Goal: Task Accomplishment & Management: Manage account settings

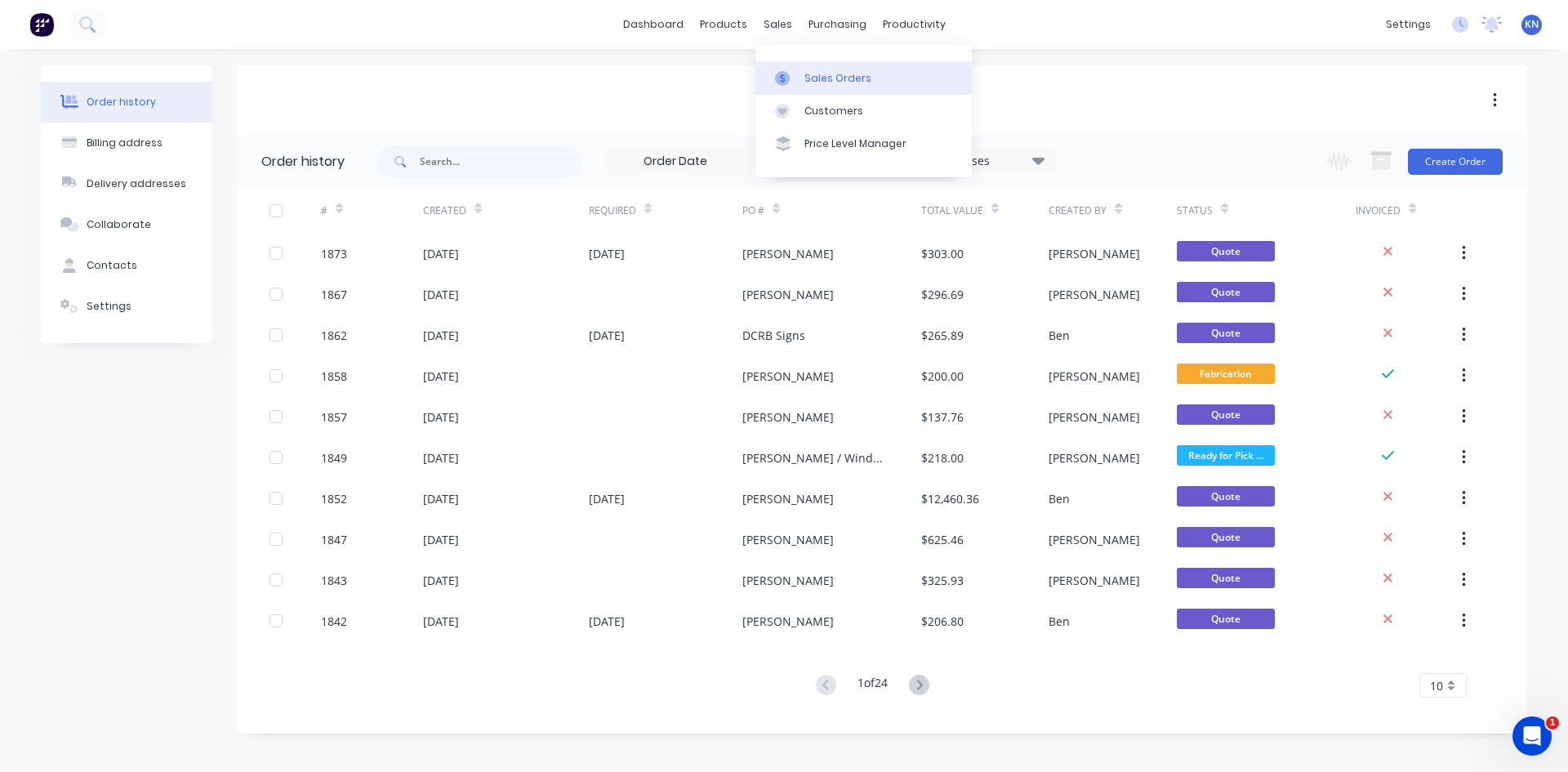
click at [827, 79] on div "Sales Orders" at bounding box center [837, 77] width 67 height 14
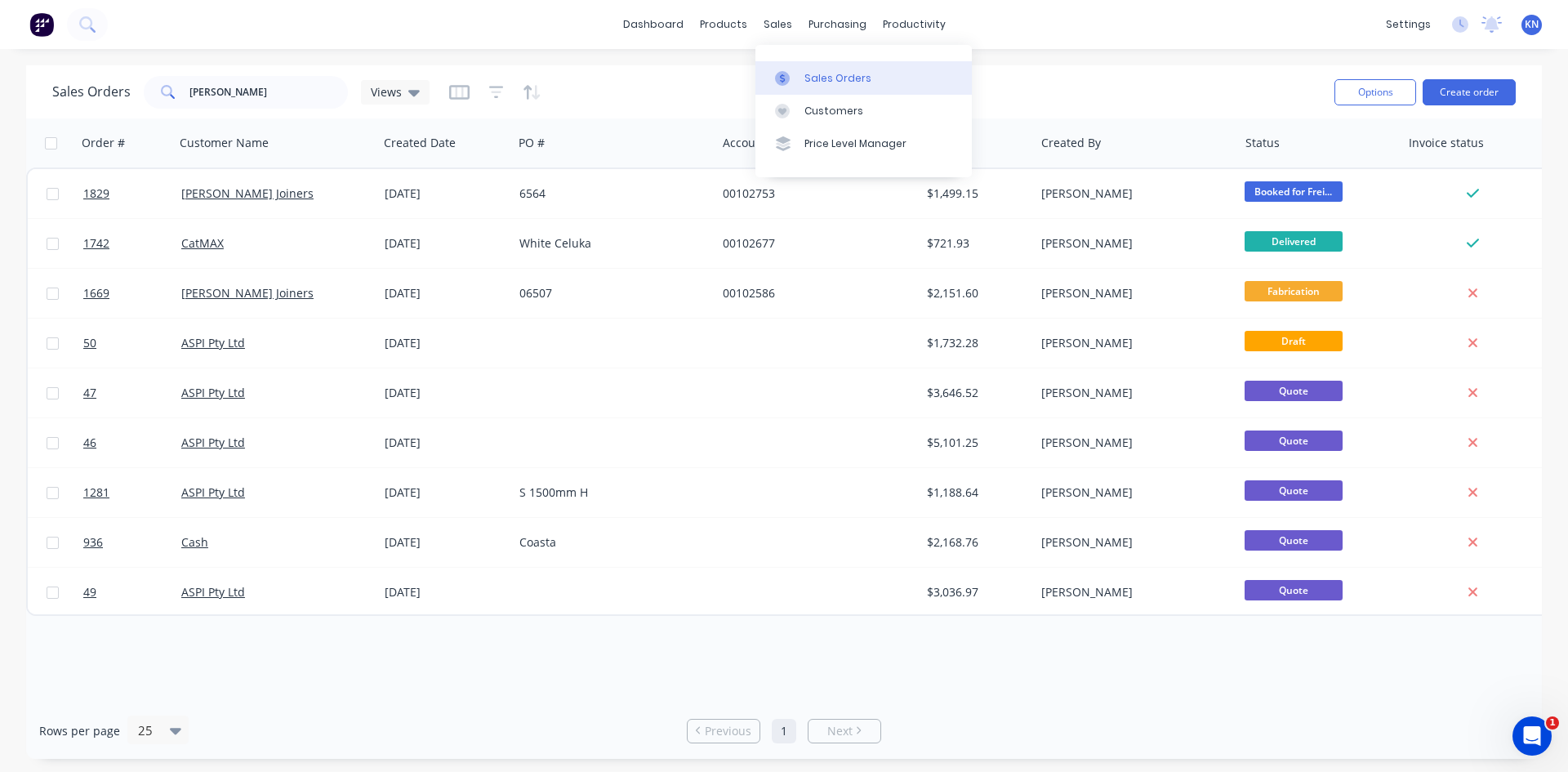
click at [825, 77] on div "Sales Orders" at bounding box center [837, 77] width 67 height 14
click at [270, 90] on input "[PERSON_NAME]" at bounding box center [268, 93] width 159 height 32
type input "c"
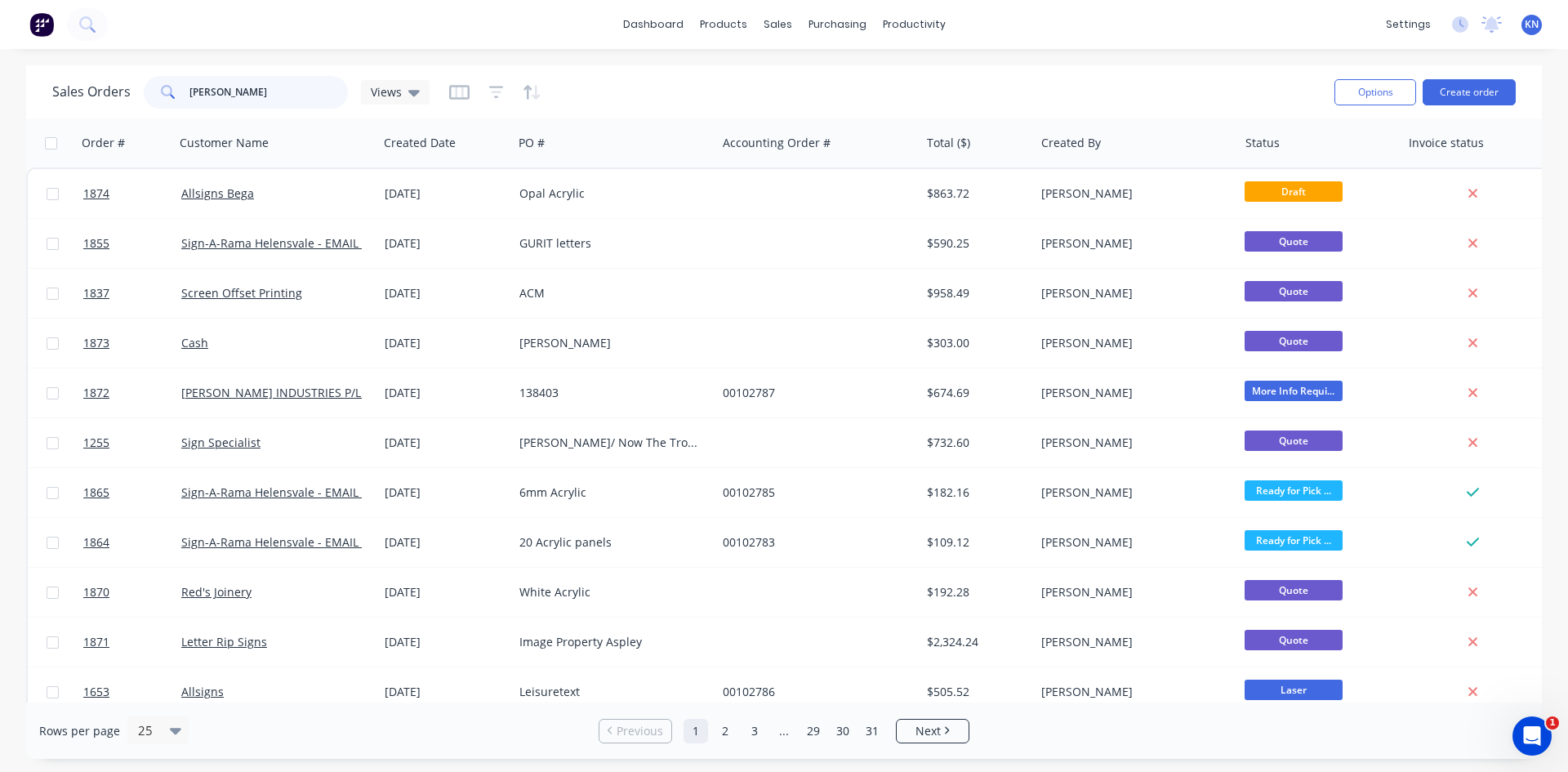
type input "[PERSON_NAME]"
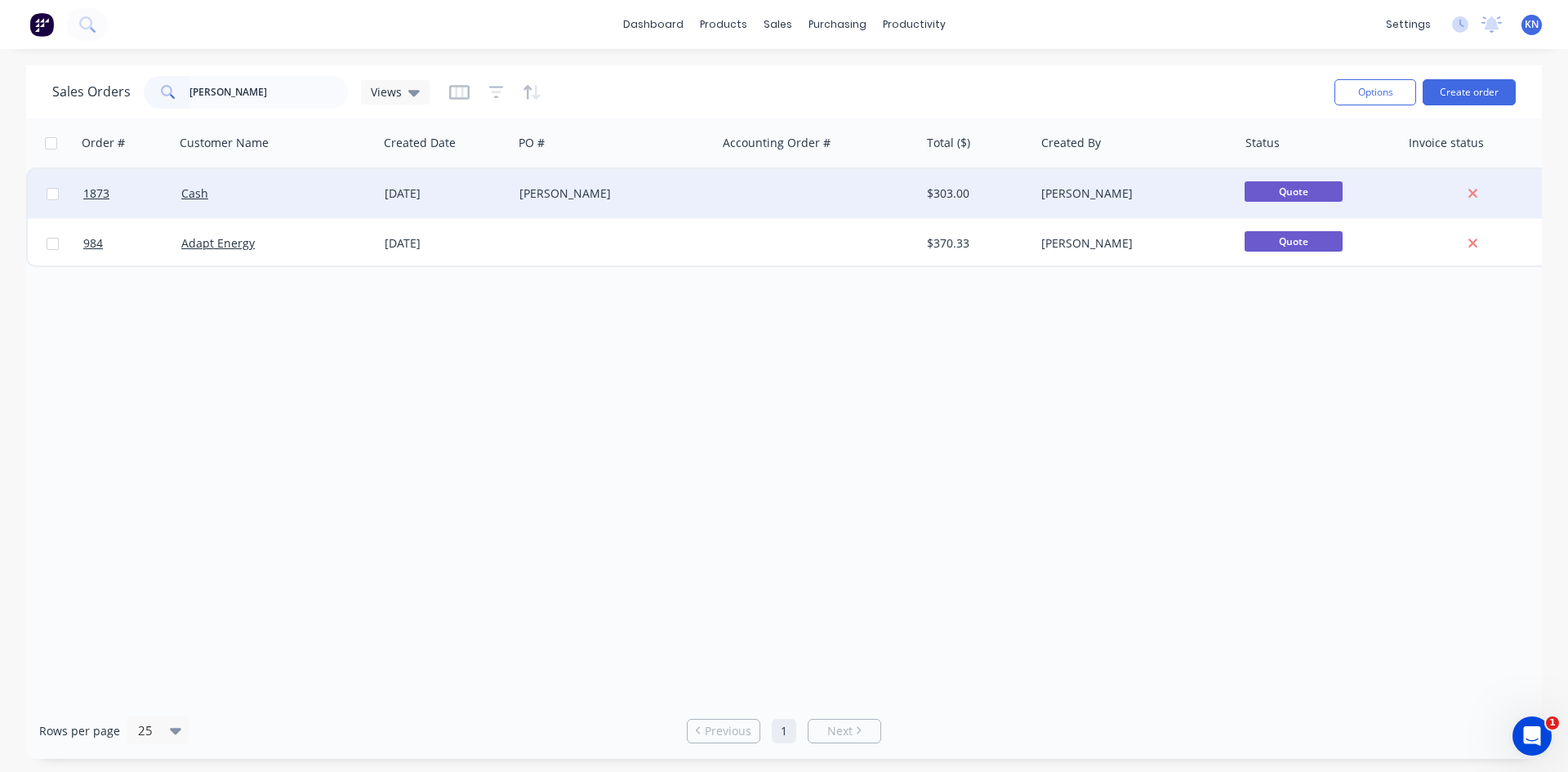
click at [257, 189] on div "Cash" at bounding box center [272, 193] width 181 height 16
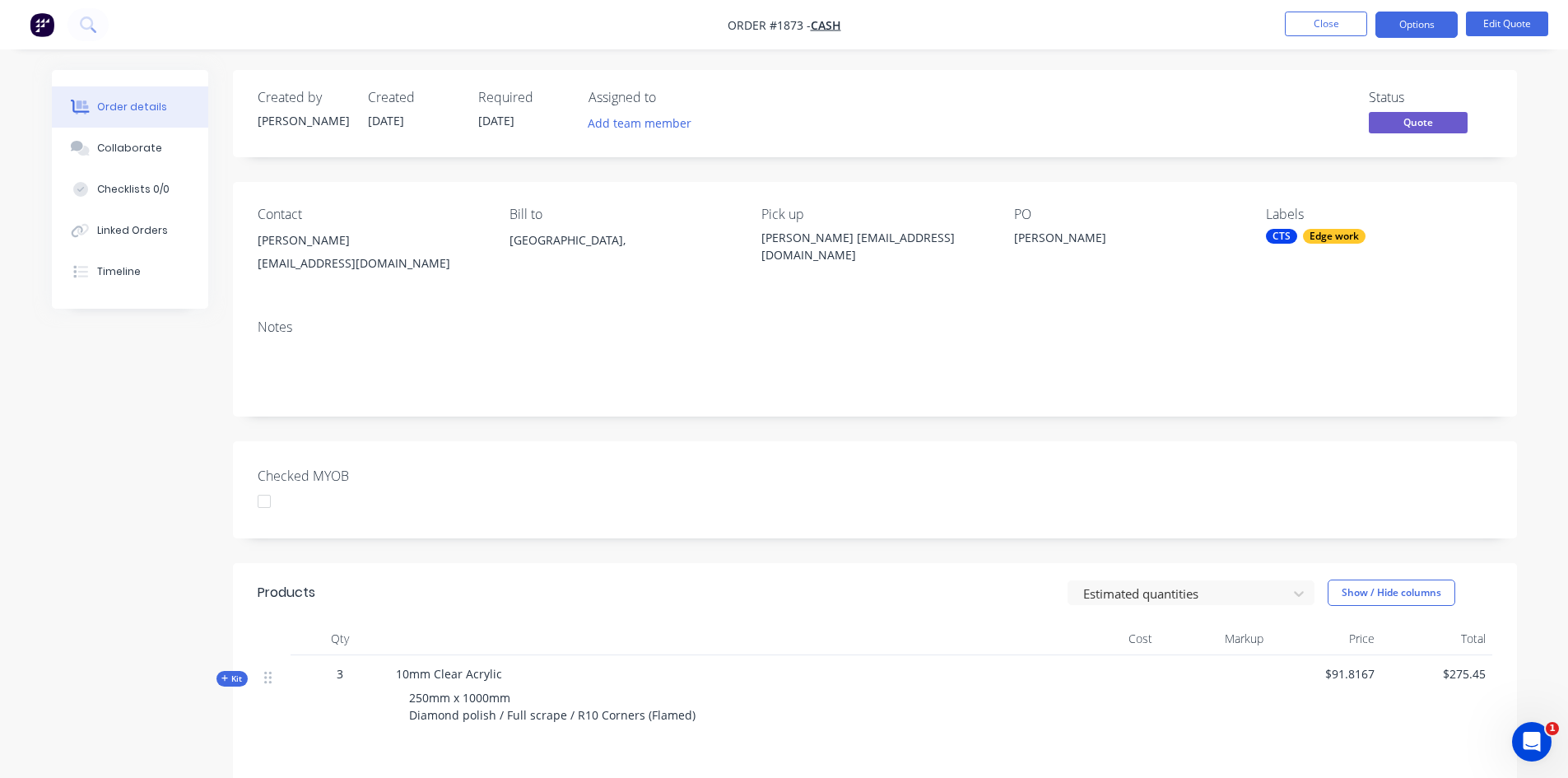
click at [284, 237] on div "[PERSON_NAME]" at bounding box center [371, 241] width 225 height 23
click at [1529, 25] on button "Edit Quote" at bounding box center [1507, 24] width 83 height 25
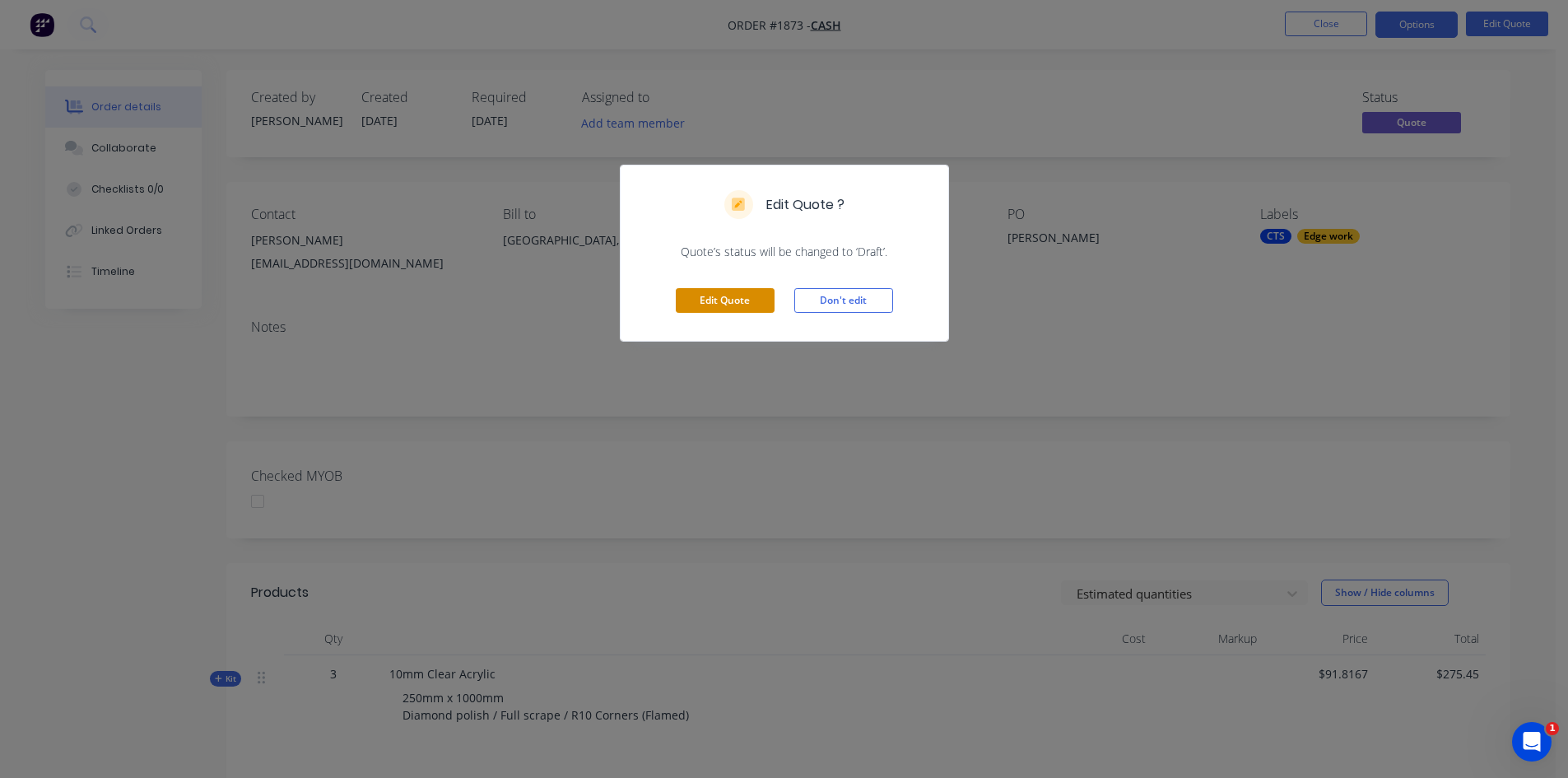
click at [718, 292] on button "Edit Quote" at bounding box center [725, 300] width 99 height 25
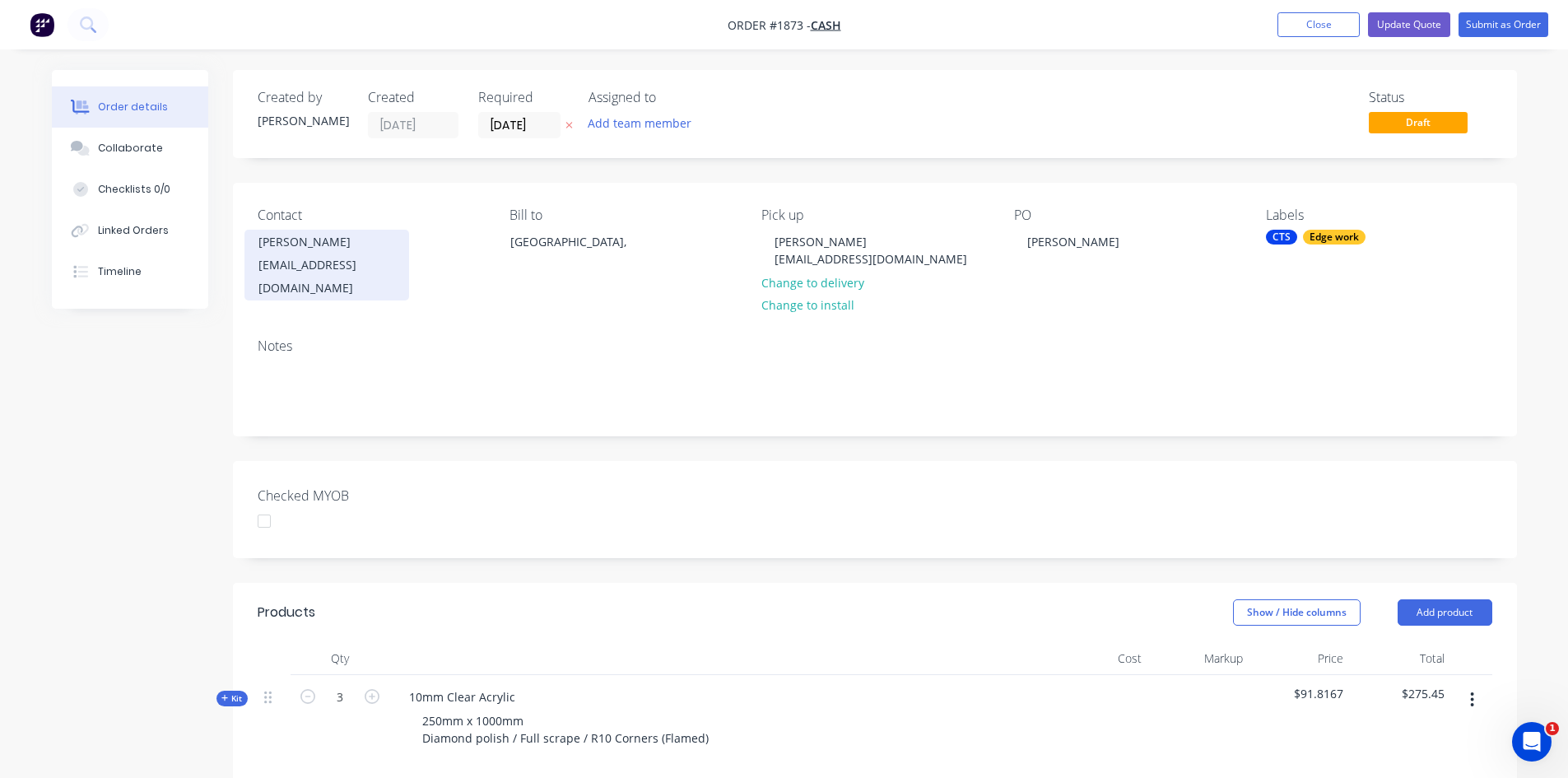
click at [274, 256] on div "[EMAIL_ADDRESS][DOMAIN_NAME]" at bounding box center [327, 276] width 137 height 46
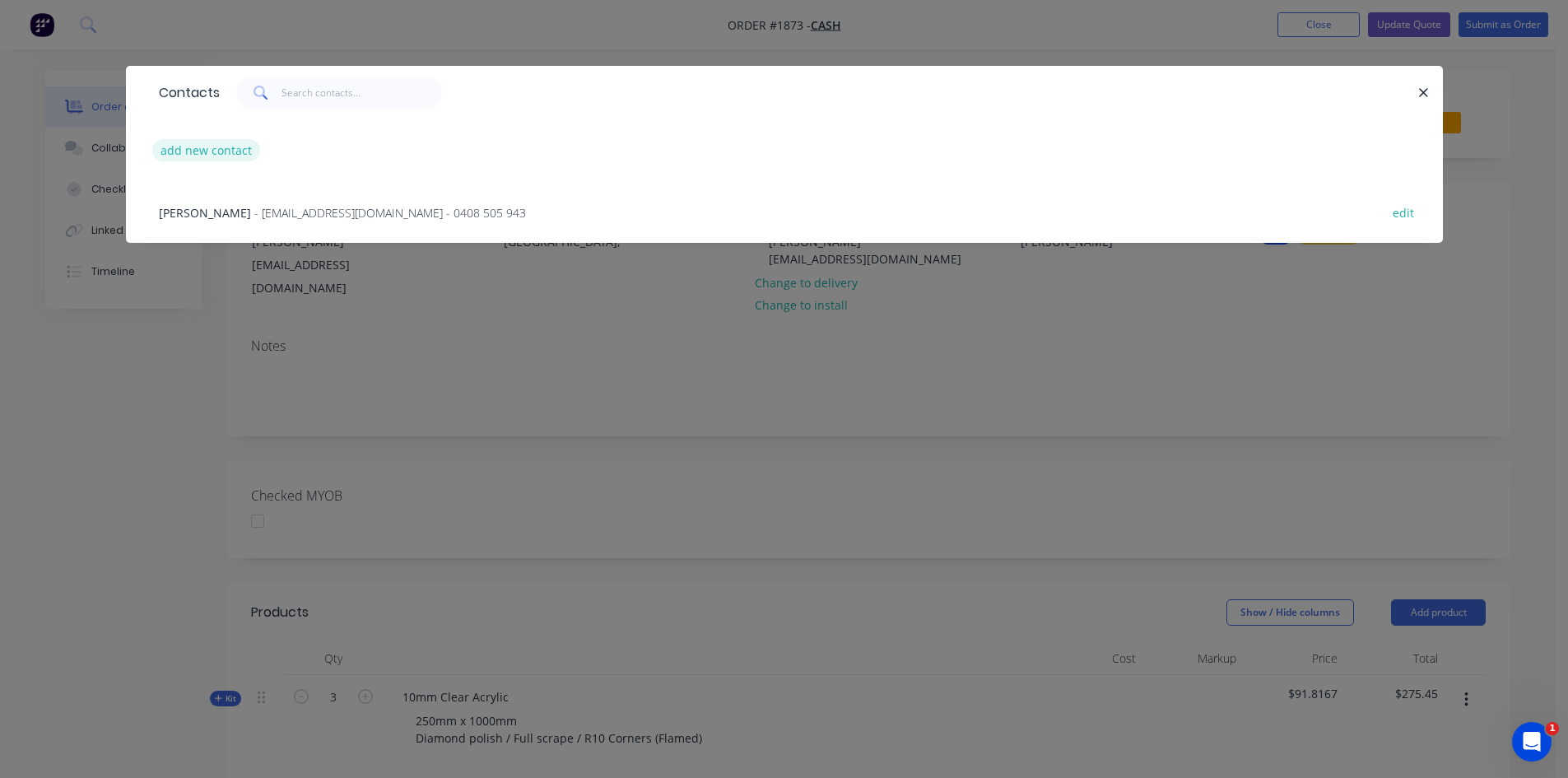
click at [231, 150] on button "add new contact" at bounding box center [206, 150] width 109 height 22
select select "AU"
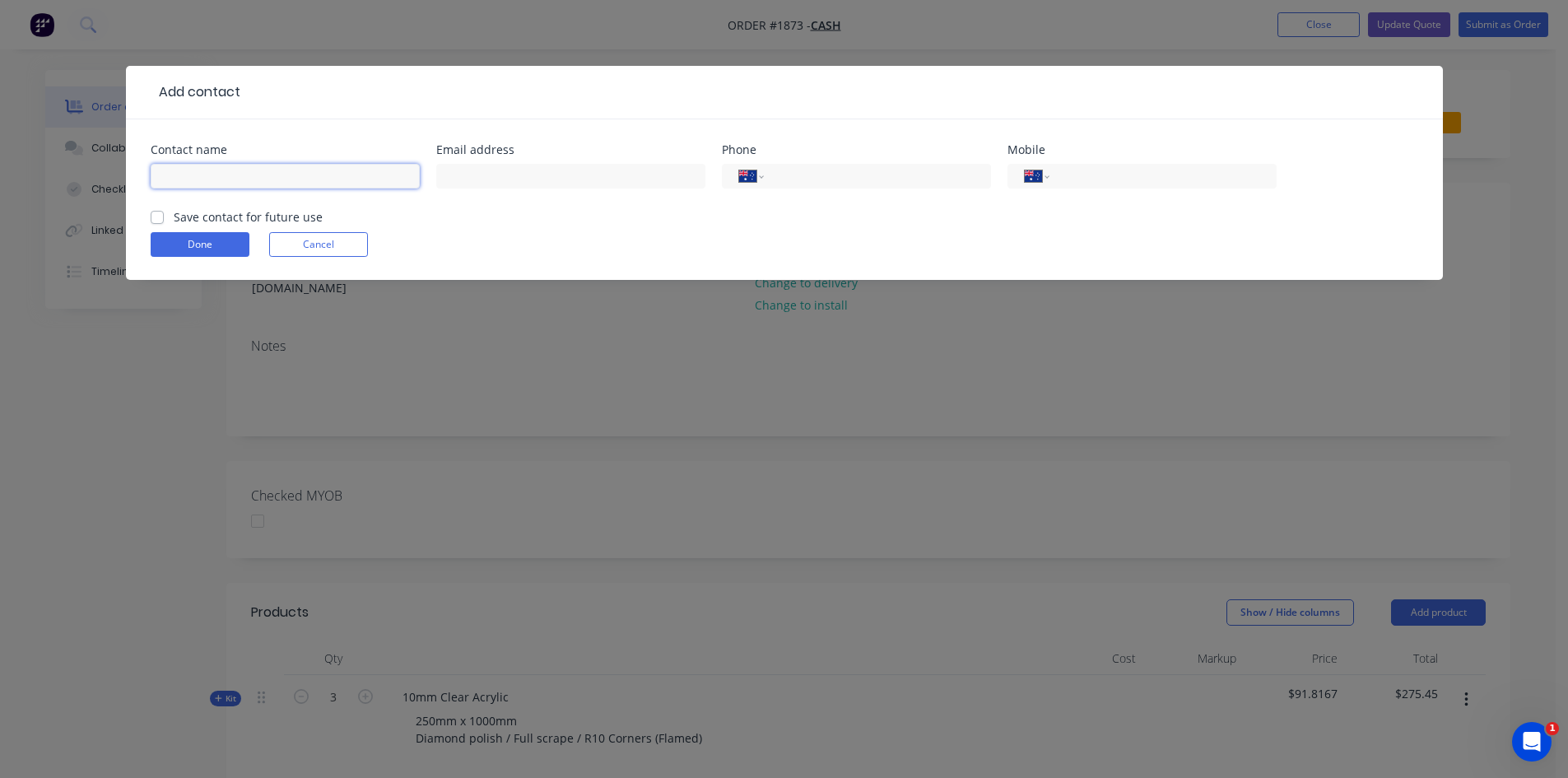
click at [224, 173] on input "text" at bounding box center [285, 176] width 270 height 25
type input "[PERSON_NAME]"
type input "[EMAIL_ADDRESS][DOMAIN_NAME]"
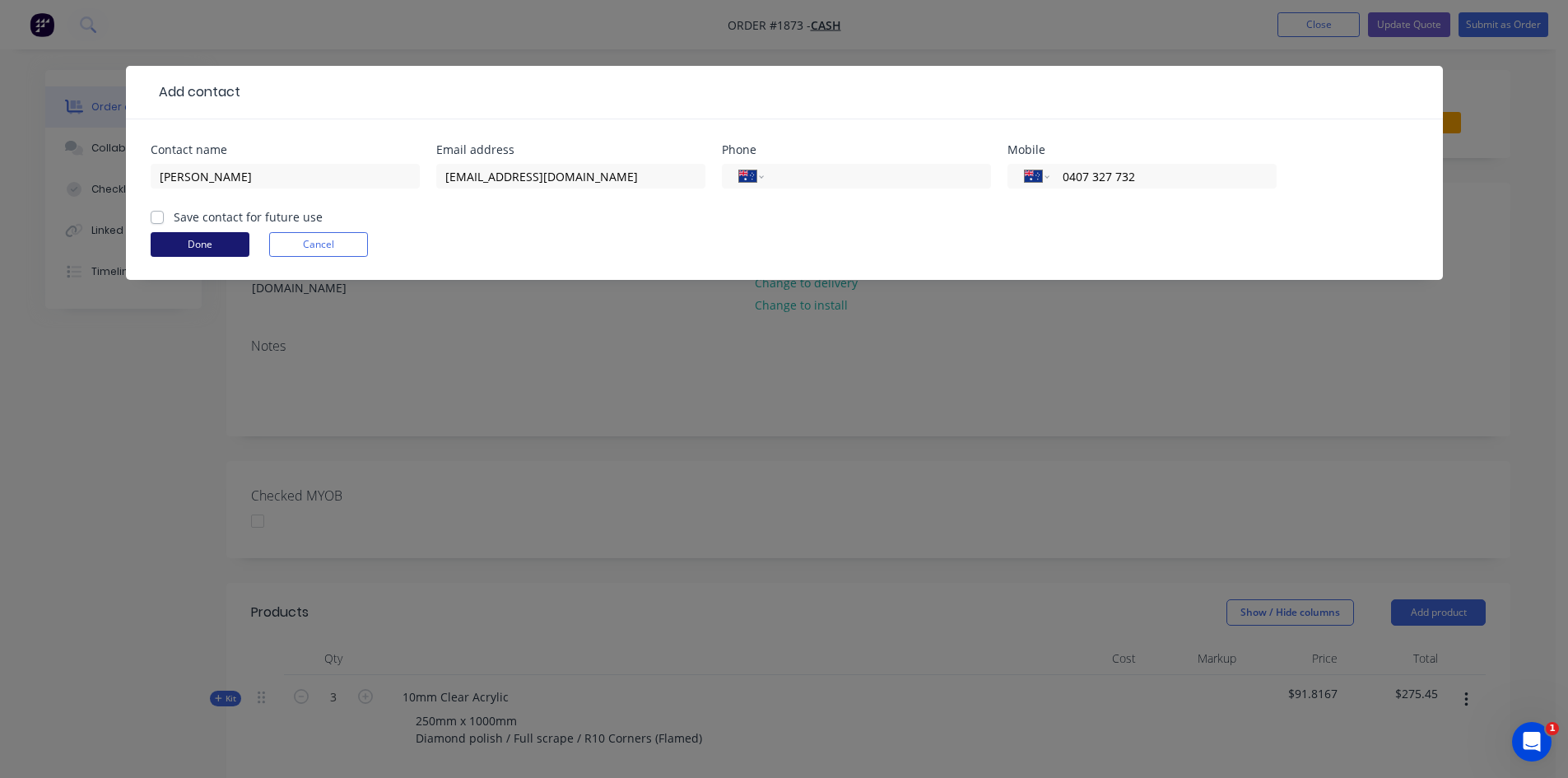
type input "0407 327 732"
click at [191, 248] on button "Done" at bounding box center [199, 245] width 99 height 25
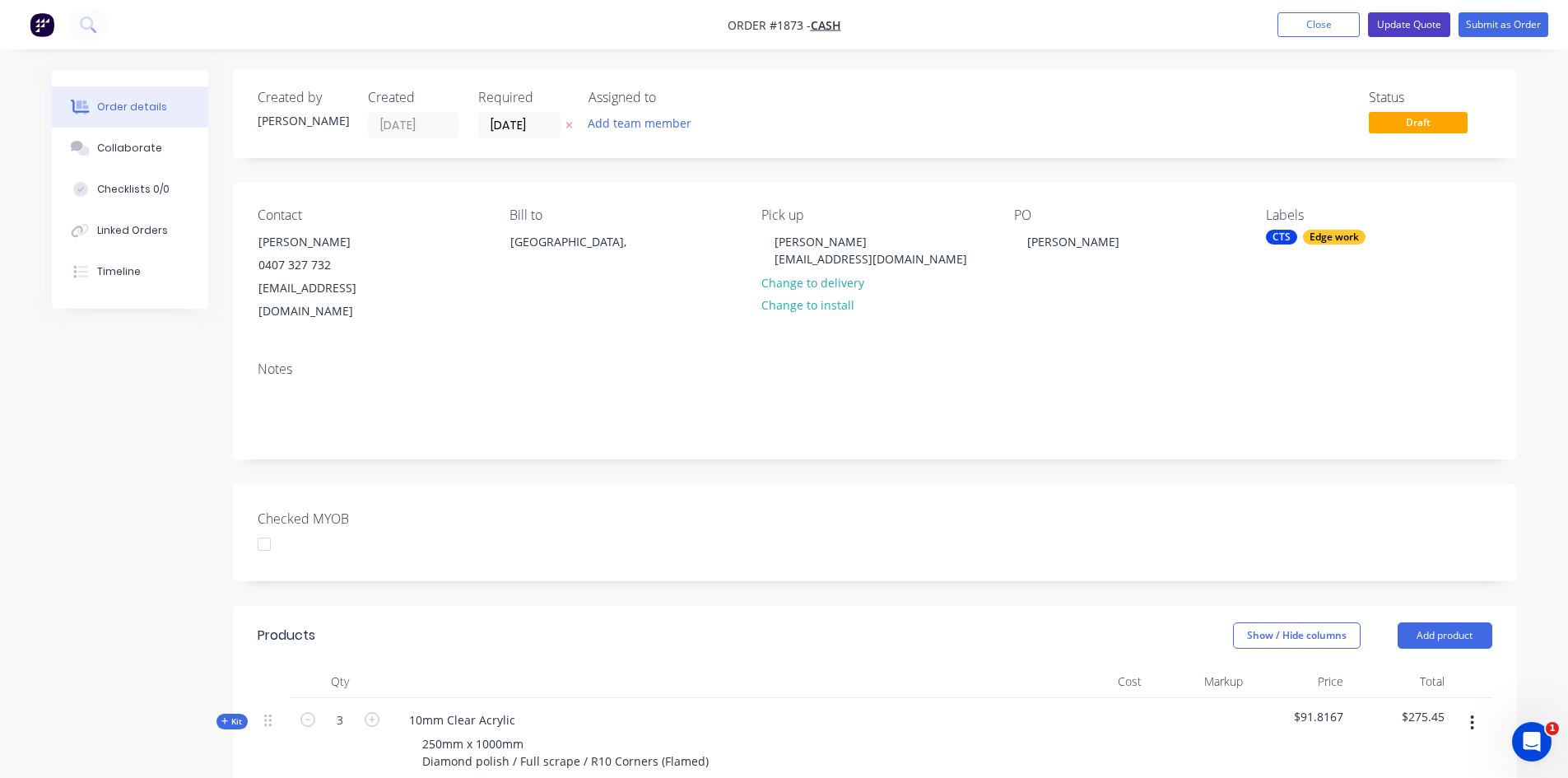
click at [1396, 21] on button "Update Quote" at bounding box center [1409, 25] width 83 height 25
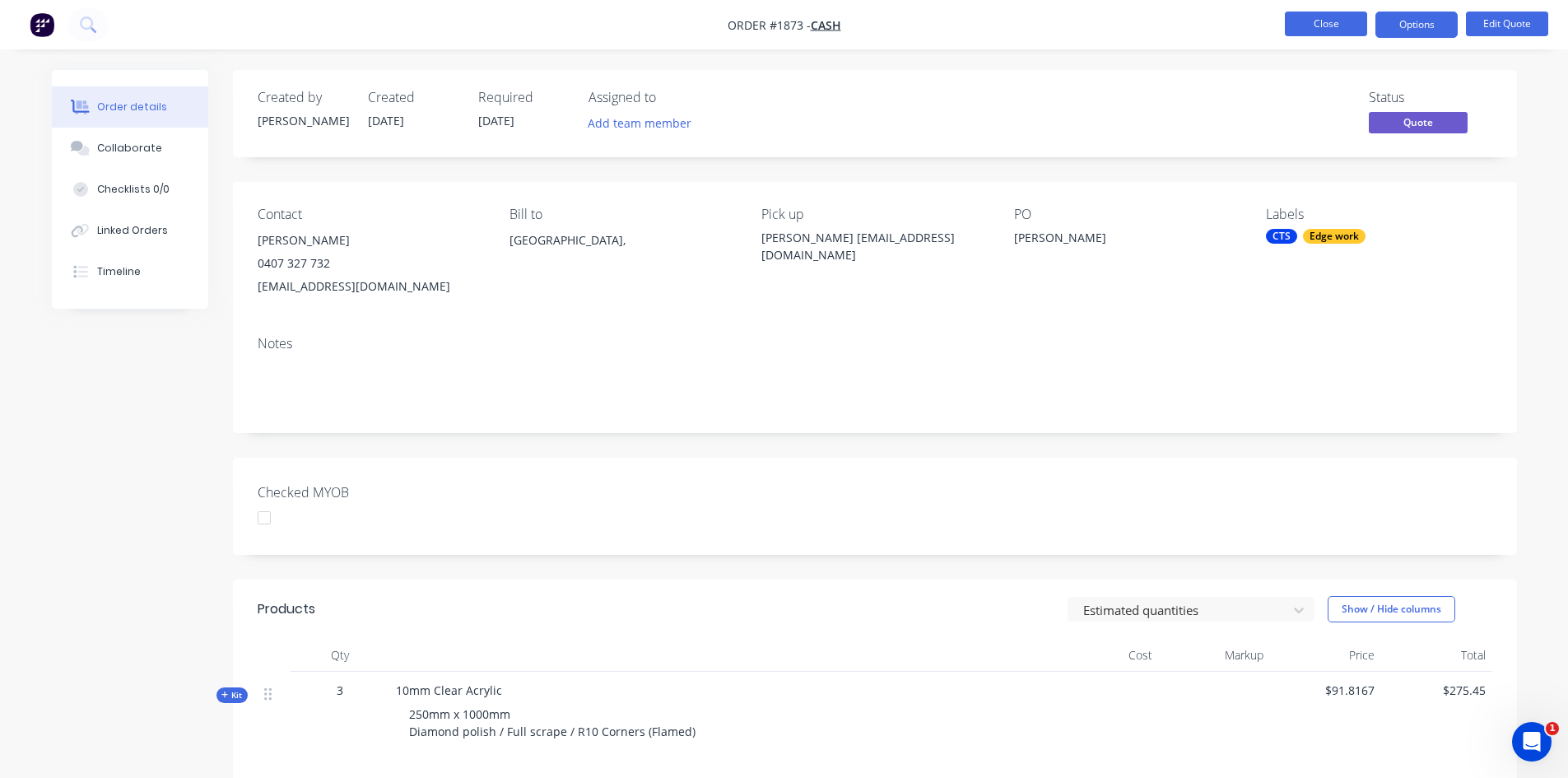
click at [1312, 21] on button "Close" at bounding box center [1326, 24] width 83 height 25
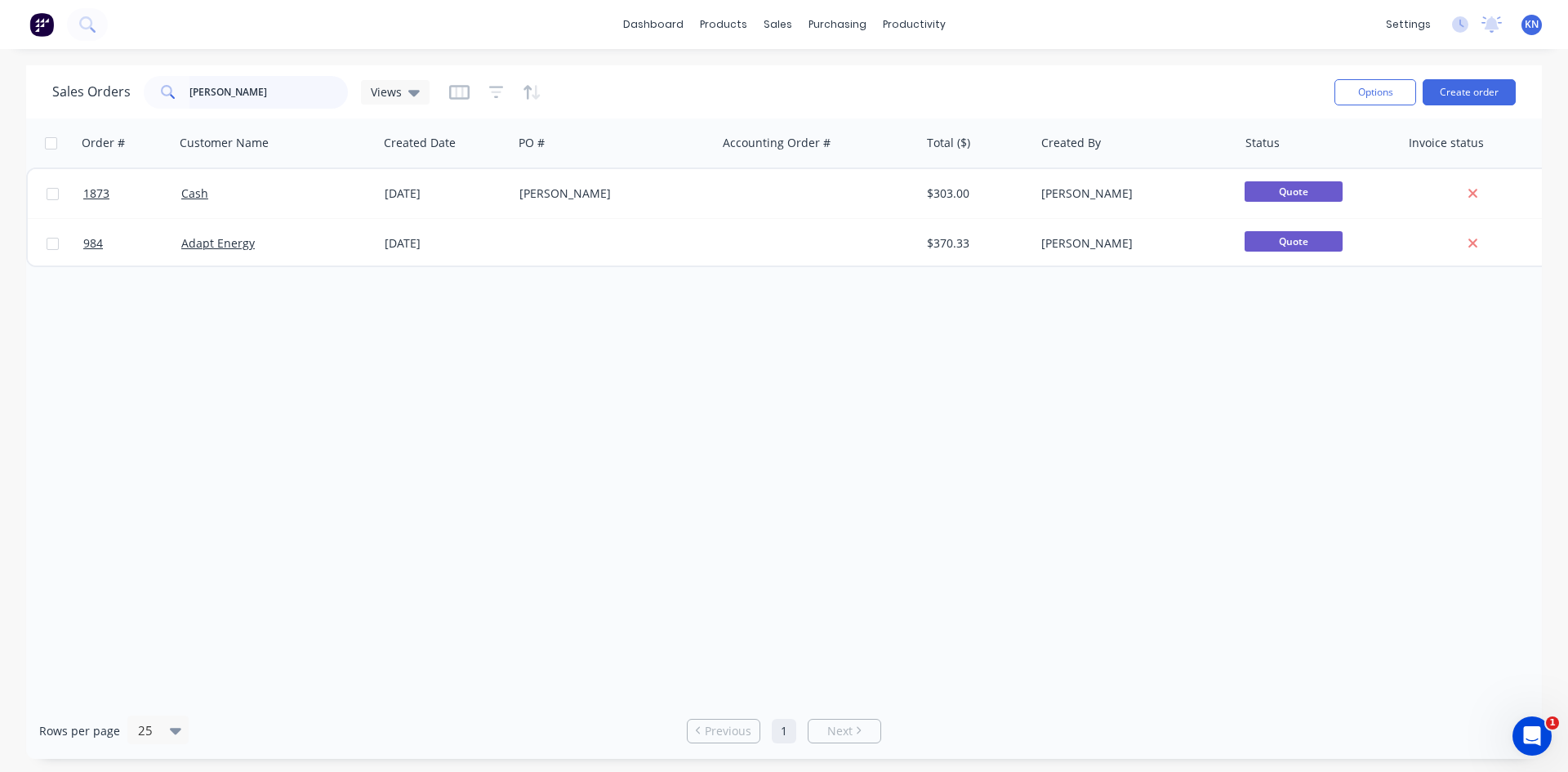
click at [269, 95] on input "[PERSON_NAME]" at bounding box center [268, 93] width 159 height 32
type input "g"
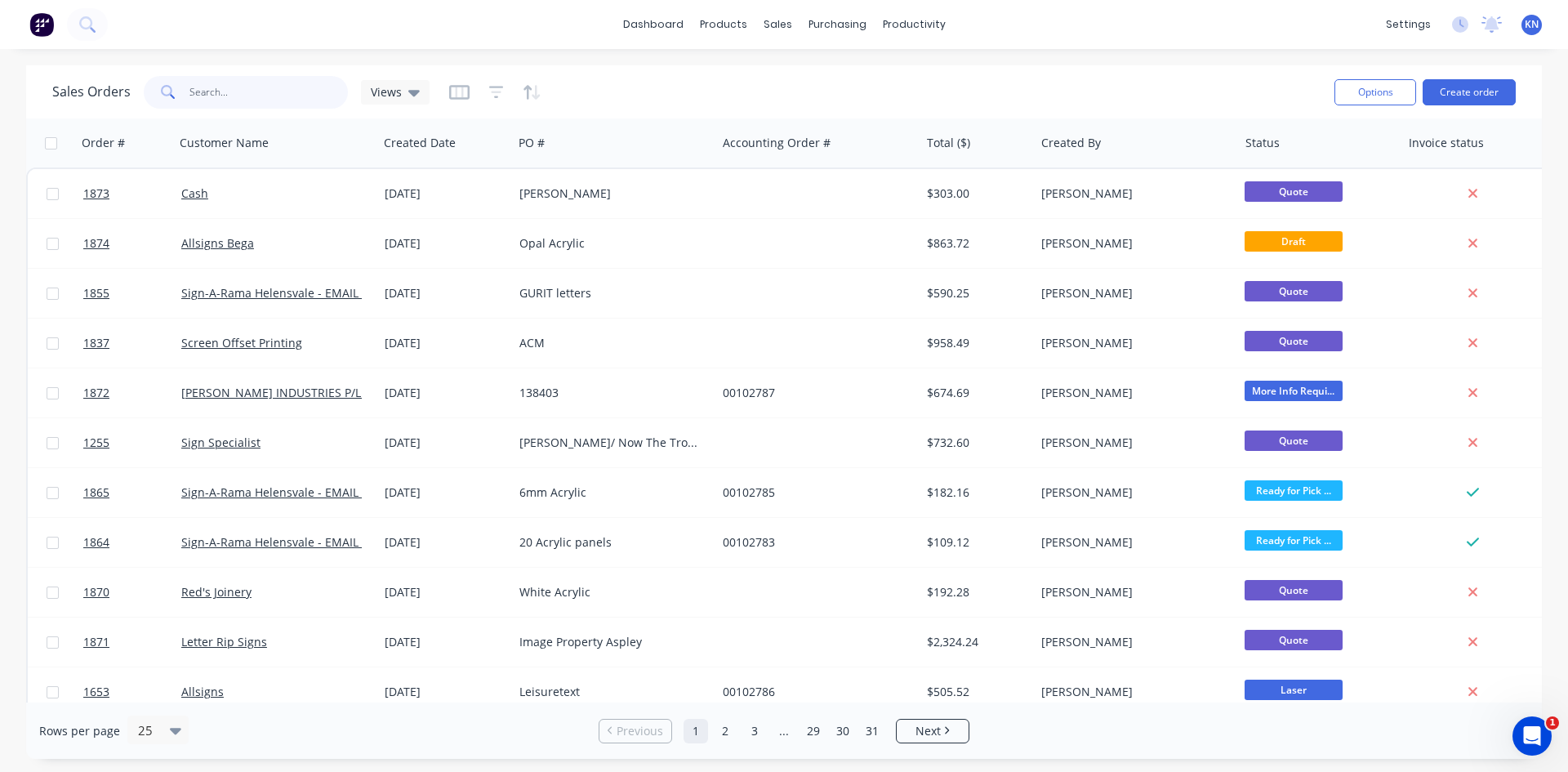
click at [222, 96] on input "text" at bounding box center [268, 93] width 159 height 32
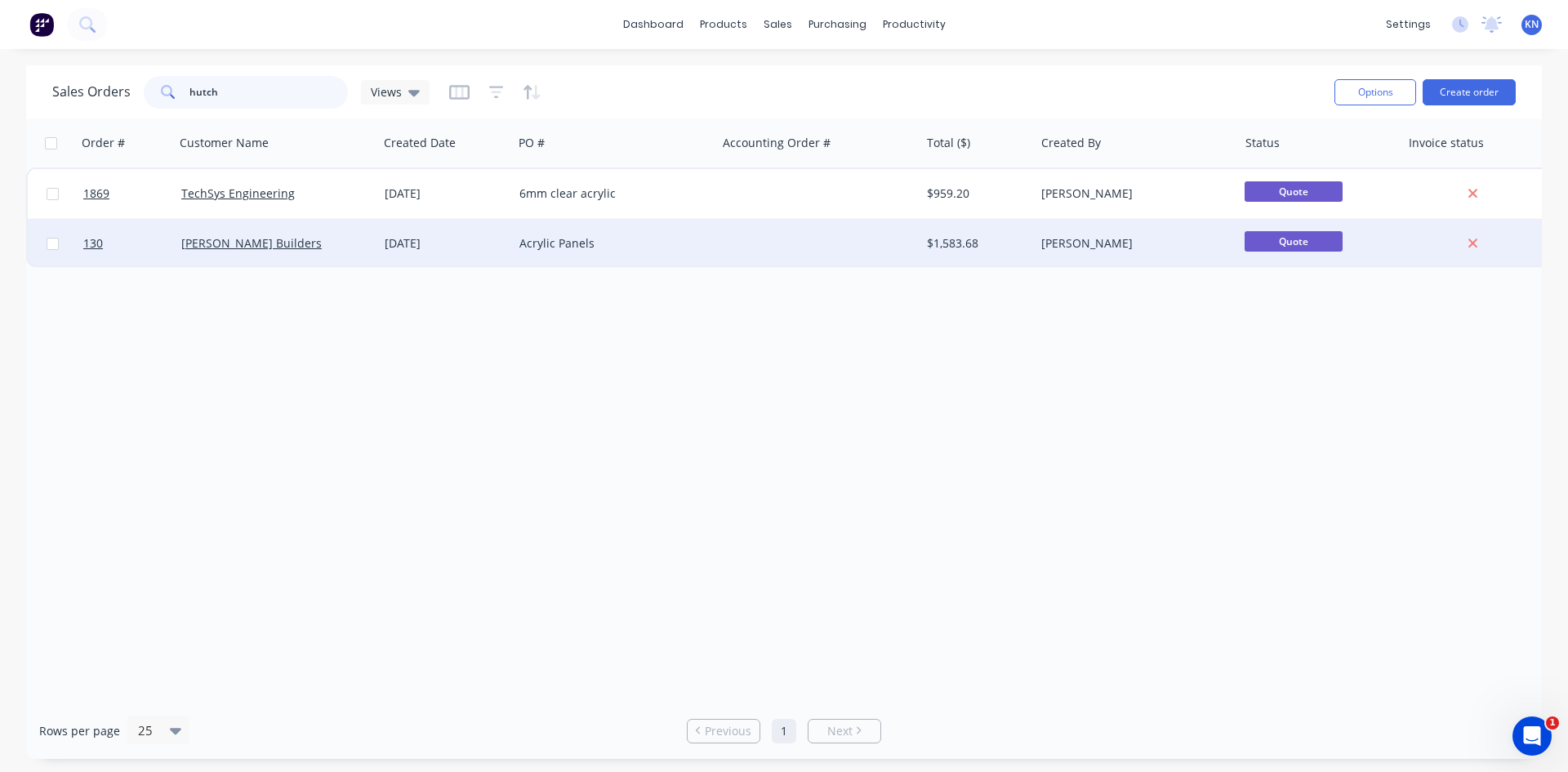
type input "hutch"
click at [326, 240] on div "[PERSON_NAME] Builders" at bounding box center [272, 243] width 181 height 16
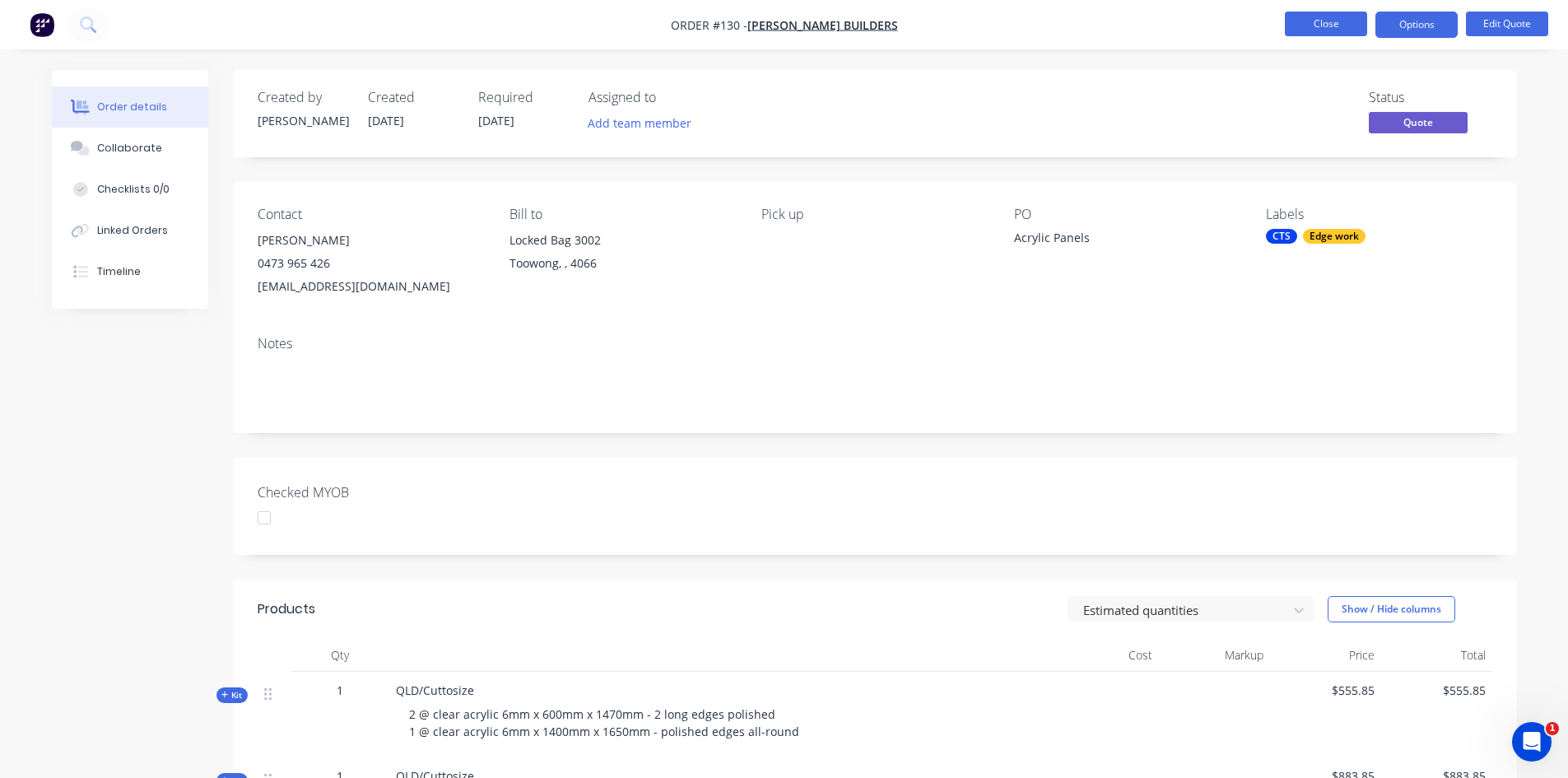
click at [1337, 27] on button "Close" at bounding box center [1326, 24] width 83 height 25
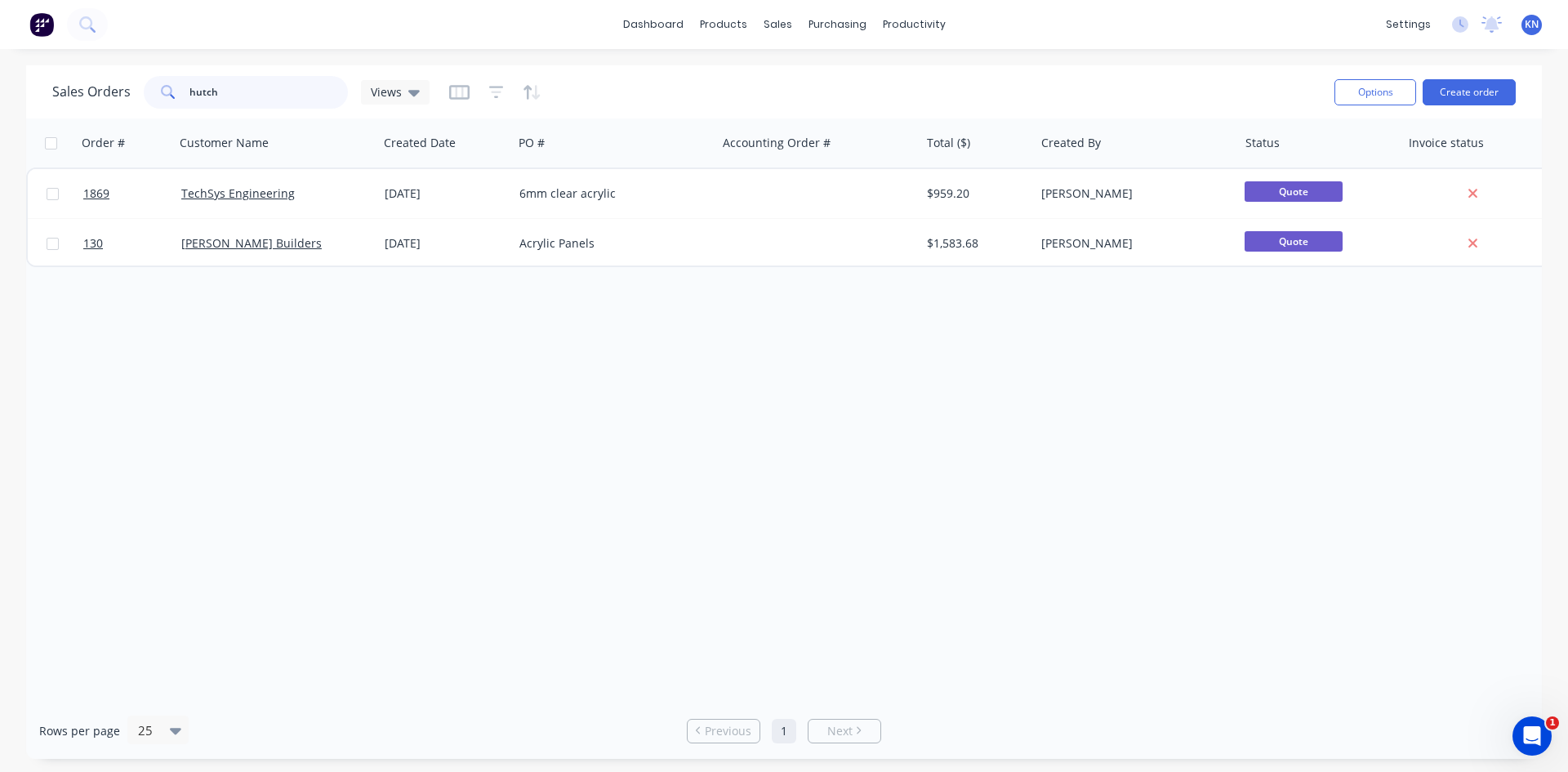
click at [280, 96] on input "hutch" at bounding box center [268, 93] width 159 height 32
type input "h"
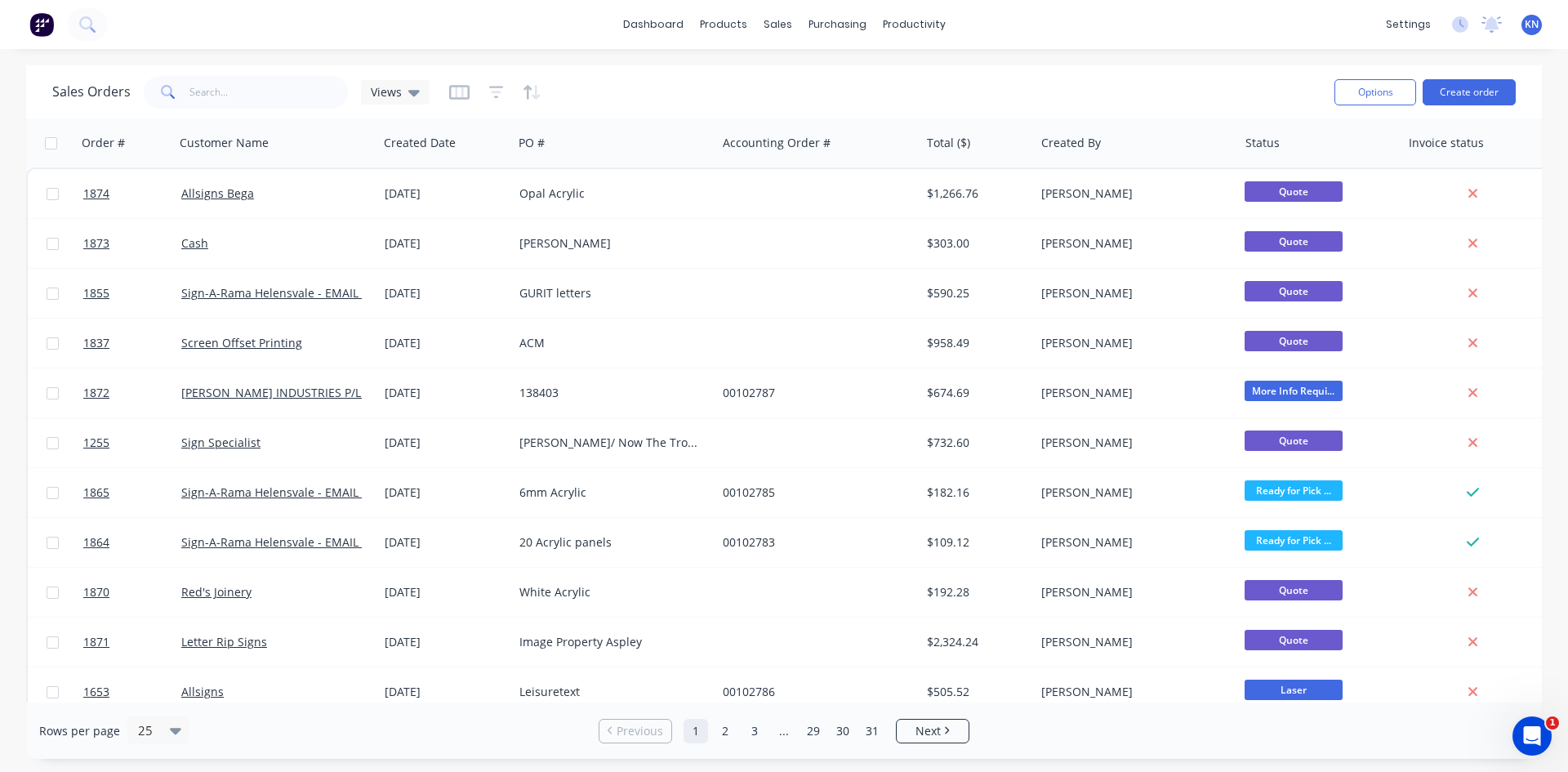
click at [273, 68] on div "Sales Orders Views Options Create order" at bounding box center [783, 92] width 1515 height 54
click at [233, 87] on input "text" at bounding box center [268, 93] width 159 height 32
type input "1801"
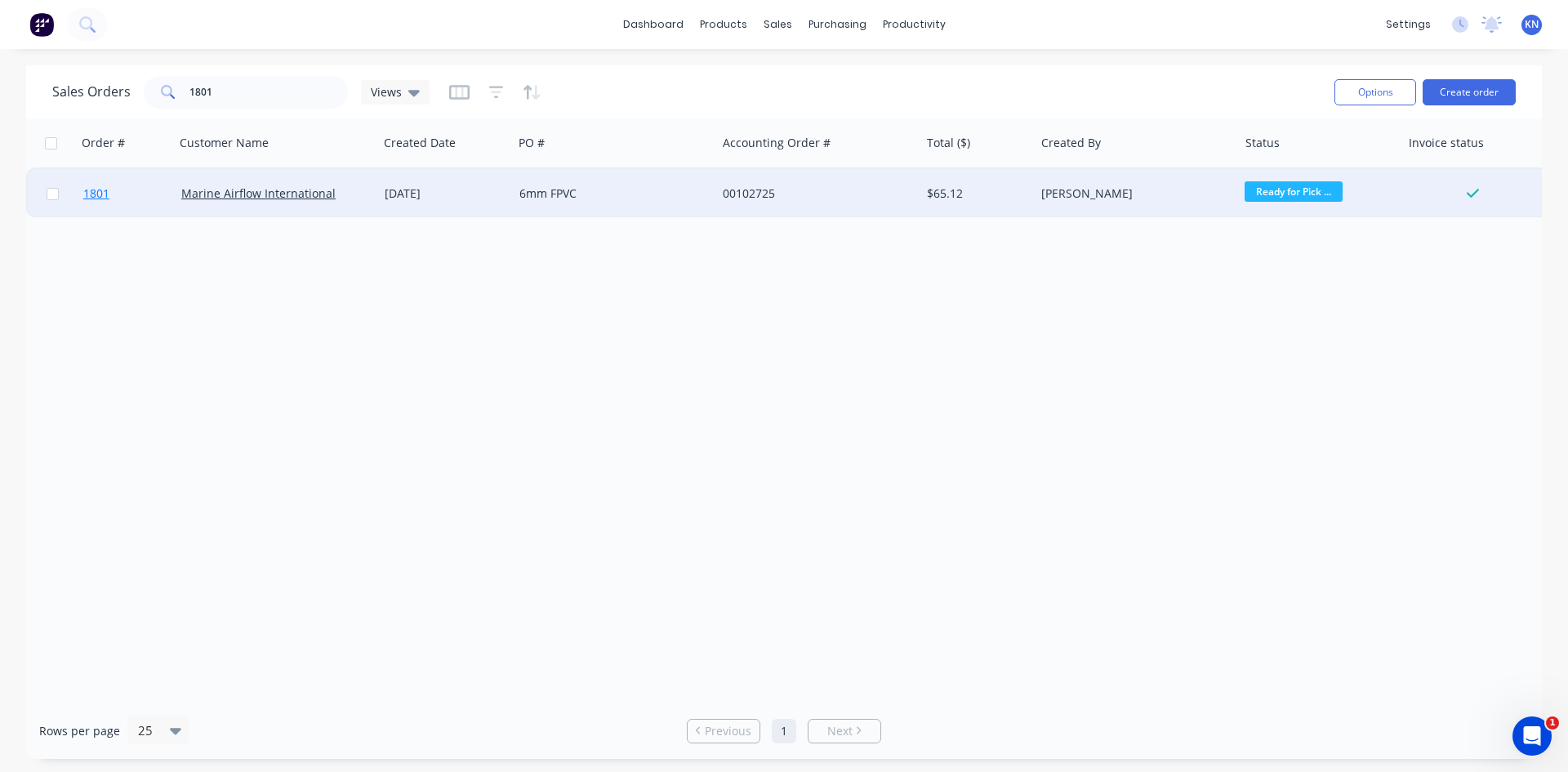
click at [98, 194] on span "1801" at bounding box center [95, 193] width 26 height 16
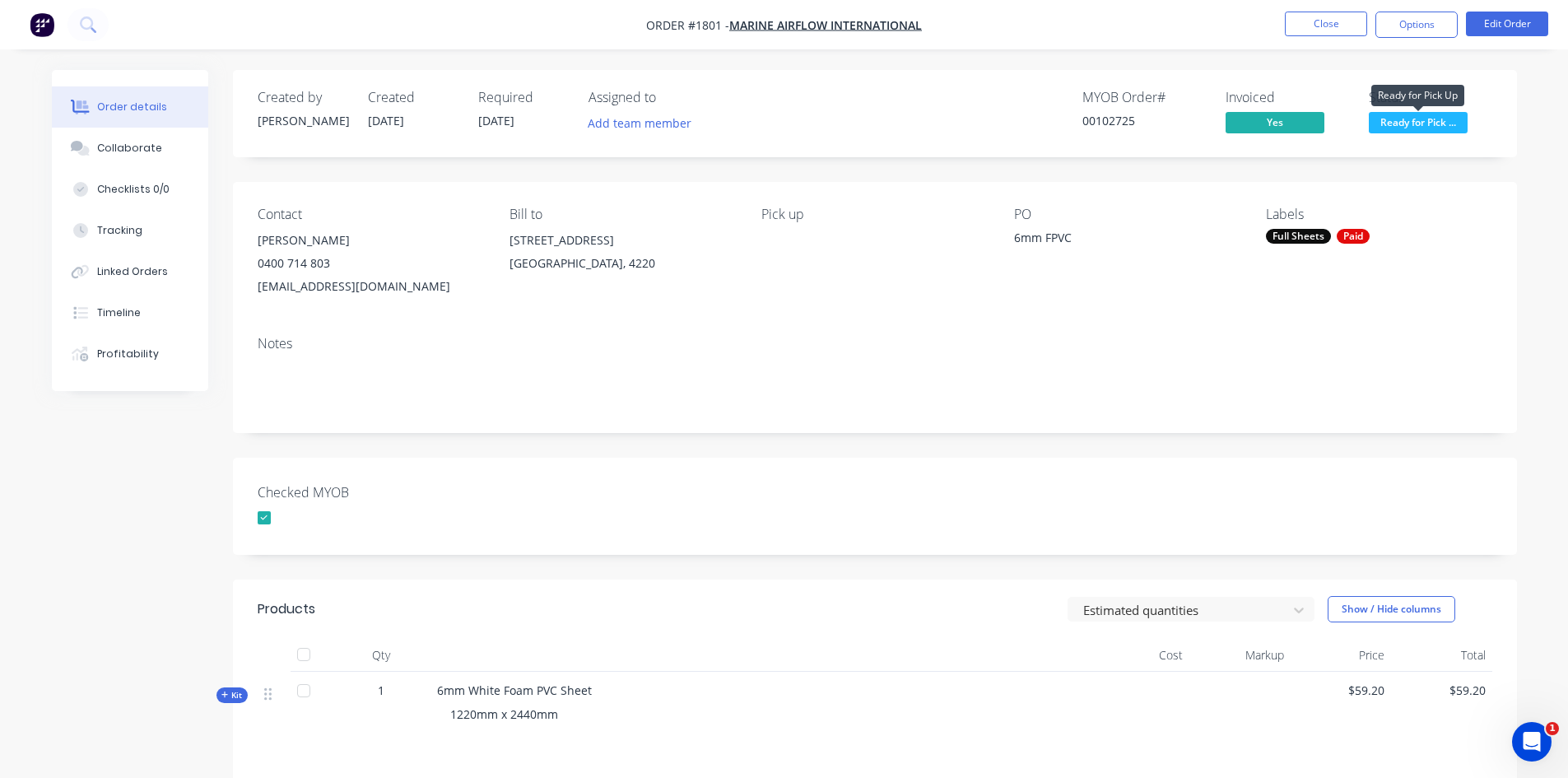
click at [1446, 123] on span "Ready for Pick ..." at bounding box center [1418, 121] width 99 height 20
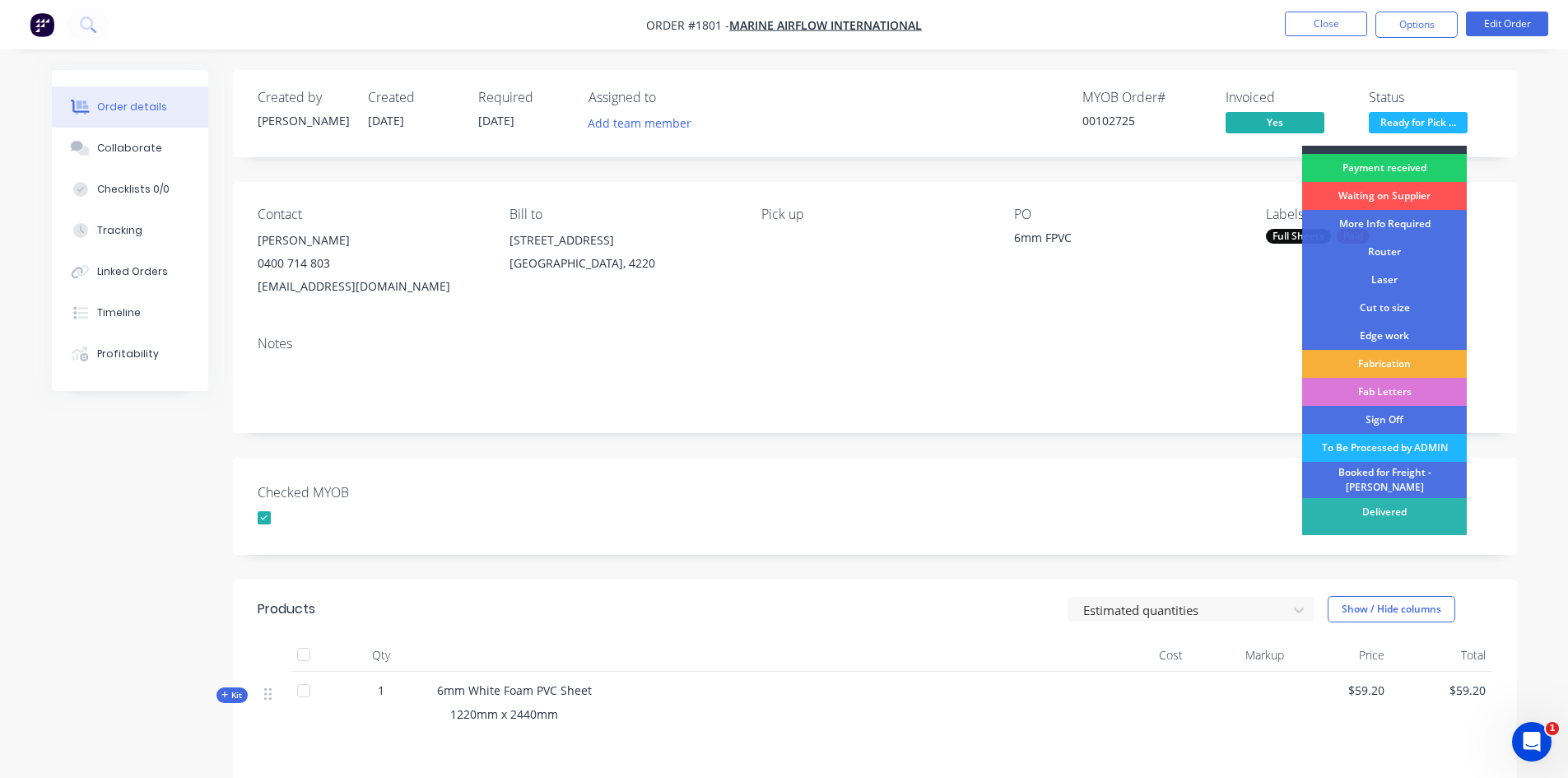
scroll to position [31, 0]
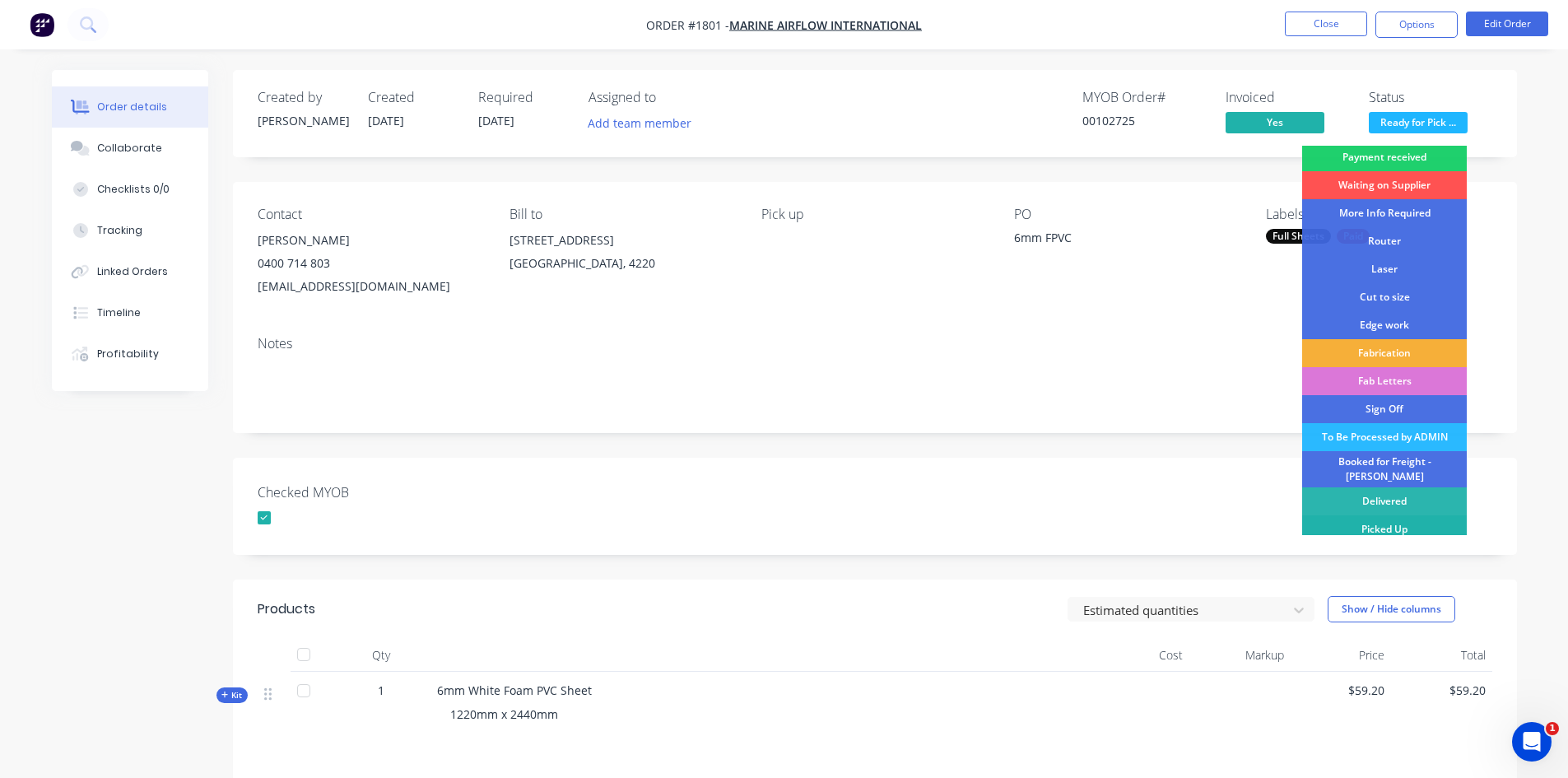
click at [1408, 520] on div "Picked Up" at bounding box center [1384, 529] width 165 height 28
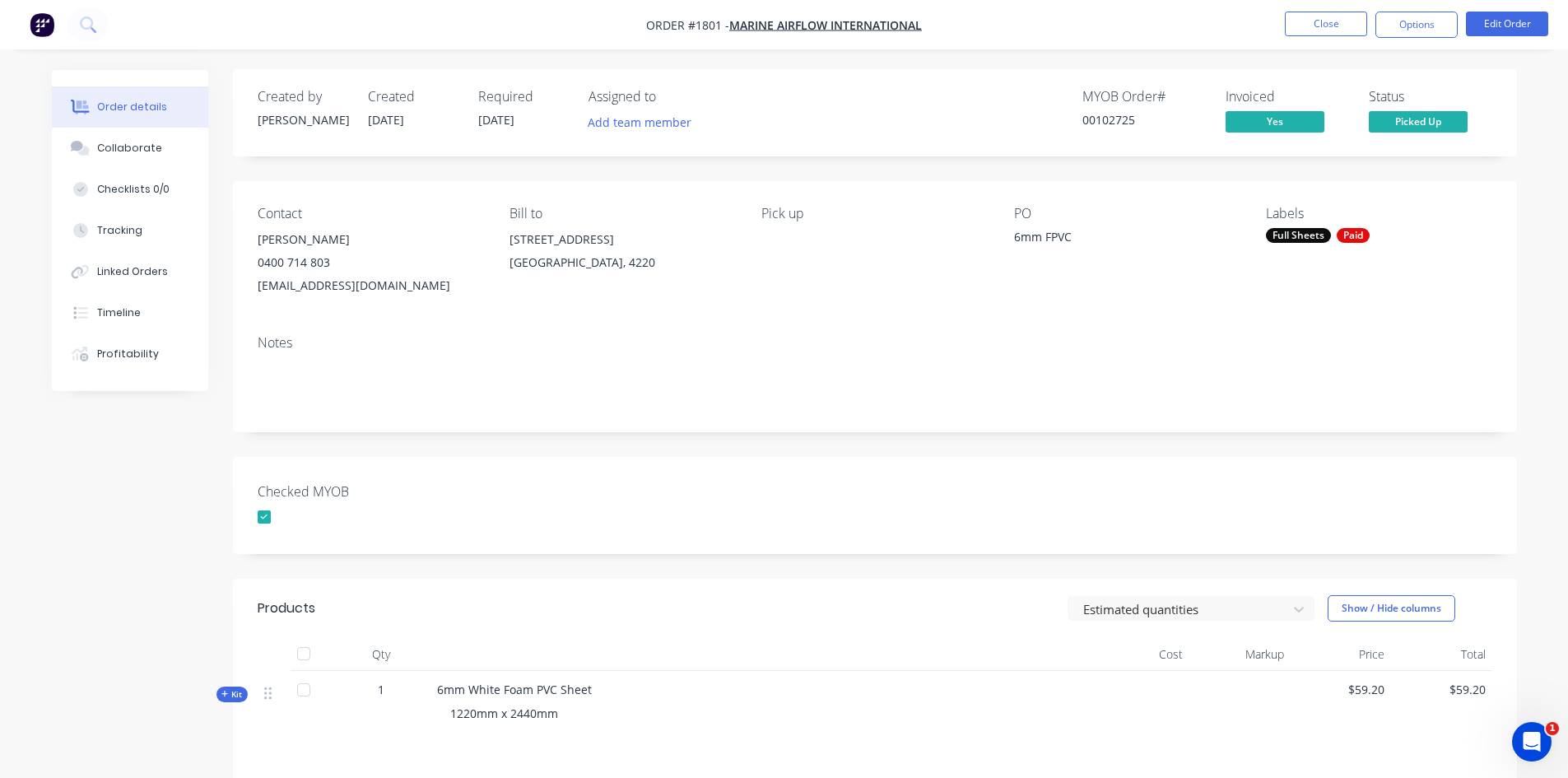
scroll to position [0, 0]
click at [1327, 25] on button "Close" at bounding box center [1326, 24] width 83 height 25
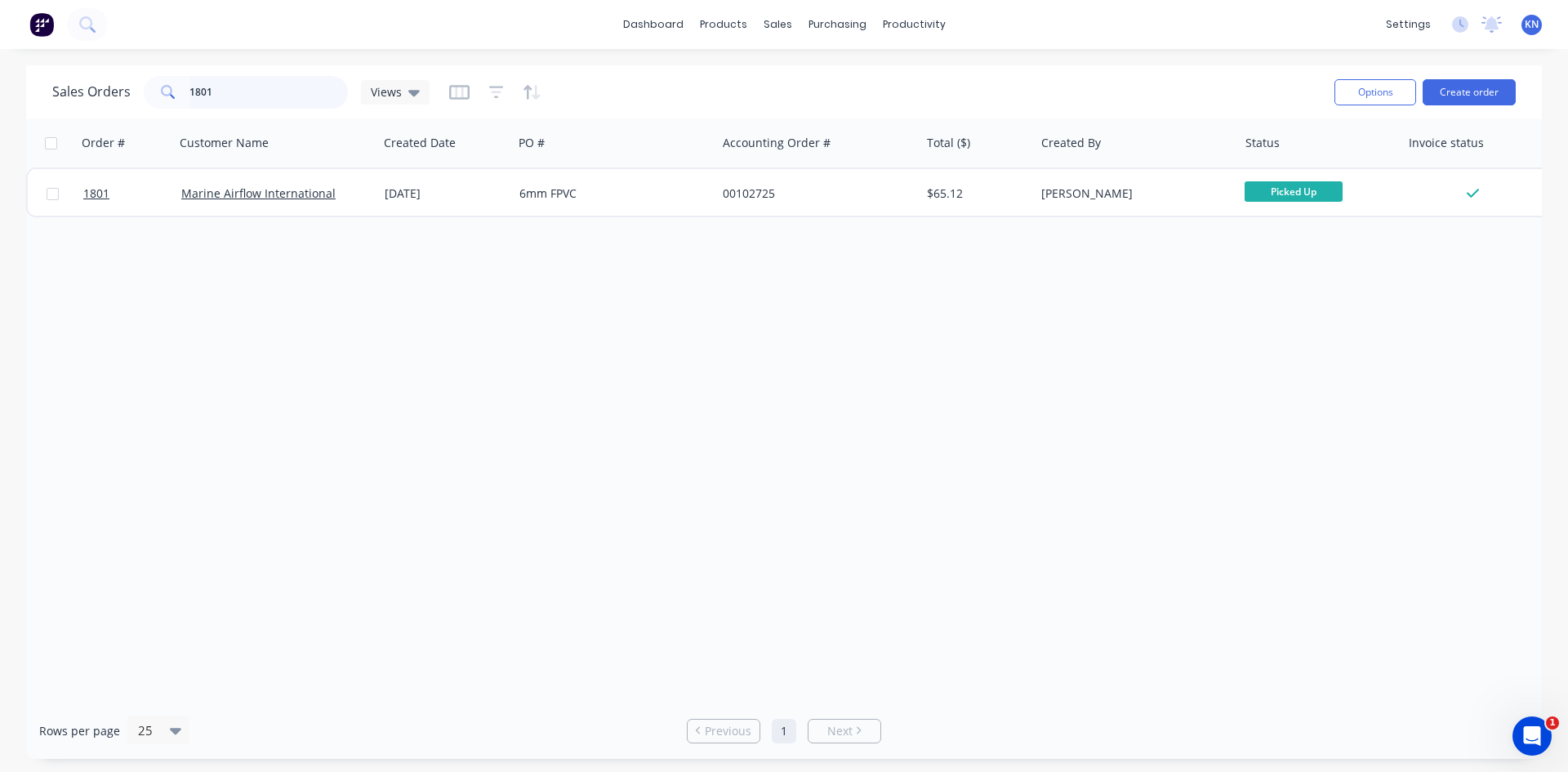
click at [250, 82] on input "1801" at bounding box center [268, 93] width 159 height 32
type input "1"
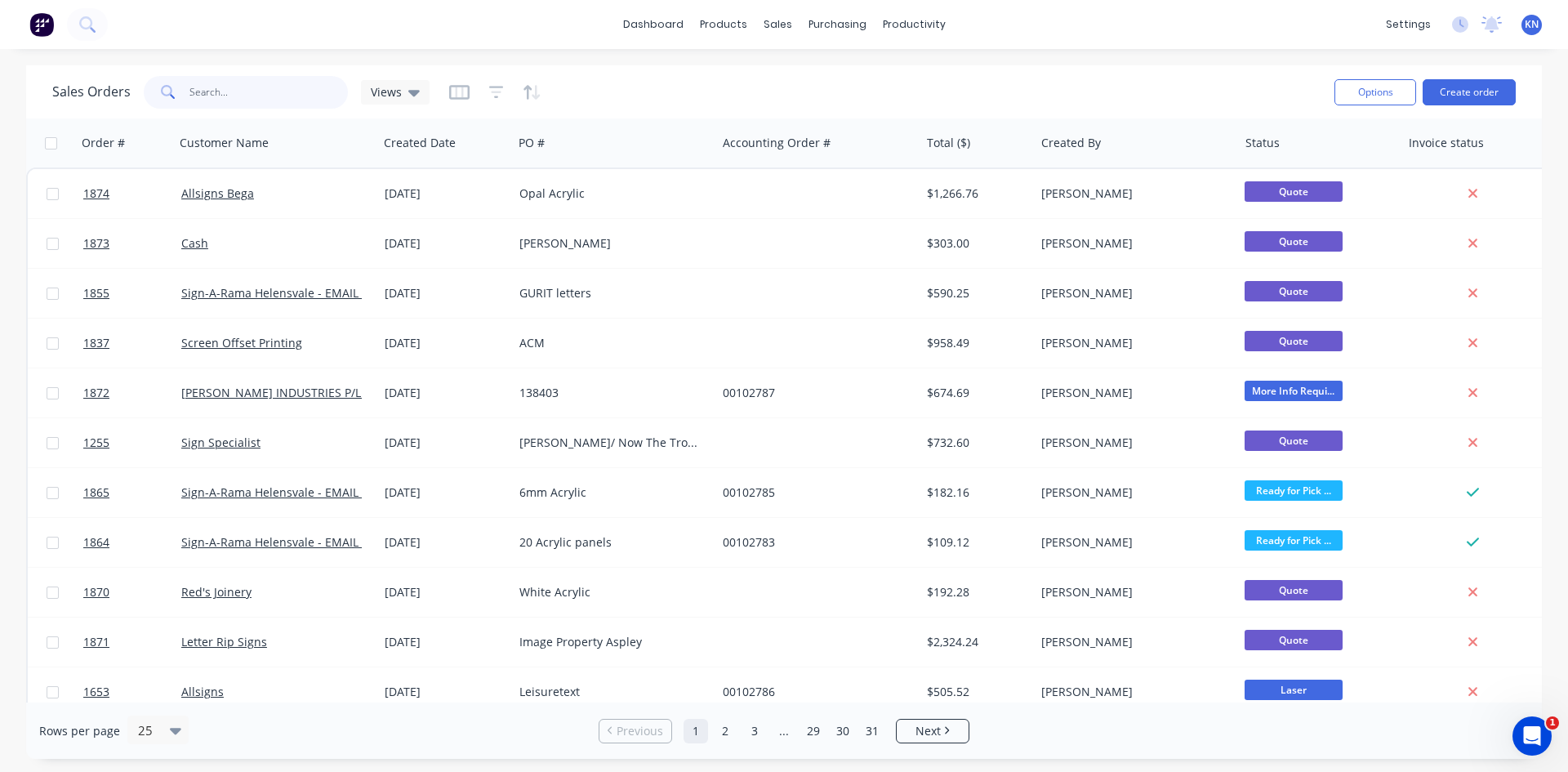
click at [247, 92] on input "text" at bounding box center [268, 93] width 159 height 32
click at [267, 91] on input "text" at bounding box center [268, 93] width 159 height 32
type input "keebra"
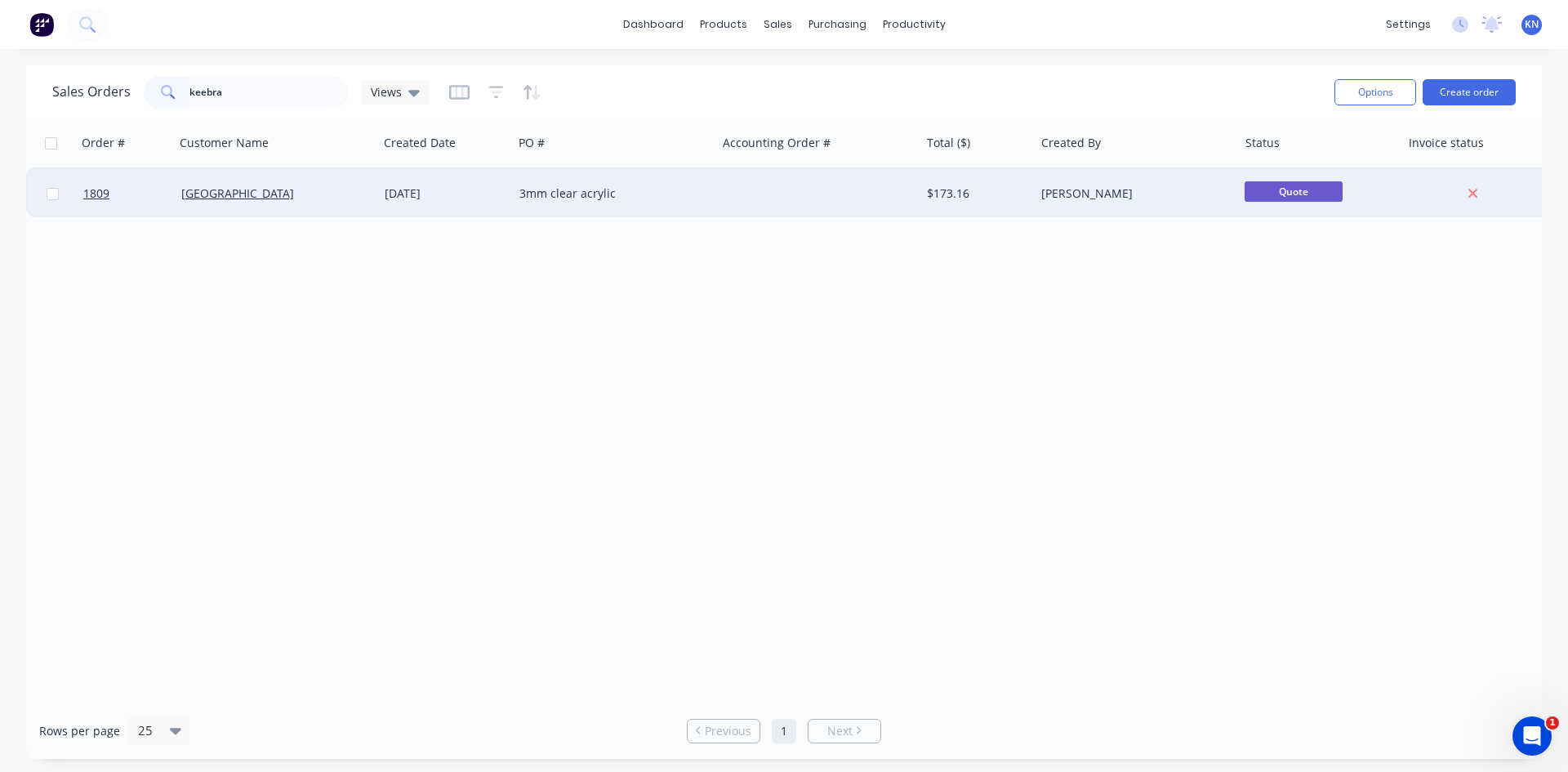
click at [642, 187] on div "3mm clear acrylic" at bounding box center [610, 193] width 181 height 16
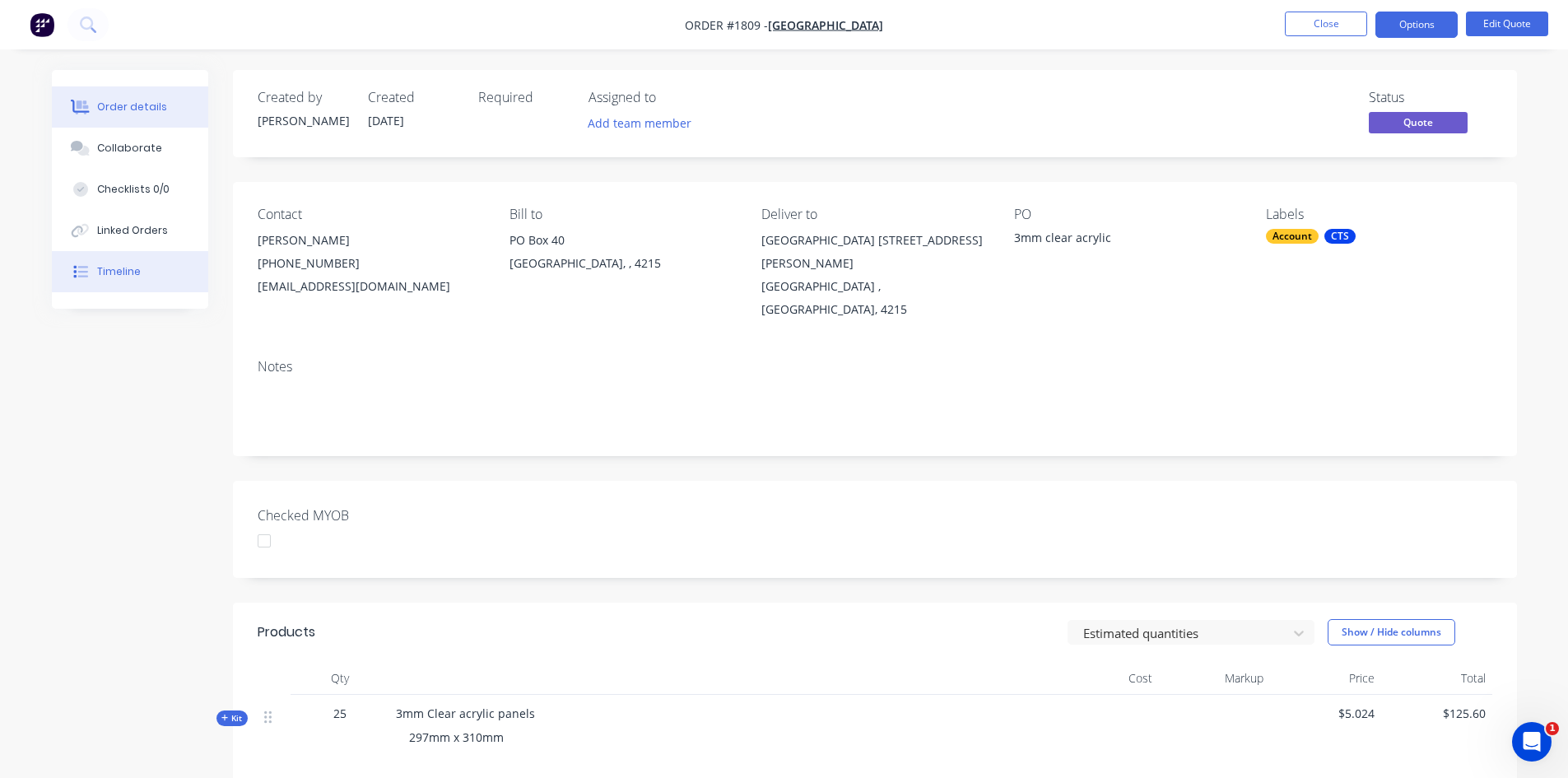
click at [115, 272] on div "Timeline" at bounding box center [118, 272] width 43 height 14
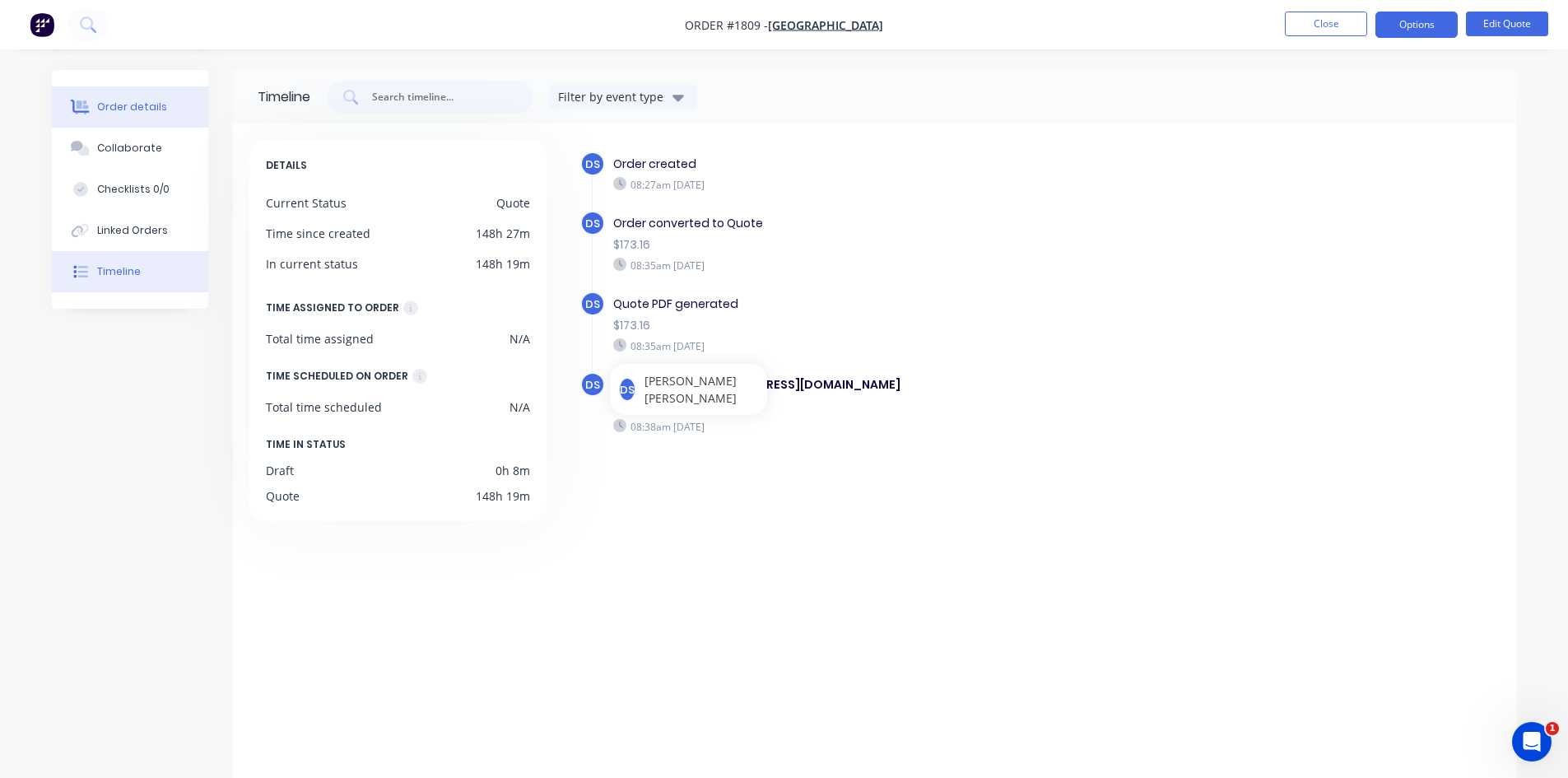
click at [145, 91] on button "Order details" at bounding box center [130, 107] width 156 height 41
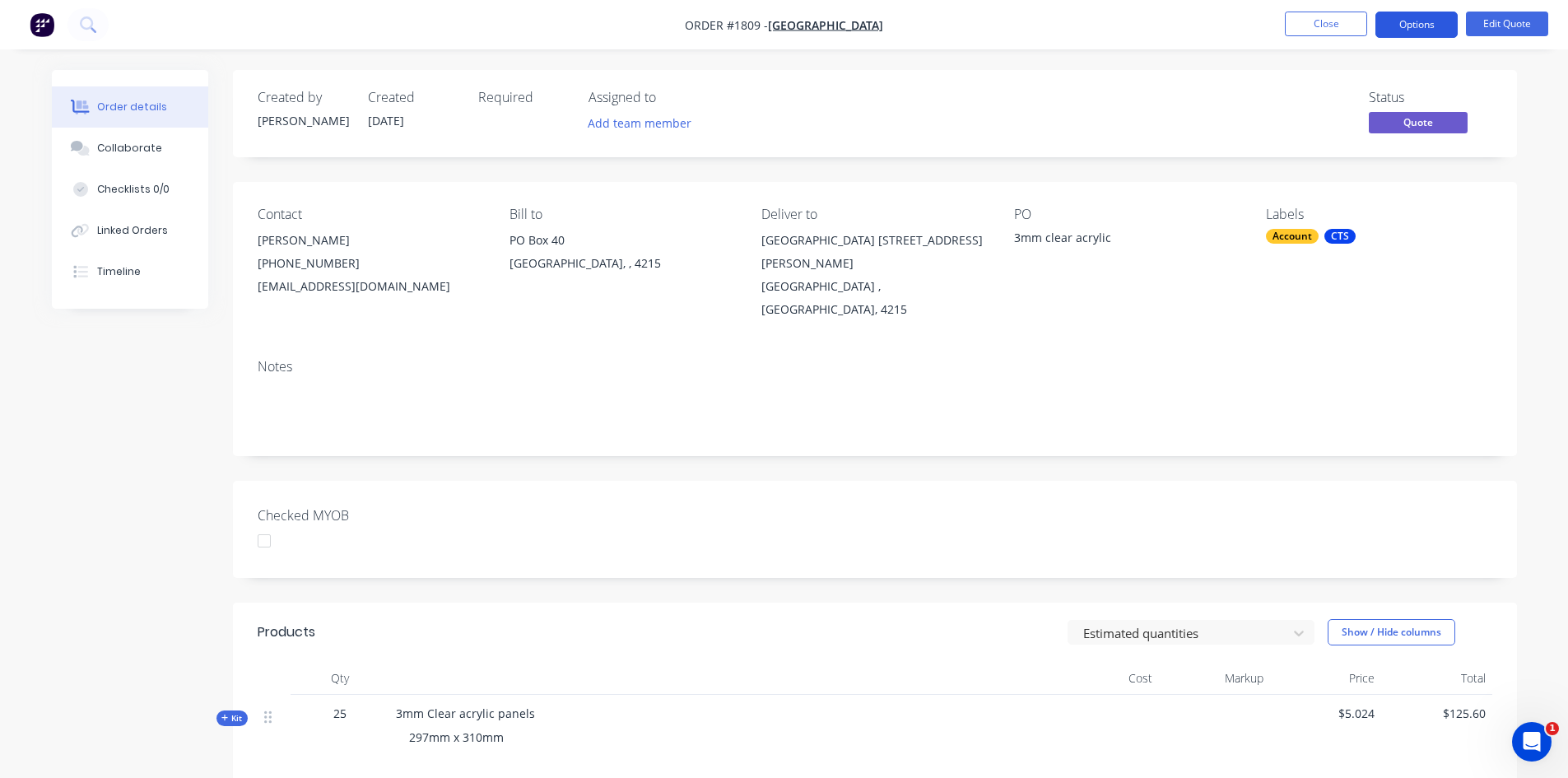
click at [1415, 24] on button "Options" at bounding box center [1417, 24] width 83 height 26
click at [1160, 486] on div "Checked MYOB" at bounding box center [875, 529] width 1284 height 97
click at [1424, 24] on button "Options" at bounding box center [1417, 24] width 83 height 26
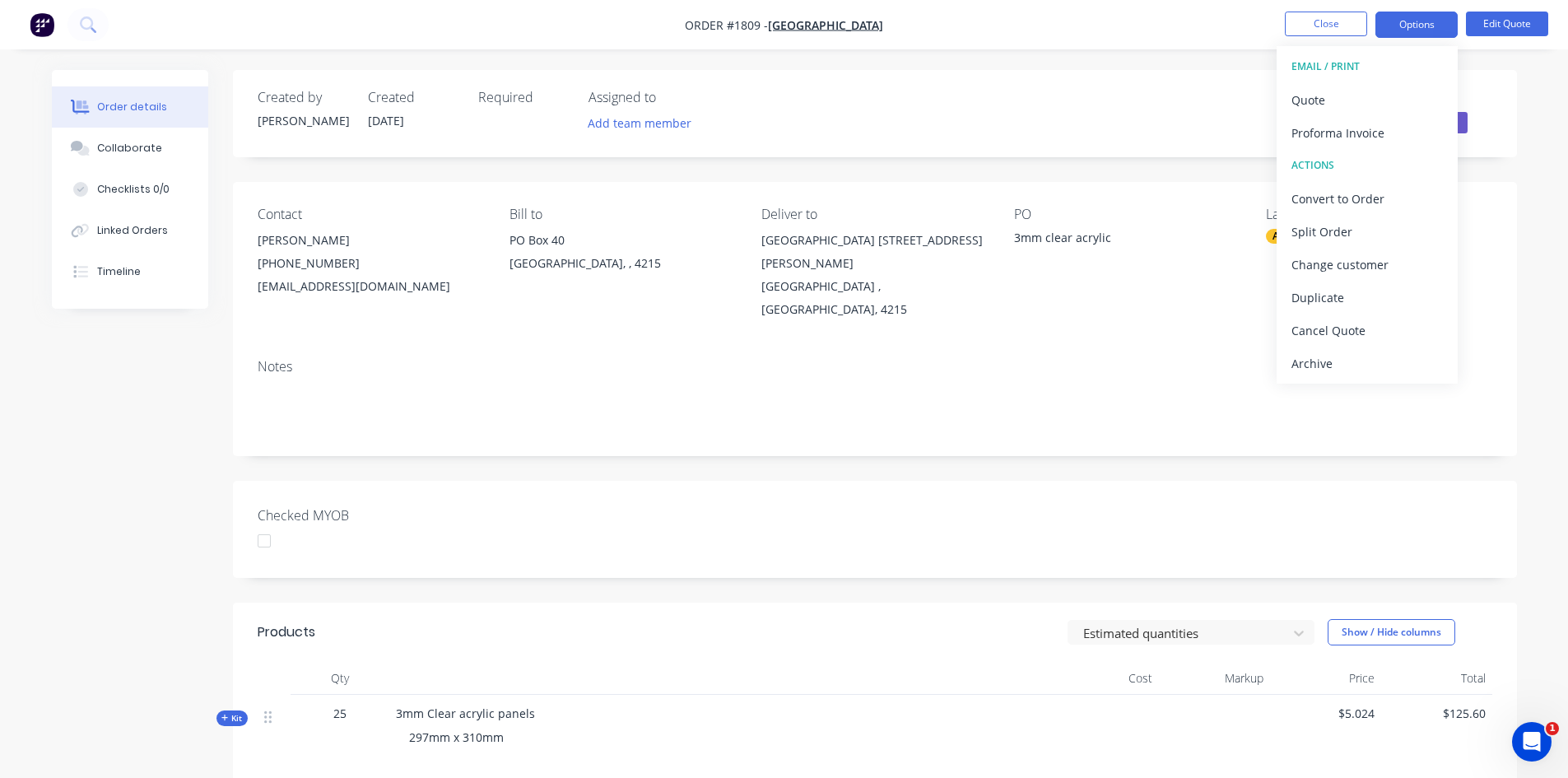
click at [1038, 111] on div "Status Quote" at bounding box center [1122, 114] width 739 height 48
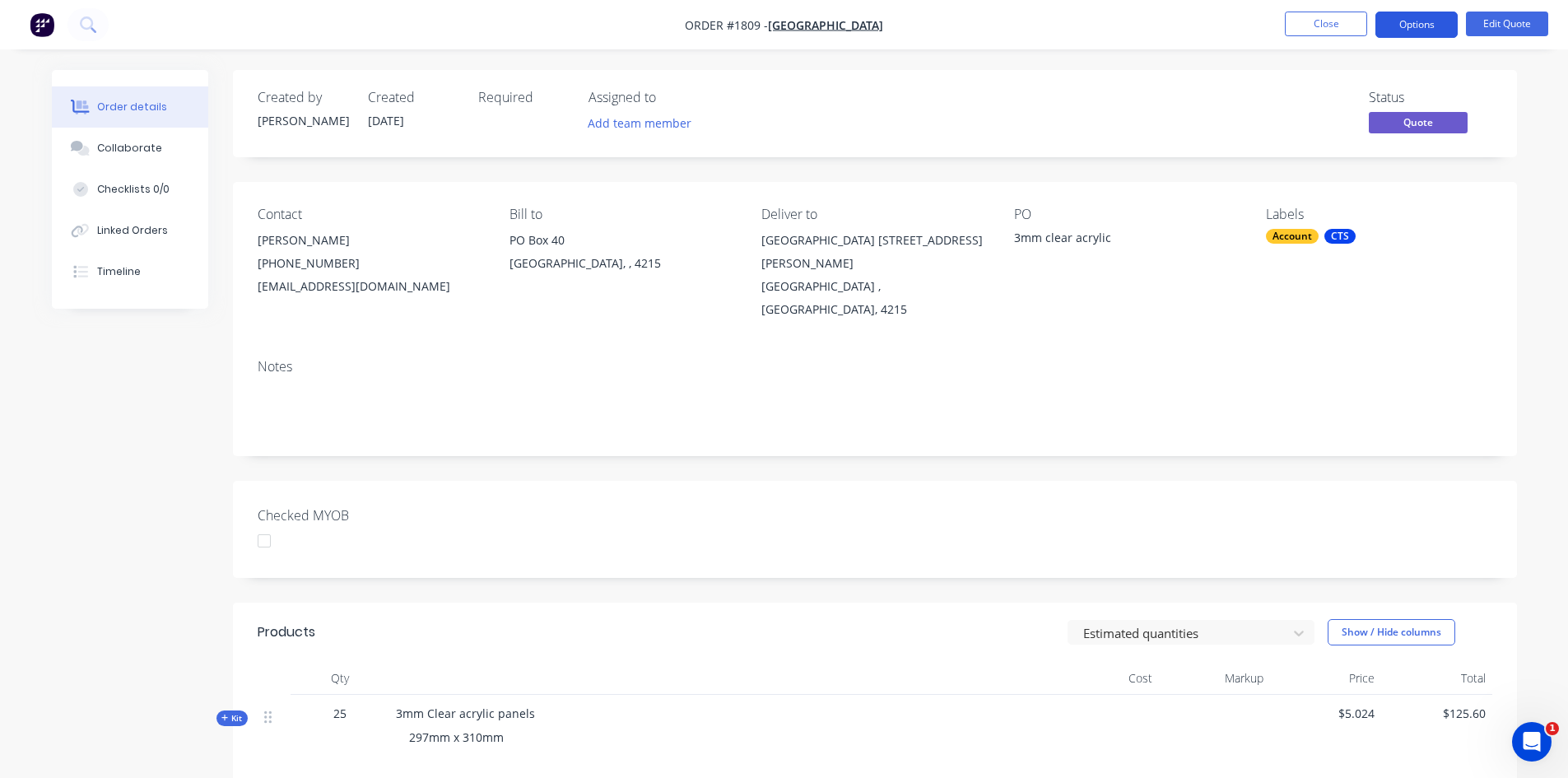
click at [1417, 20] on button "Options" at bounding box center [1417, 24] width 83 height 26
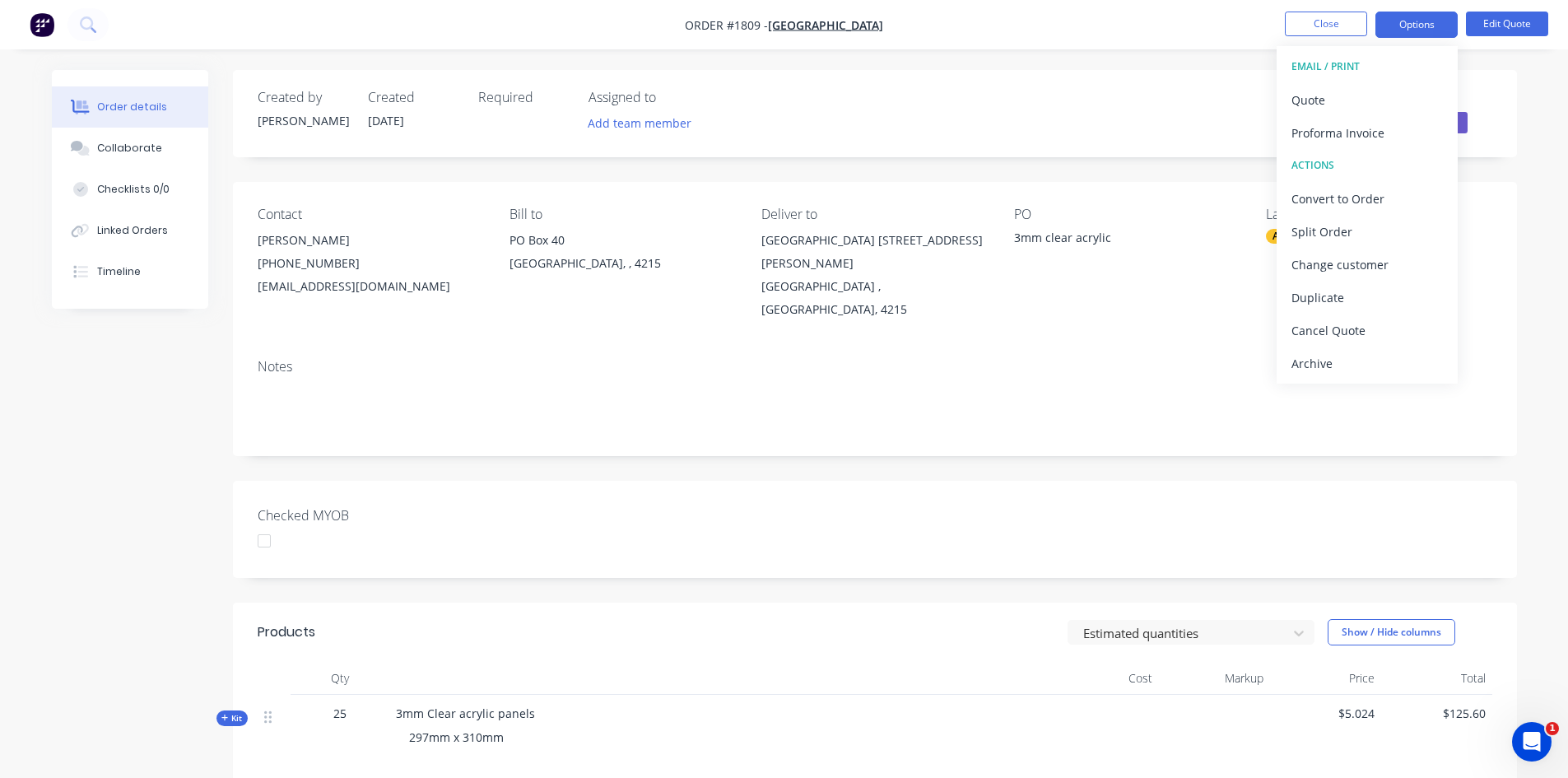
click at [1255, 448] on div "Created by [PERSON_NAME] Created [DATE] Required Assigned to Add team member St…" at bounding box center [875, 569] width 1284 height 998
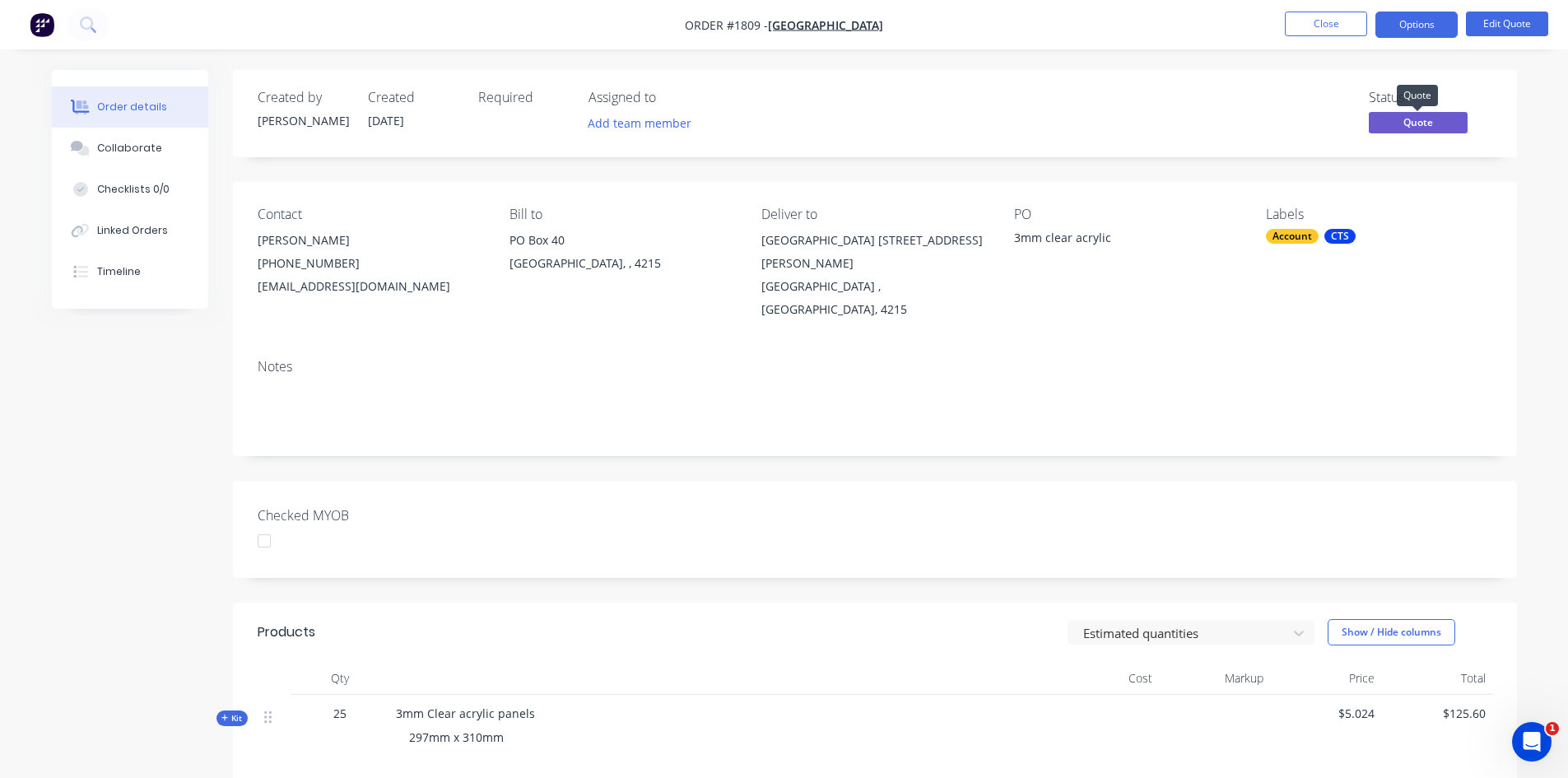
click at [1407, 121] on span "Quote" at bounding box center [1418, 121] width 99 height 20
click at [1448, 123] on span "Quote" at bounding box center [1418, 121] width 99 height 20
click at [1302, 25] on button "Close" at bounding box center [1326, 24] width 83 height 25
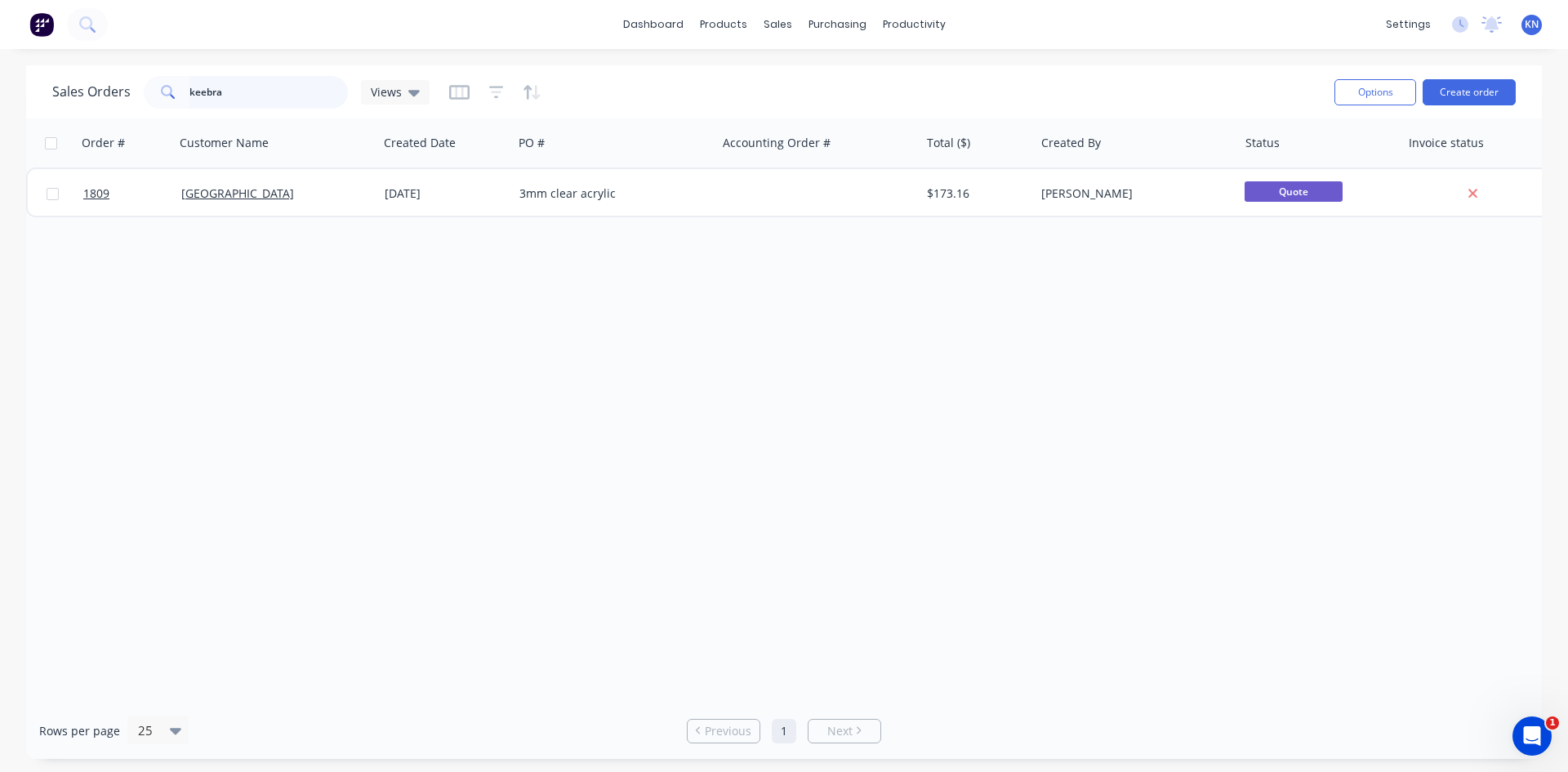
click at [313, 94] on input "keebra" at bounding box center [268, 93] width 159 height 32
type input "k"
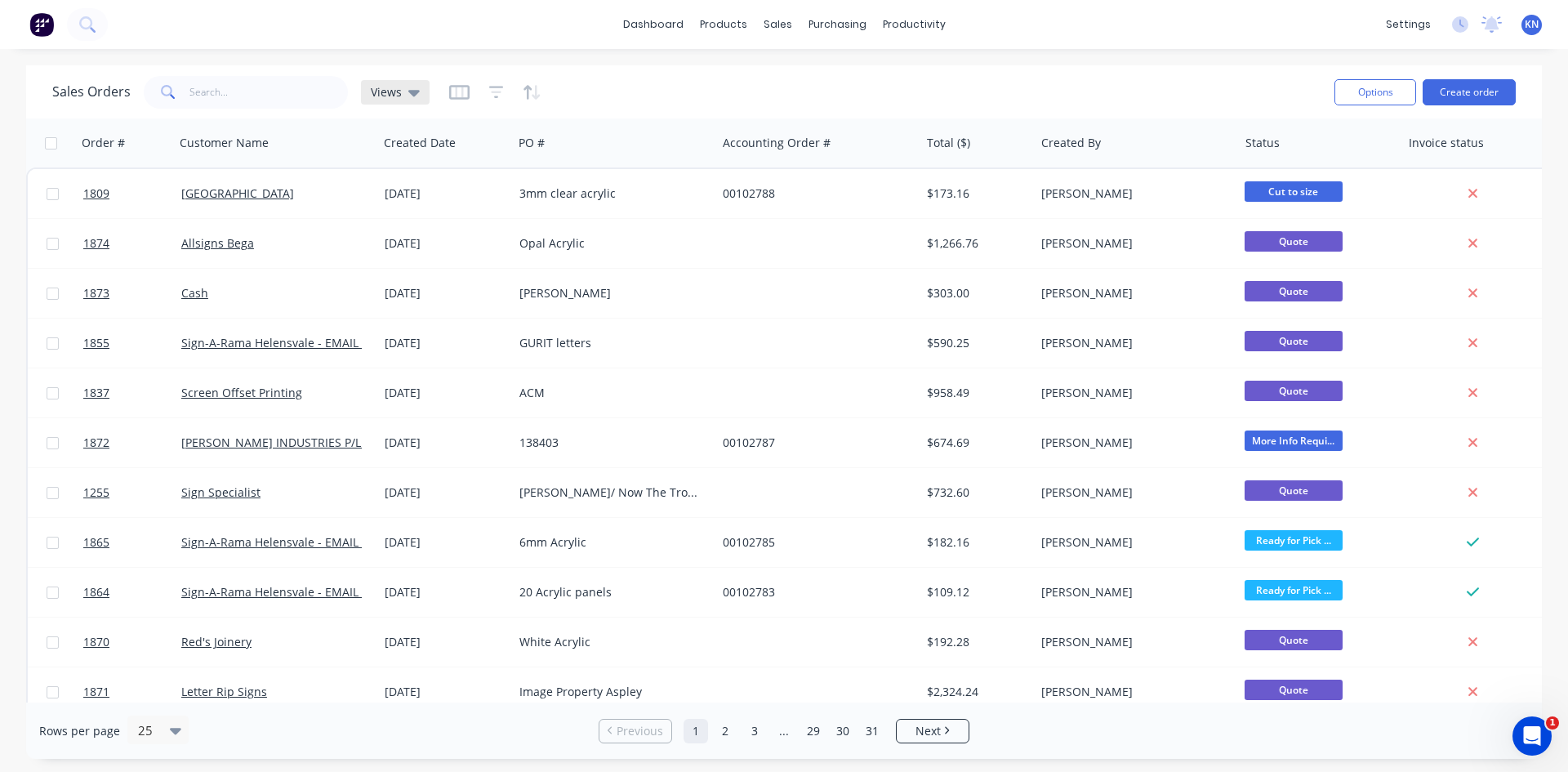
click at [405, 91] on div "Views" at bounding box center [394, 92] width 49 height 14
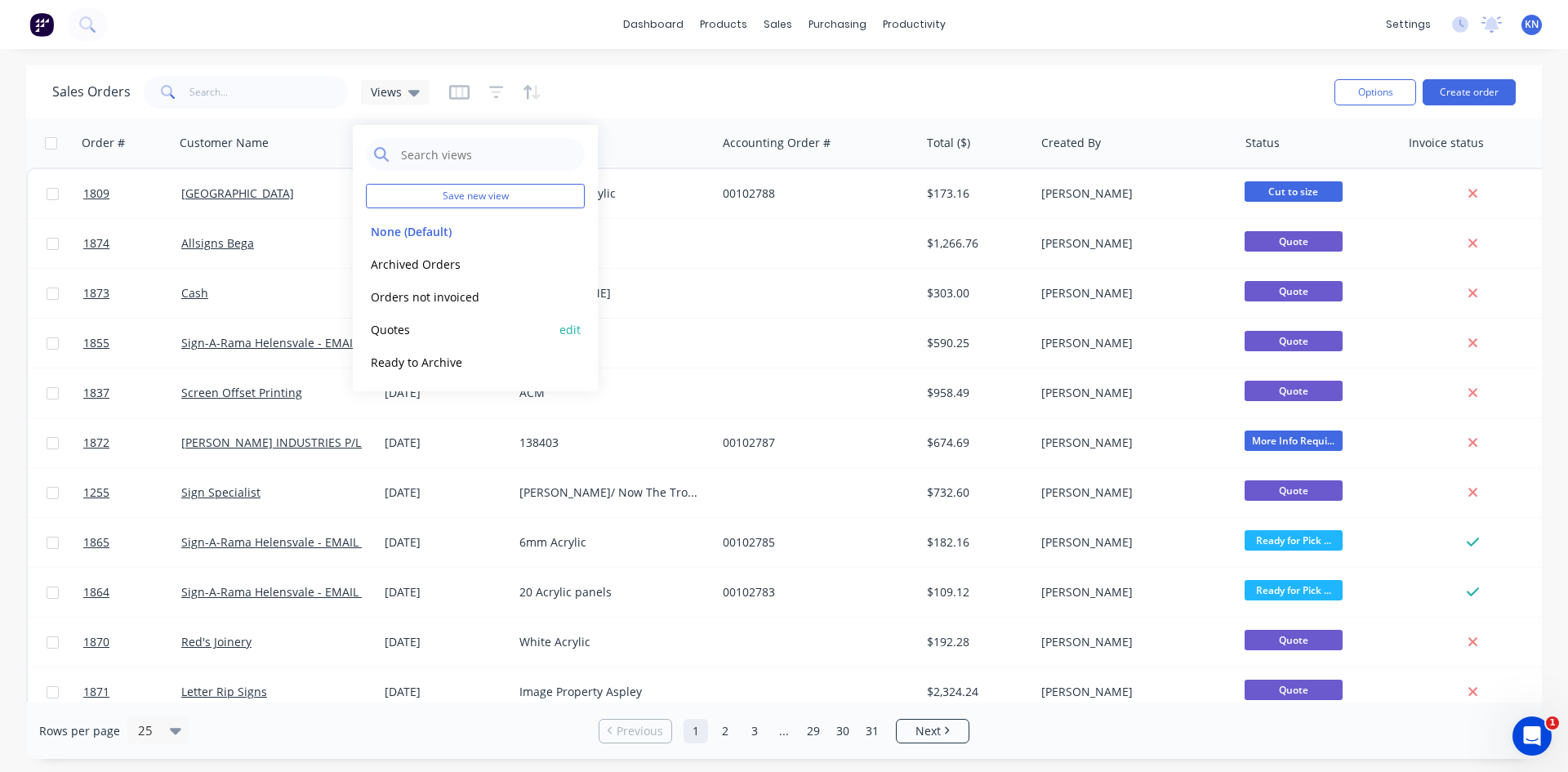
click at [390, 328] on button "Quotes" at bounding box center [458, 330] width 186 height 19
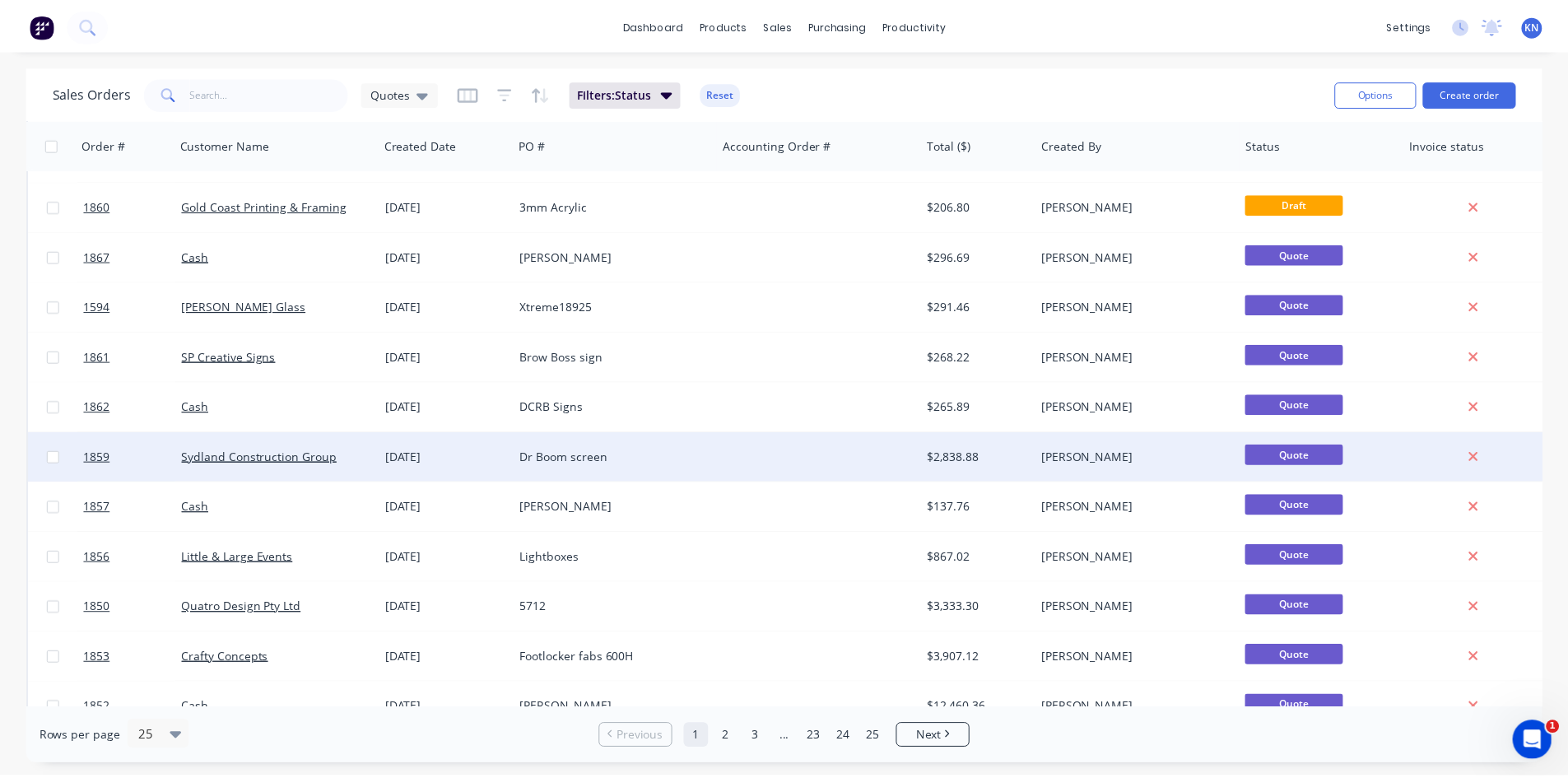
scroll to position [725, 0]
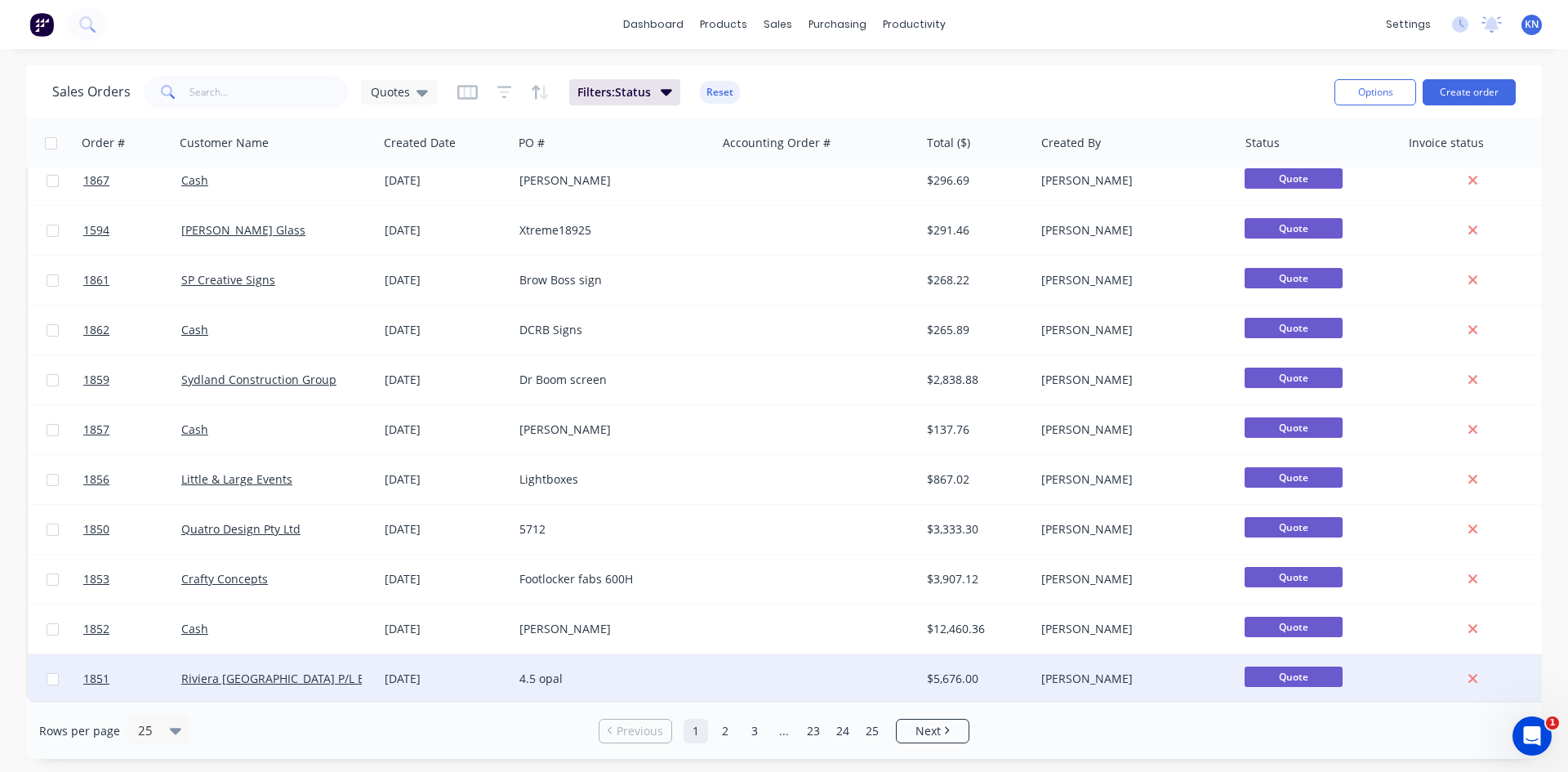
click at [482, 671] on div "[DATE]" at bounding box center [445, 678] width 121 height 16
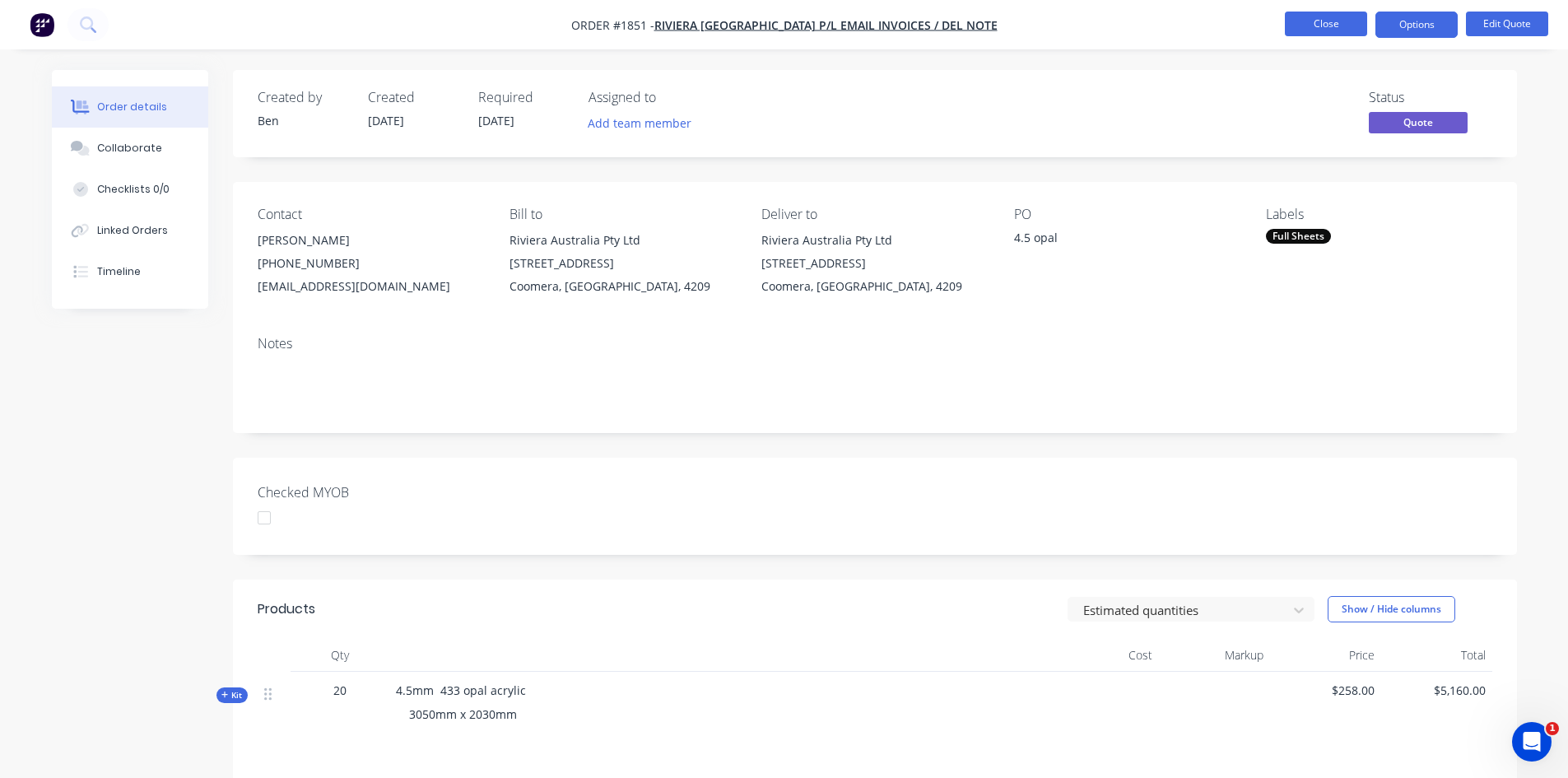
click at [1328, 20] on button "Close" at bounding box center [1326, 24] width 83 height 25
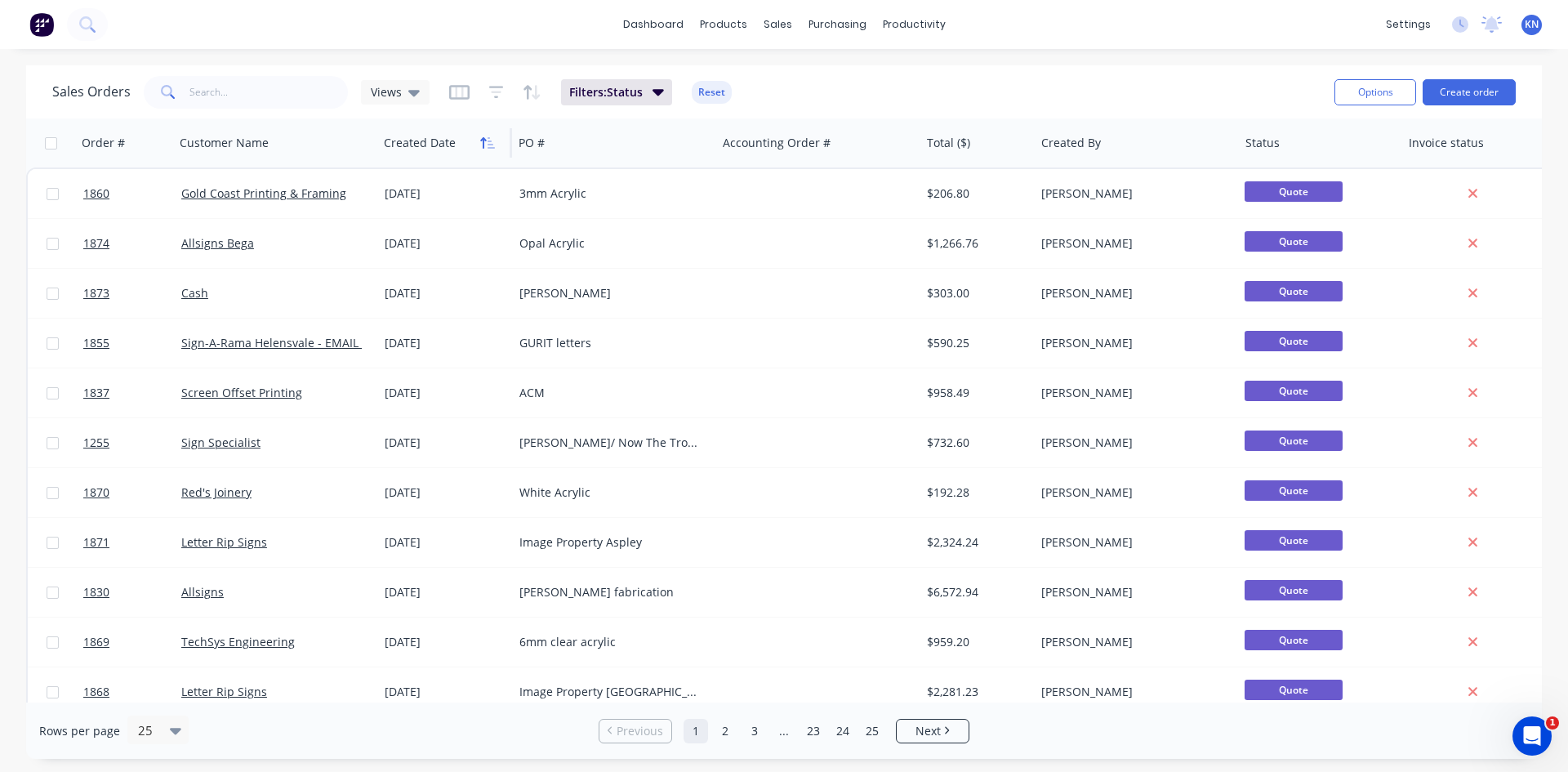
click at [488, 142] on icon "button" at bounding box center [487, 143] width 14 height 13
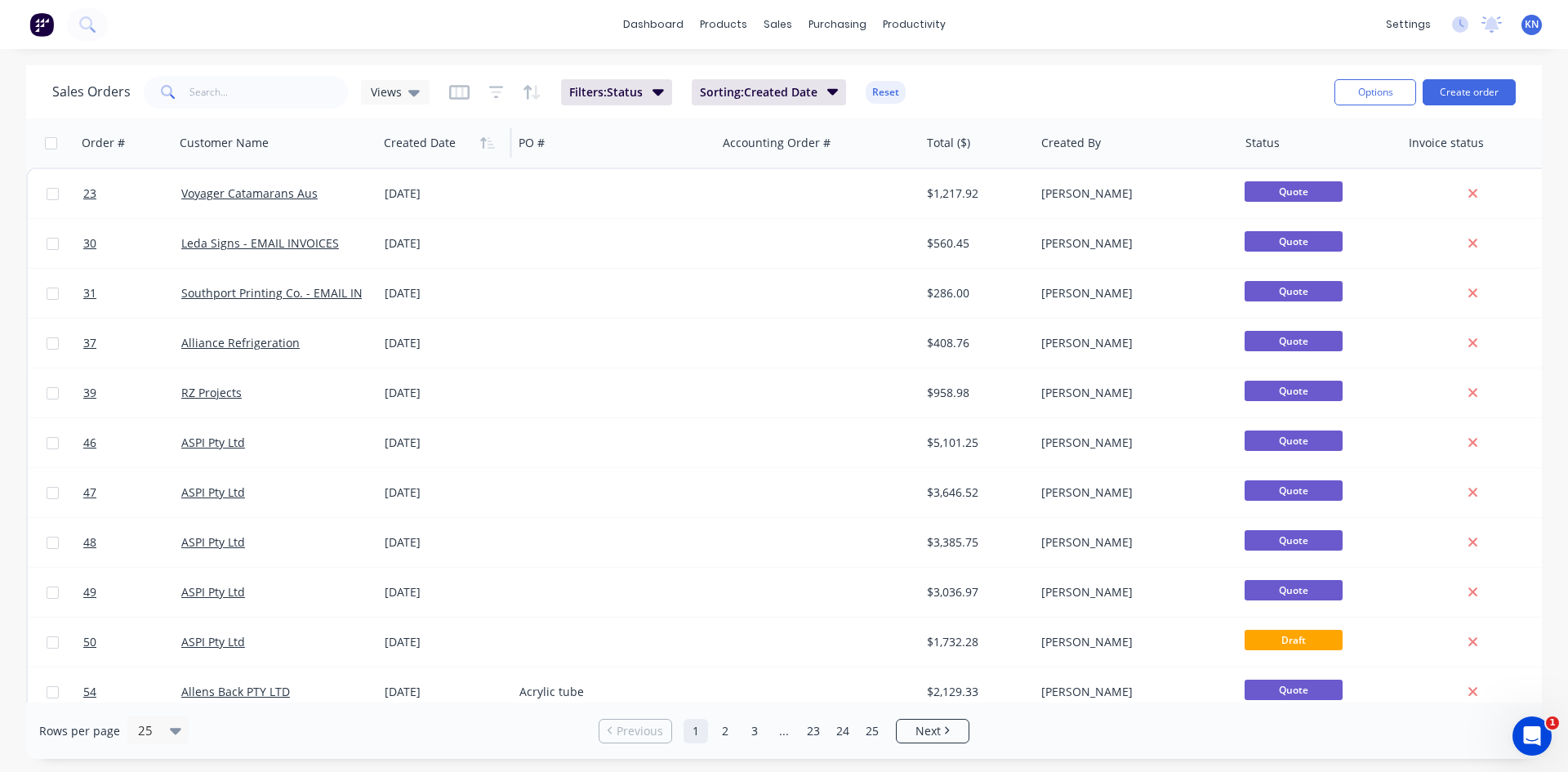
click at [488, 142] on icon "button" at bounding box center [487, 143] width 14 height 13
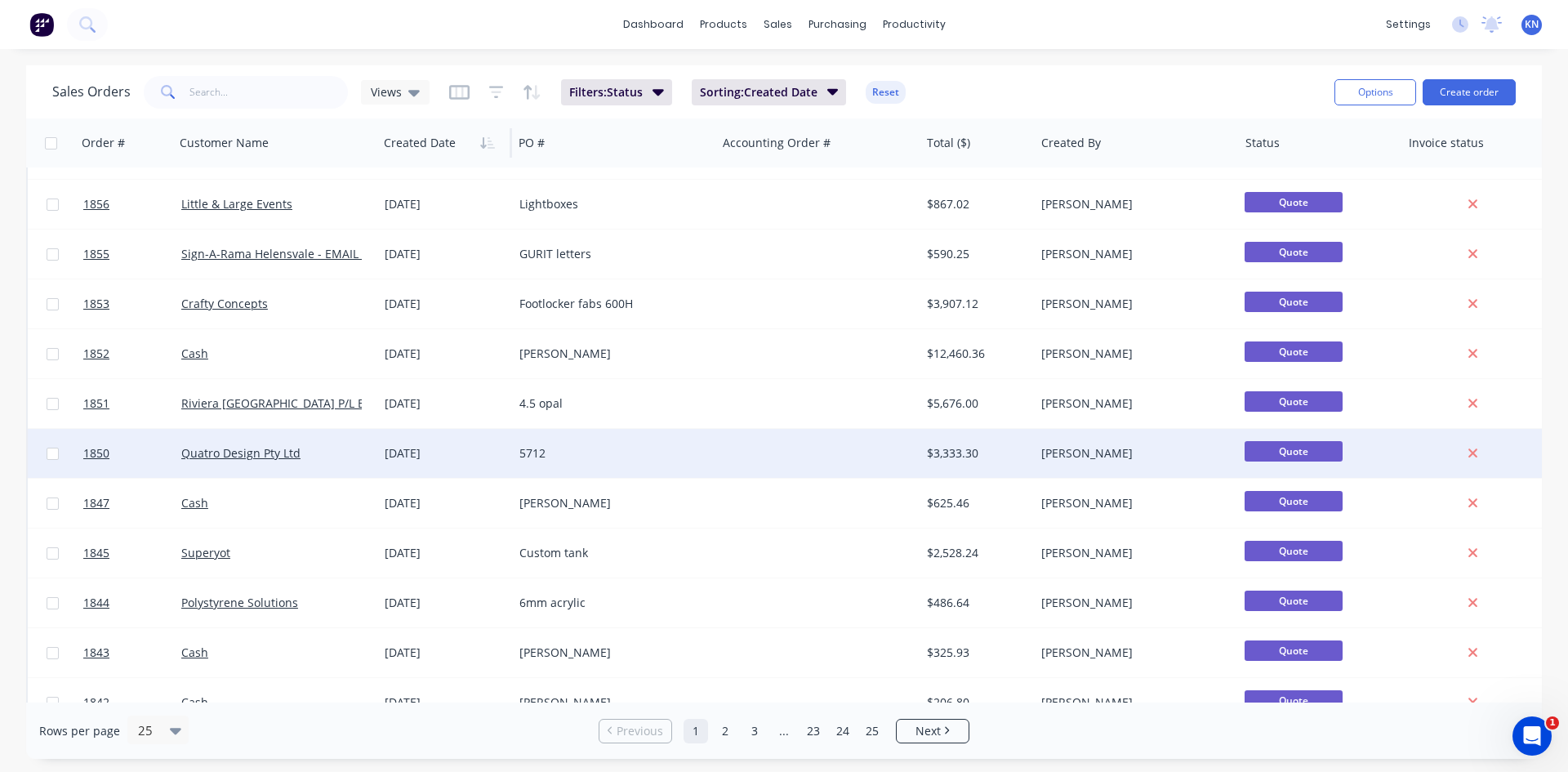
scroll to position [719, 0]
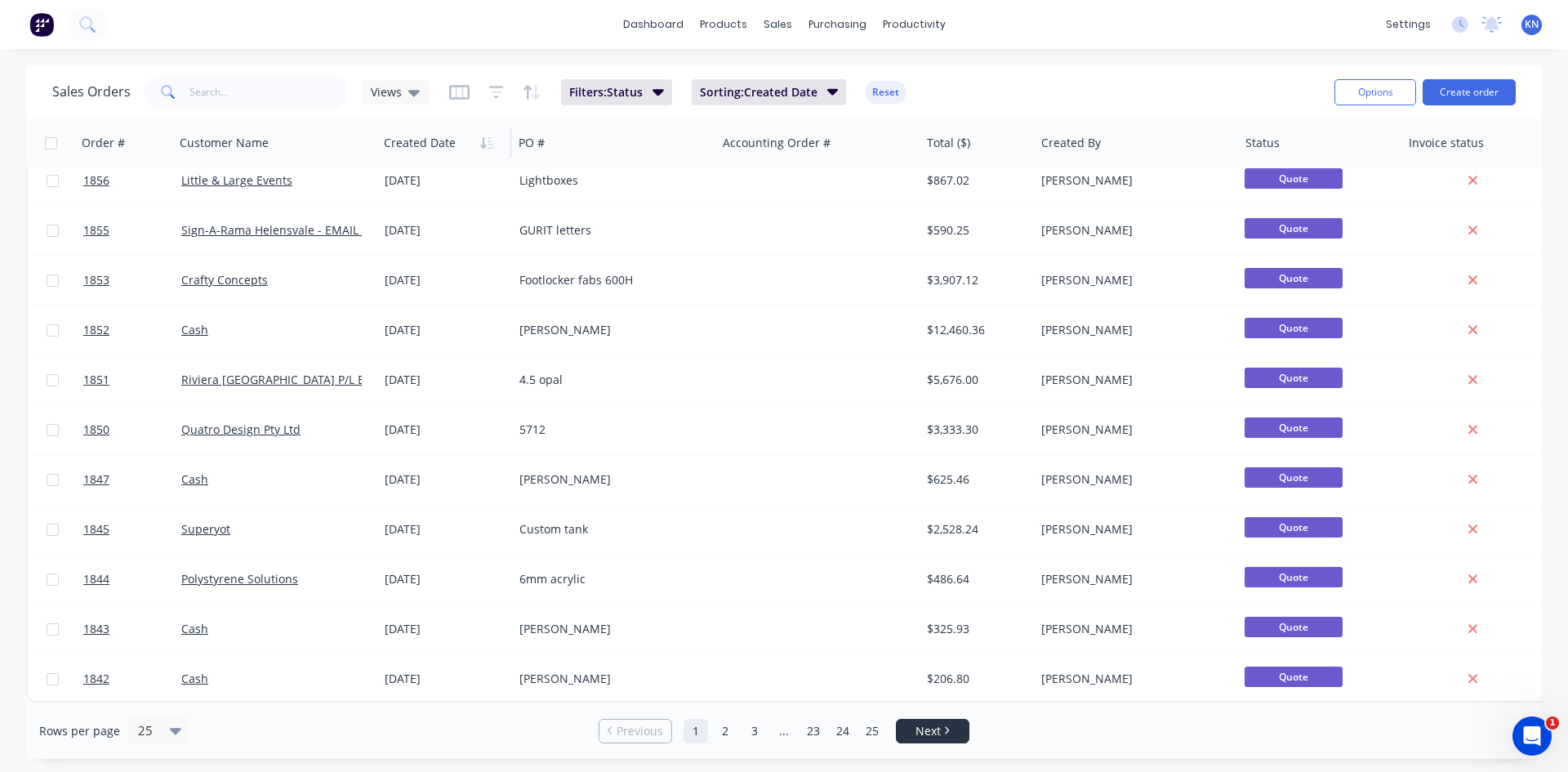
click at [912, 726] on link "Next" at bounding box center [932, 731] width 72 height 16
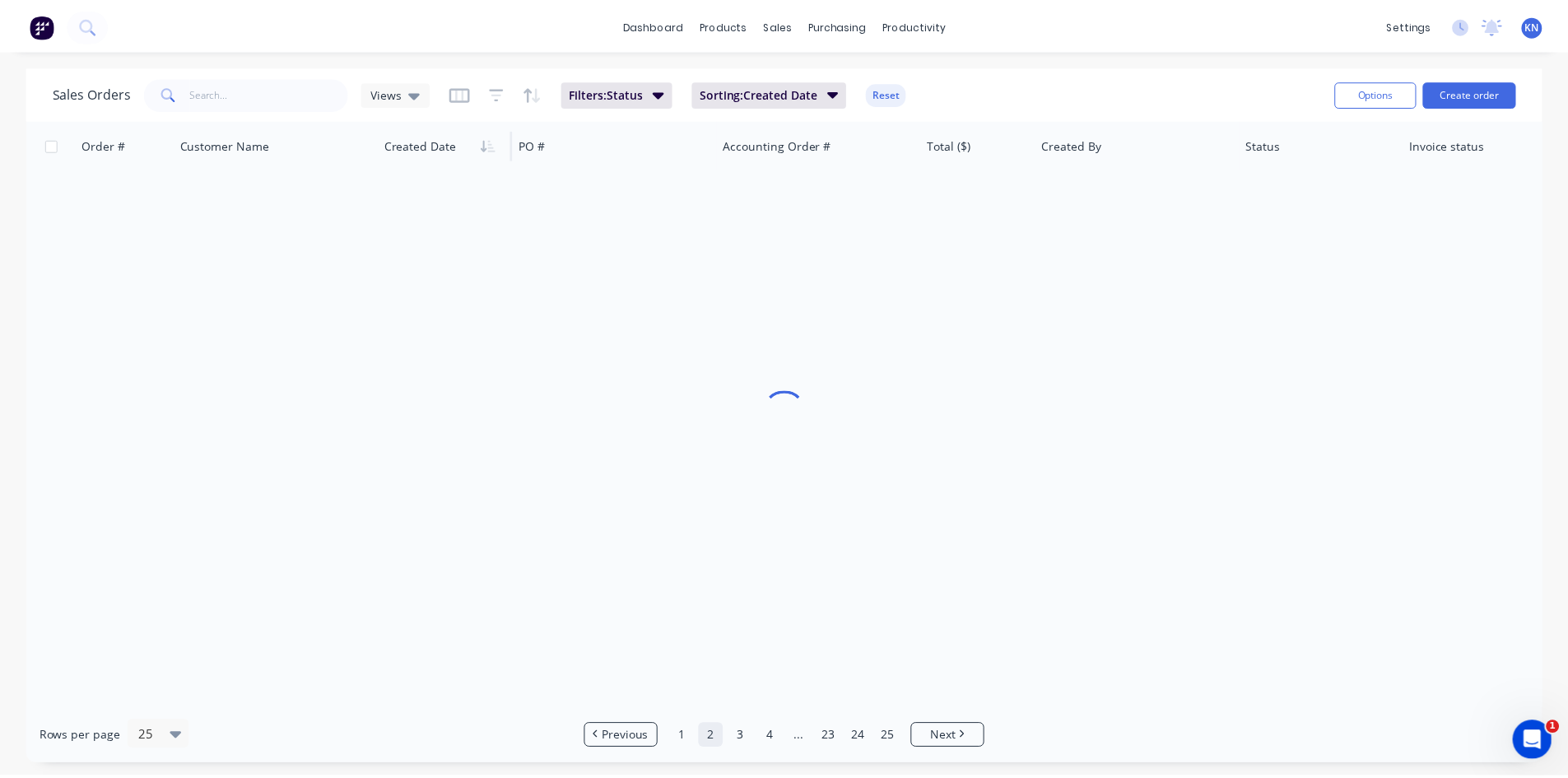
scroll to position [0, 0]
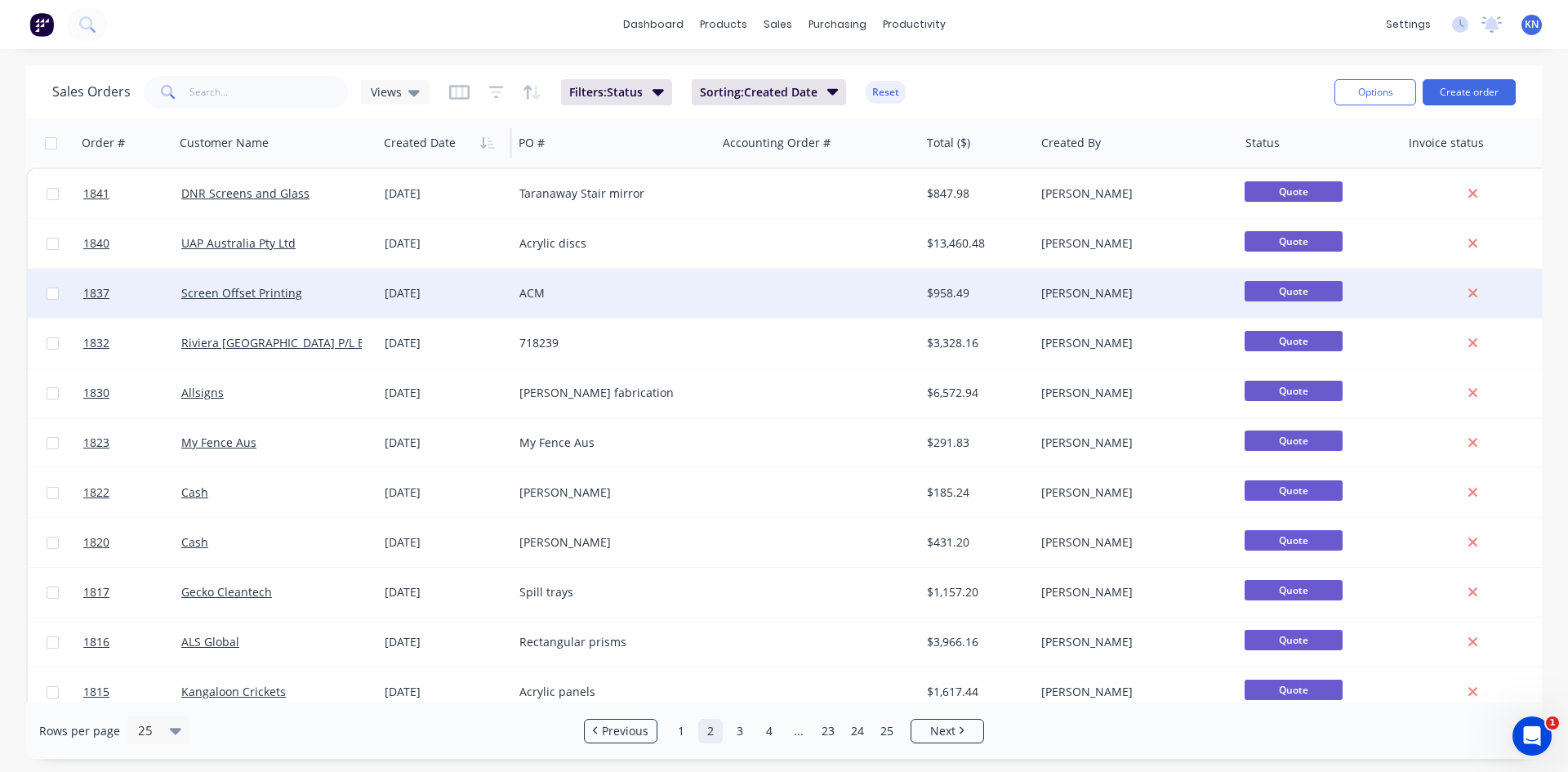
click at [335, 289] on div "Screen Offset Printing" at bounding box center [272, 292] width 181 height 16
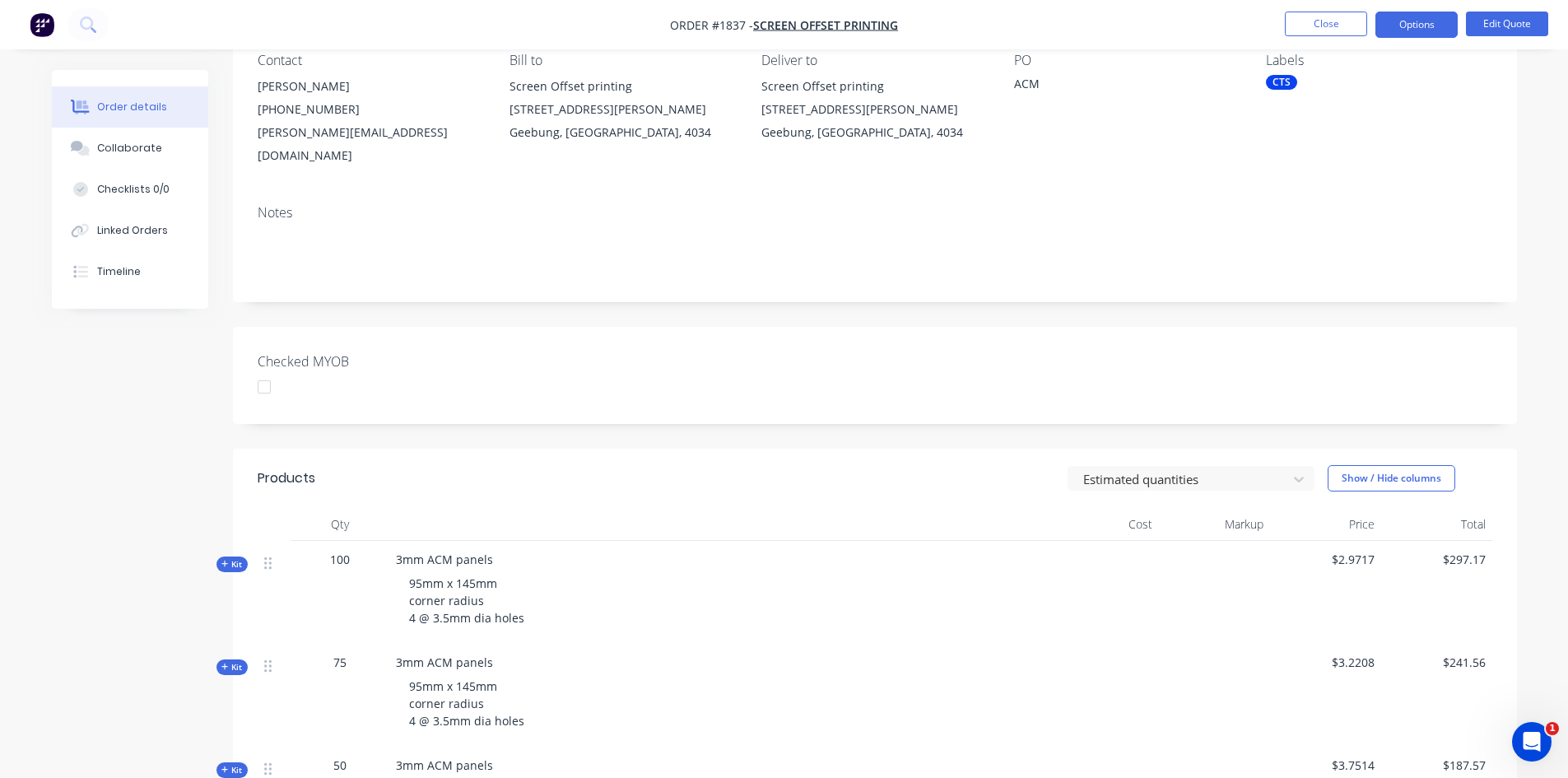
scroll to position [412, 0]
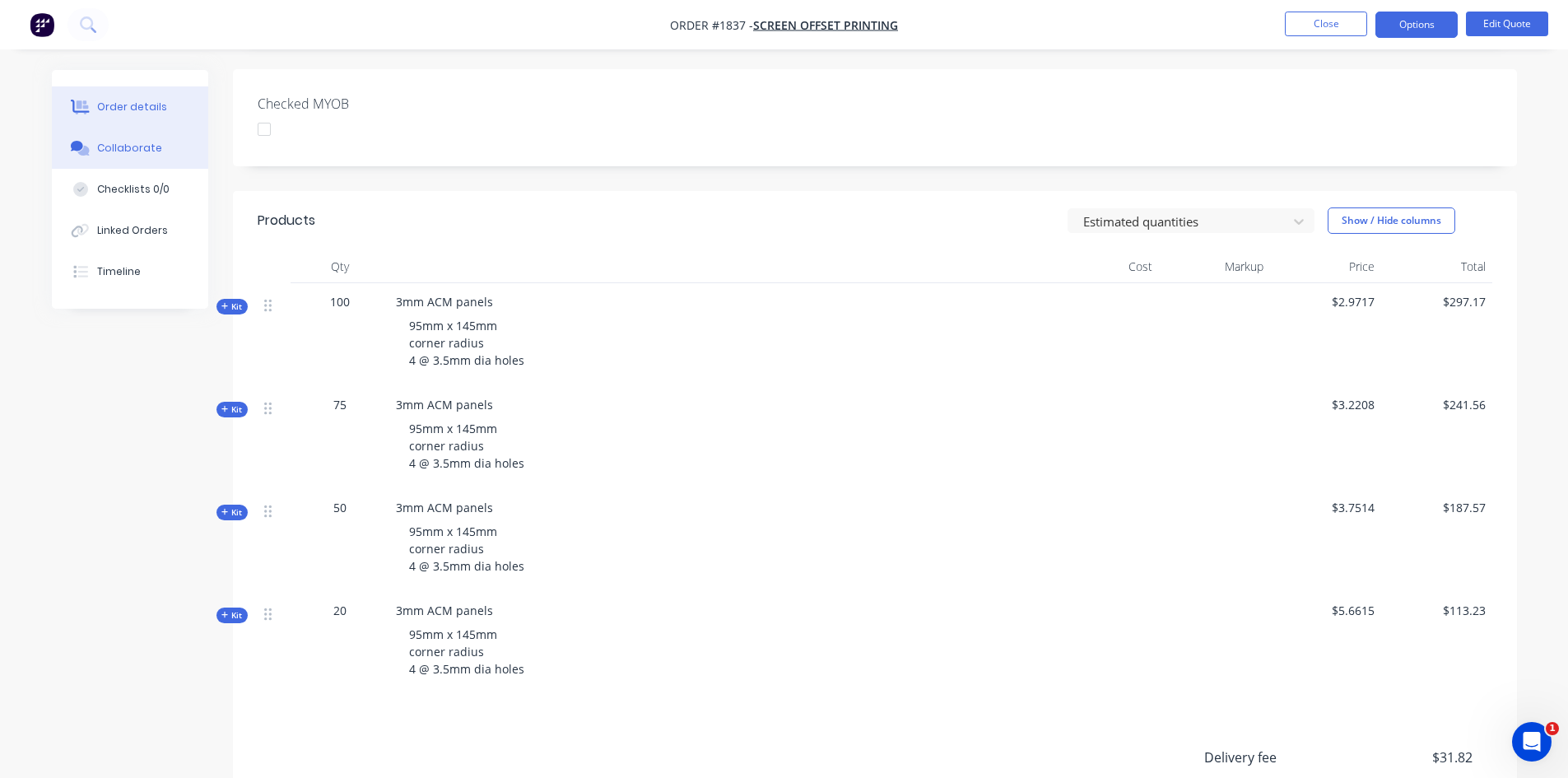
click at [153, 152] on div "Collaborate" at bounding box center [130, 147] width 65 height 14
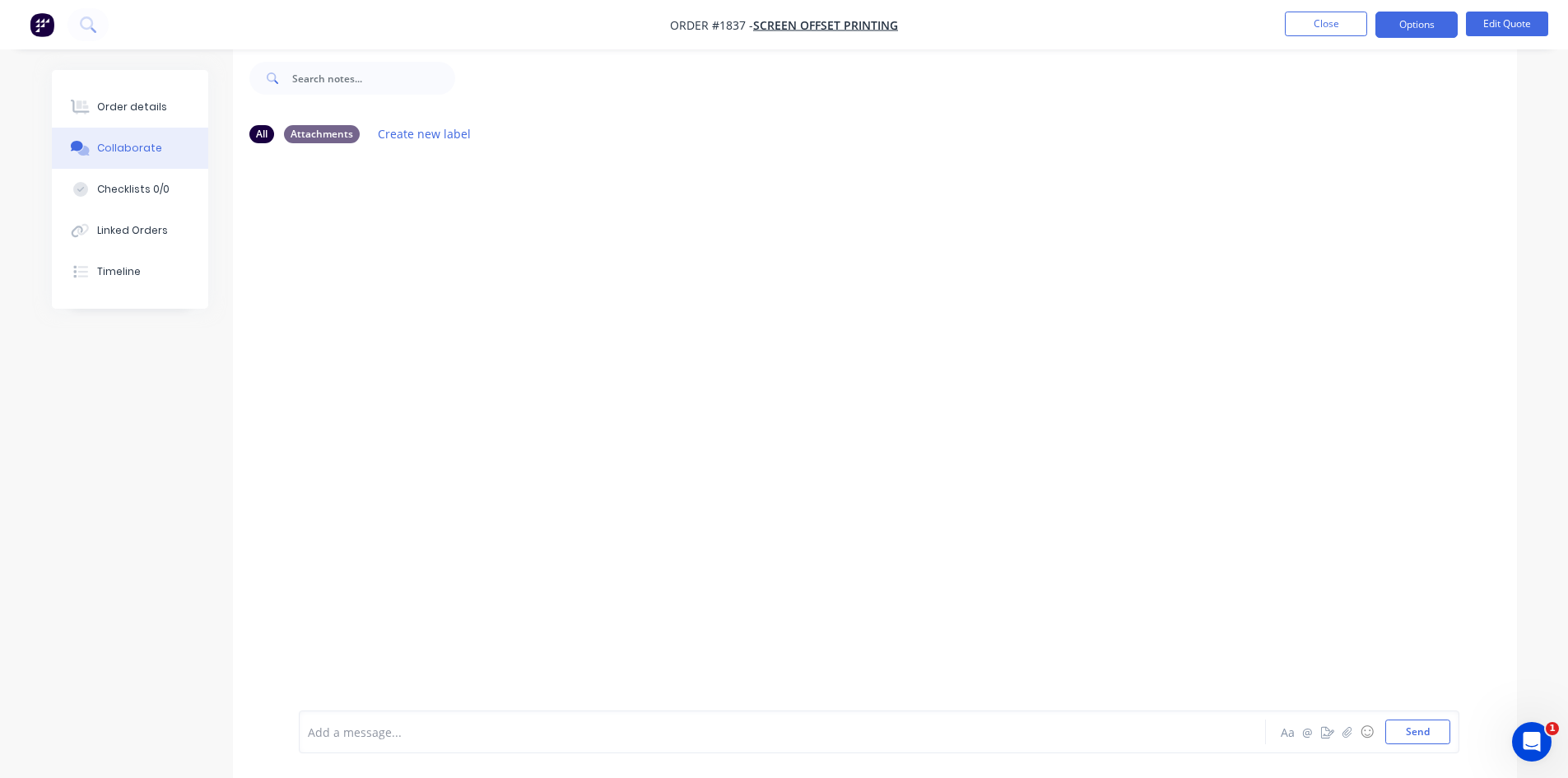
scroll to position [25, 0]
click at [144, 101] on div "Order details" at bounding box center [132, 106] width 70 height 14
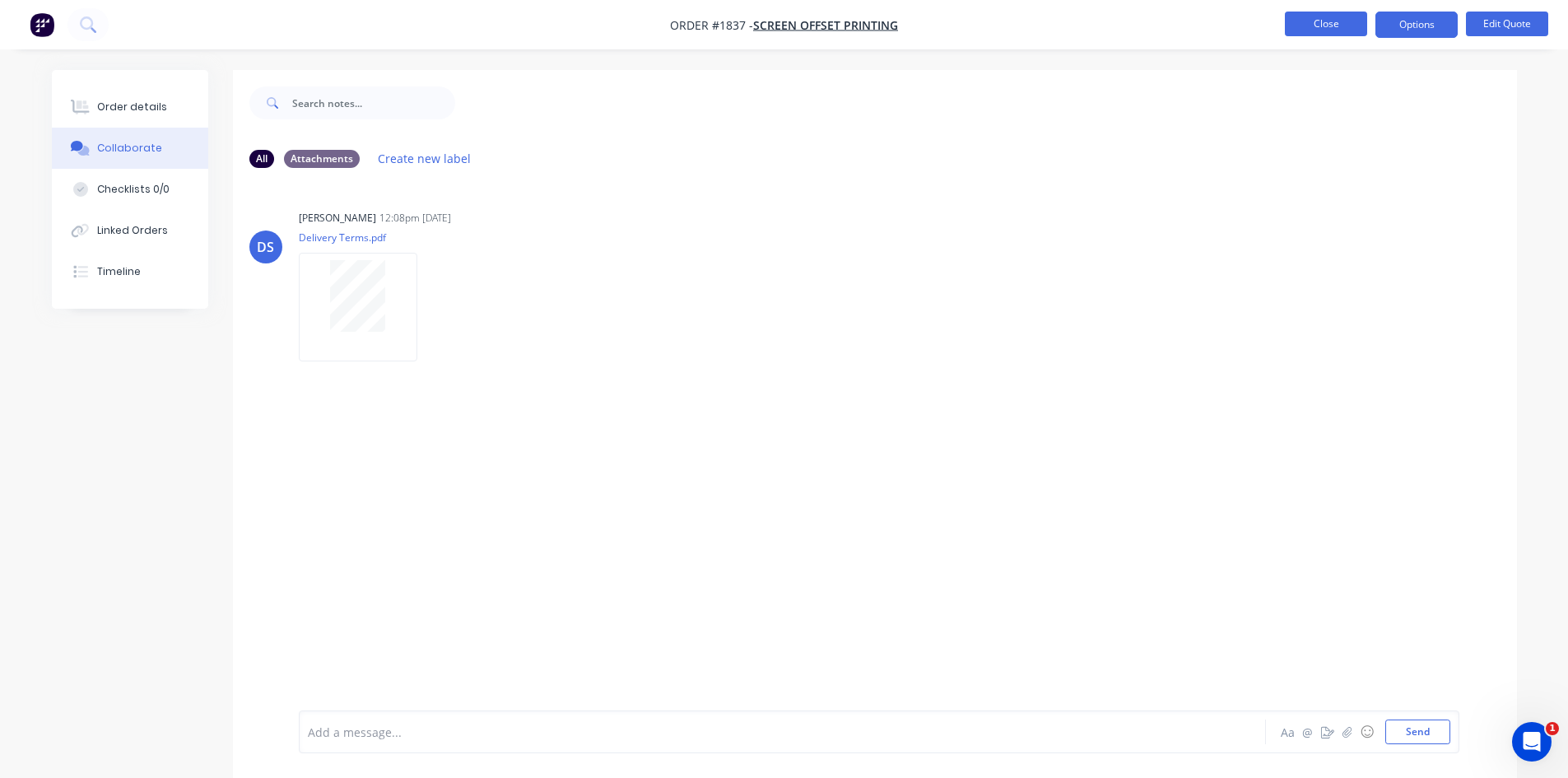
click at [1322, 21] on button "Close" at bounding box center [1326, 24] width 83 height 25
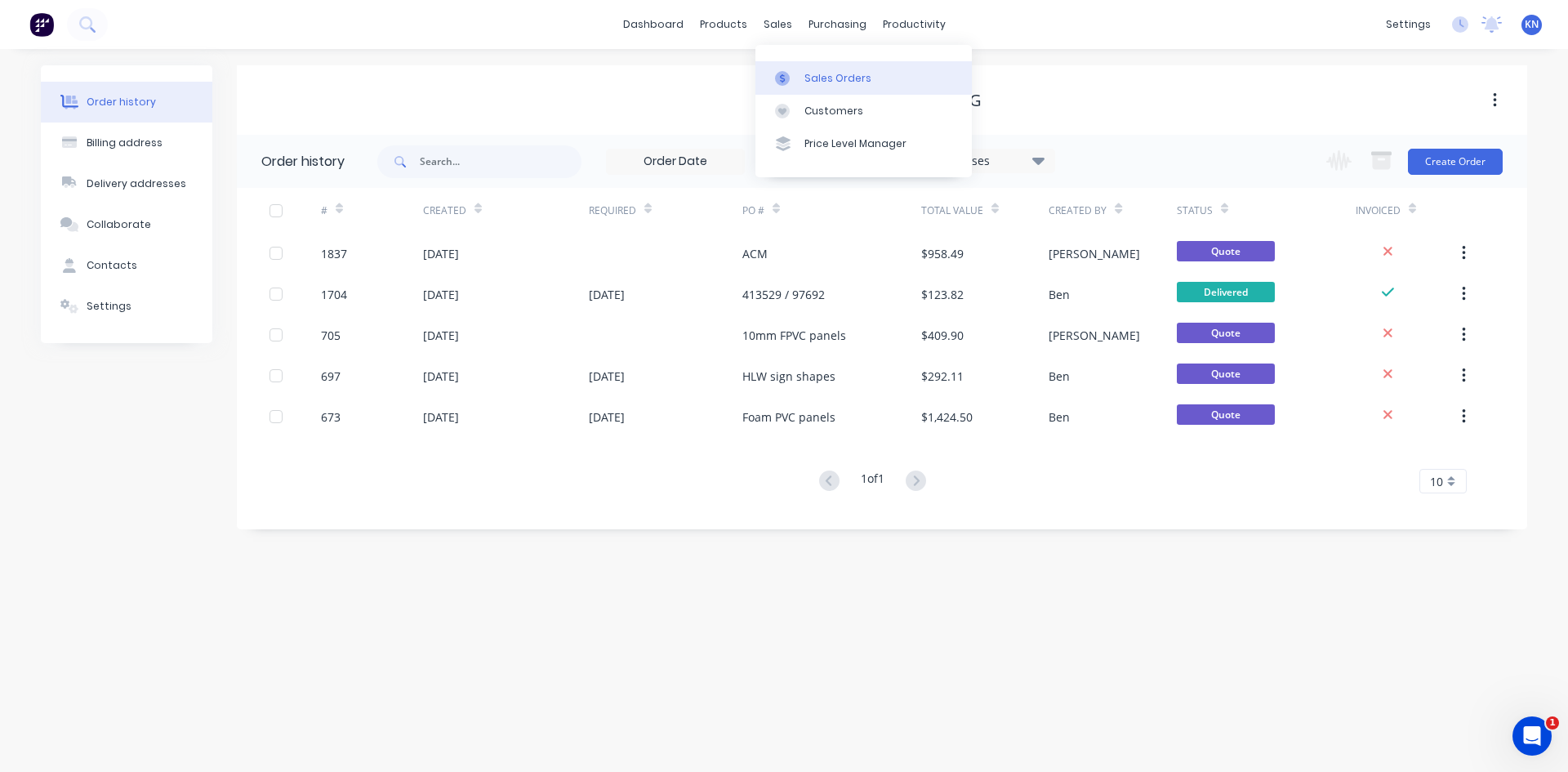
click at [814, 76] on div "Sales Orders" at bounding box center [837, 77] width 67 height 14
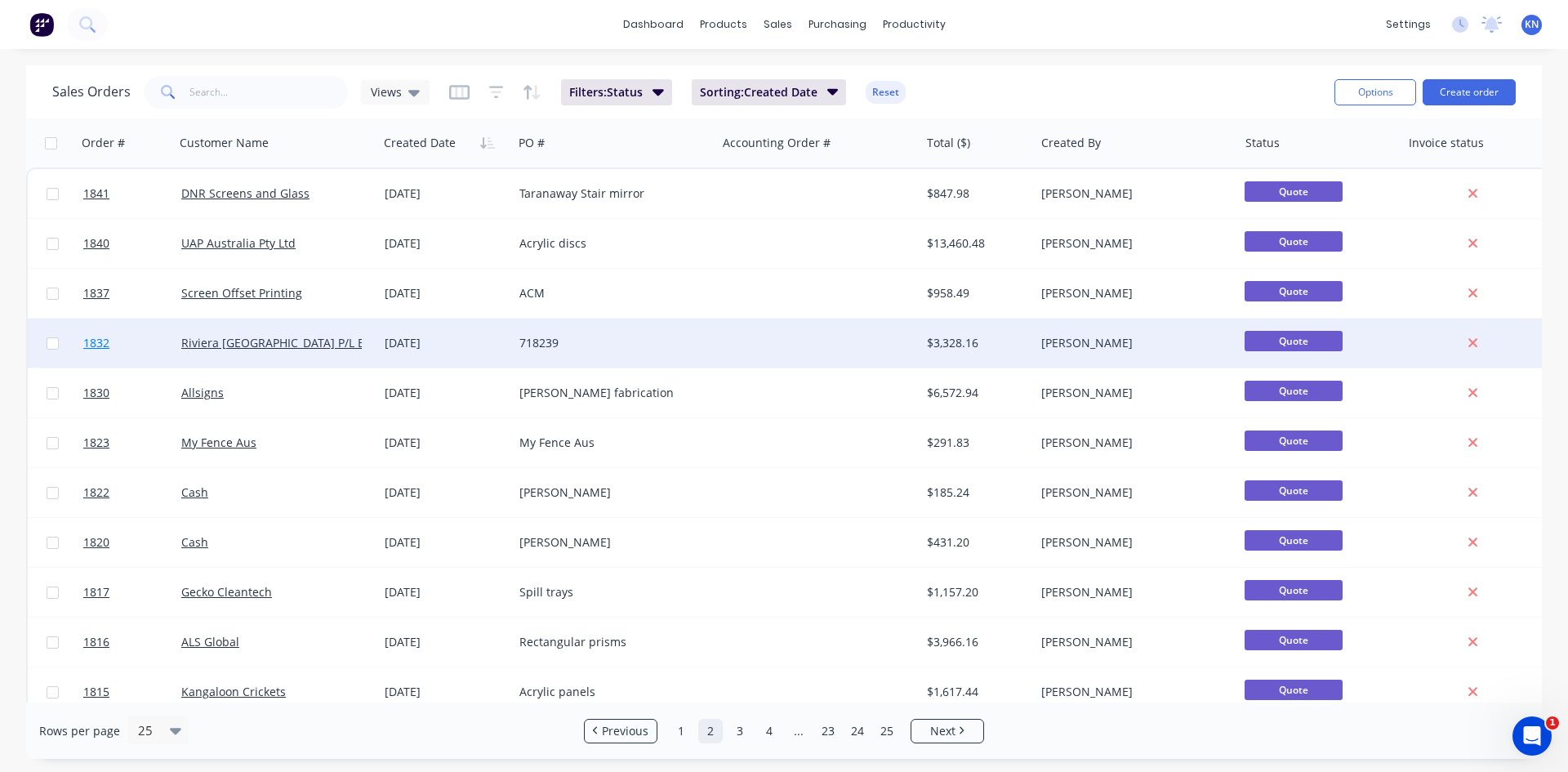
click at [144, 339] on link "1832" at bounding box center [132, 343] width 98 height 49
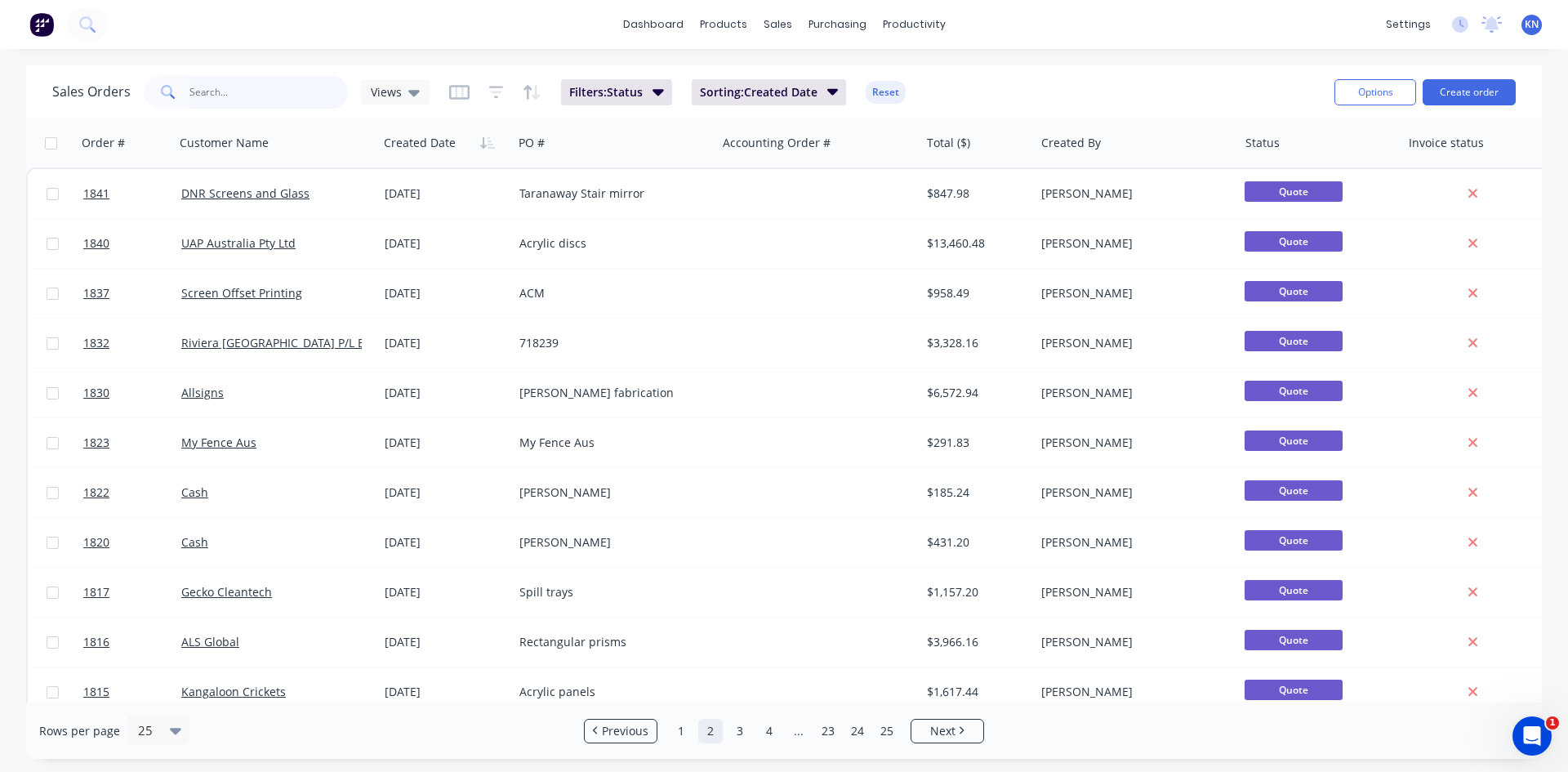
click at [206, 104] on input "text" at bounding box center [268, 93] width 159 height 32
type input "r"
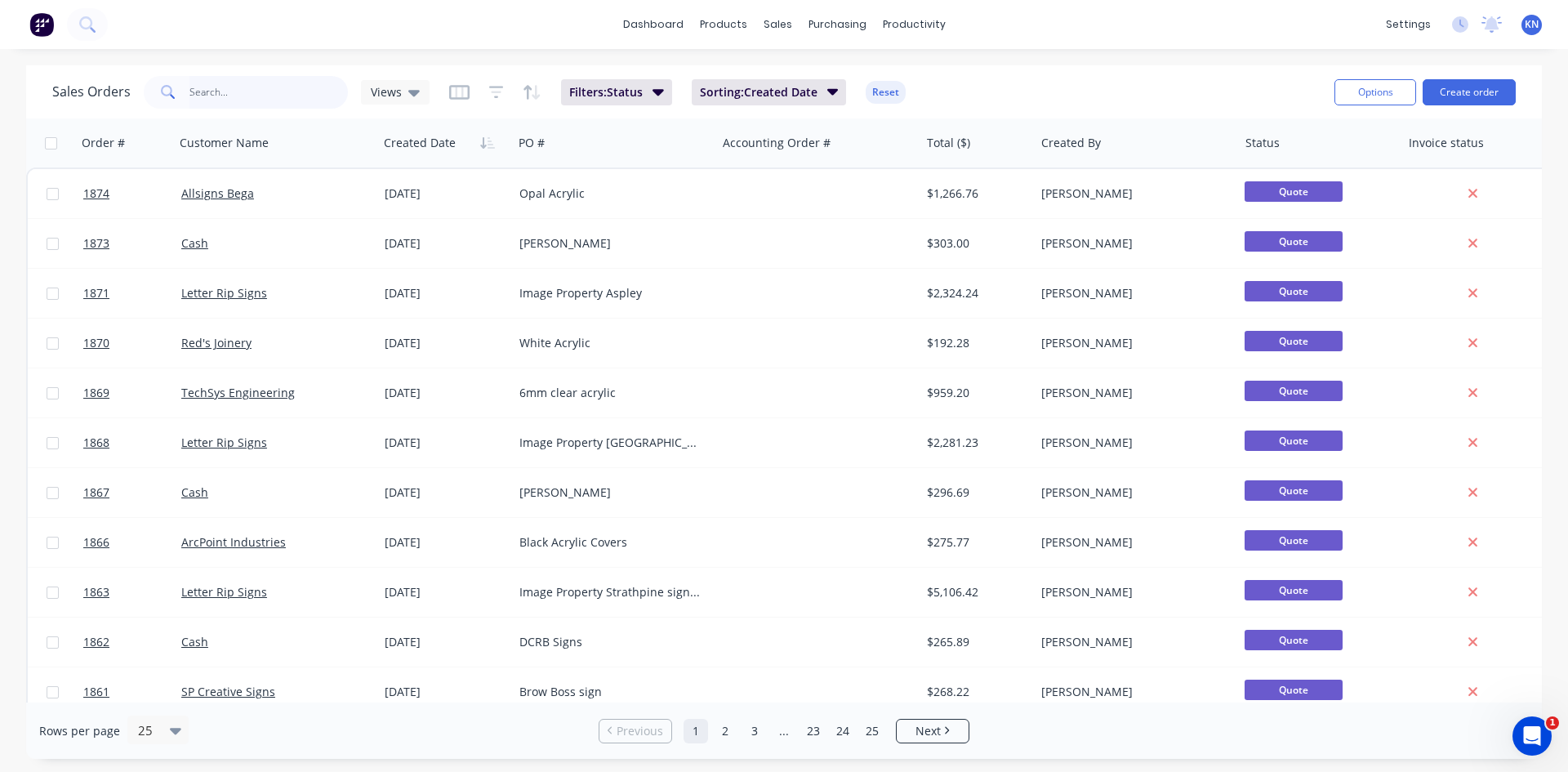
click at [204, 85] on input "text" at bounding box center [268, 93] width 159 height 32
click at [267, 96] on input "text" at bounding box center [268, 93] width 159 height 32
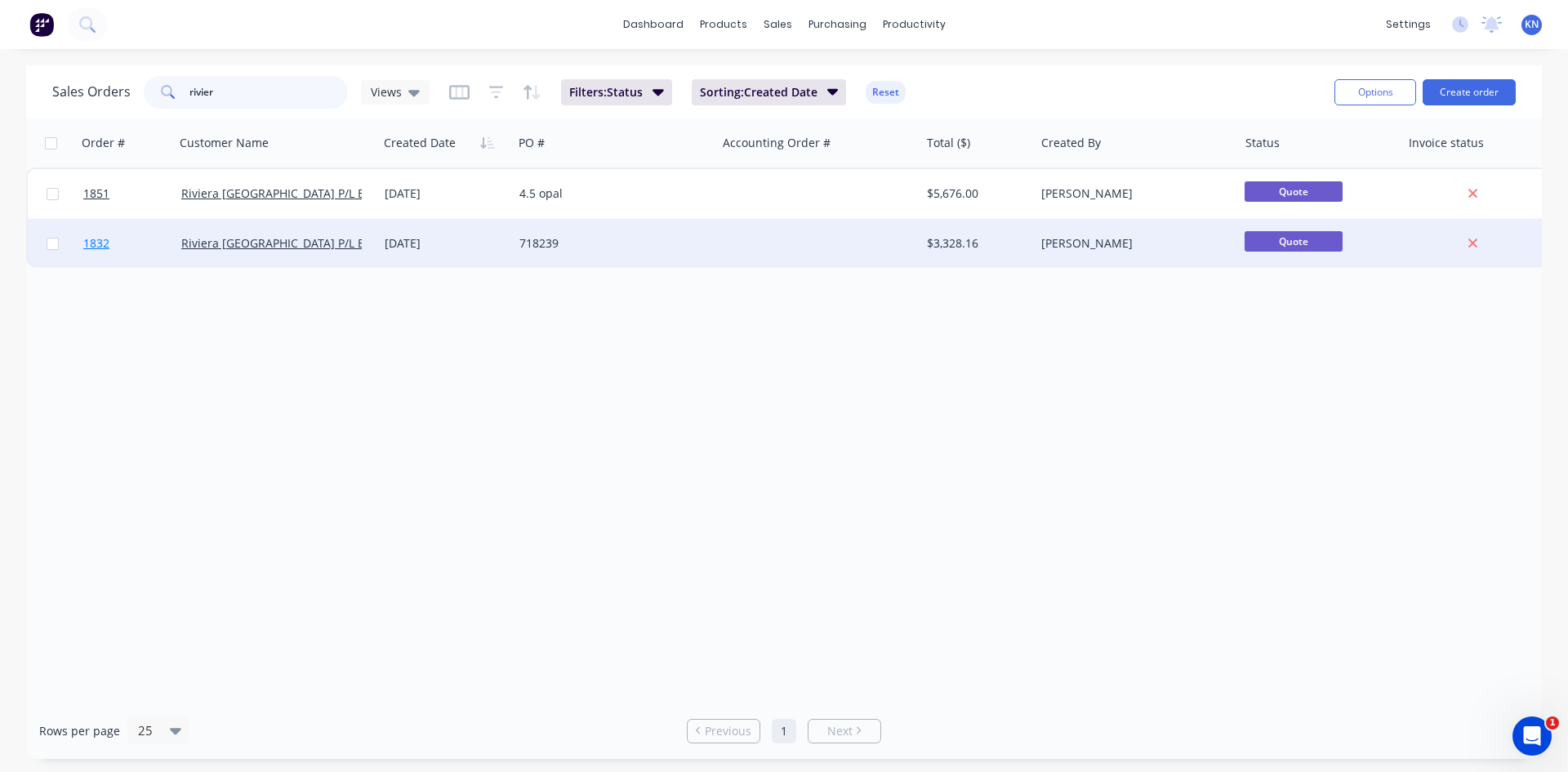
type input "rivier"
click at [138, 244] on link "1832" at bounding box center [132, 243] width 98 height 49
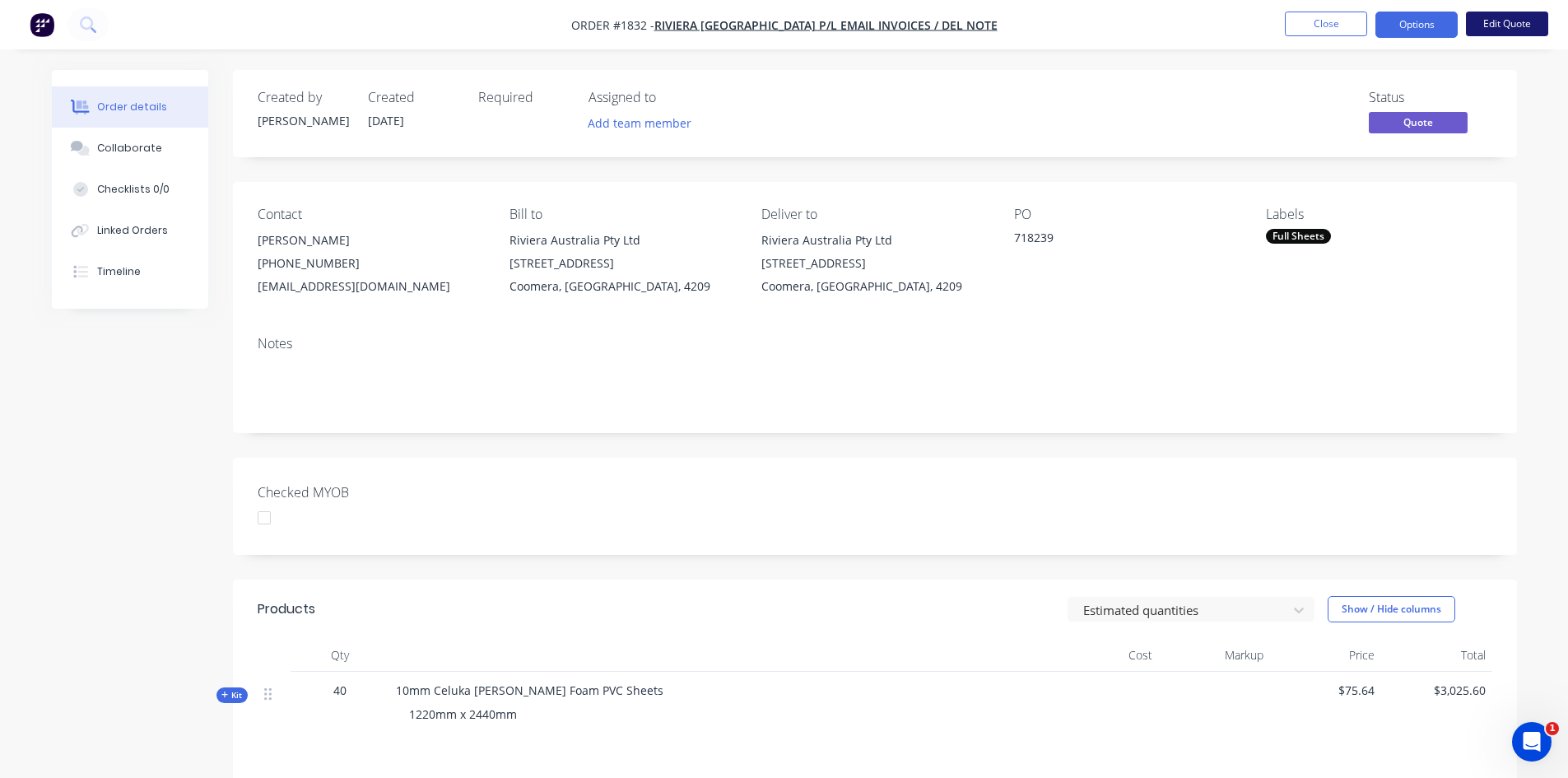
click at [1514, 27] on button "Edit Quote" at bounding box center [1507, 24] width 83 height 25
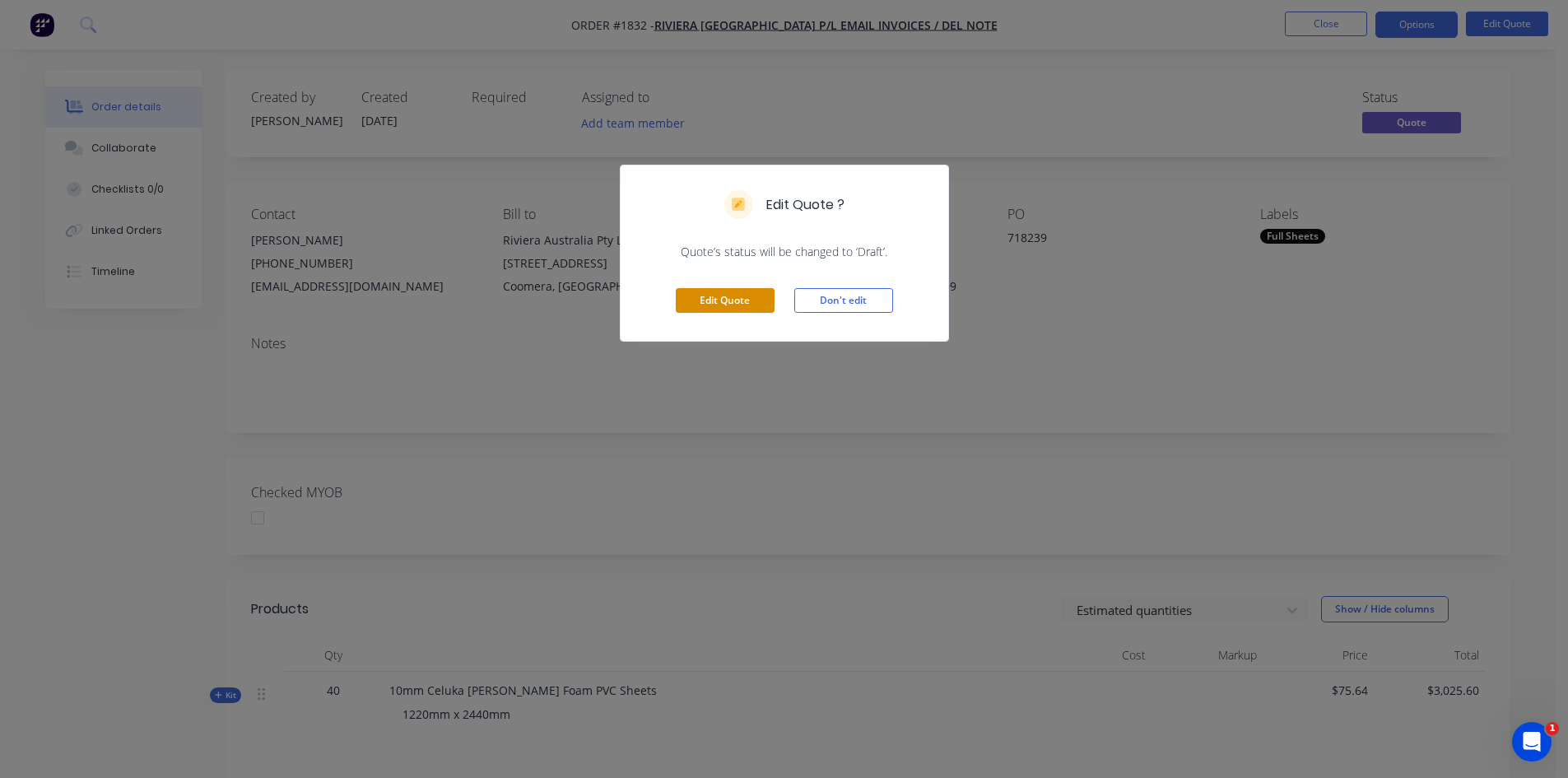
click at [736, 304] on button "Edit Quote" at bounding box center [725, 300] width 99 height 25
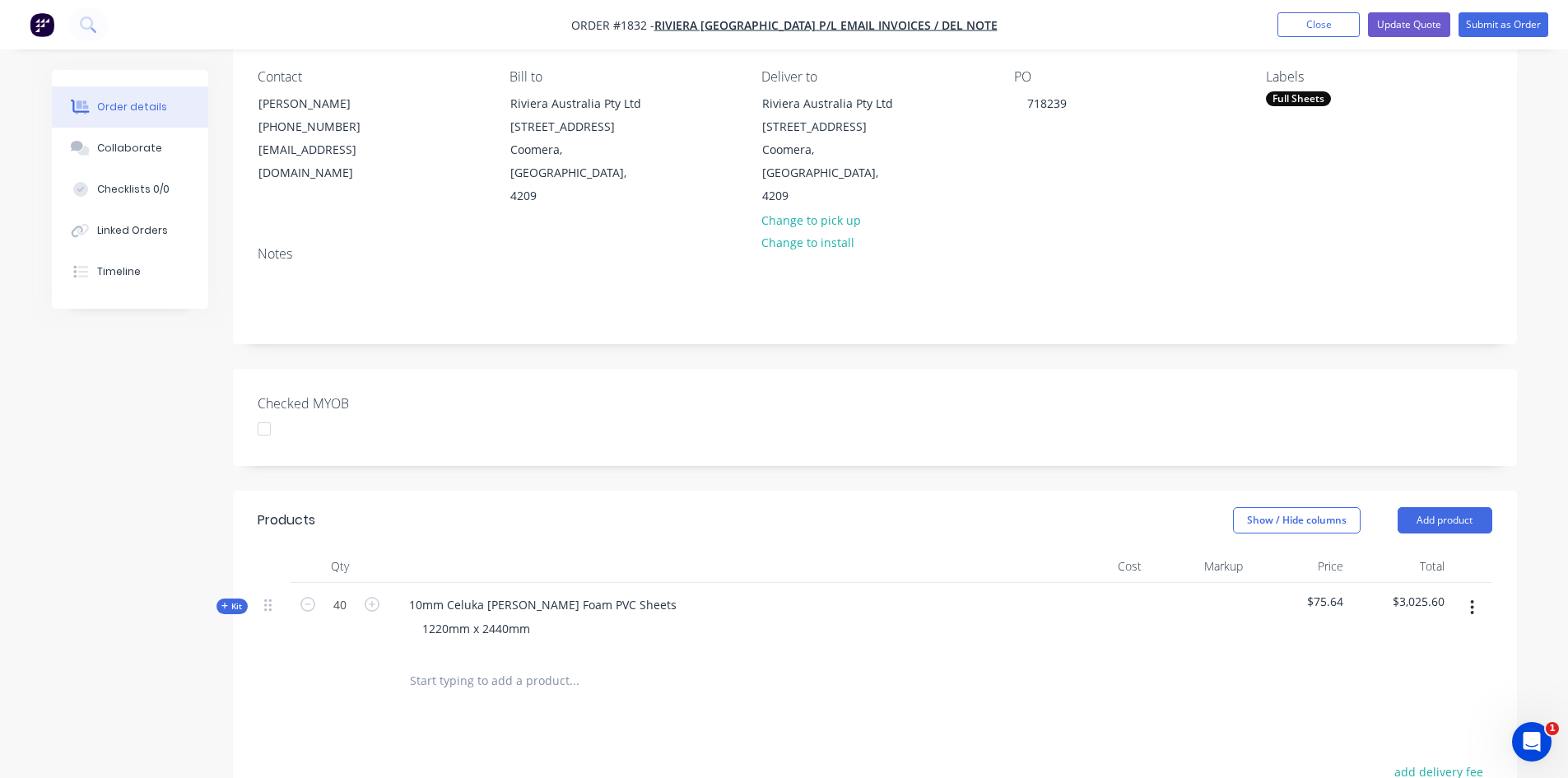
scroll to position [247, 0]
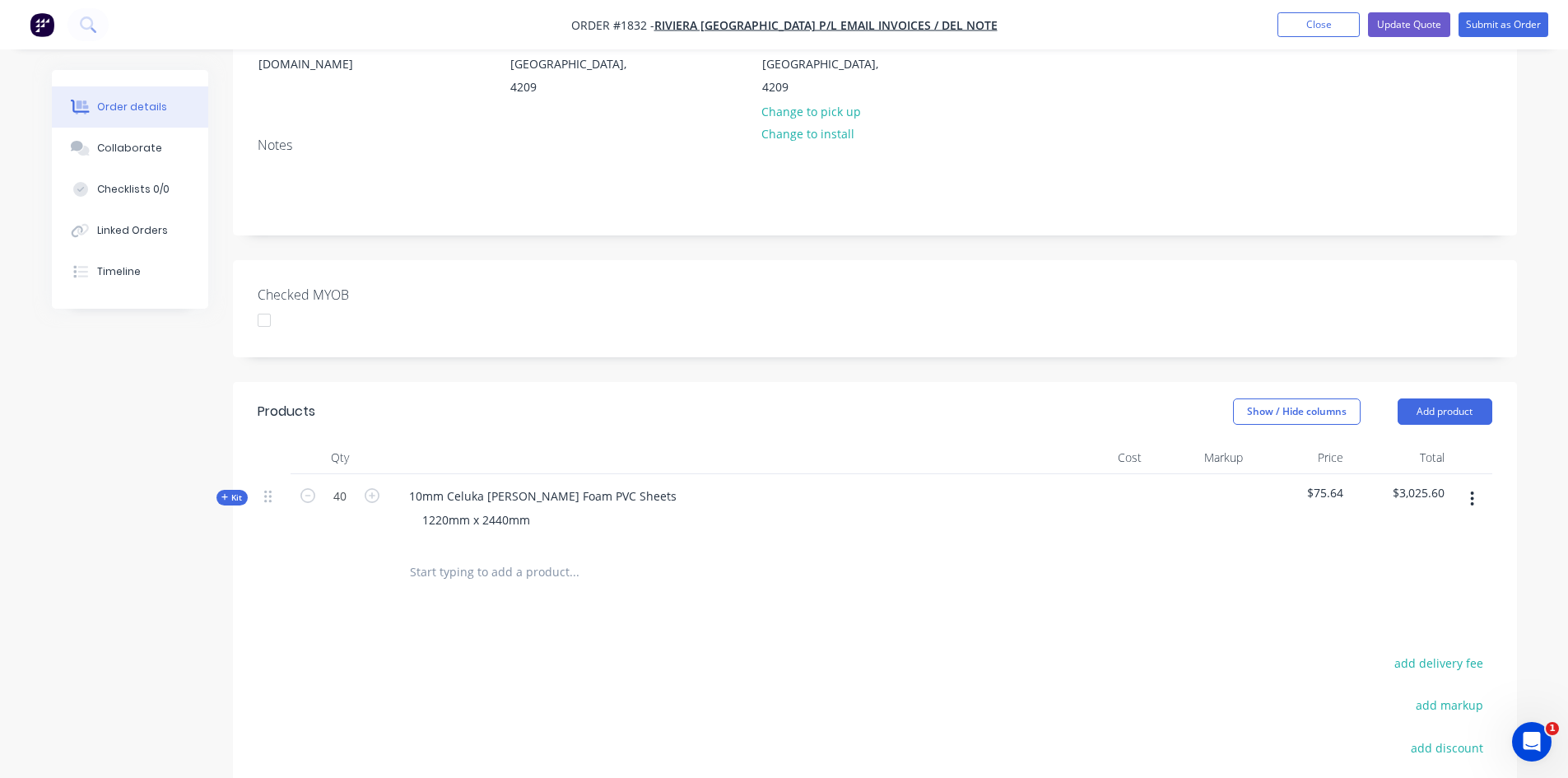
click at [227, 493] on icon "button" at bounding box center [225, 497] width 8 height 9
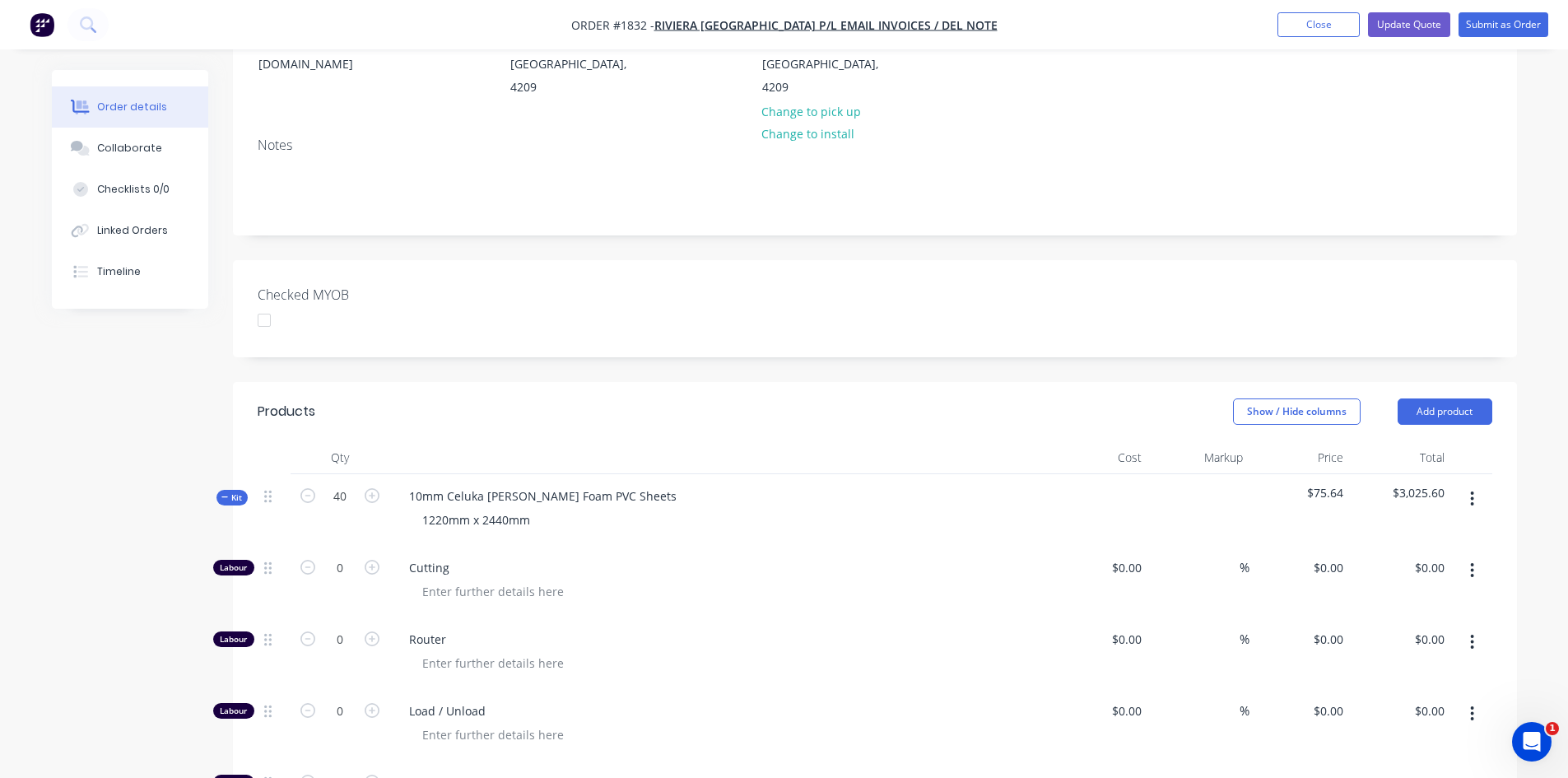
type input "$118.20"
type input "$3.00"
type input "$32.00"
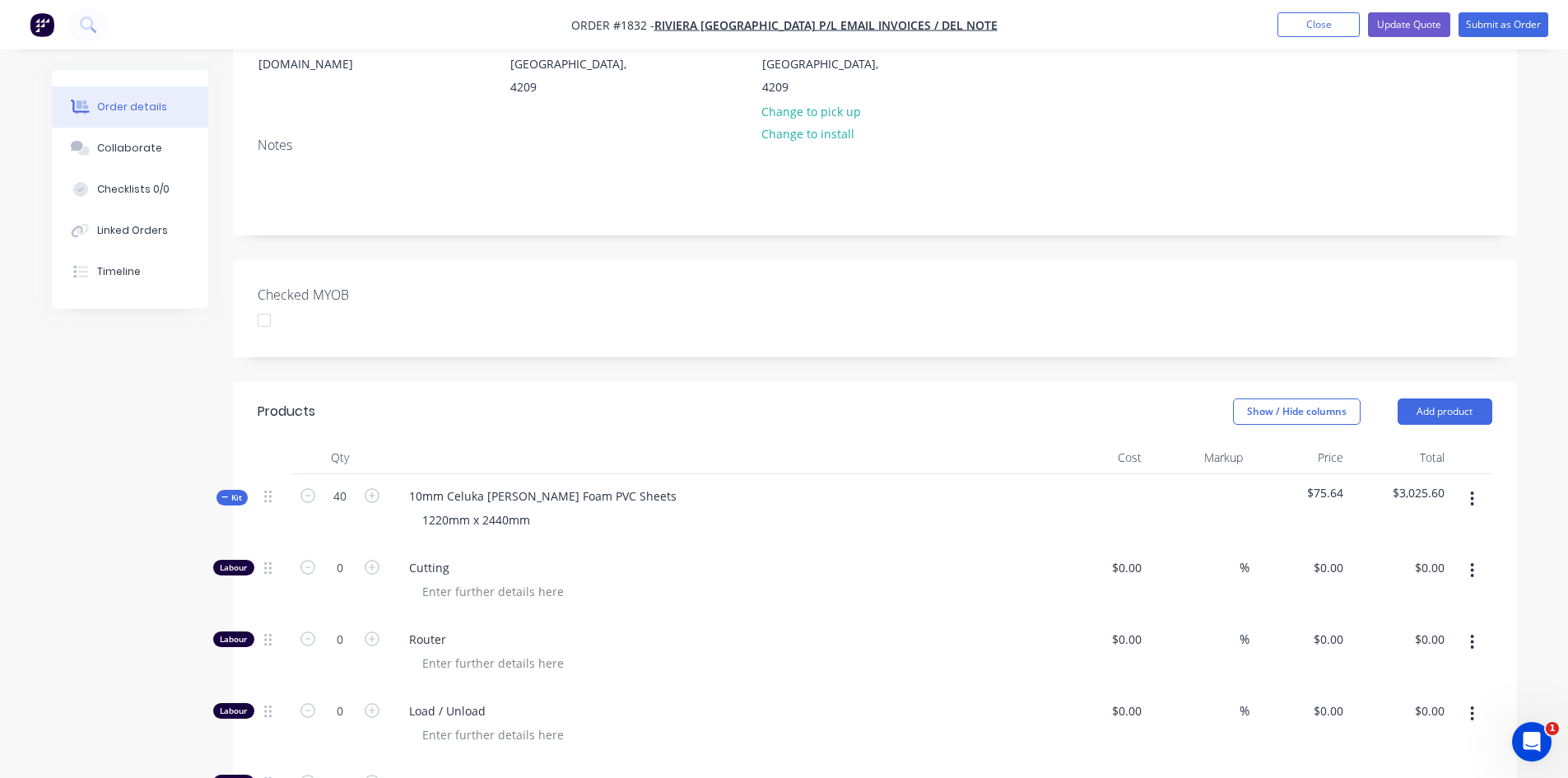
type input "$32.00"
type input "$118.20"
type input "$62.00"
type input "22"
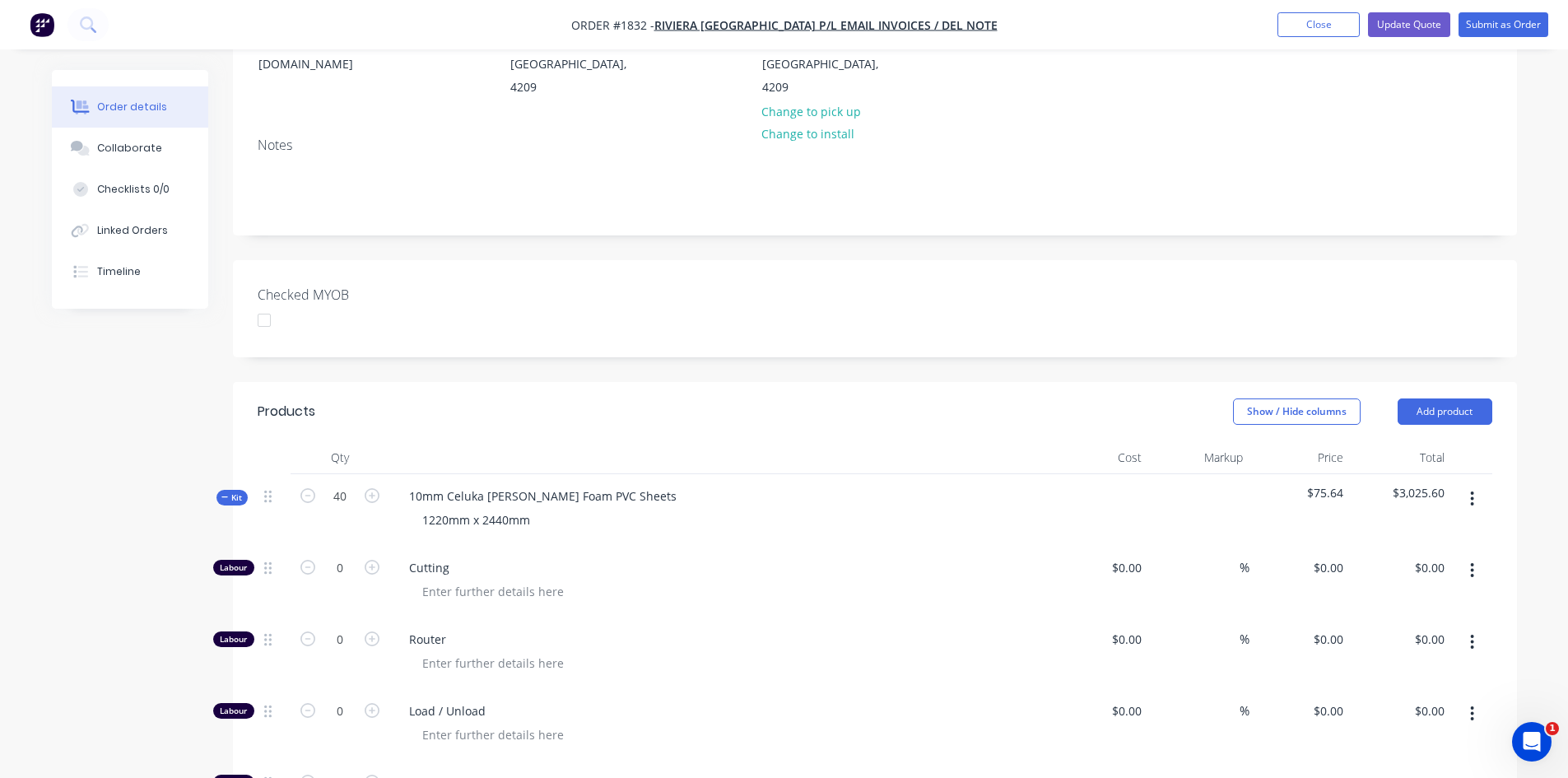
type input "$75.64"
type input "$3,025.60"
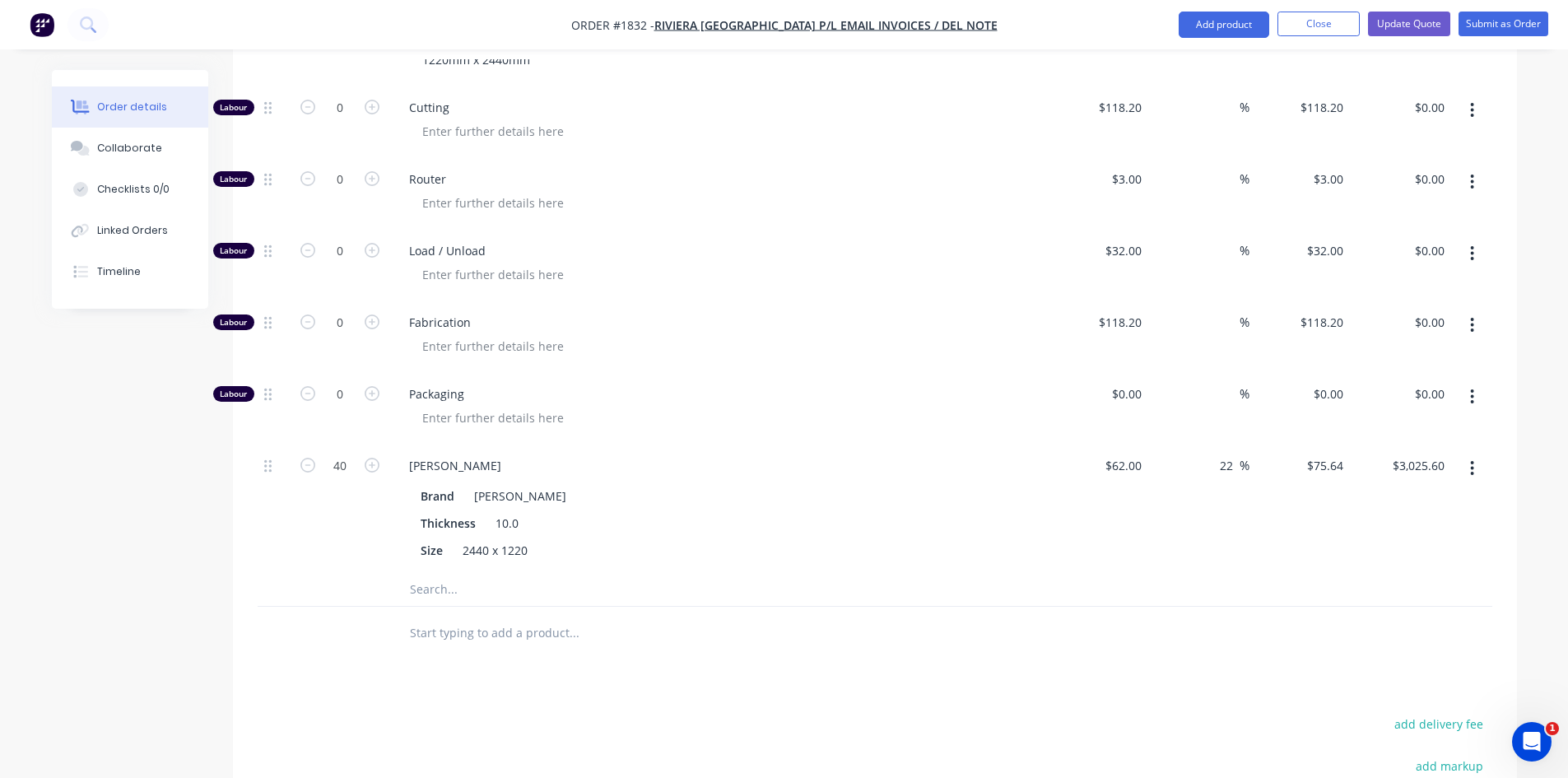
scroll to position [741, 0]
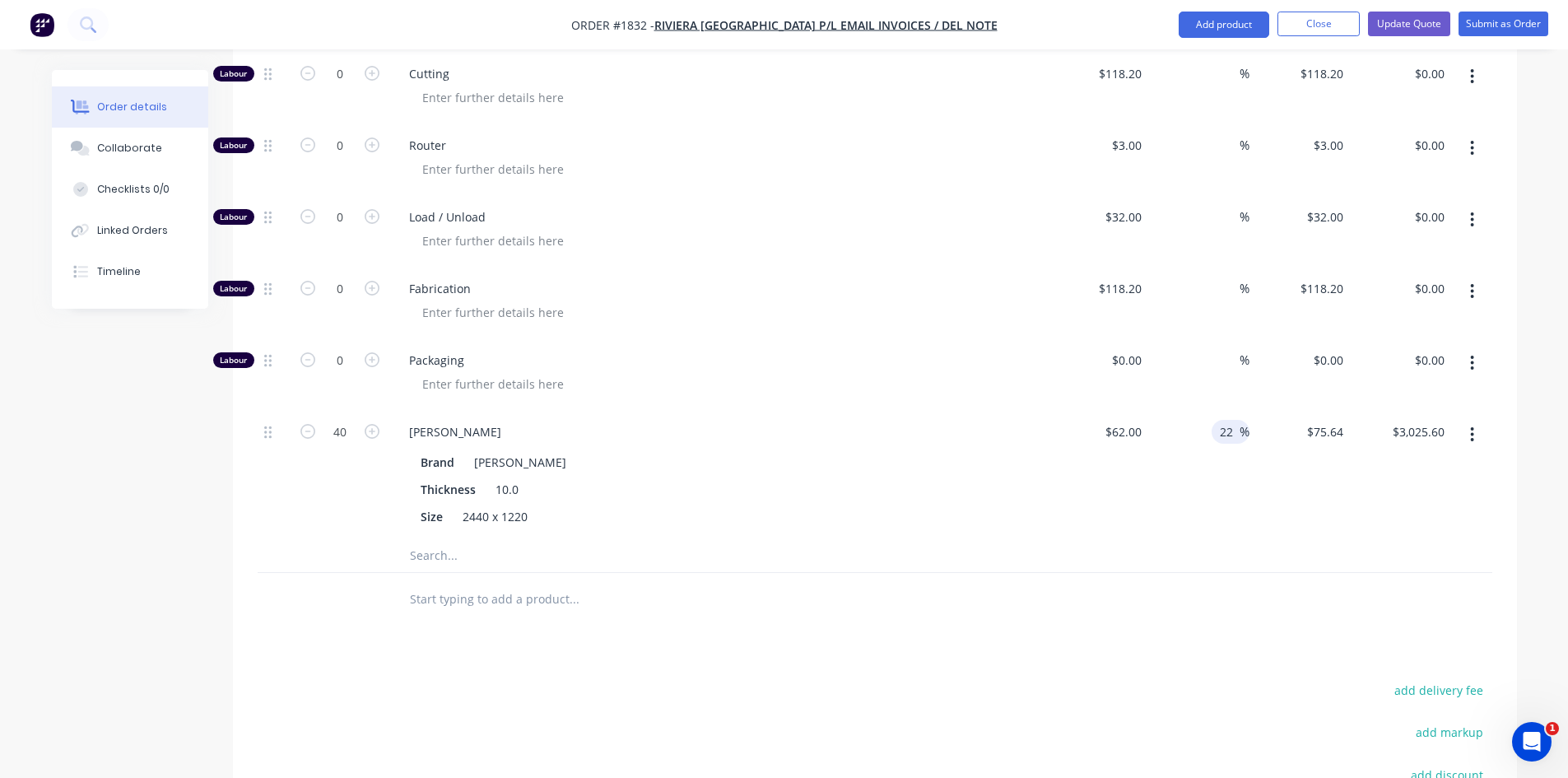
click at [1231, 420] on input "22" at bounding box center [1229, 431] width 21 height 24
type input "2"
type input "18"
type input "73.16"
type input "$2,926.40"
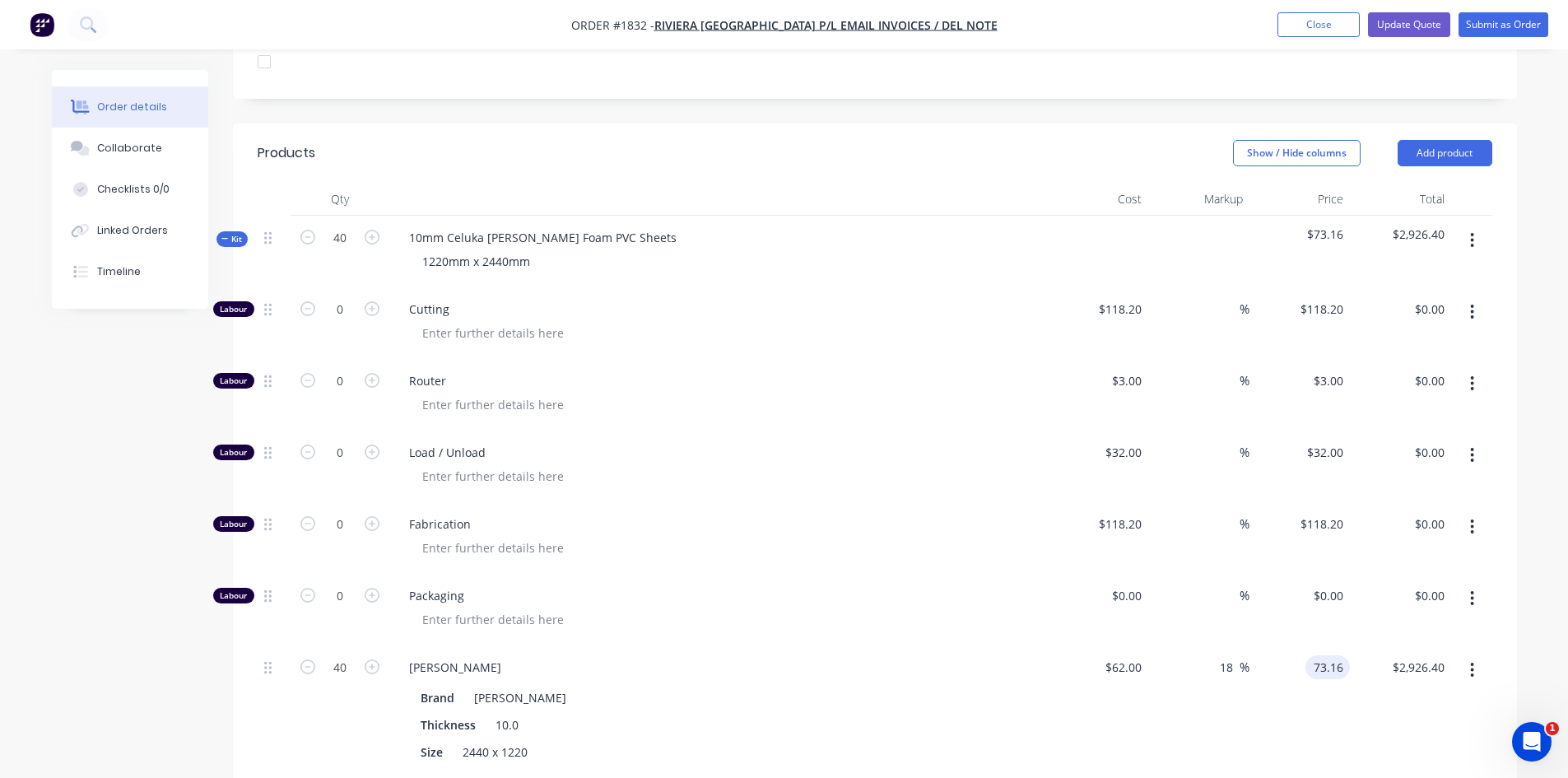
scroll to position [494, 0]
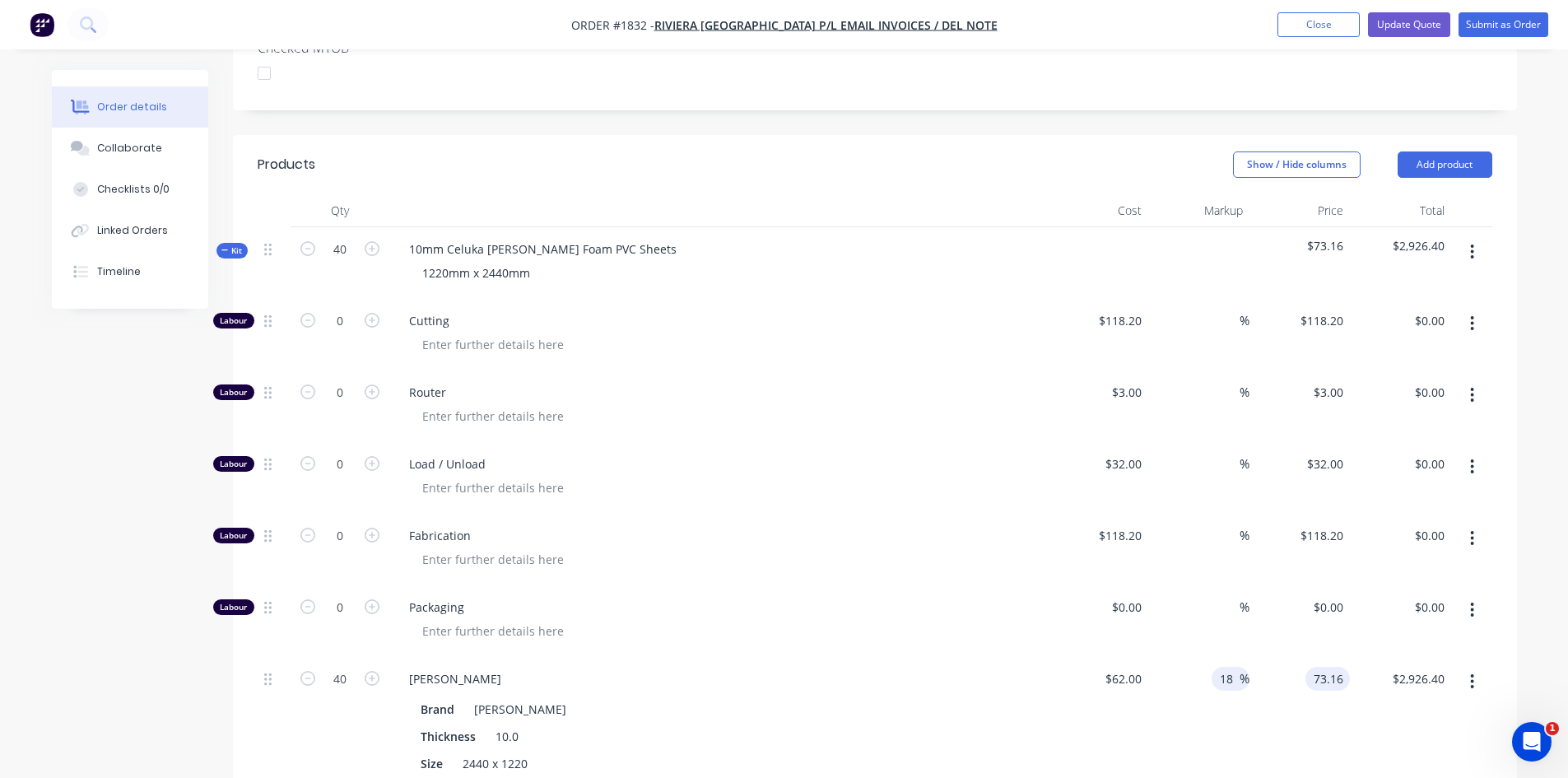
type input "$73.16"
click at [1230, 667] on input "18" at bounding box center [1229, 679] width 21 height 24
type input "1"
type input "62"
type input "$2,480.00"
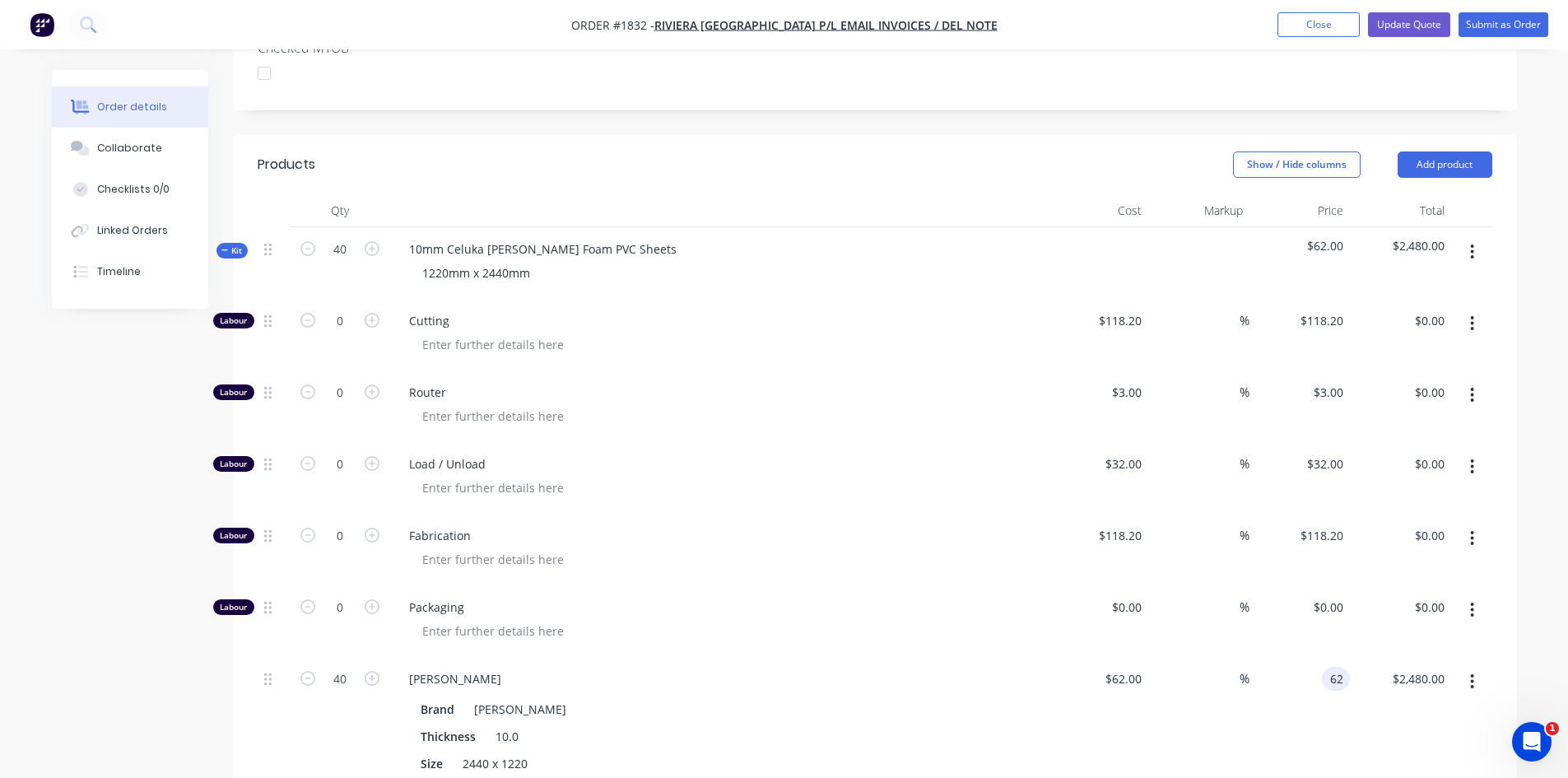
click at [1333, 667] on input "62" at bounding box center [1339, 679] width 21 height 24
type input "73.60"
type input "18.71"
type input "$73.60"
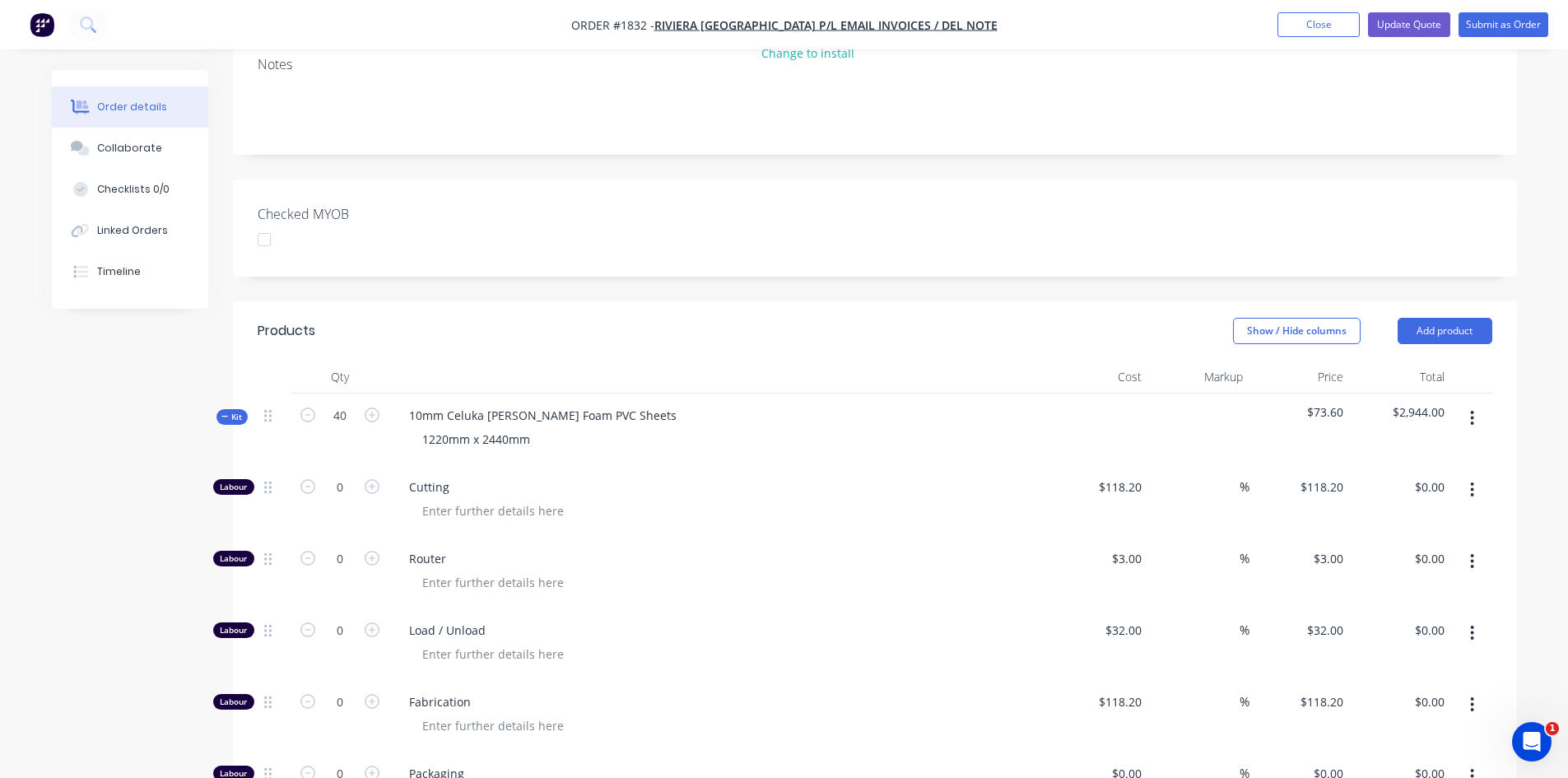
scroll to position [0, 0]
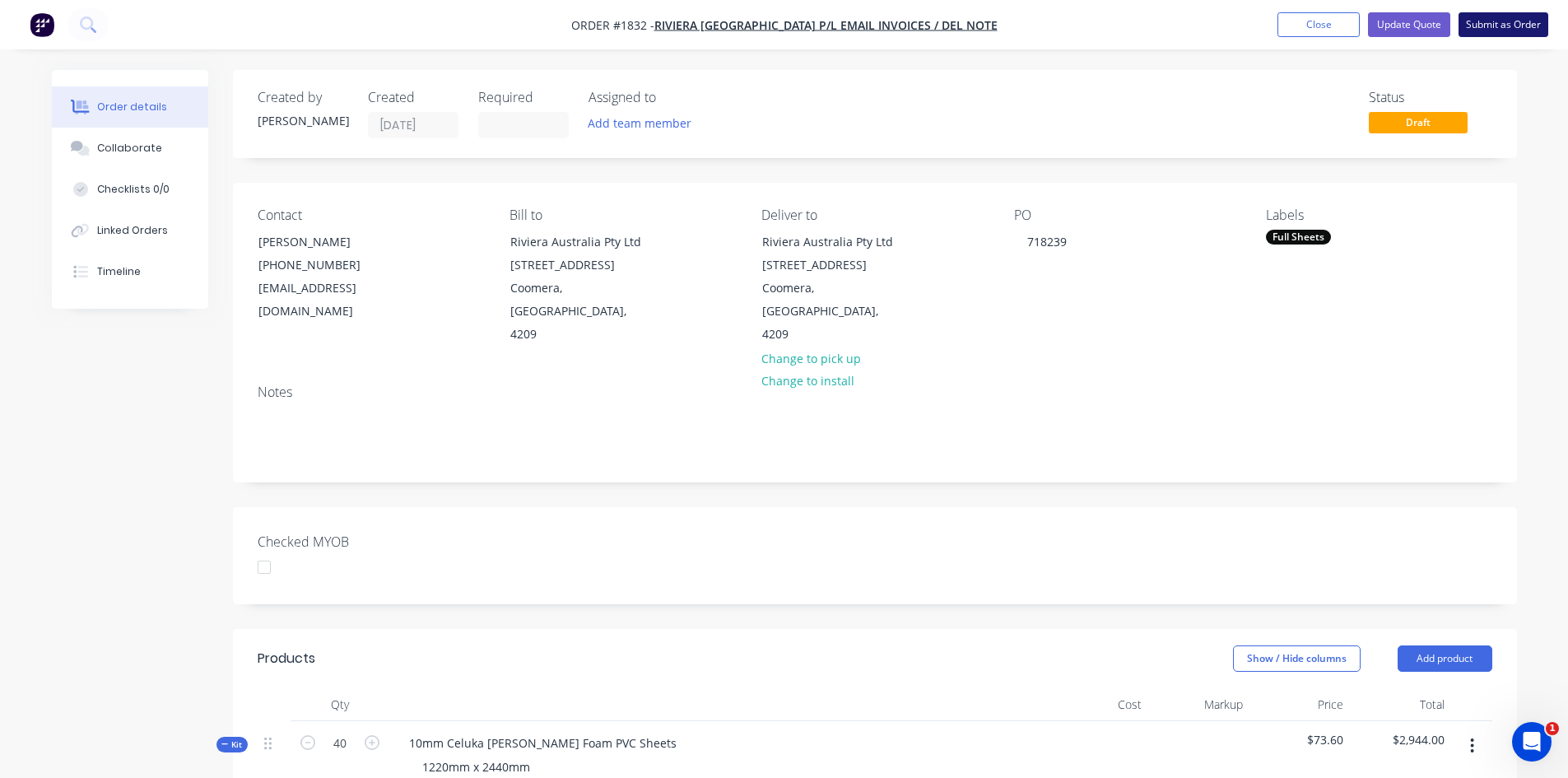
type input "2944.00"
click at [1482, 22] on button "Submit as Order" at bounding box center [1503, 25] width 90 height 25
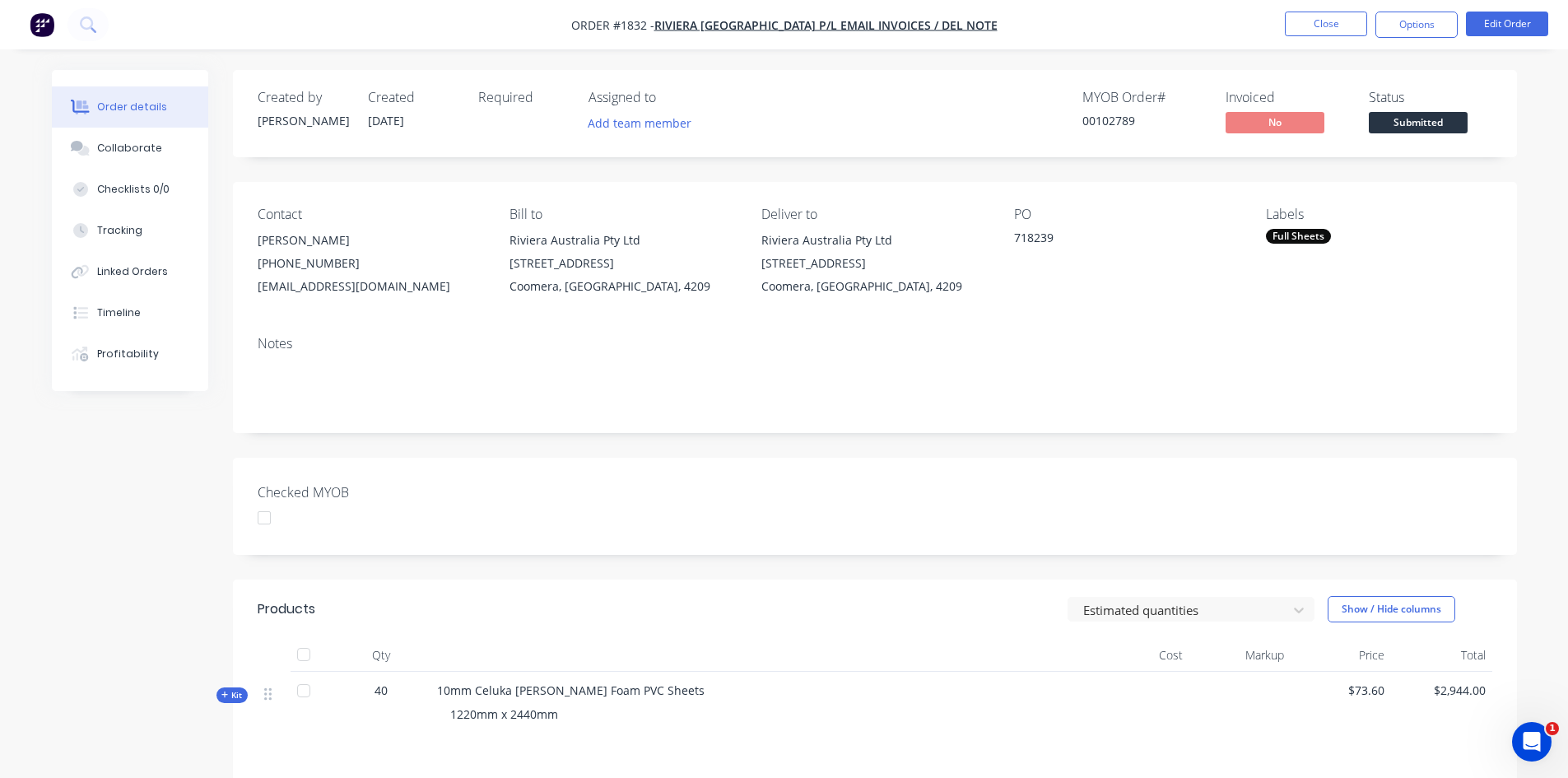
click at [268, 514] on div at bounding box center [264, 518] width 33 height 33
click at [1441, 21] on button "Options" at bounding box center [1417, 24] width 83 height 26
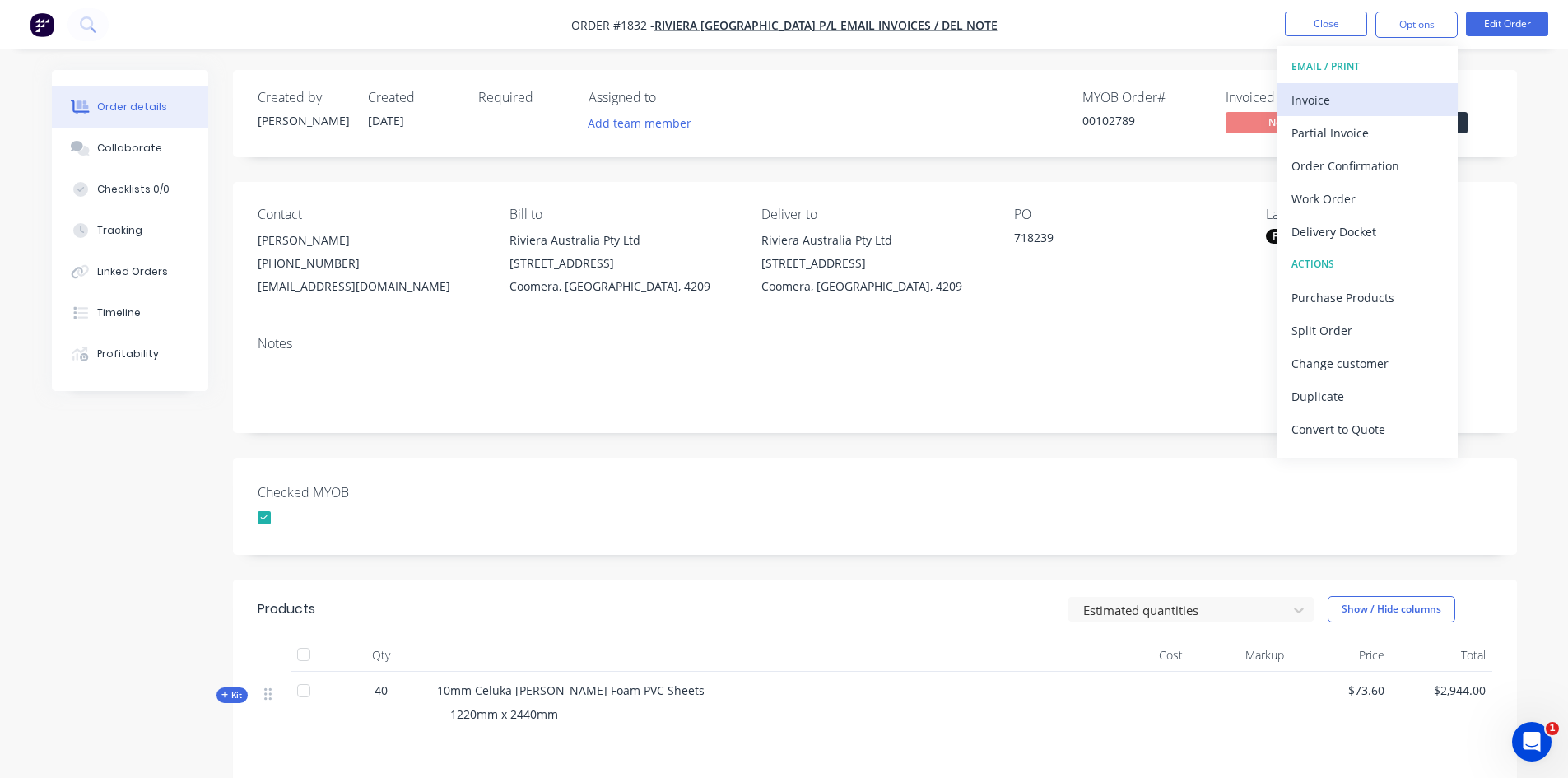
click at [1340, 93] on div "Invoice" at bounding box center [1367, 100] width 151 height 24
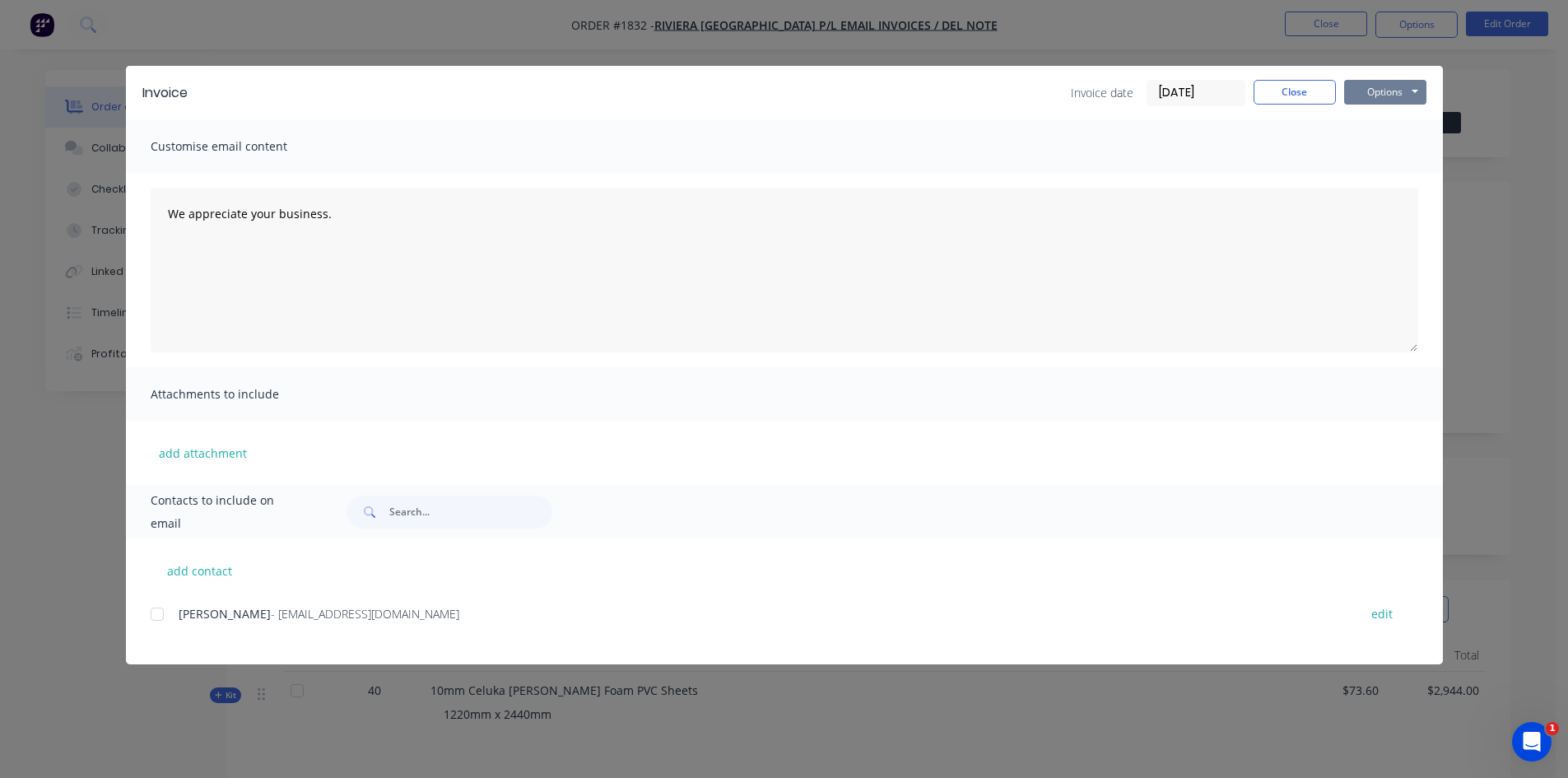
click at [1390, 87] on button "Options" at bounding box center [1386, 92] width 83 height 25
click at [1384, 146] on button "Print" at bounding box center [1397, 148] width 105 height 27
click at [1296, 95] on button "Close" at bounding box center [1295, 92] width 83 height 25
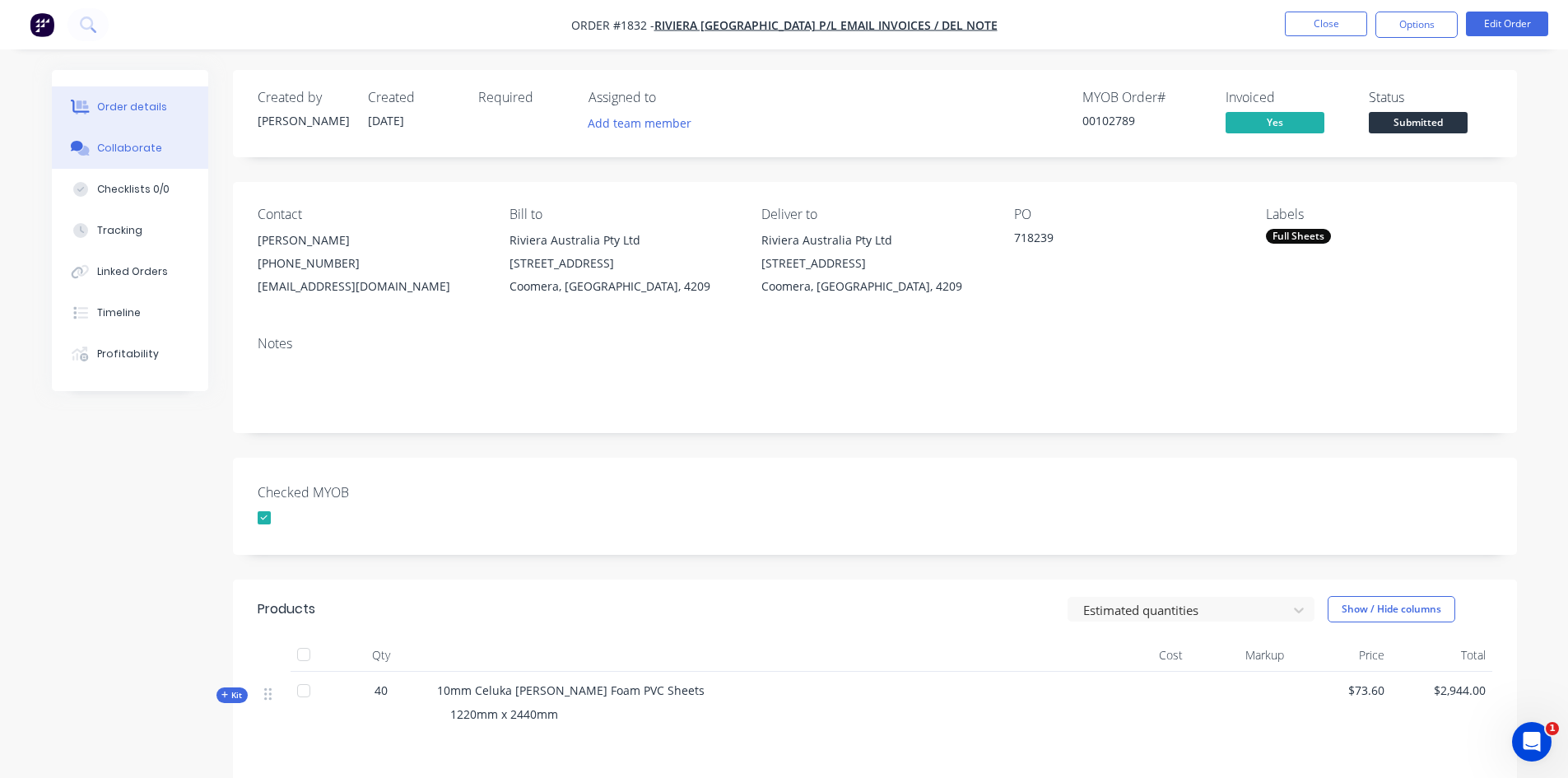
click at [143, 148] on div "Collaborate" at bounding box center [130, 147] width 65 height 14
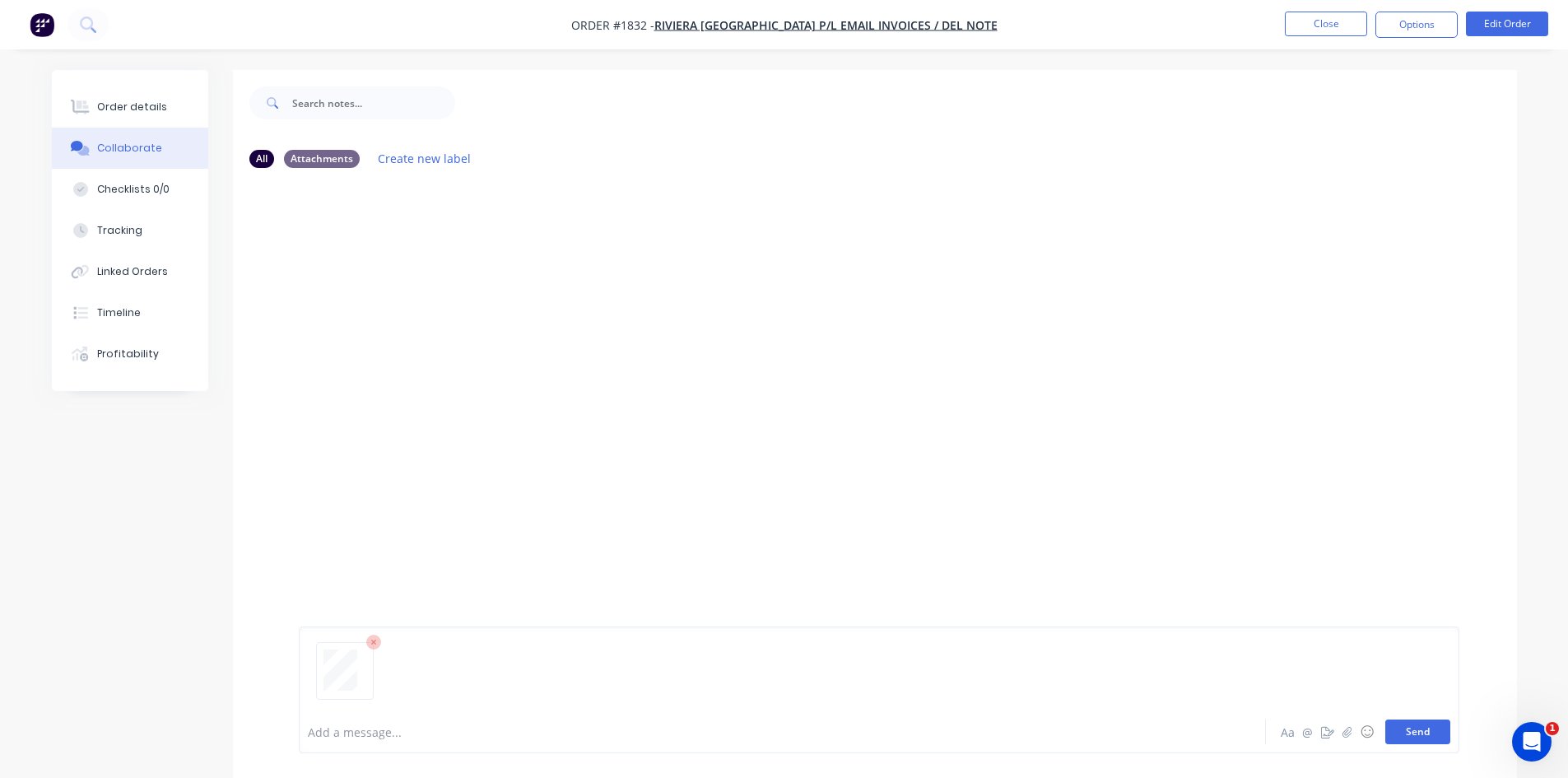
click at [1418, 737] on button "Send" at bounding box center [1418, 732] width 65 height 25
click at [133, 106] on div "Order details" at bounding box center [132, 106] width 70 height 14
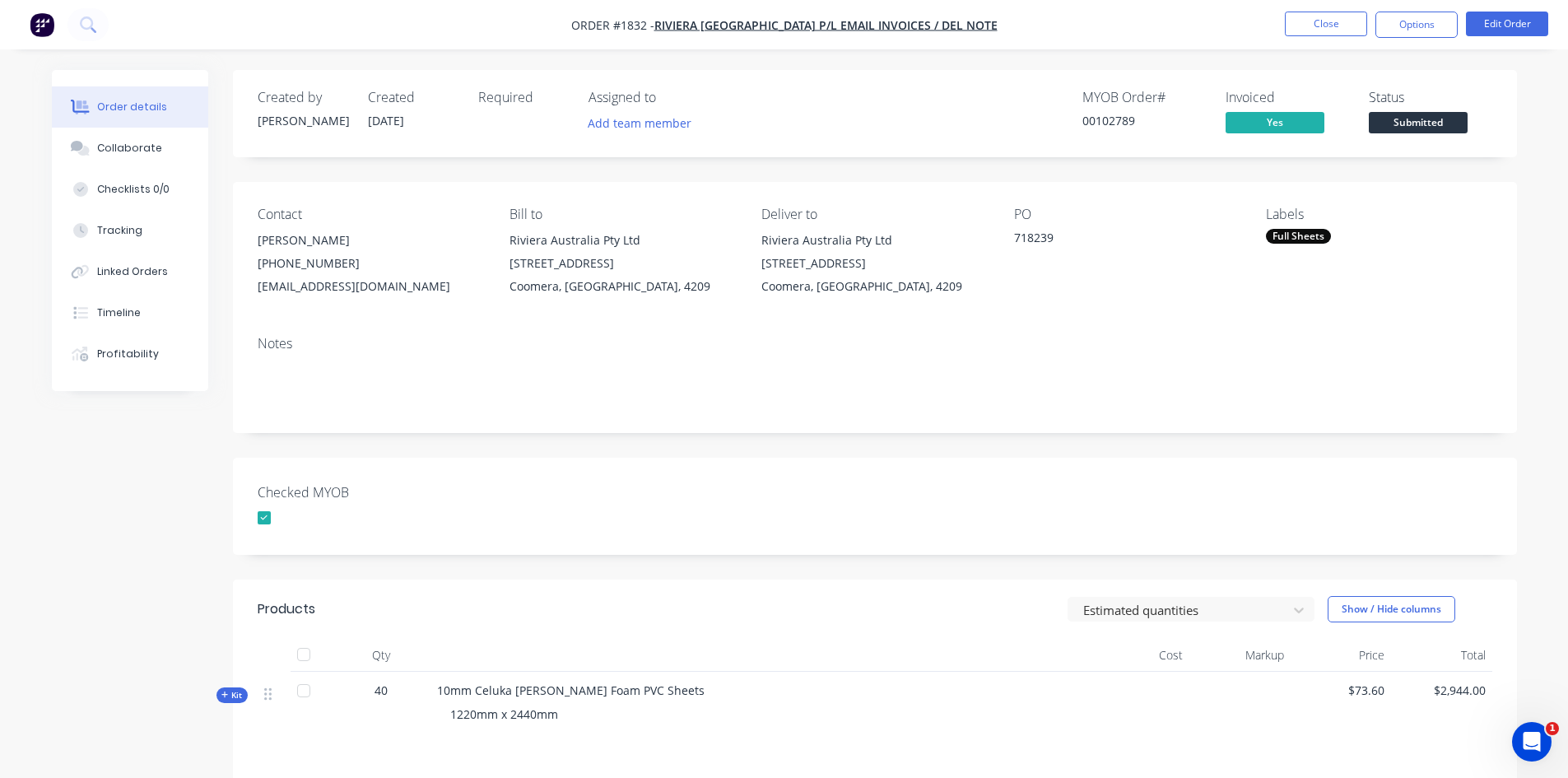
click at [1298, 236] on div "Full Sheets" at bounding box center [1298, 236] width 65 height 14
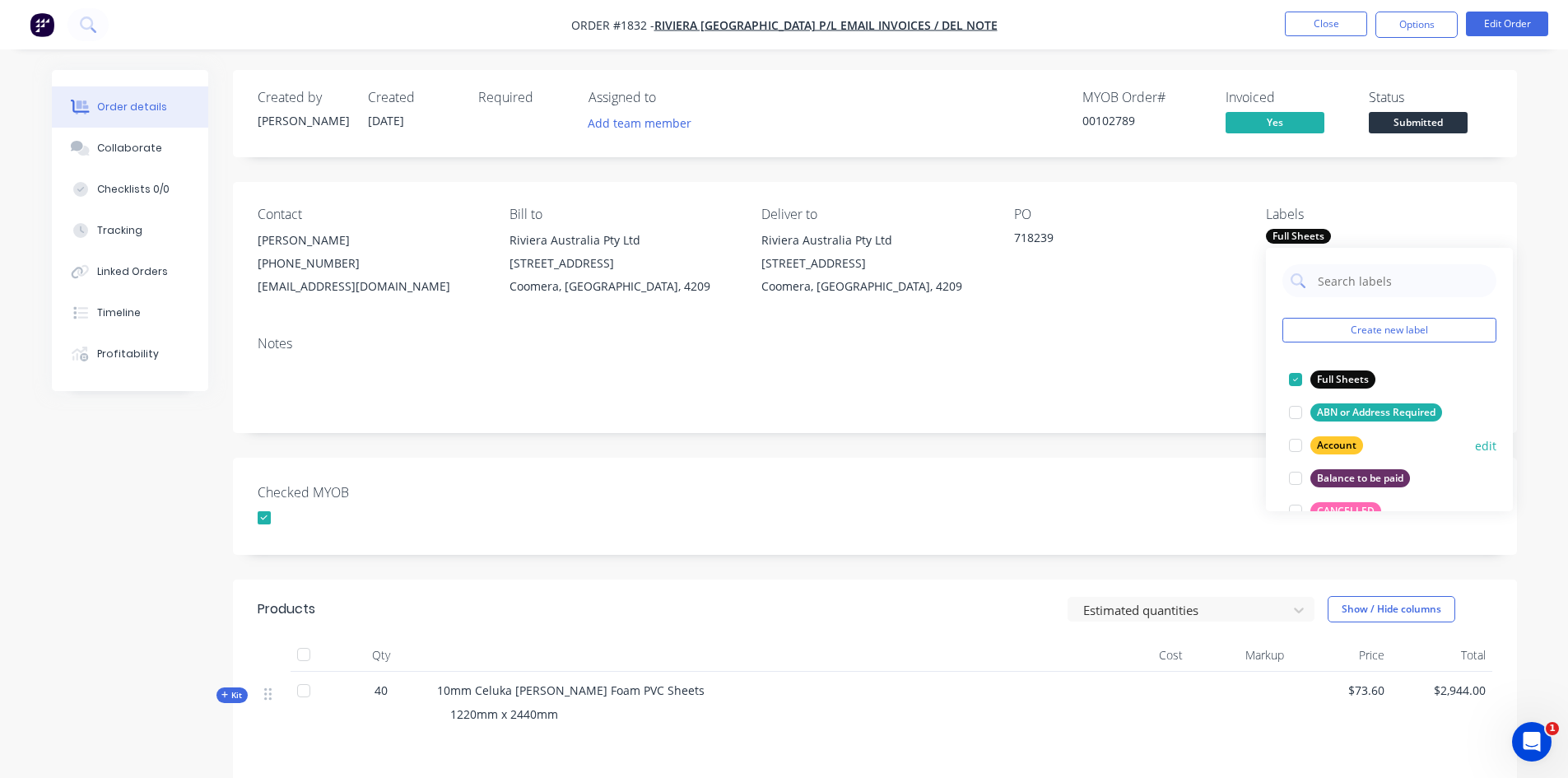
click at [1297, 447] on div at bounding box center [1296, 446] width 33 height 33
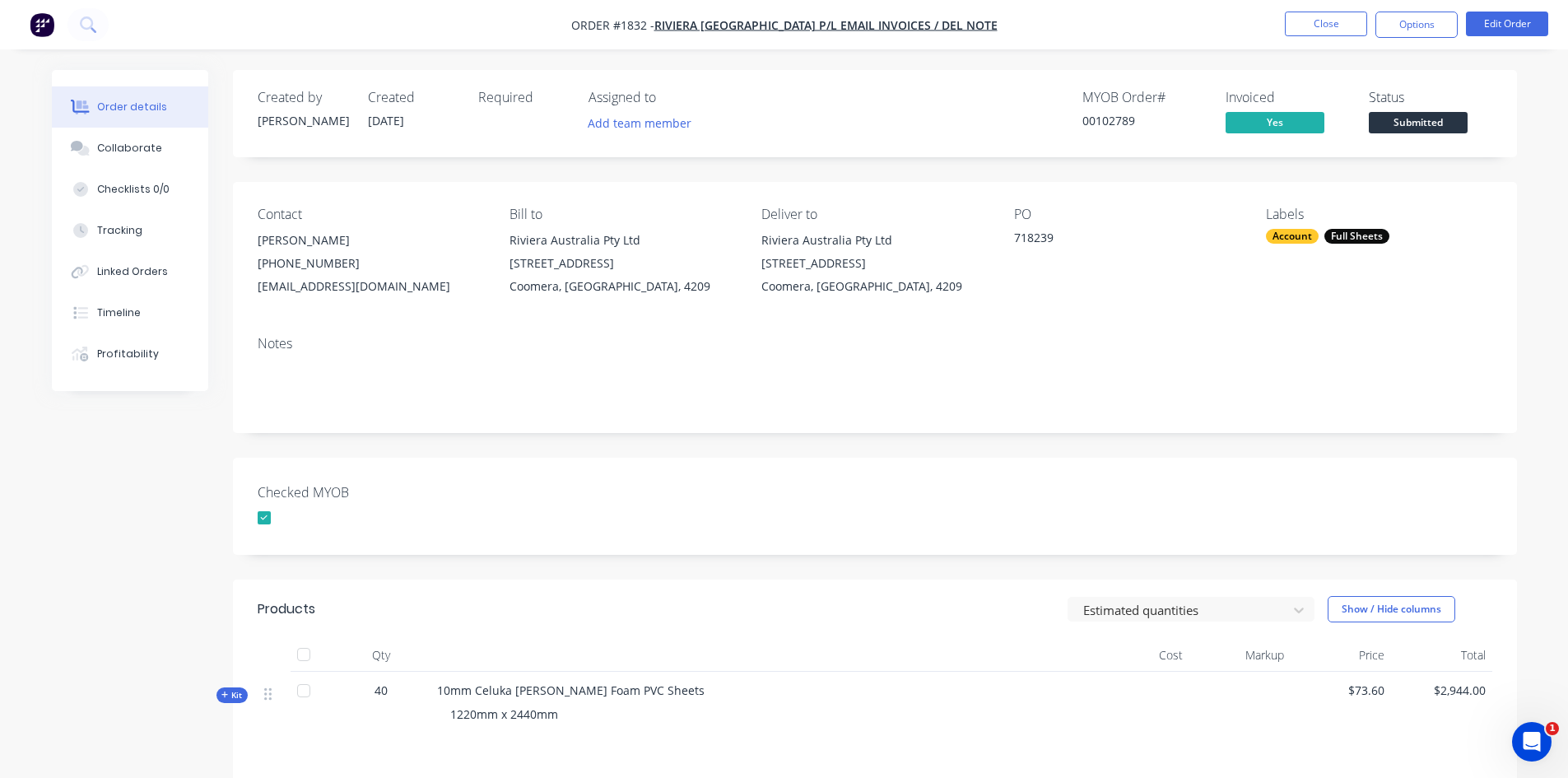
click at [1090, 451] on div "Created by [PERSON_NAME] Created [DATE] Required Assigned to Add team member MY…" at bounding box center [875, 539] width 1284 height 939
click at [1418, 123] on span "Submitted" at bounding box center [1418, 121] width 99 height 20
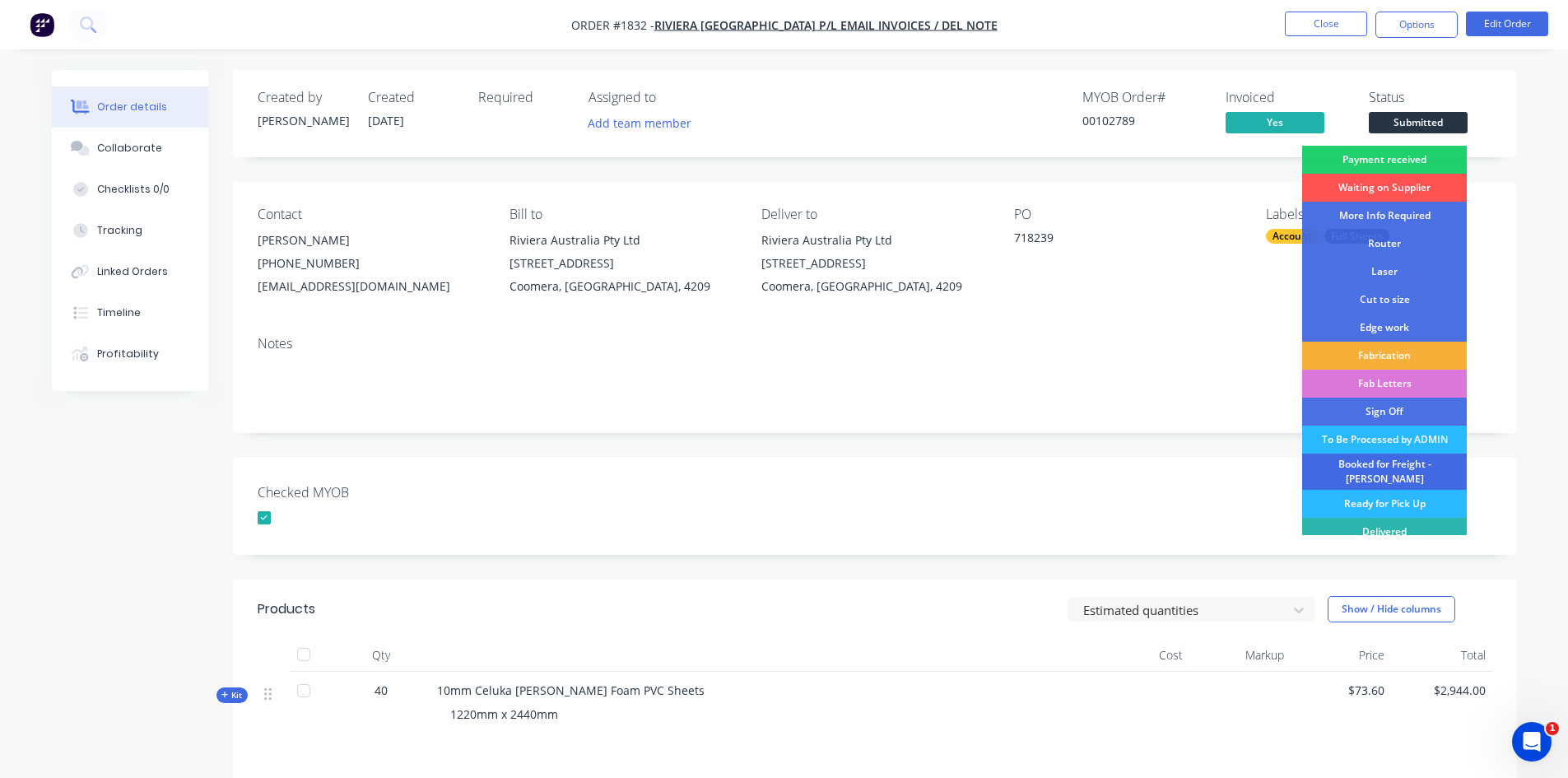
click at [1369, 460] on div "Booked for Freight - [PERSON_NAME]" at bounding box center [1384, 472] width 165 height 37
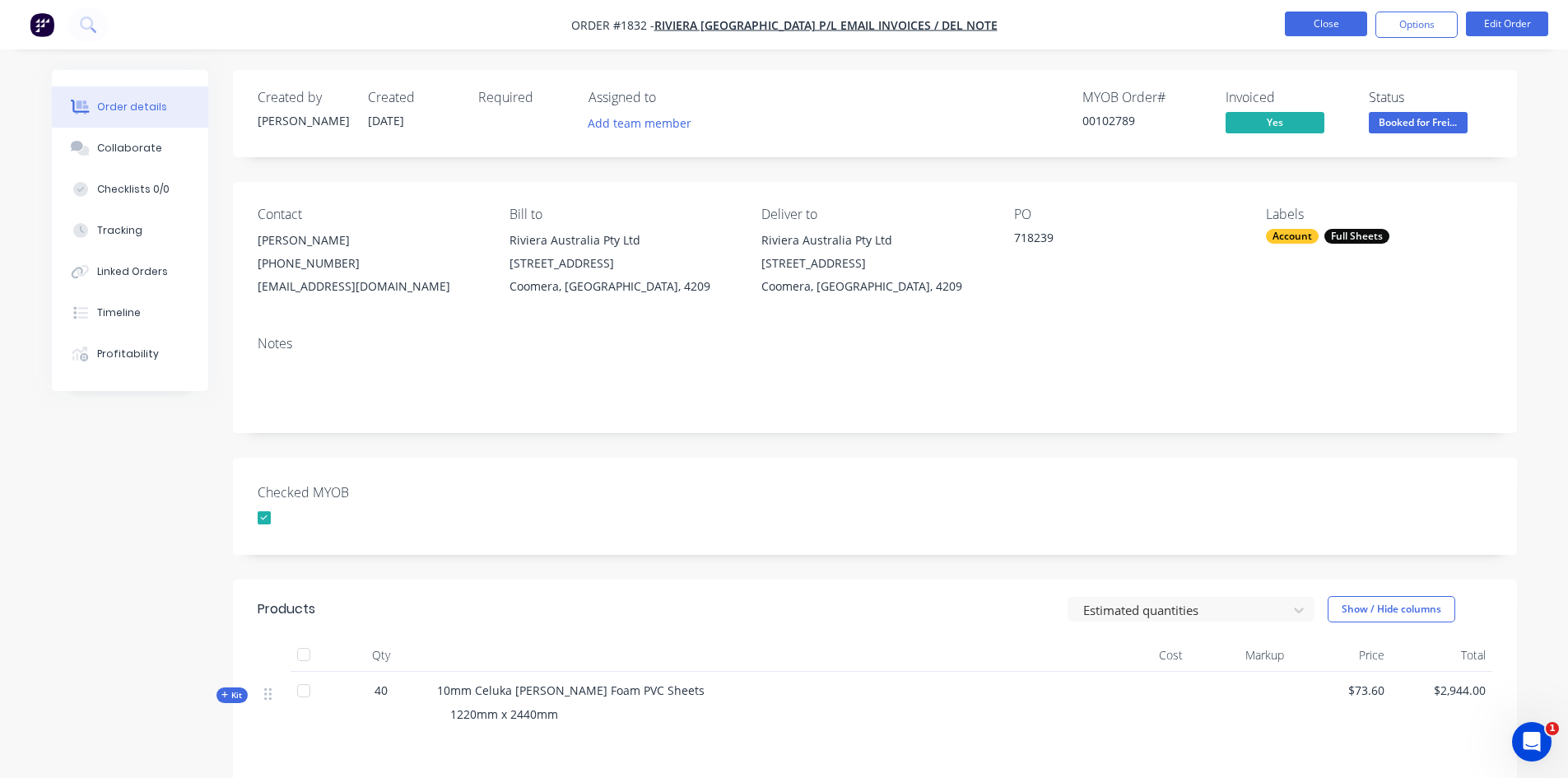
click at [1337, 21] on button "Close" at bounding box center [1326, 24] width 83 height 25
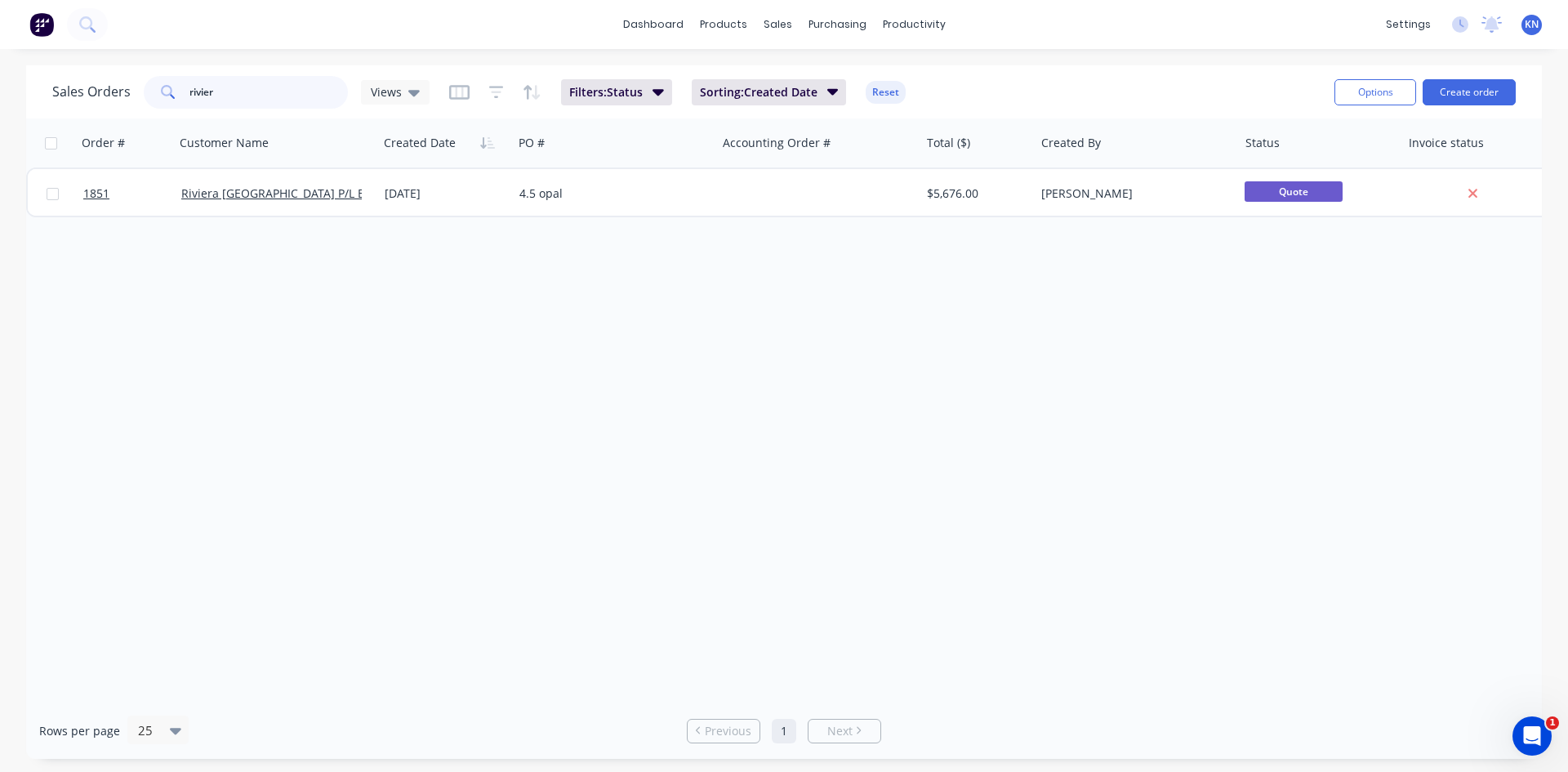
click at [247, 84] on input "rivier" at bounding box center [268, 93] width 159 height 32
type input "r"
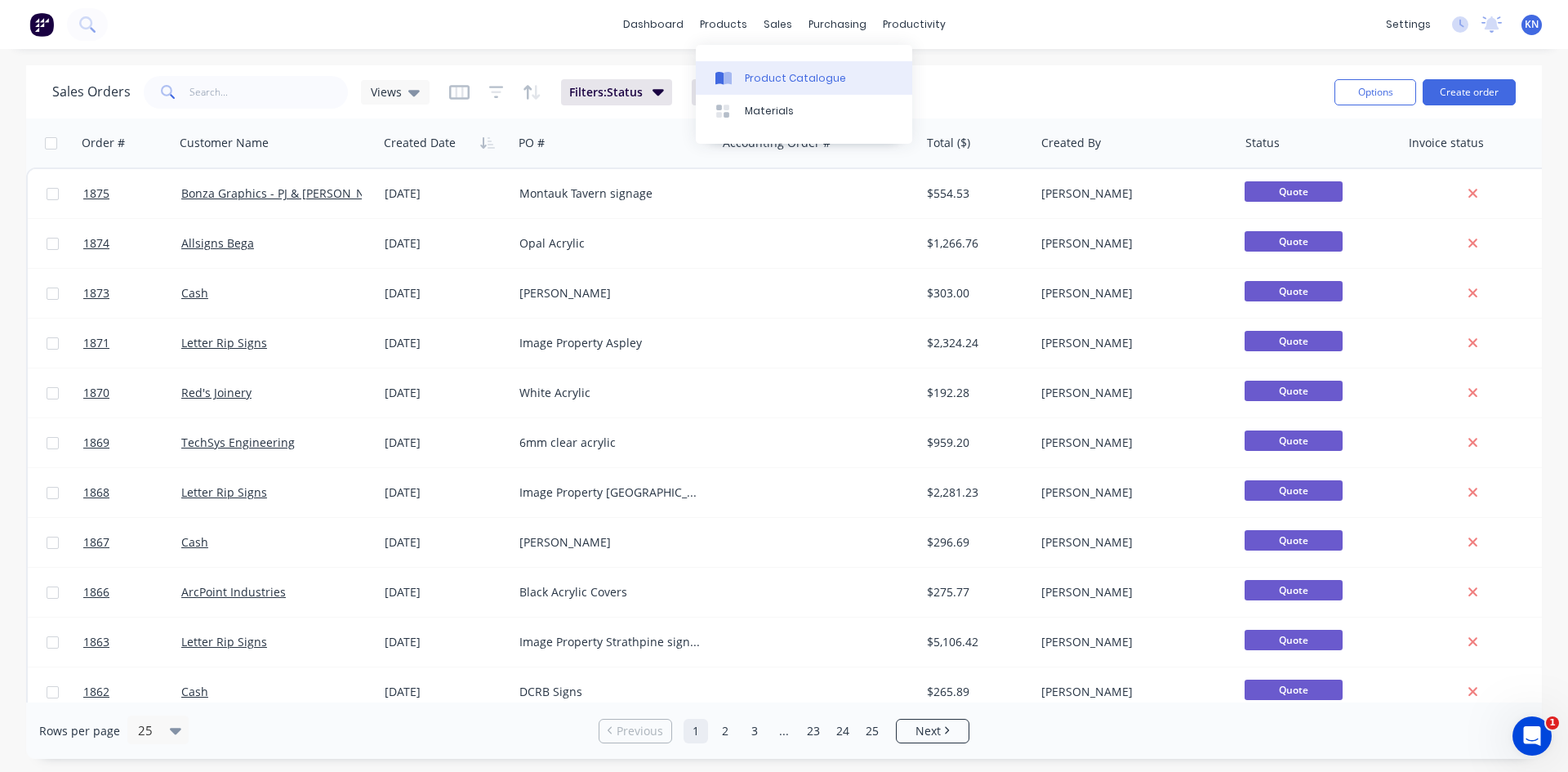
click at [795, 78] on div "Product Catalogue" at bounding box center [795, 77] width 101 height 14
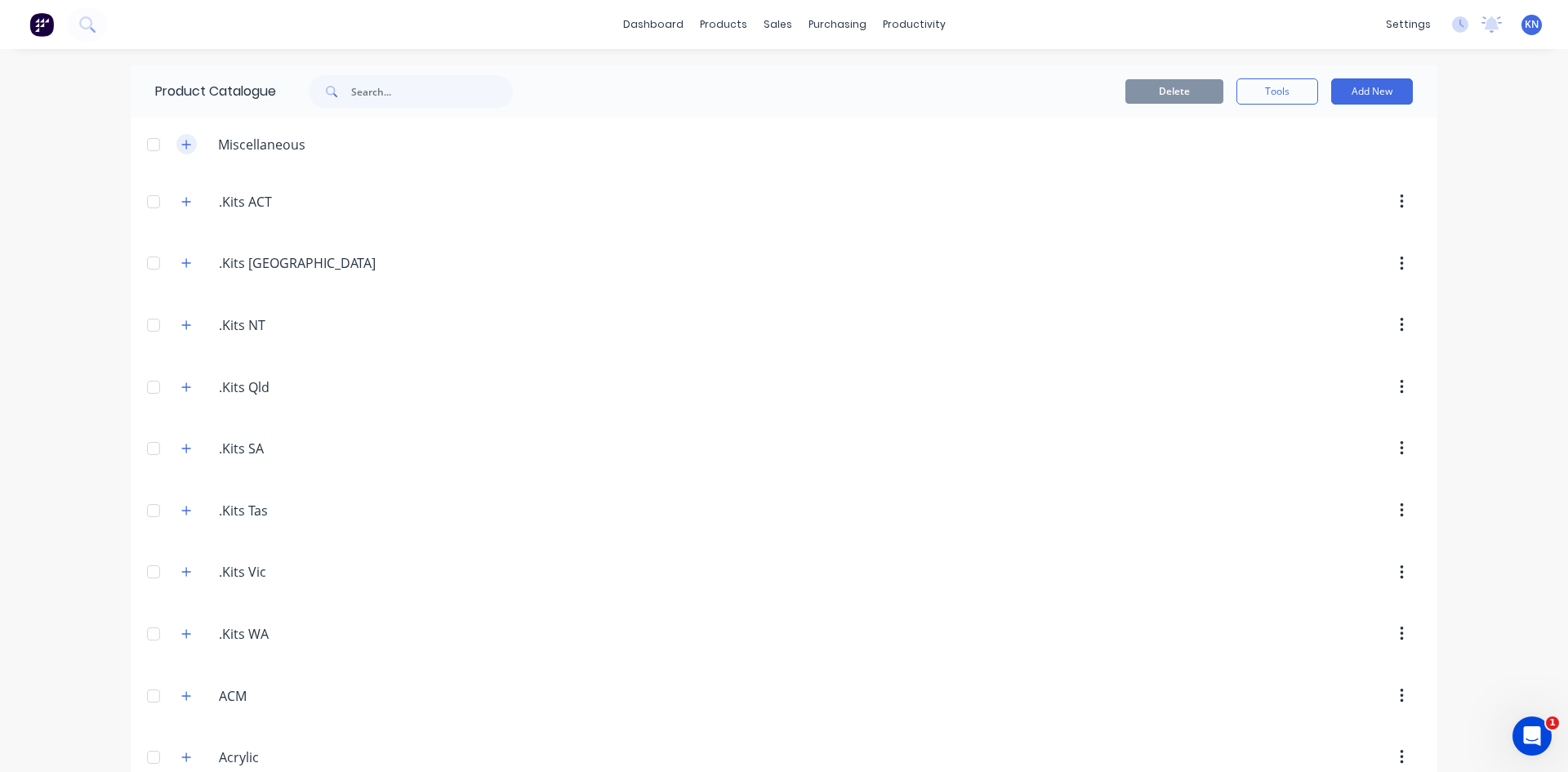
click at [183, 145] on icon "button" at bounding box center [186, 144] width 10 height 11
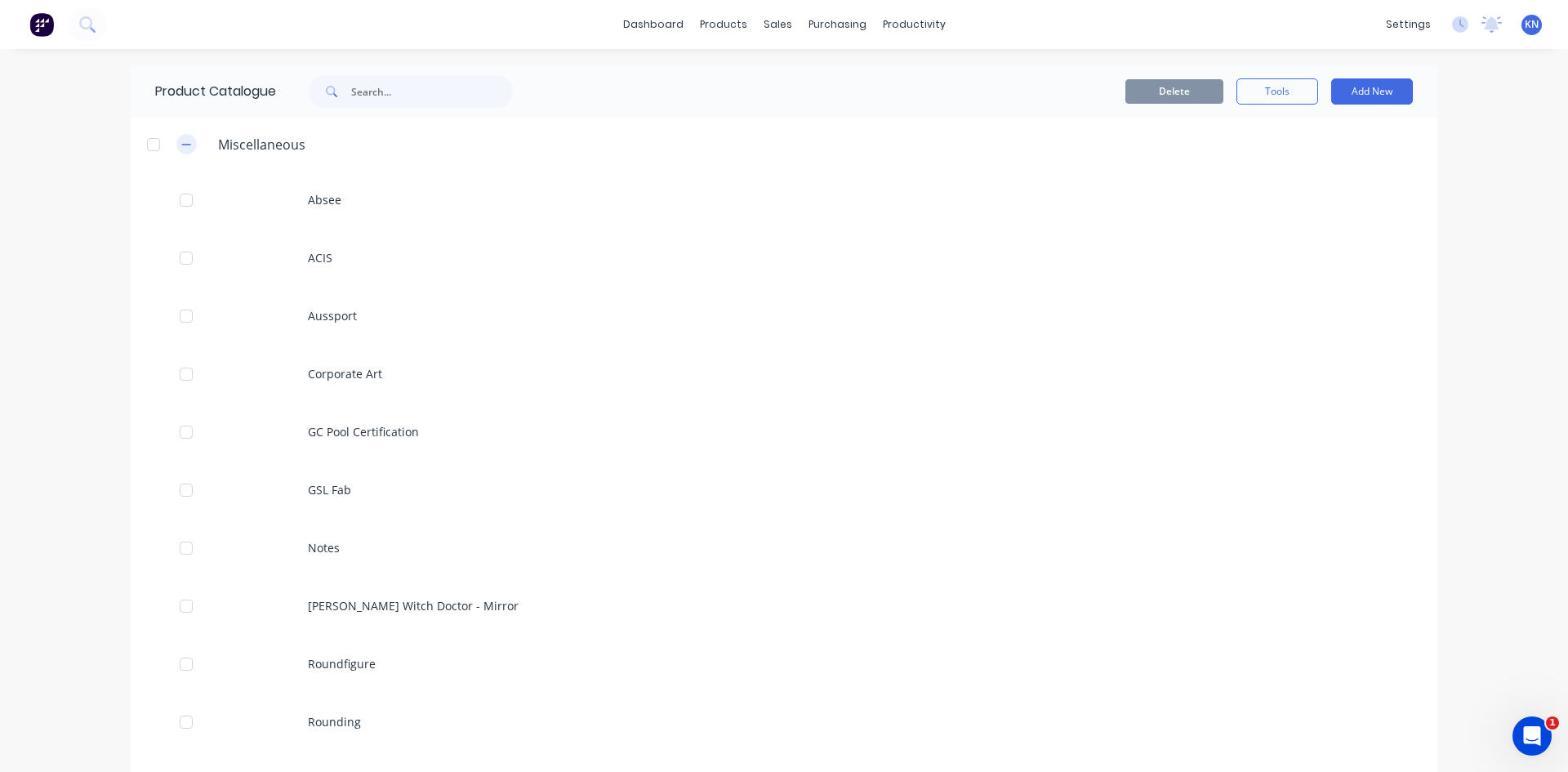
click at [182, 146] on icon "button" at bounding box center [186, 144] width 10 height 11
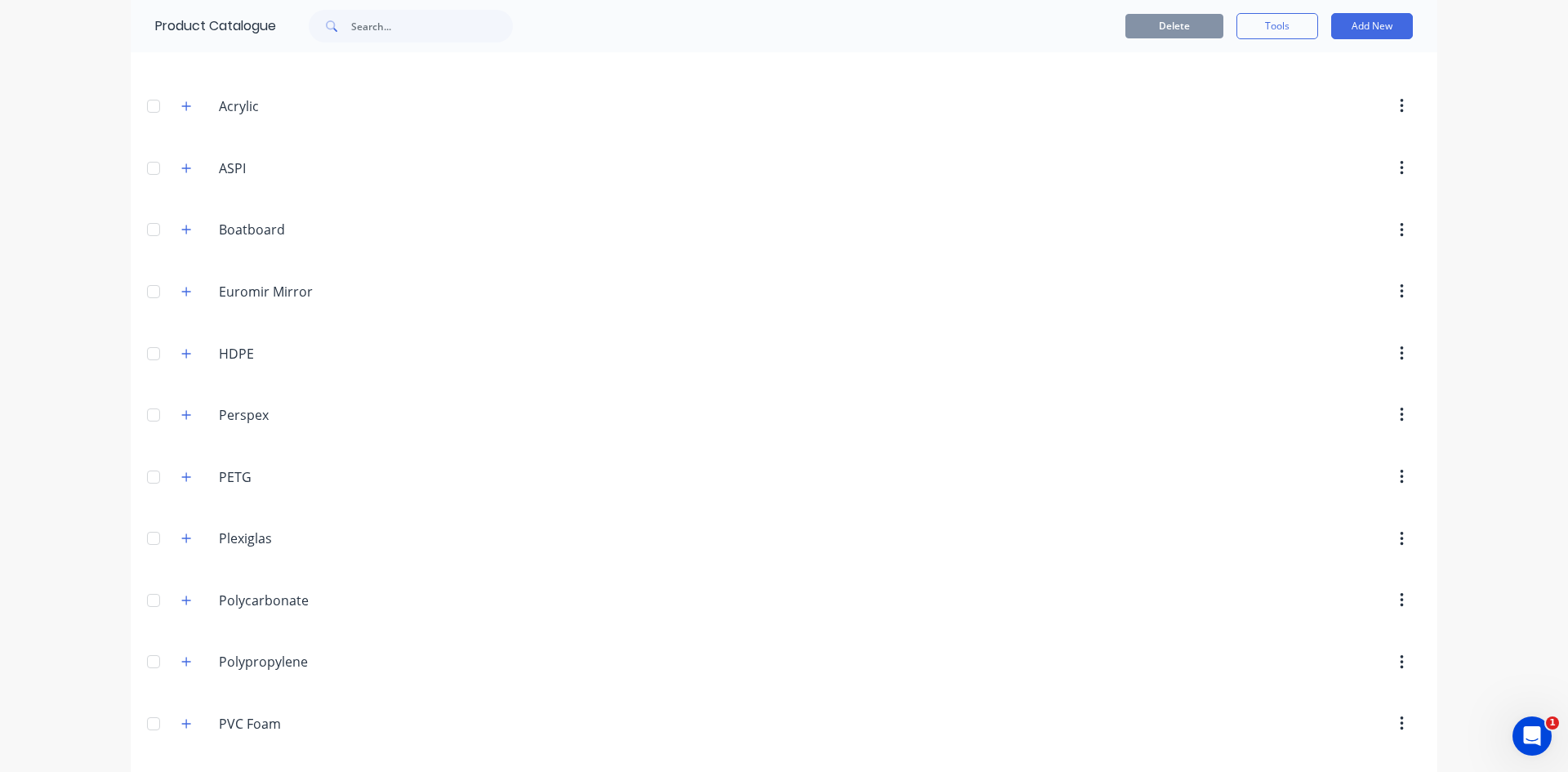
scroll to position [897, 0]
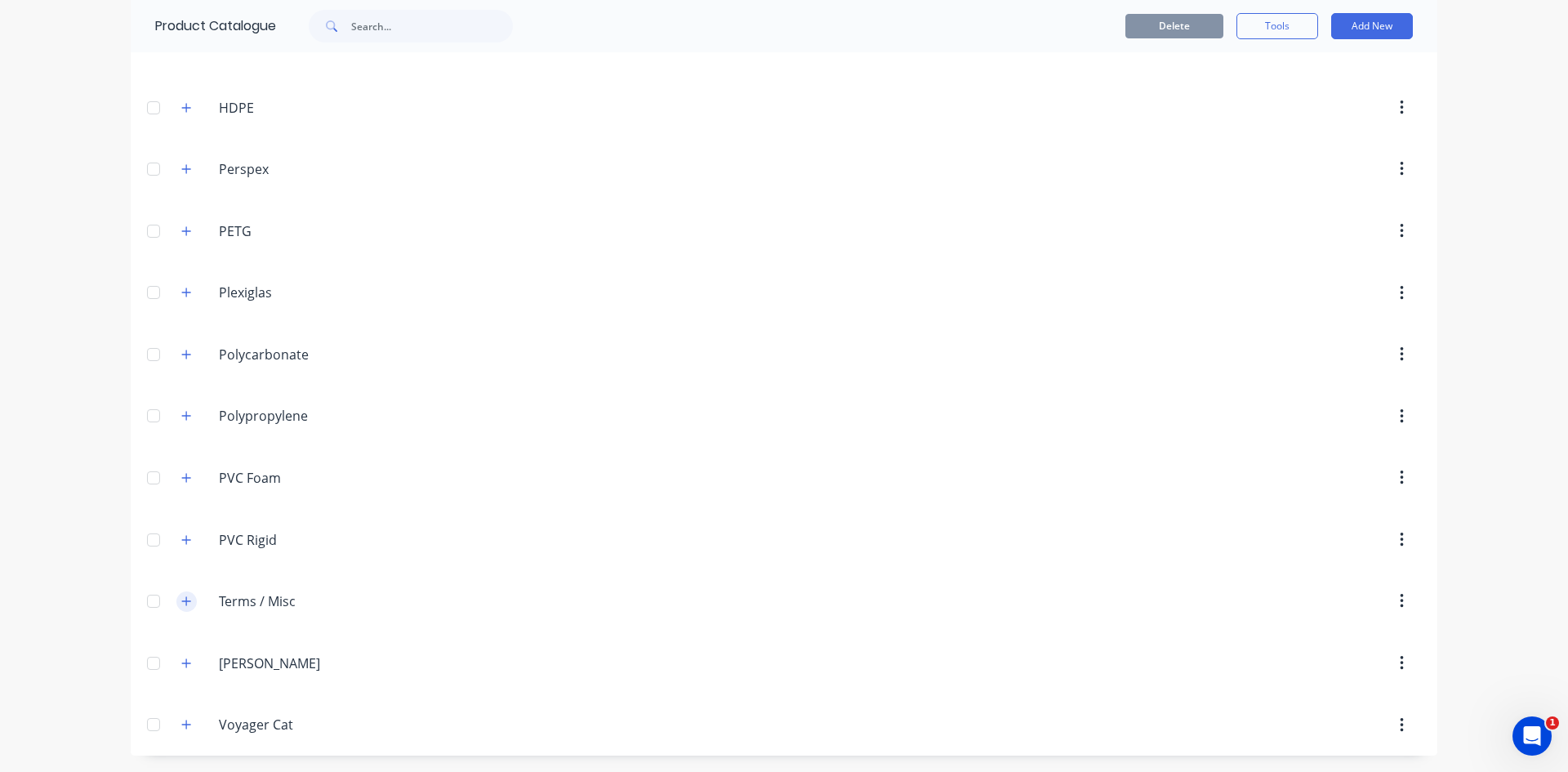
click at [181, 605] on icon "button" at bounding box center [186, 601] width 10 height 11
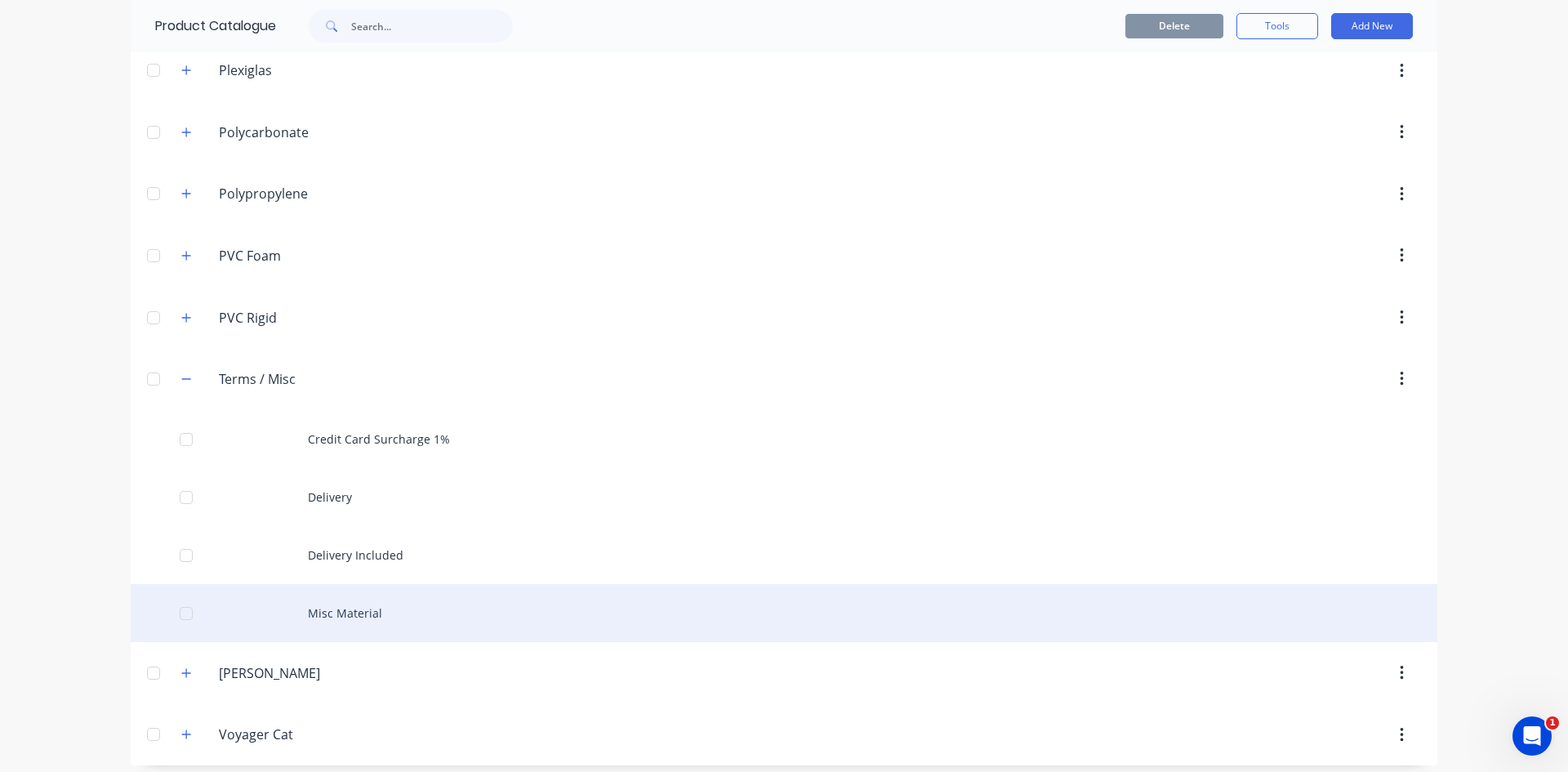
scroll to position [1129, 0]
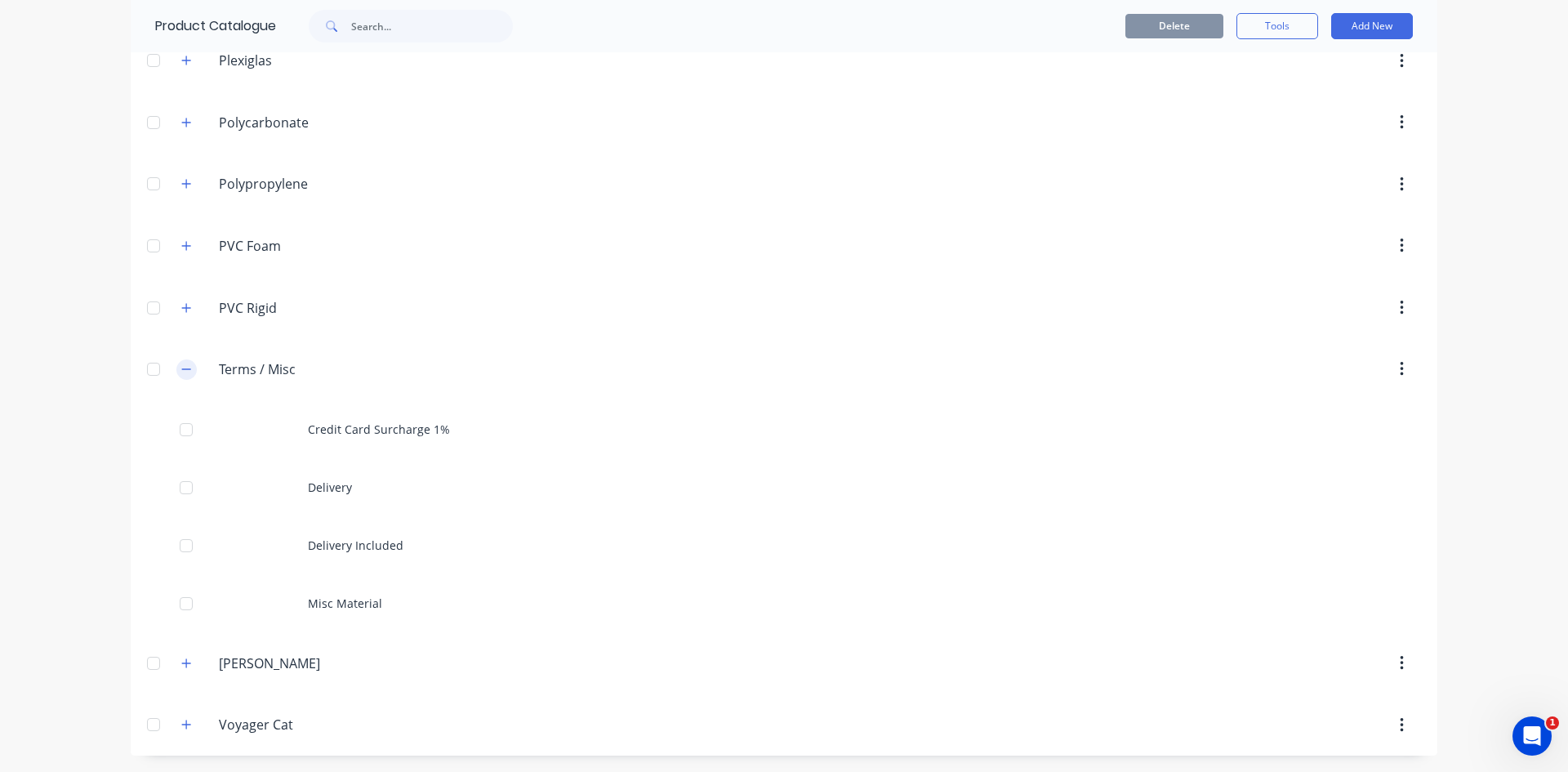
click at [183, 370] on icon "button" at bounding box center [186, 370] width 10 height 11
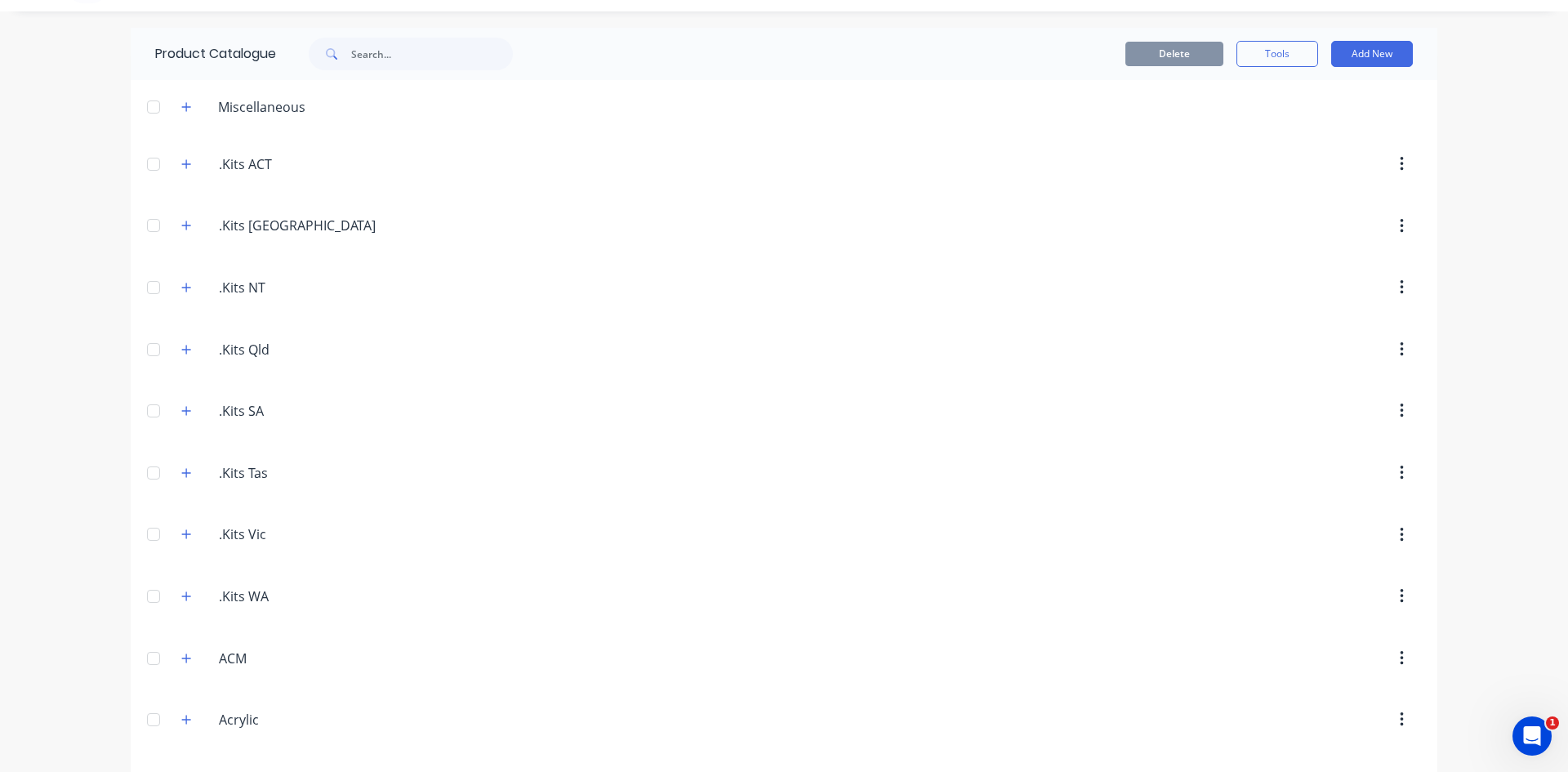
scroll to position [0, 0]
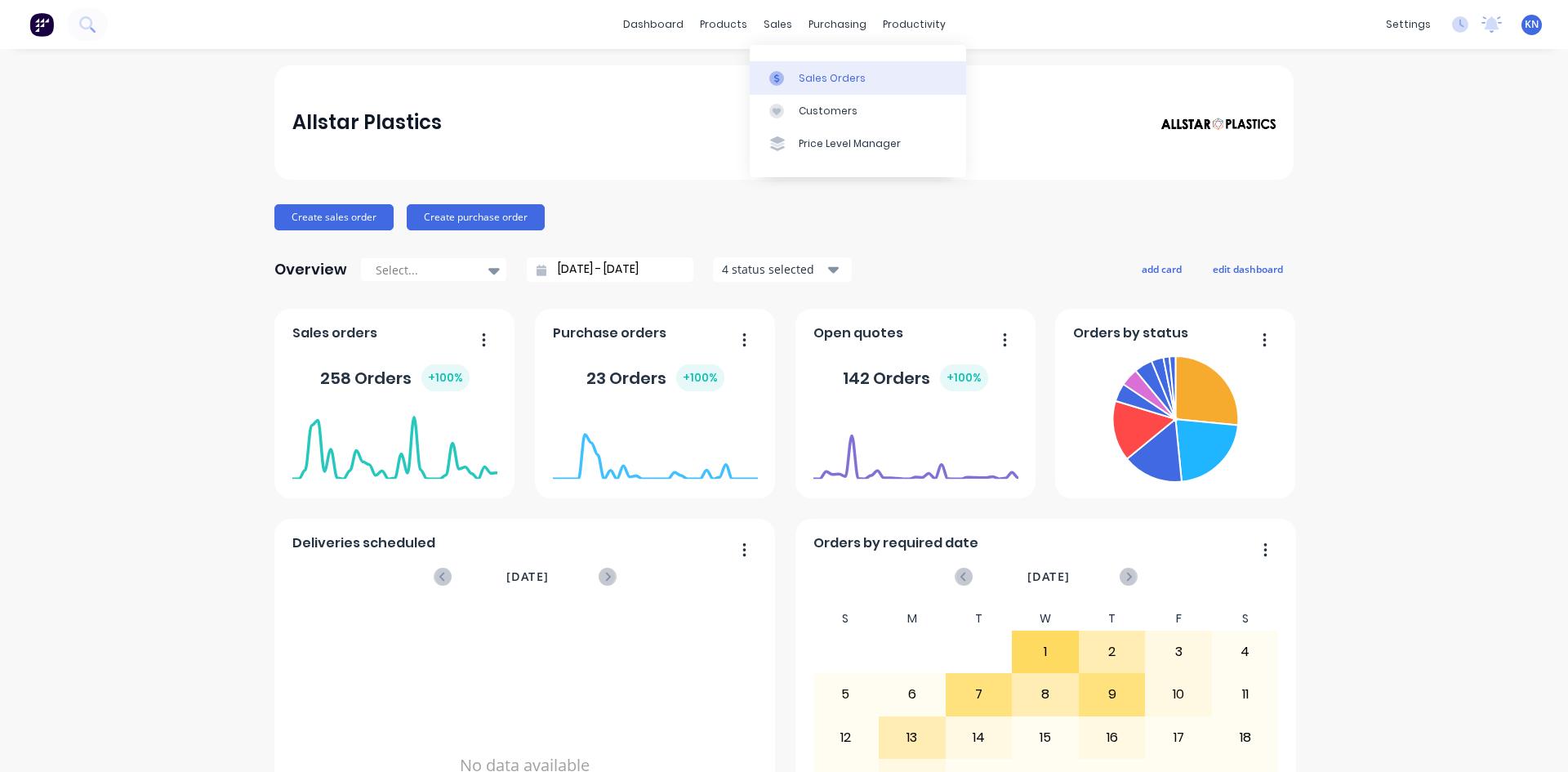
click at [852, 75] on div "Sales Orders" at bounding box center [832, 77] width 67 height 14
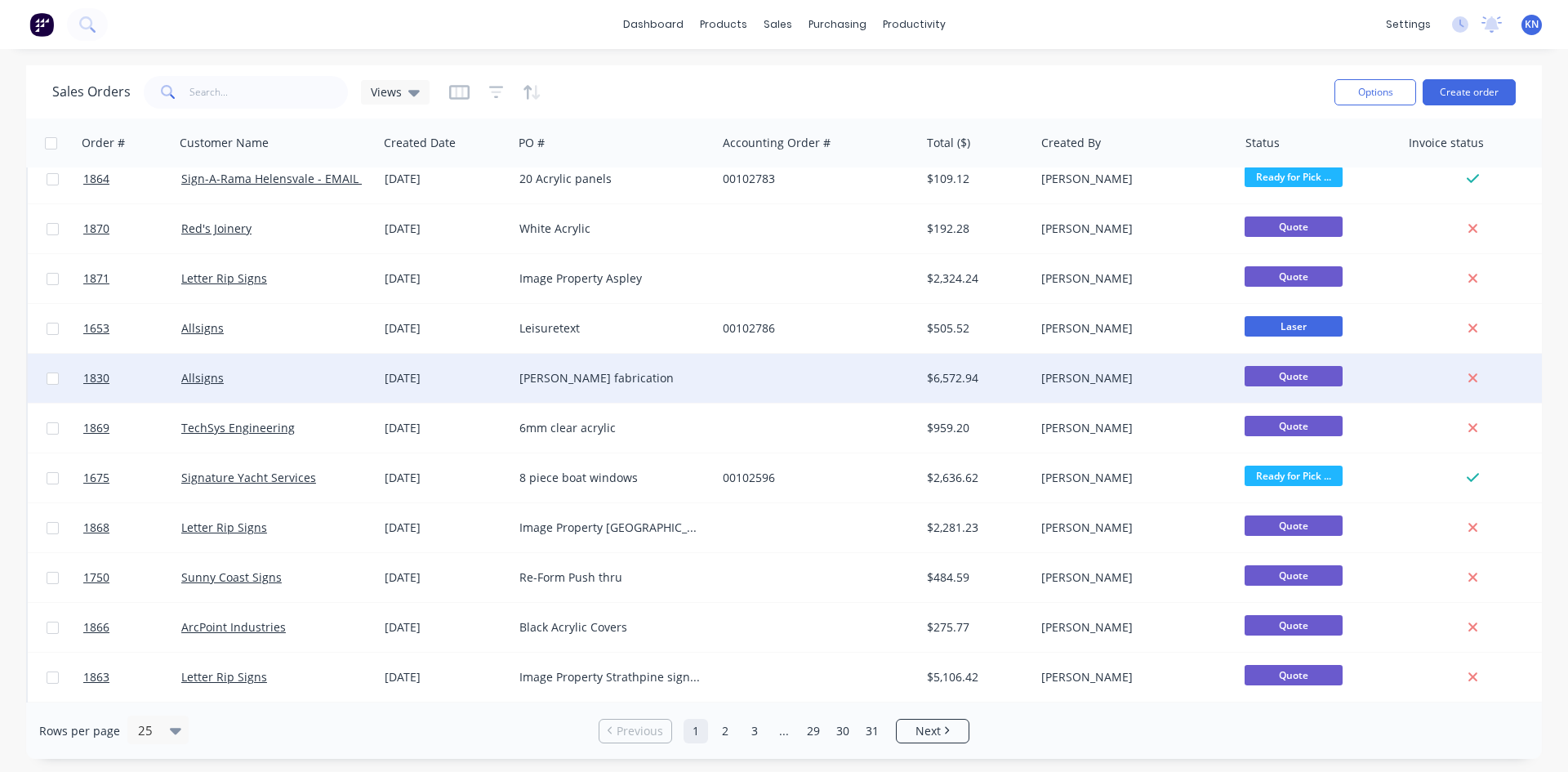
scroll to position [572, 0]
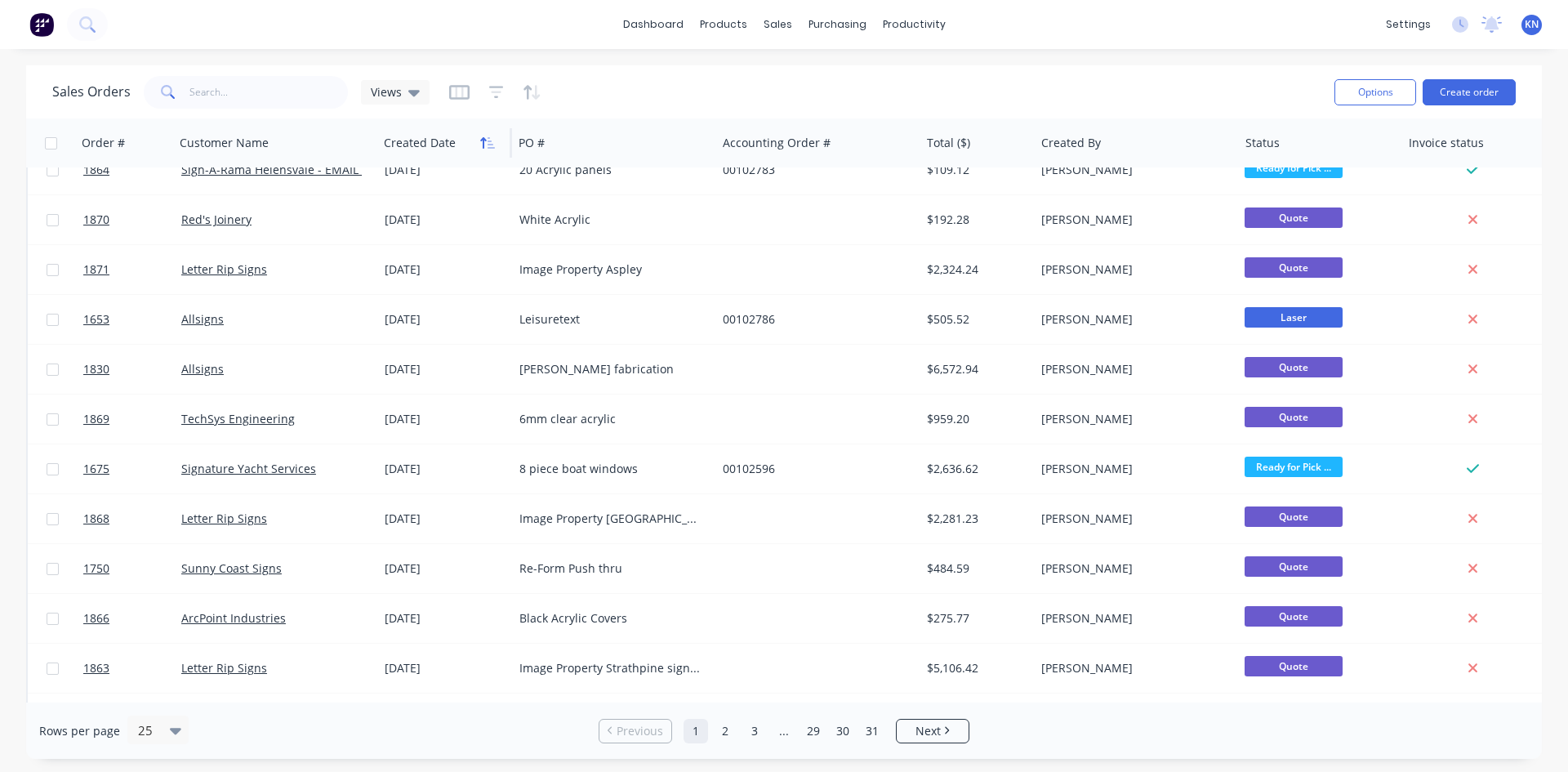
click at [483, 139] on icon "button" at bounding box center [483, 143] width 6 height 11
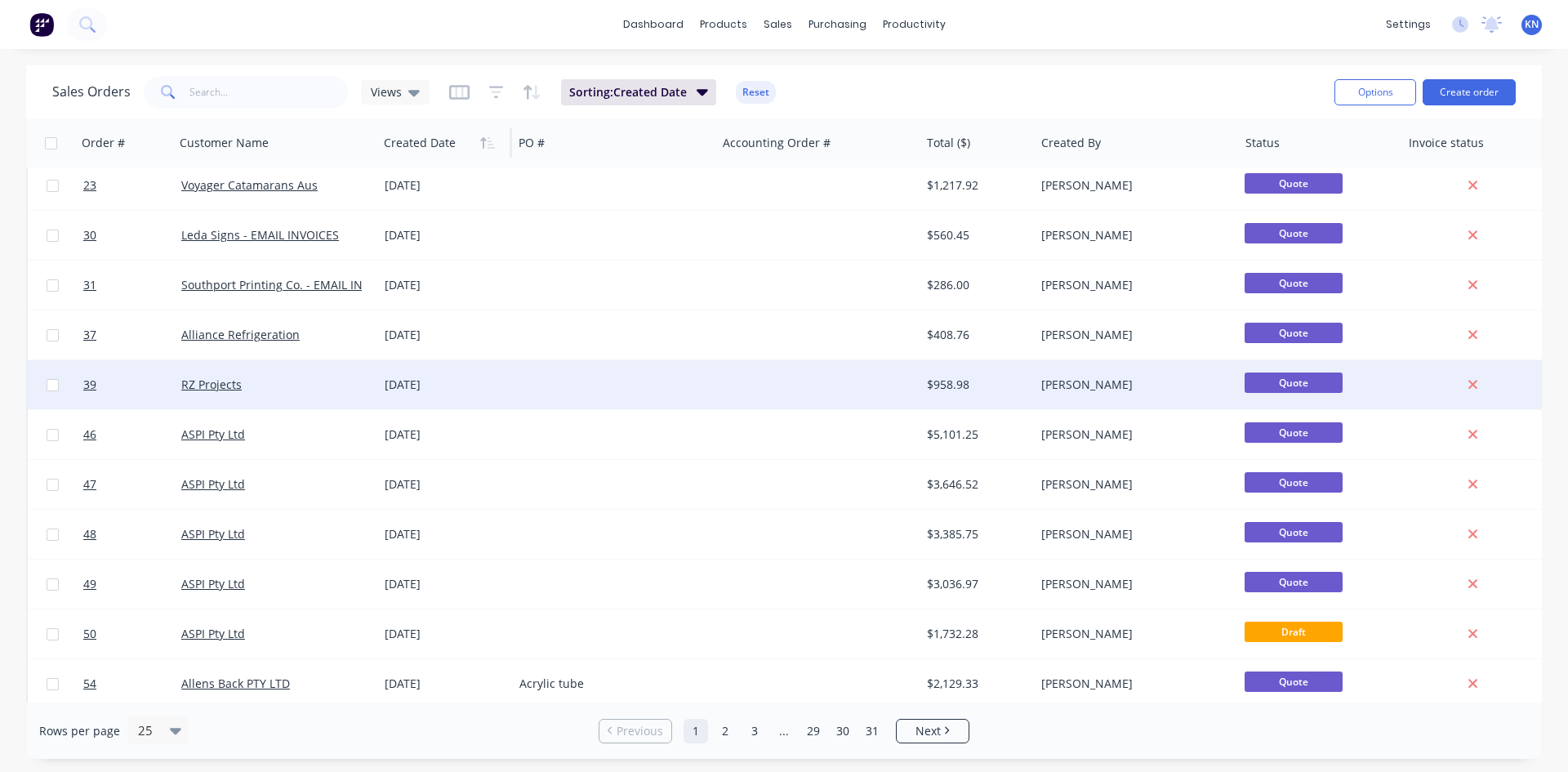
scroll to position [0, 0]
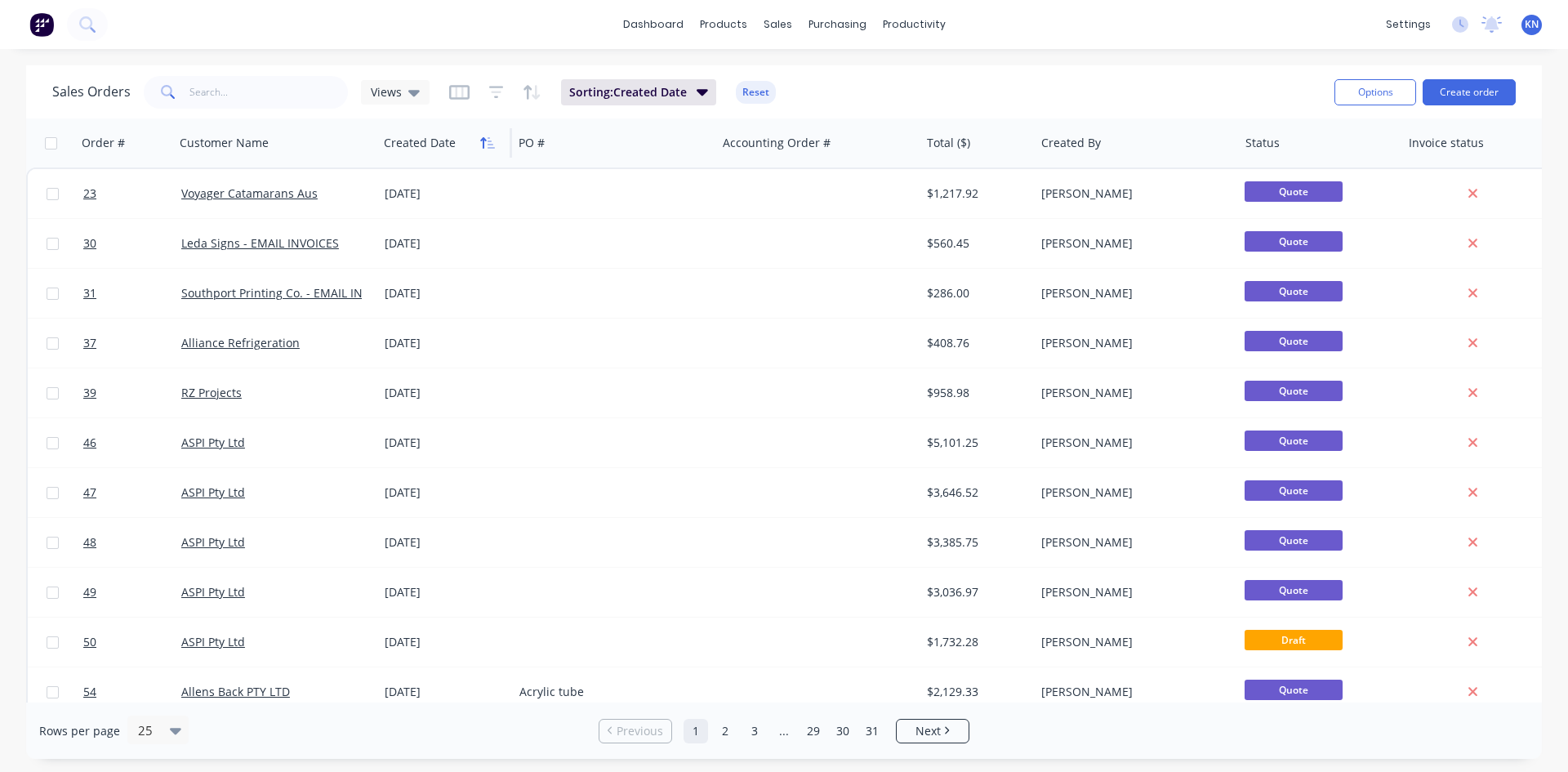
click at [483, 140] on icon "button" at bounding box center [483, 143] width 6 height 11
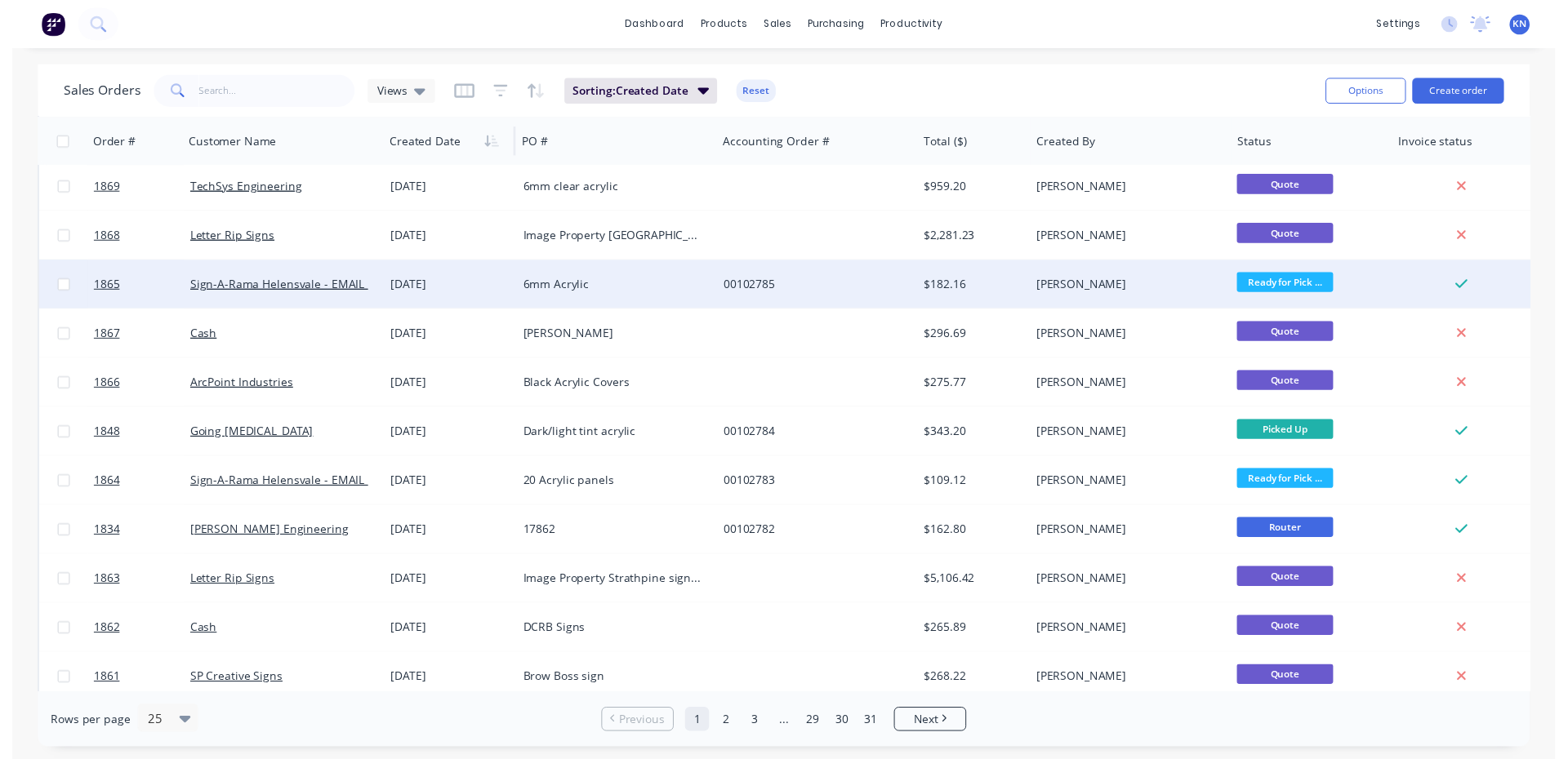
scroll to position [490, 0]
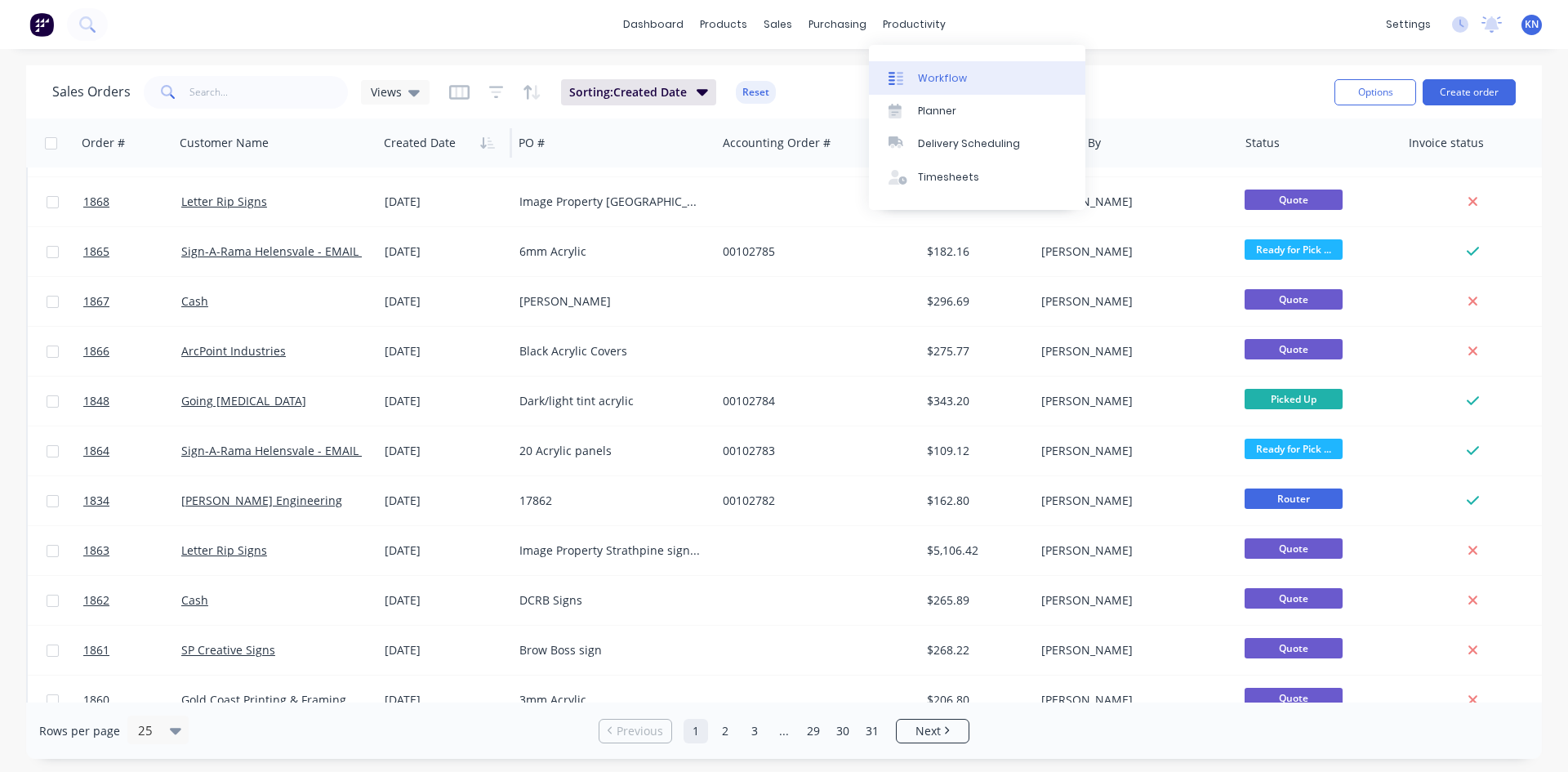
click at [943, 76] on div "Workflow" at bounding box center [942, 77] width 49 height 14
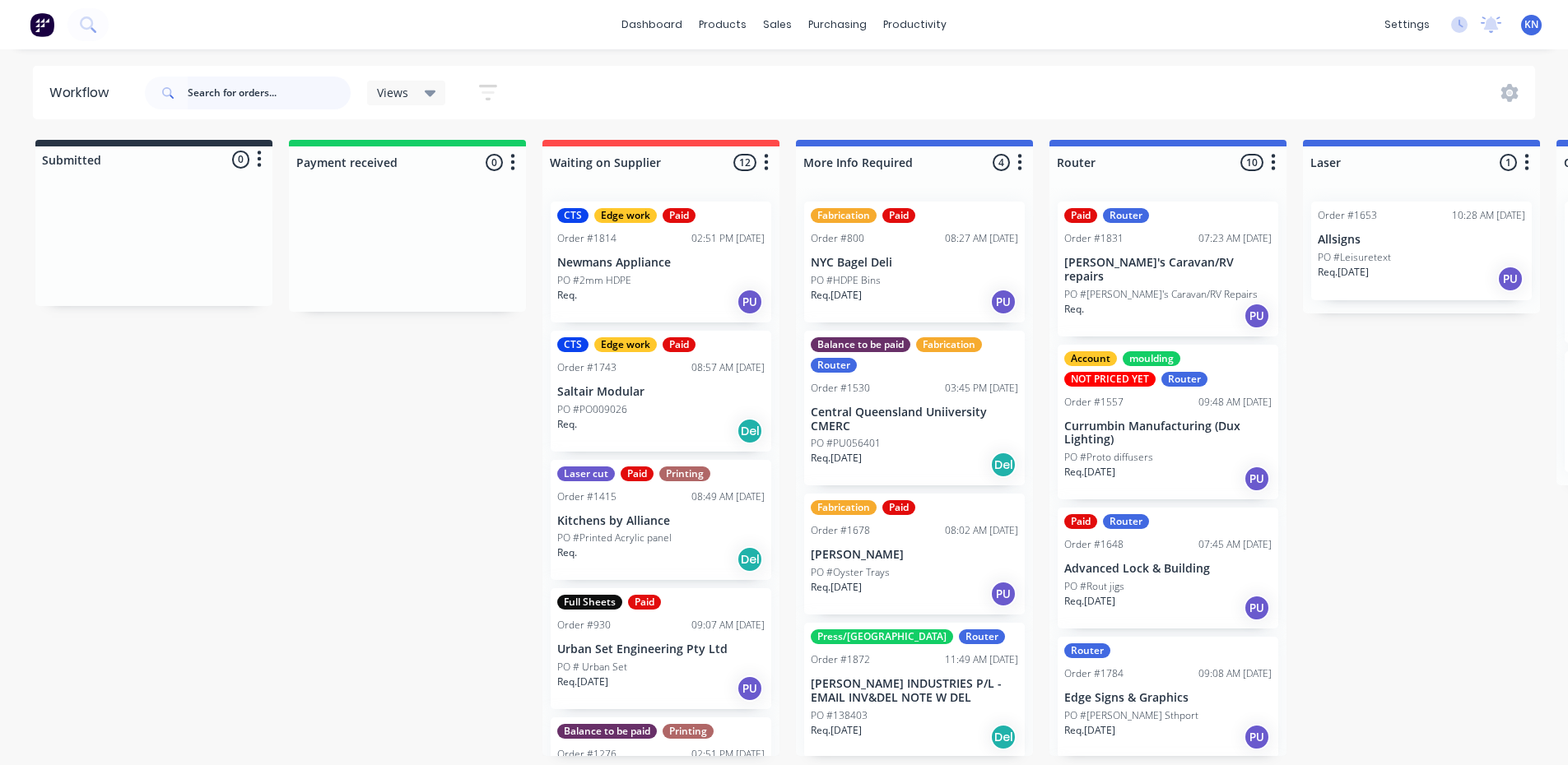
click at [268, 93] on input "text" at bounding box center [269, 93] width 163 height 33
type input "riviera"
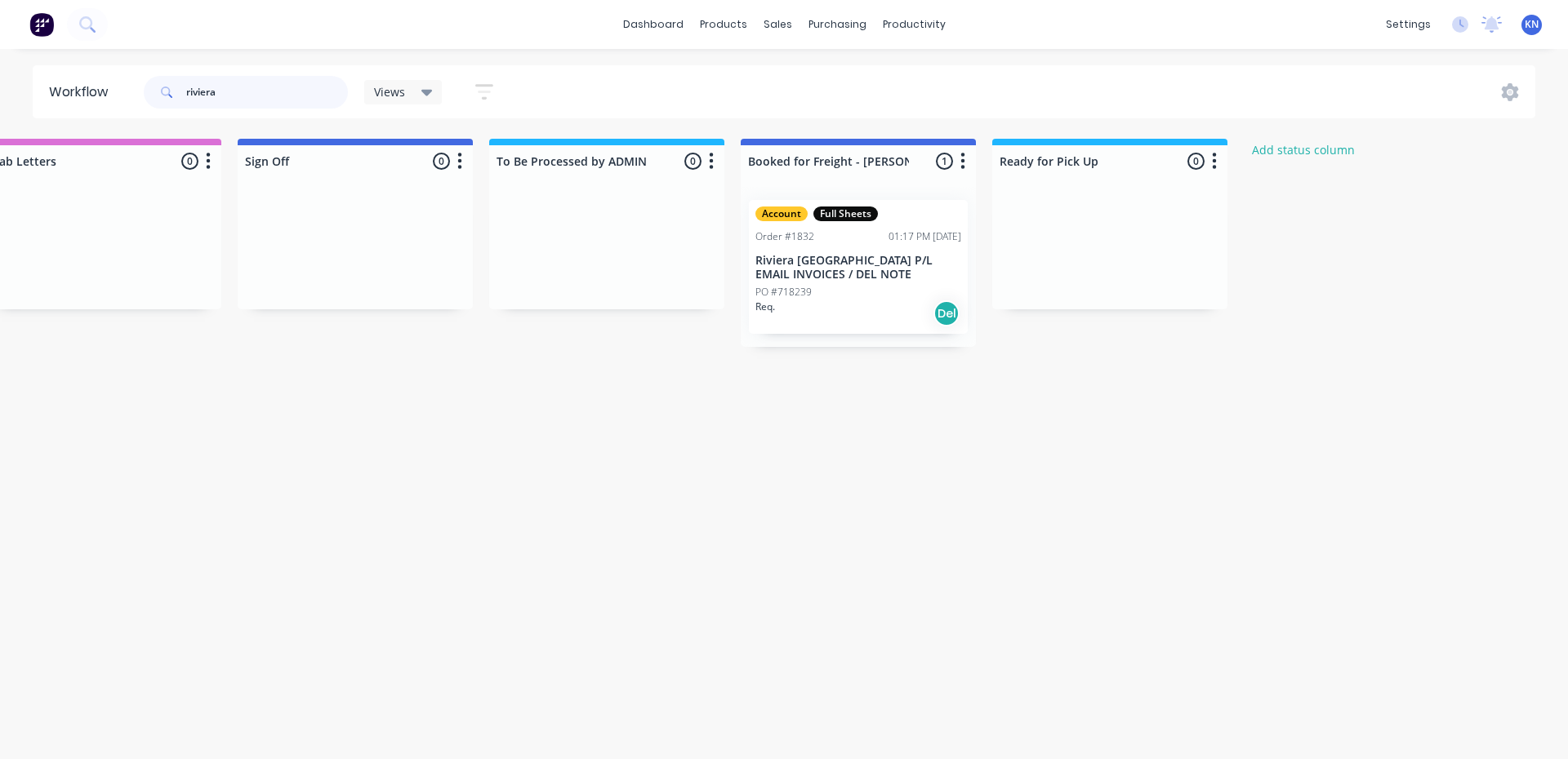
scroll to position [0, 2340]
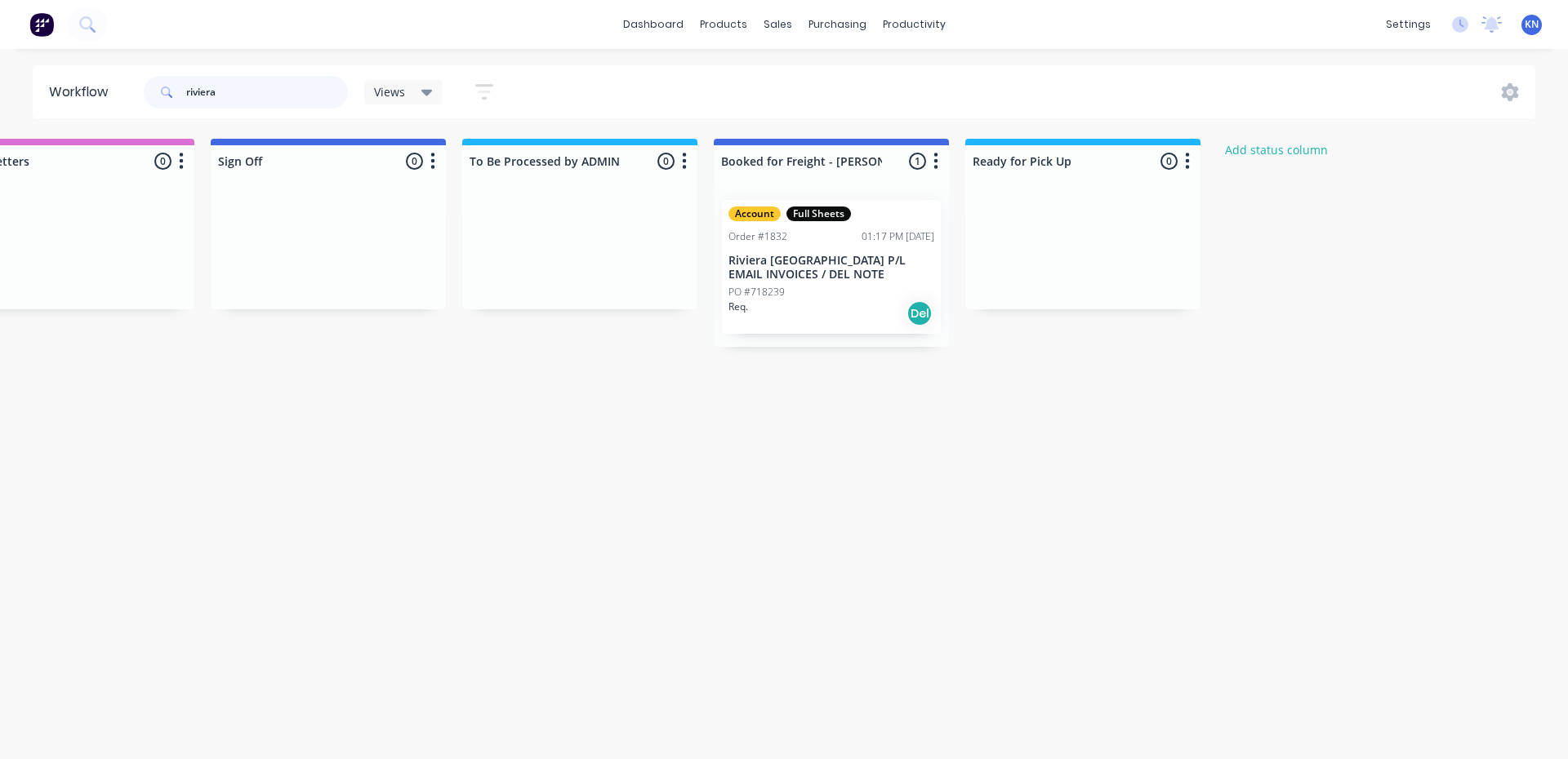
drag, startPoint x: 273, startPoint y: 92, endPoint x: 133, endPoint y: 92, distance: 140.0
click at [133, 92] on header "Workflow riviera Views Save new view None (Default) edit Ready for Pick Up edit…" at bounding box center [784, 92] width 1503 height 53
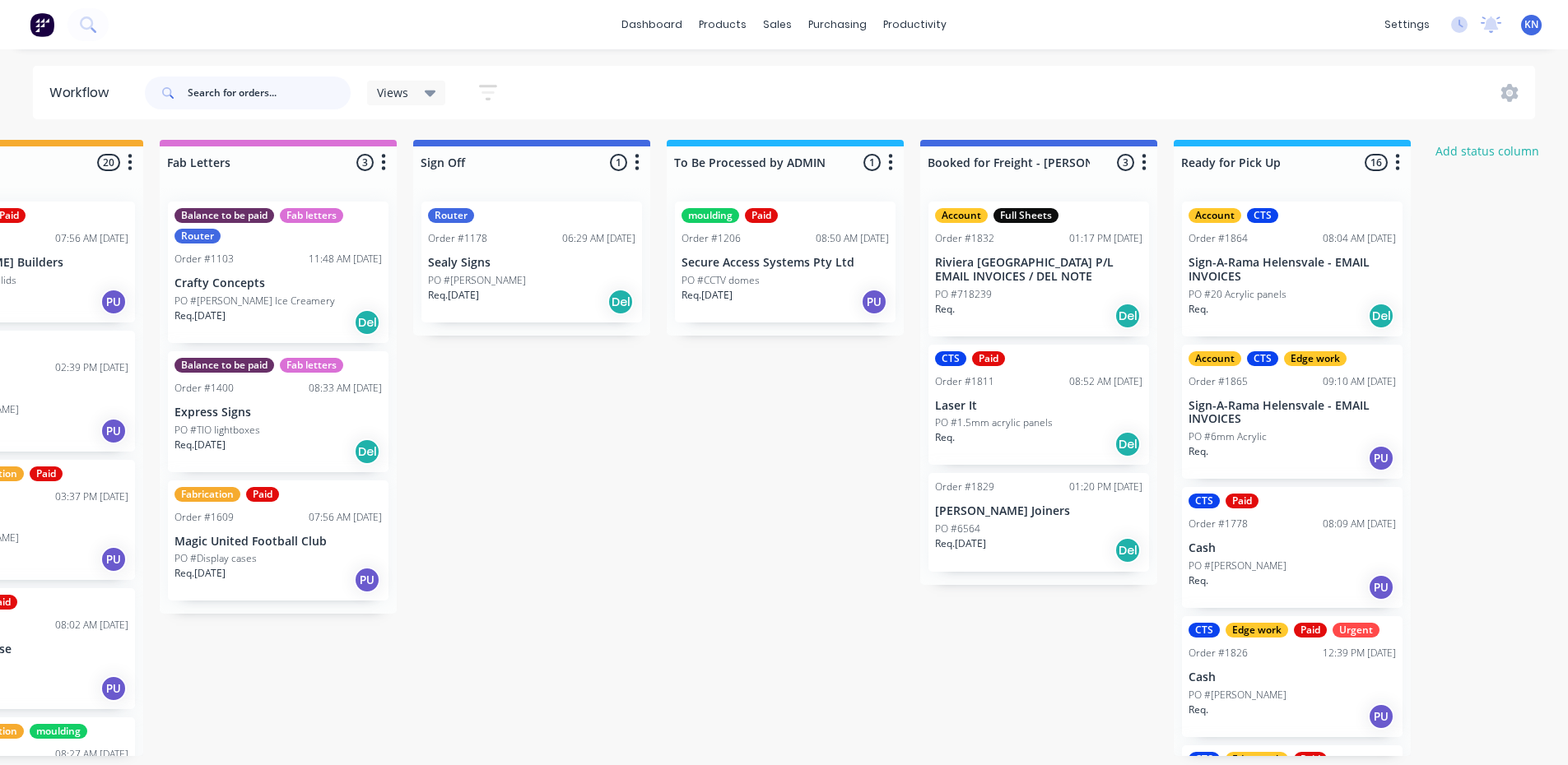
scroll to position [0, 2371]
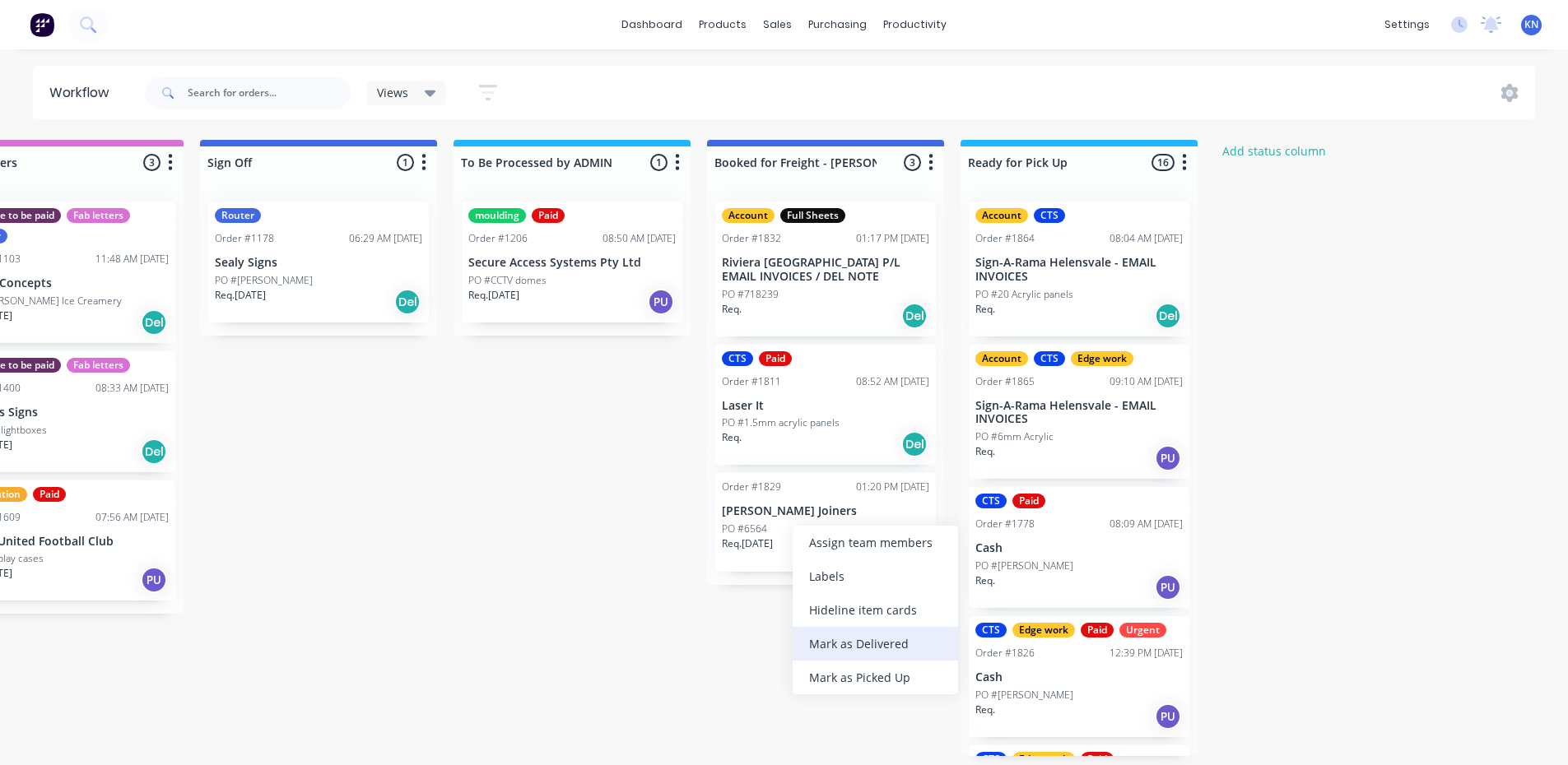
click at [898, 640] on div "Mark as Delivered" at bounding box center [876, 644] width 166 height 34
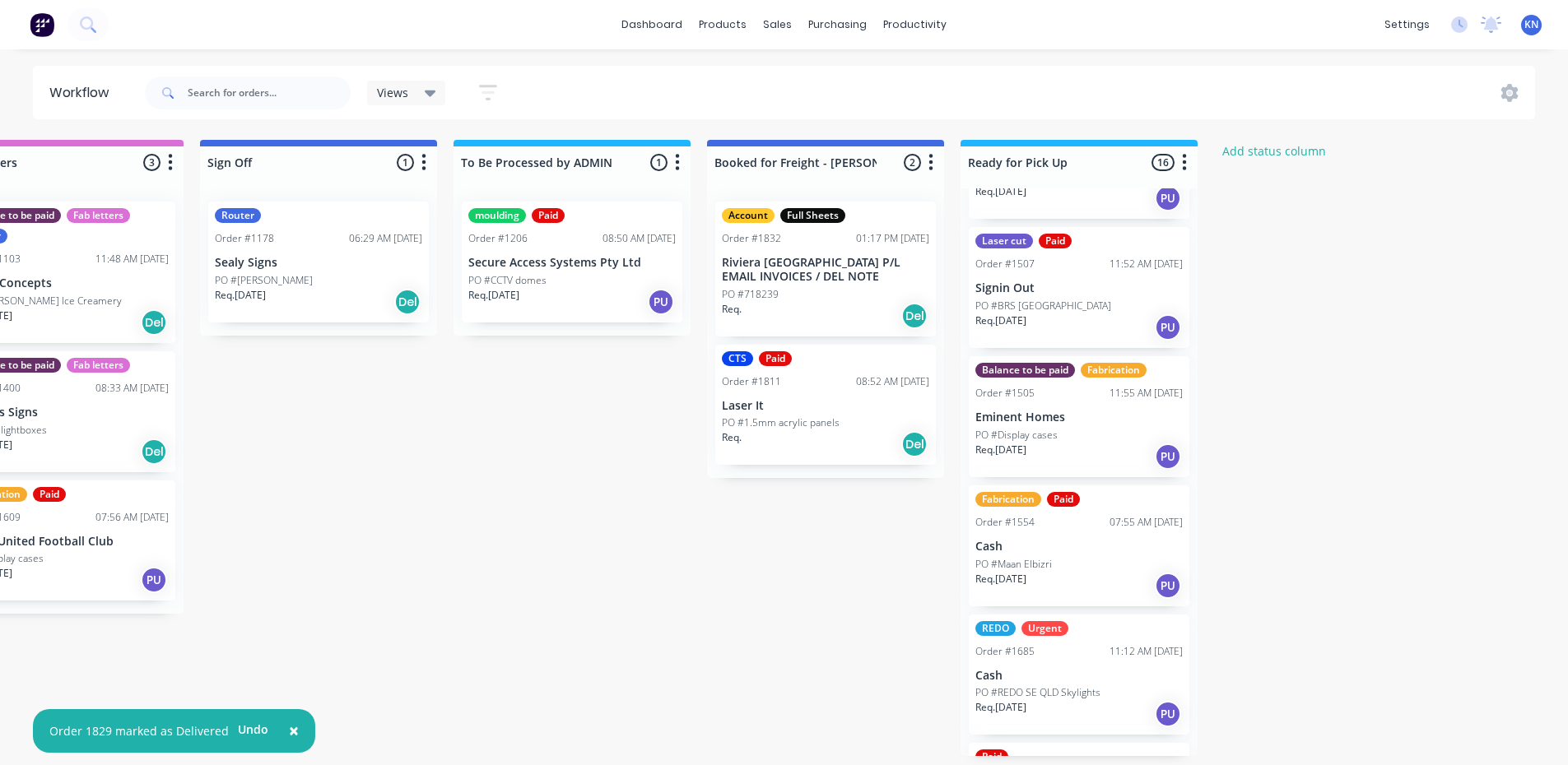
scroll to position [987, 0]
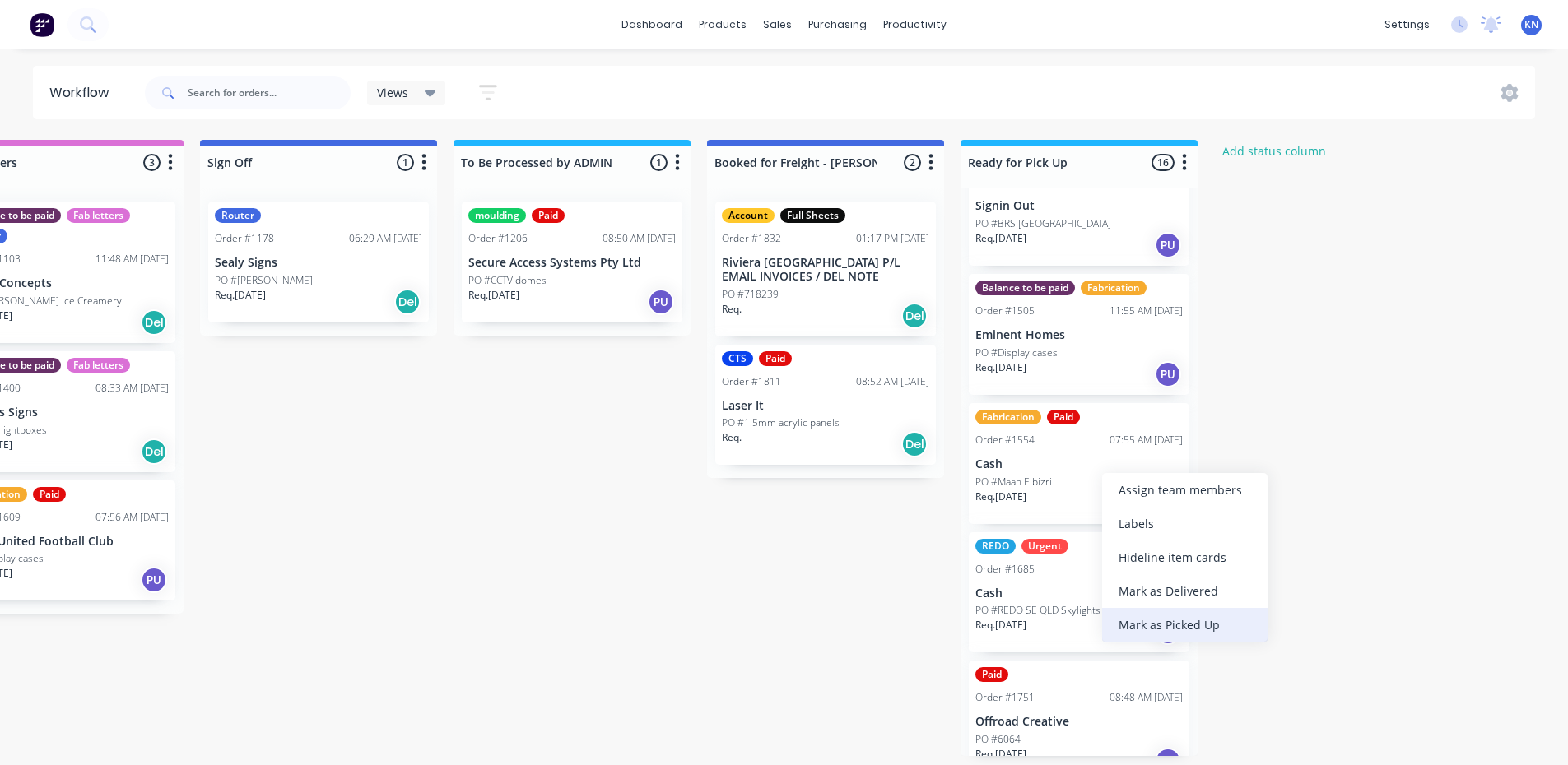
click at [1179, 626] on div "Mark as Picked Up" at bounding box center [1185, 625] width 166 height 34
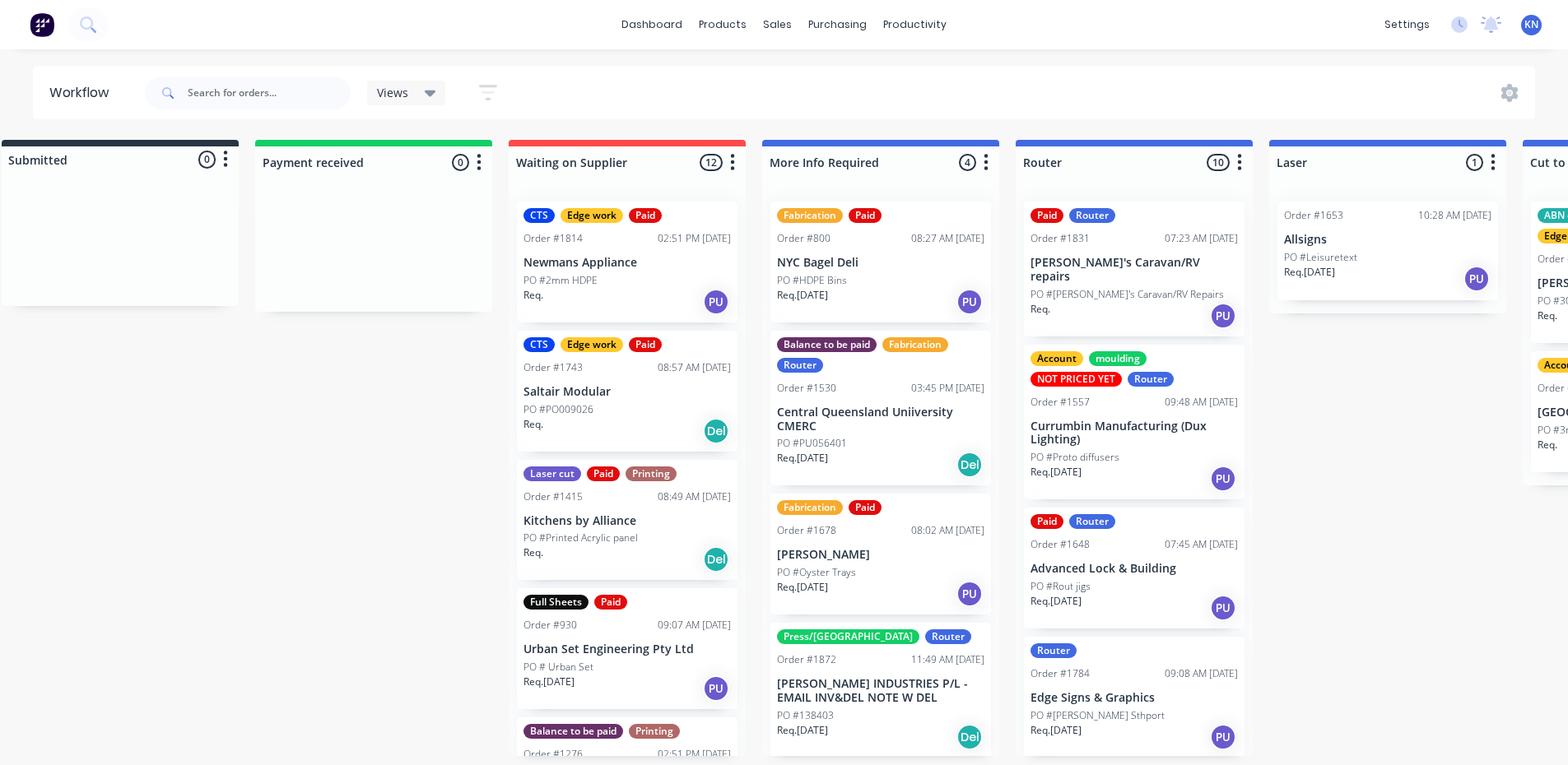
scroll to position [3, 0]
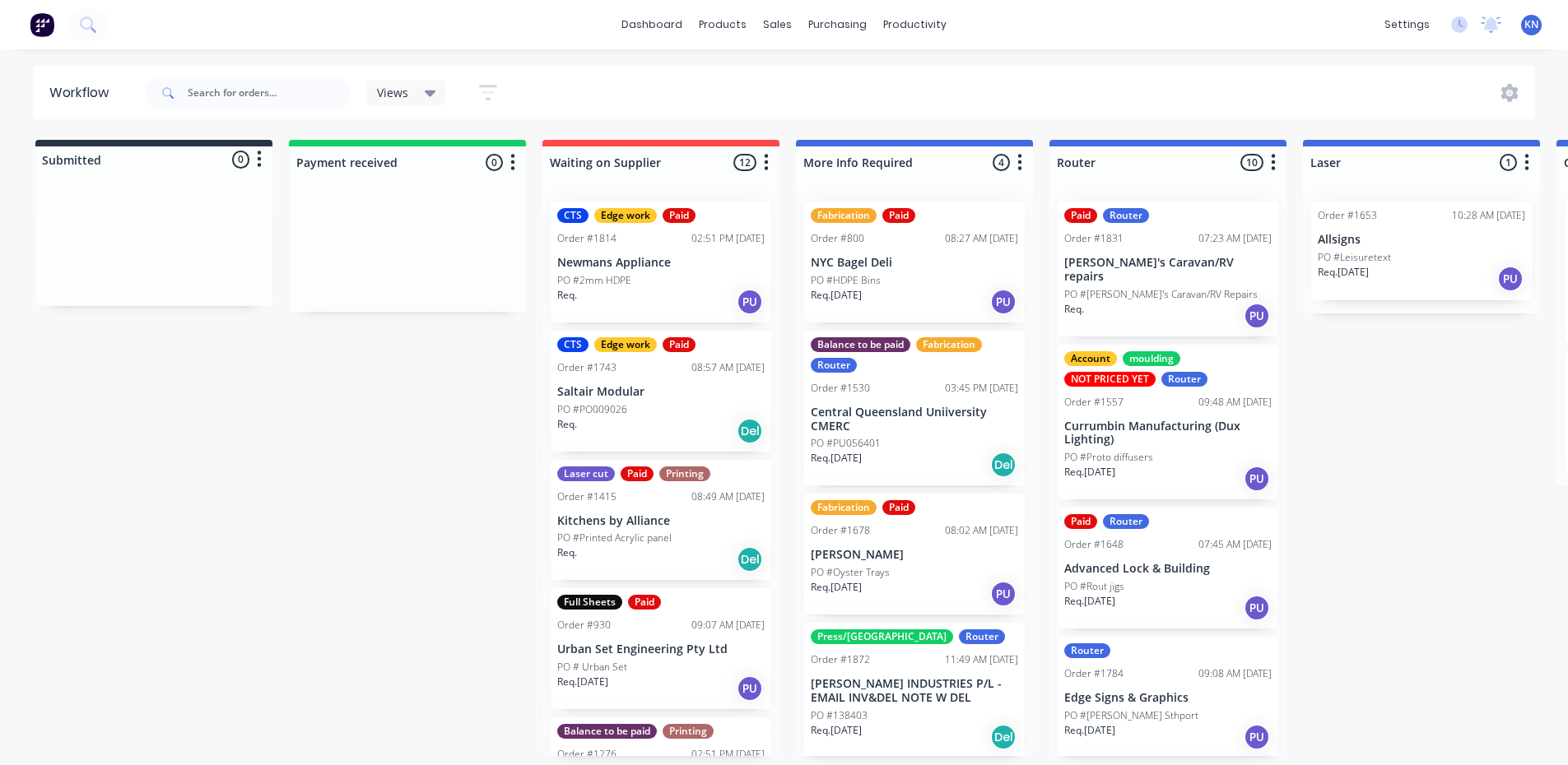
click at [1497, 25] on icon at bounding box center [1490, 24] width 20 height 16
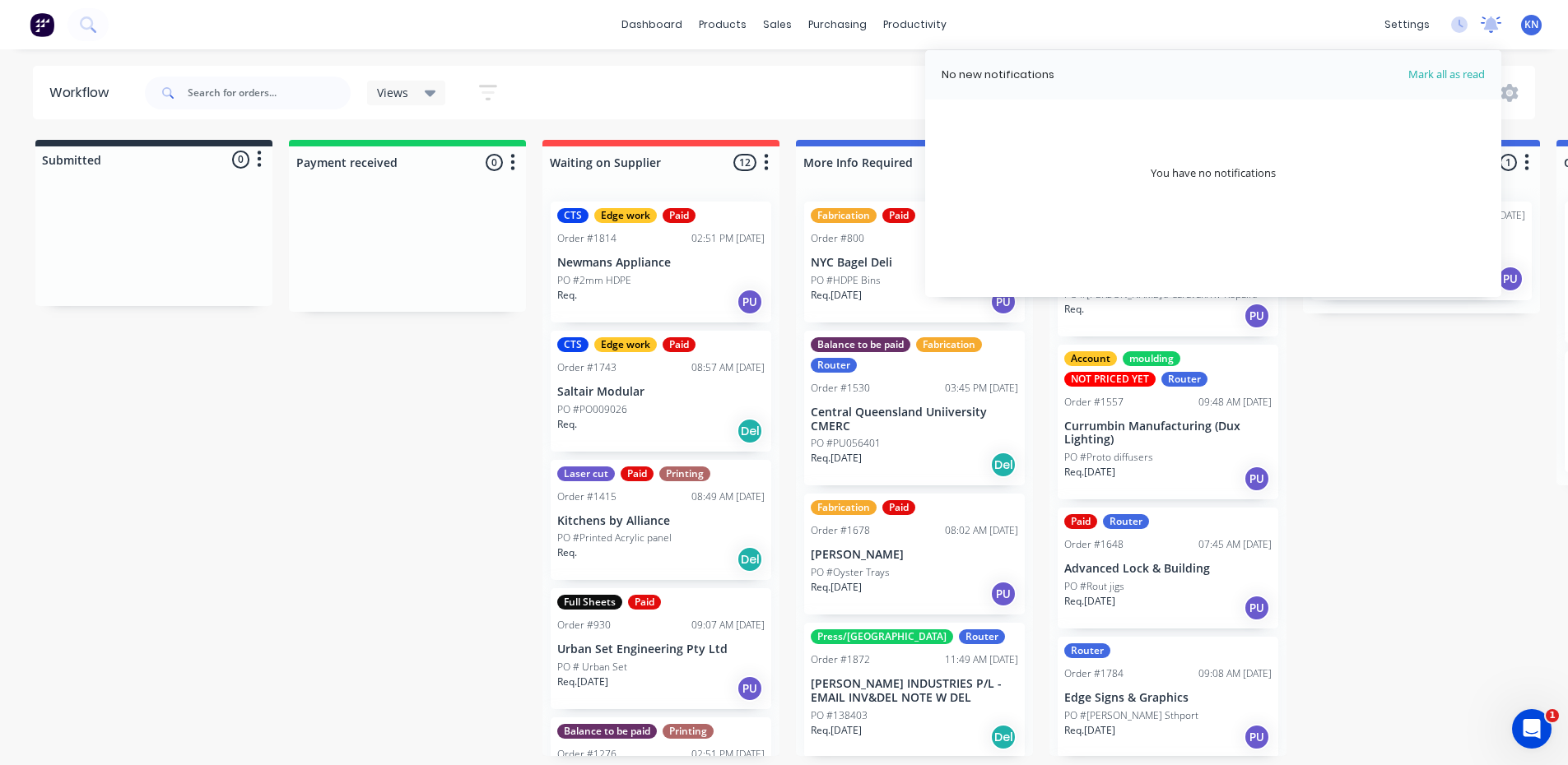
click at [1493, 26] on icon at bounding box center [1491, 23] width 14 height 13
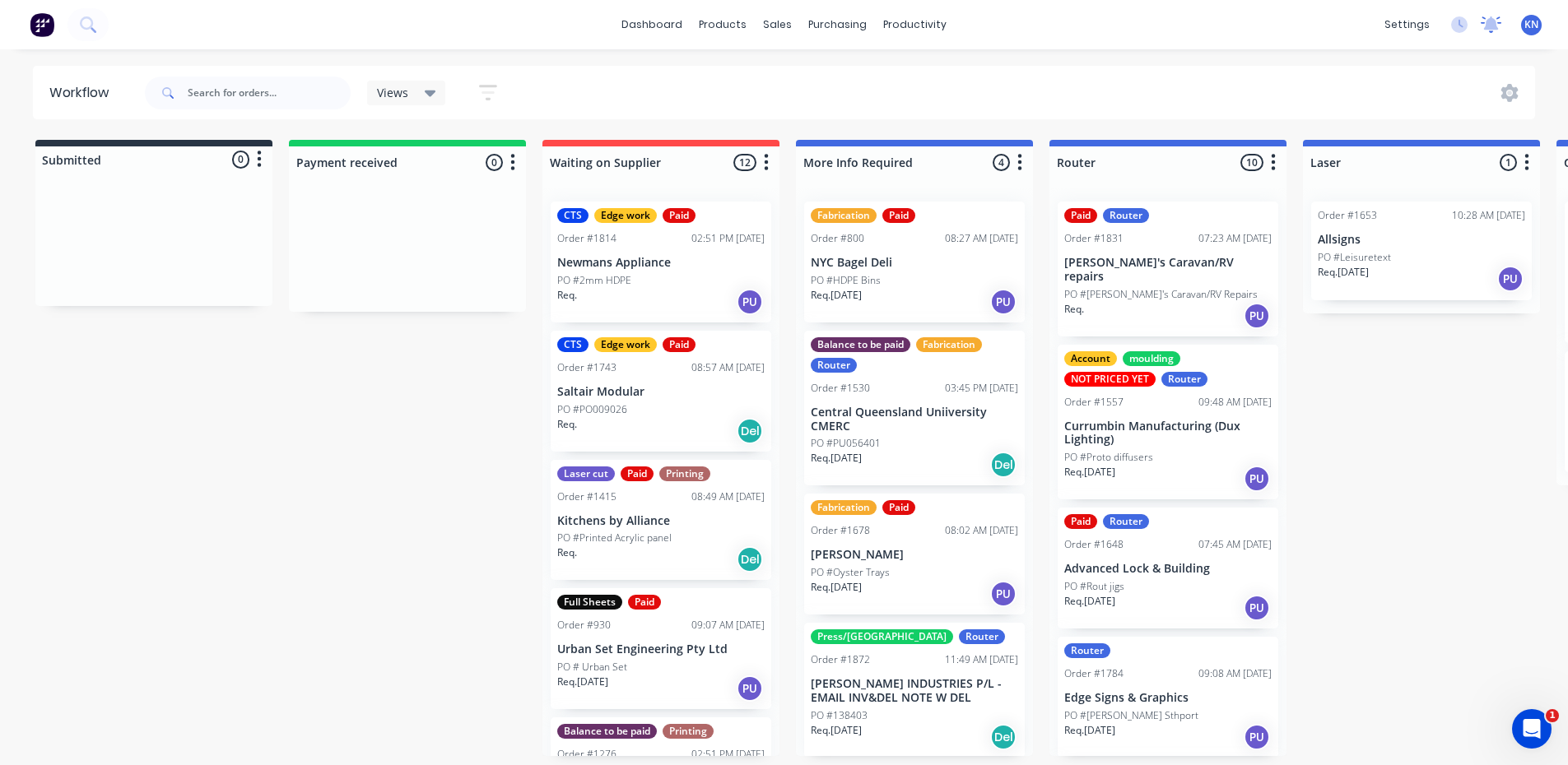
click at [1490, 23] on icon at bounding box center [1491, 23] width 14 height 13
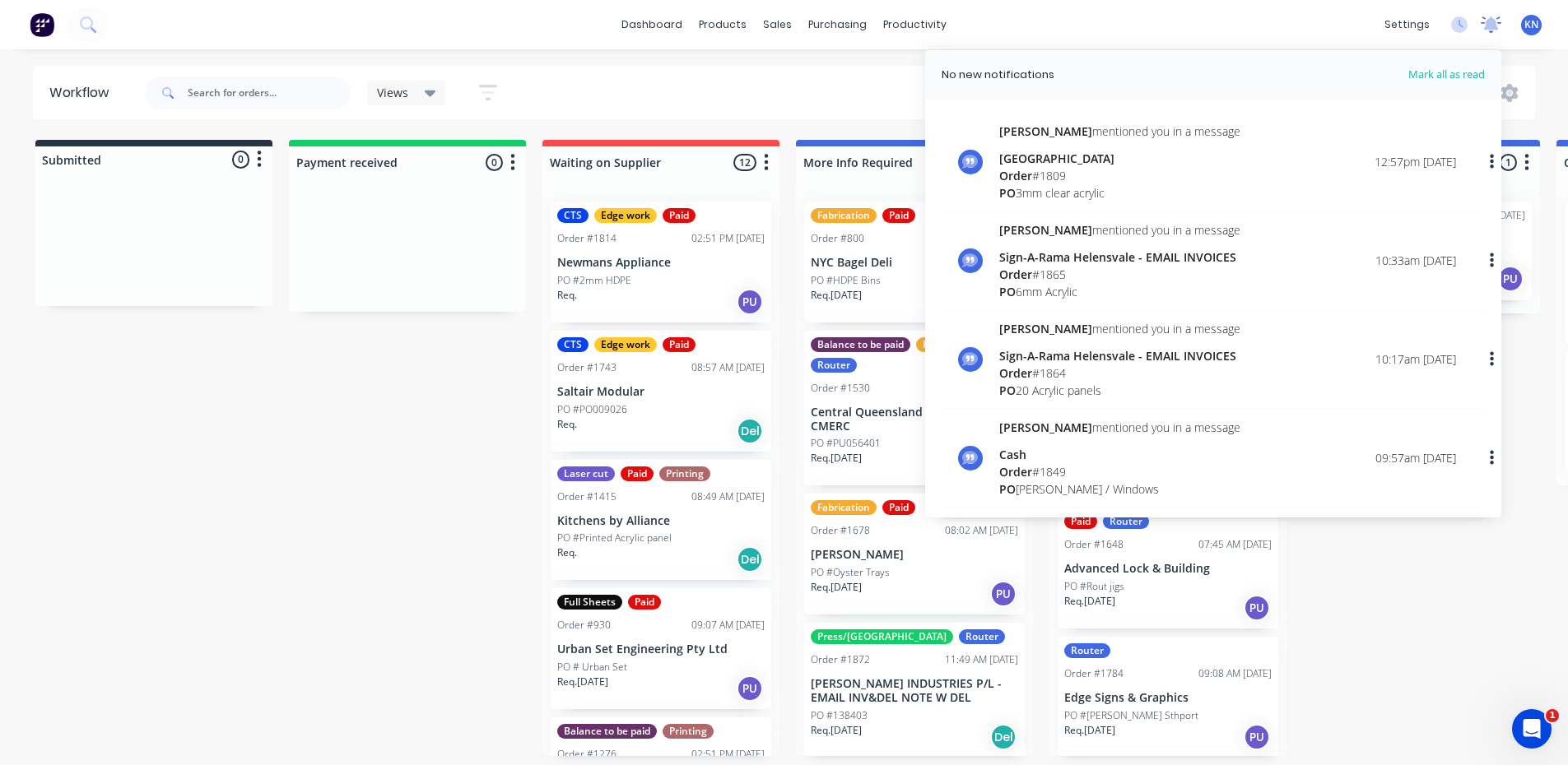
click at [1490, 21] on icon at bounding box center [1491, 23] width 14 height 13
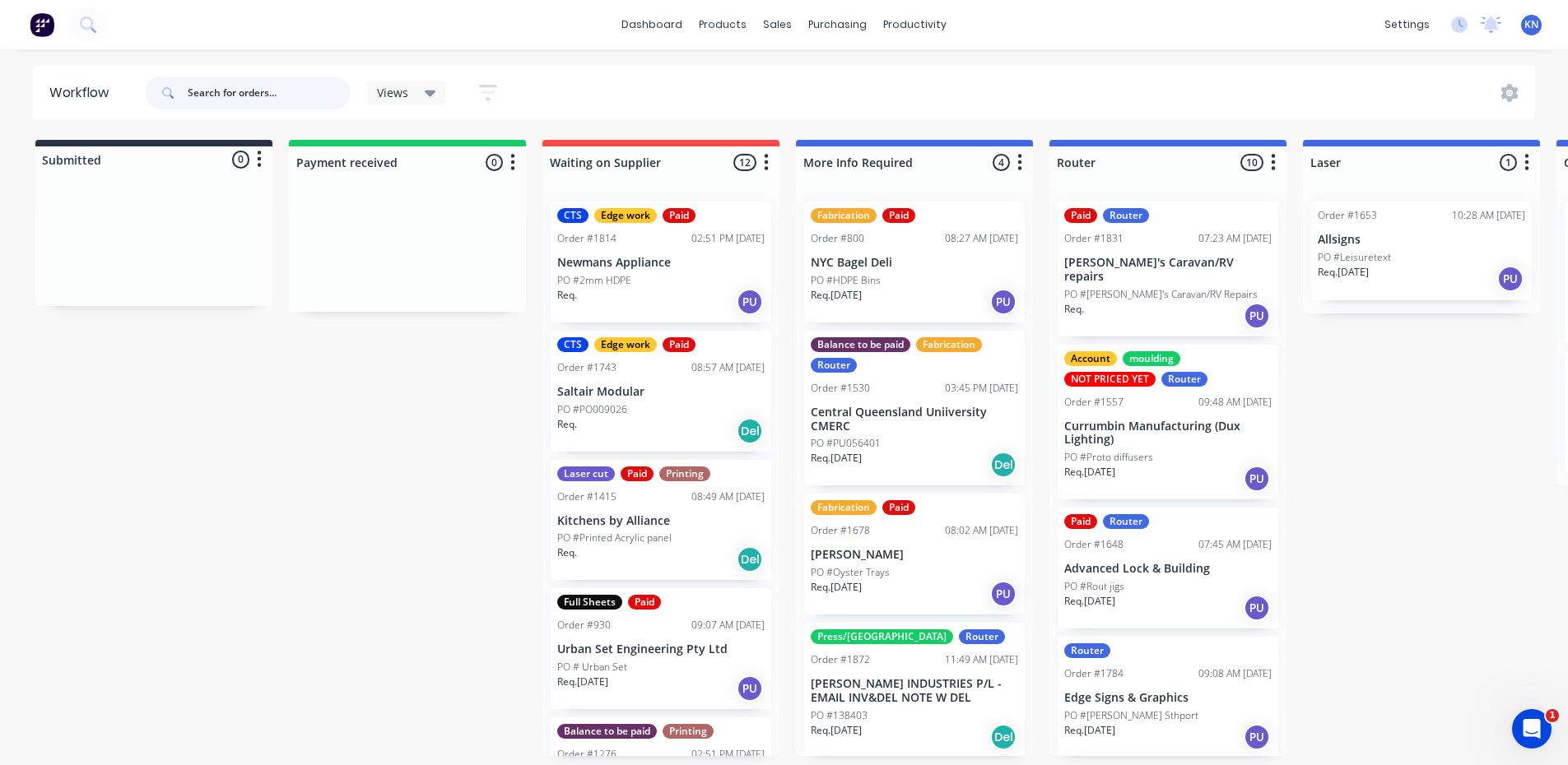
click at [254, 86] on input "text" at bounding box center [269, 93] width 163 height 33
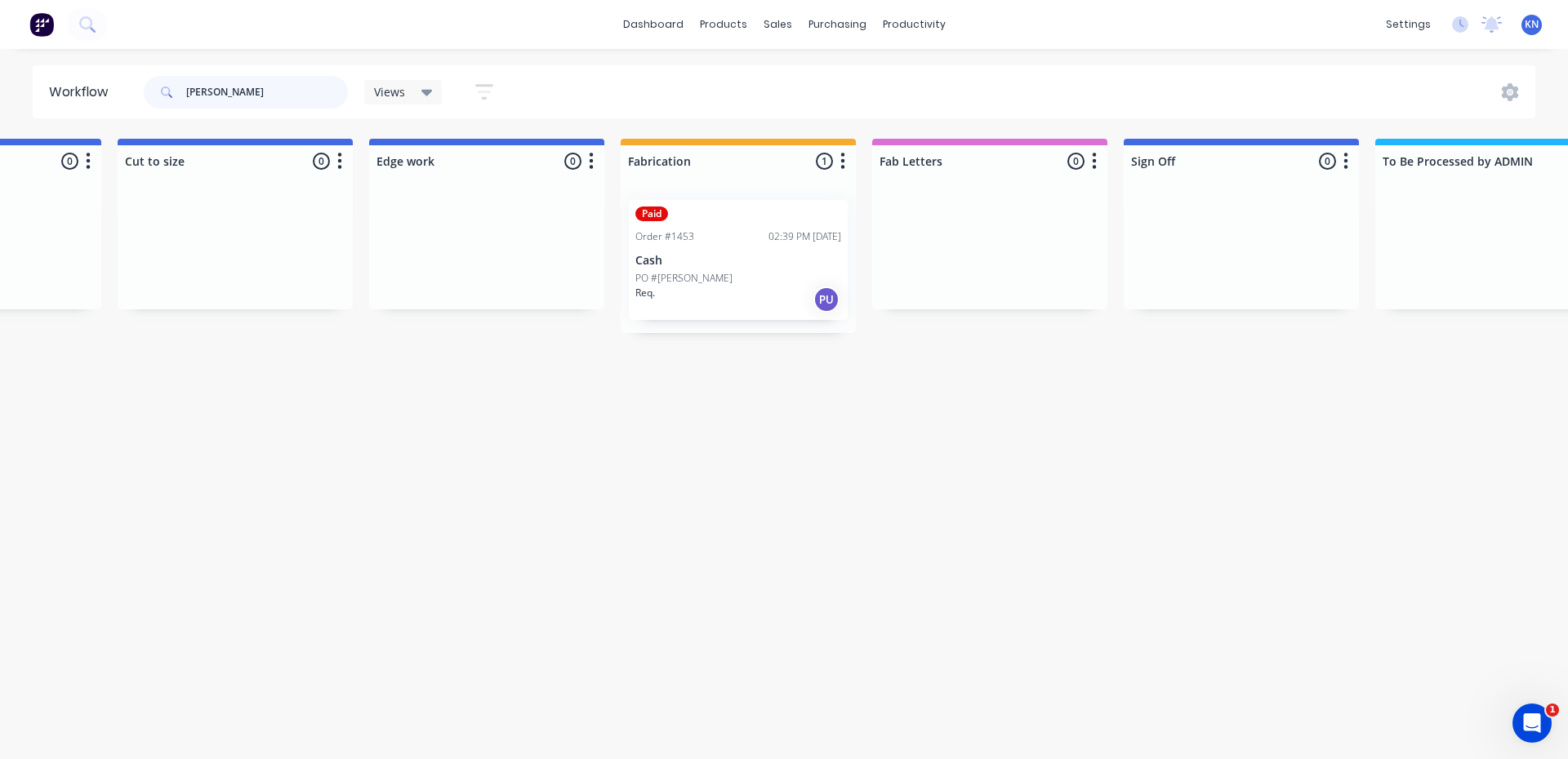
scroll to position [0, 1479]
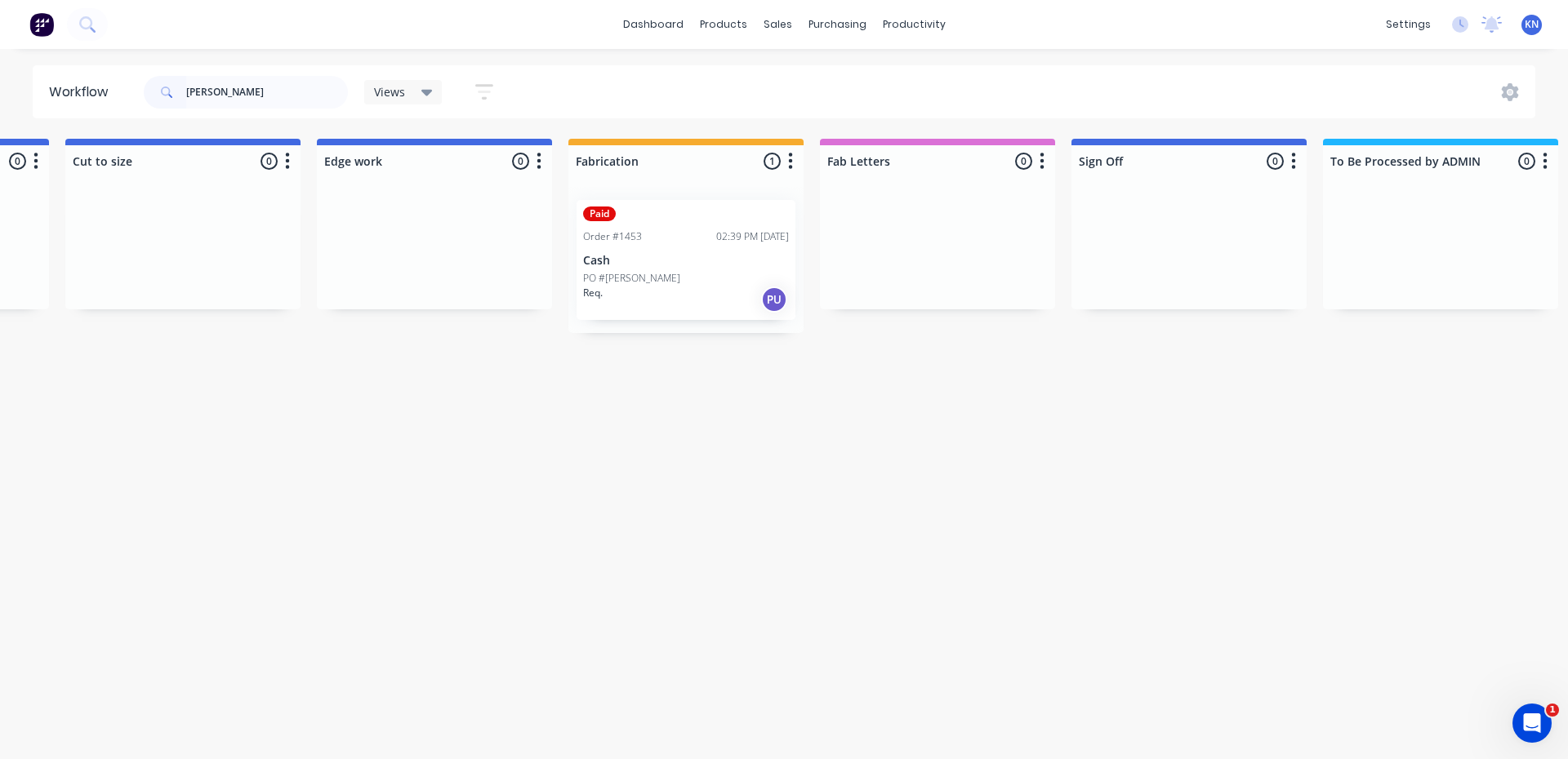
click at [628, 279] on div "PO #Chad" at bounding box center [687, 278] width 206 height 14
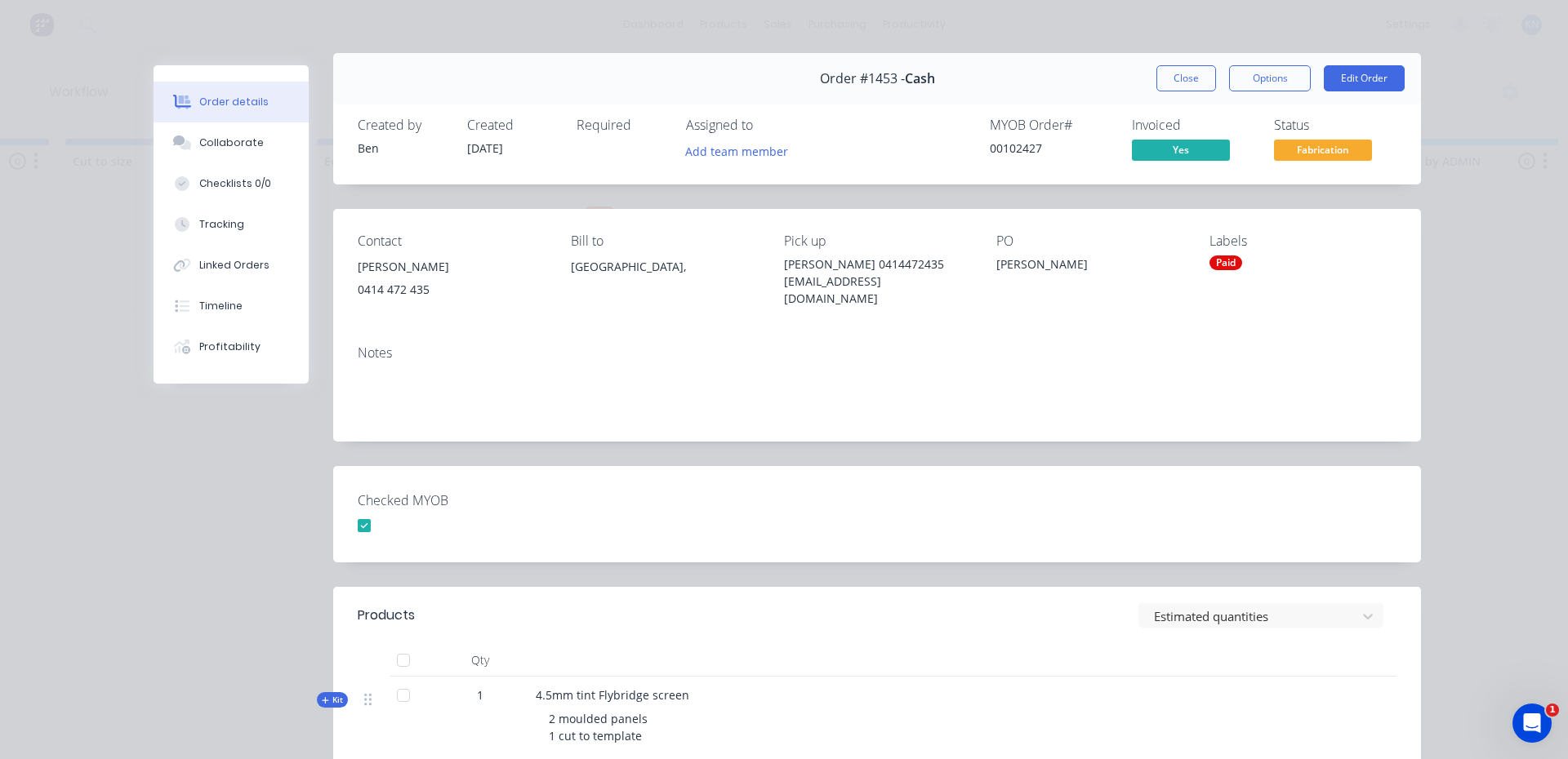
scroll to position [0, 0]
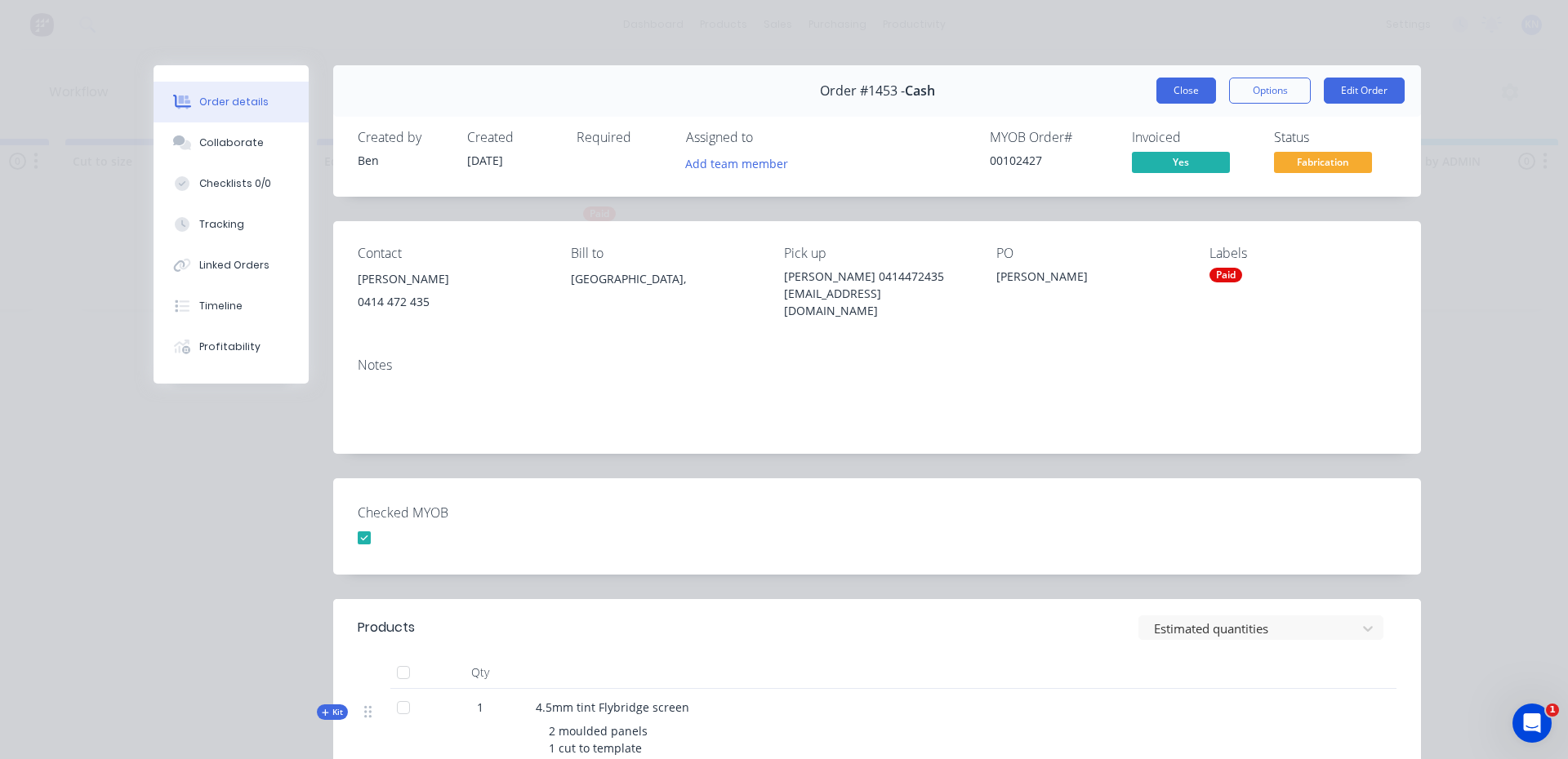
click at [1191, 87] on button "Close" at bounding box center [1186, 90] width 59 height 26
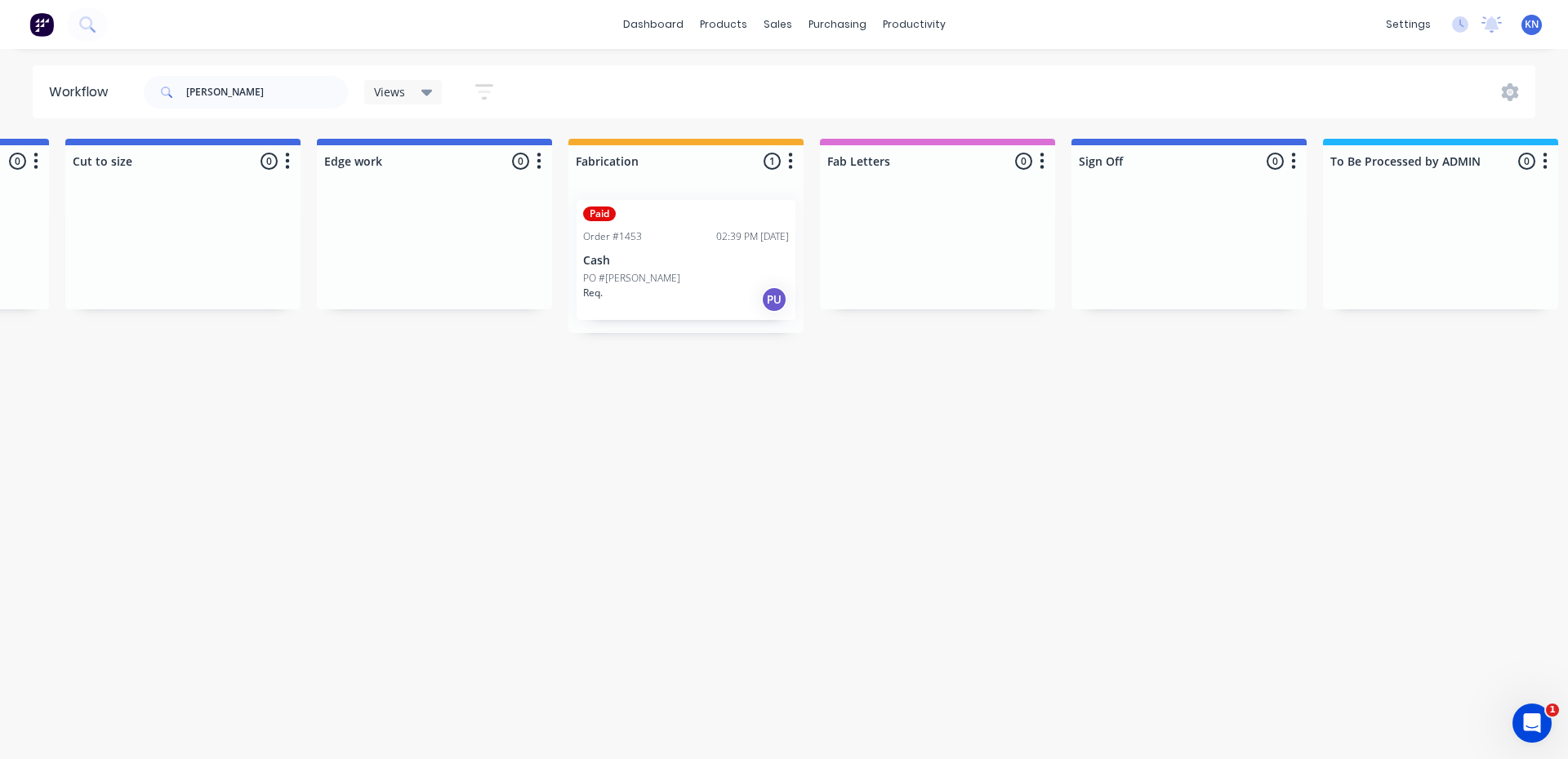
click at [685, 274] on div "PO #Chad" at bounding box center [687, 278] width 206 height 14
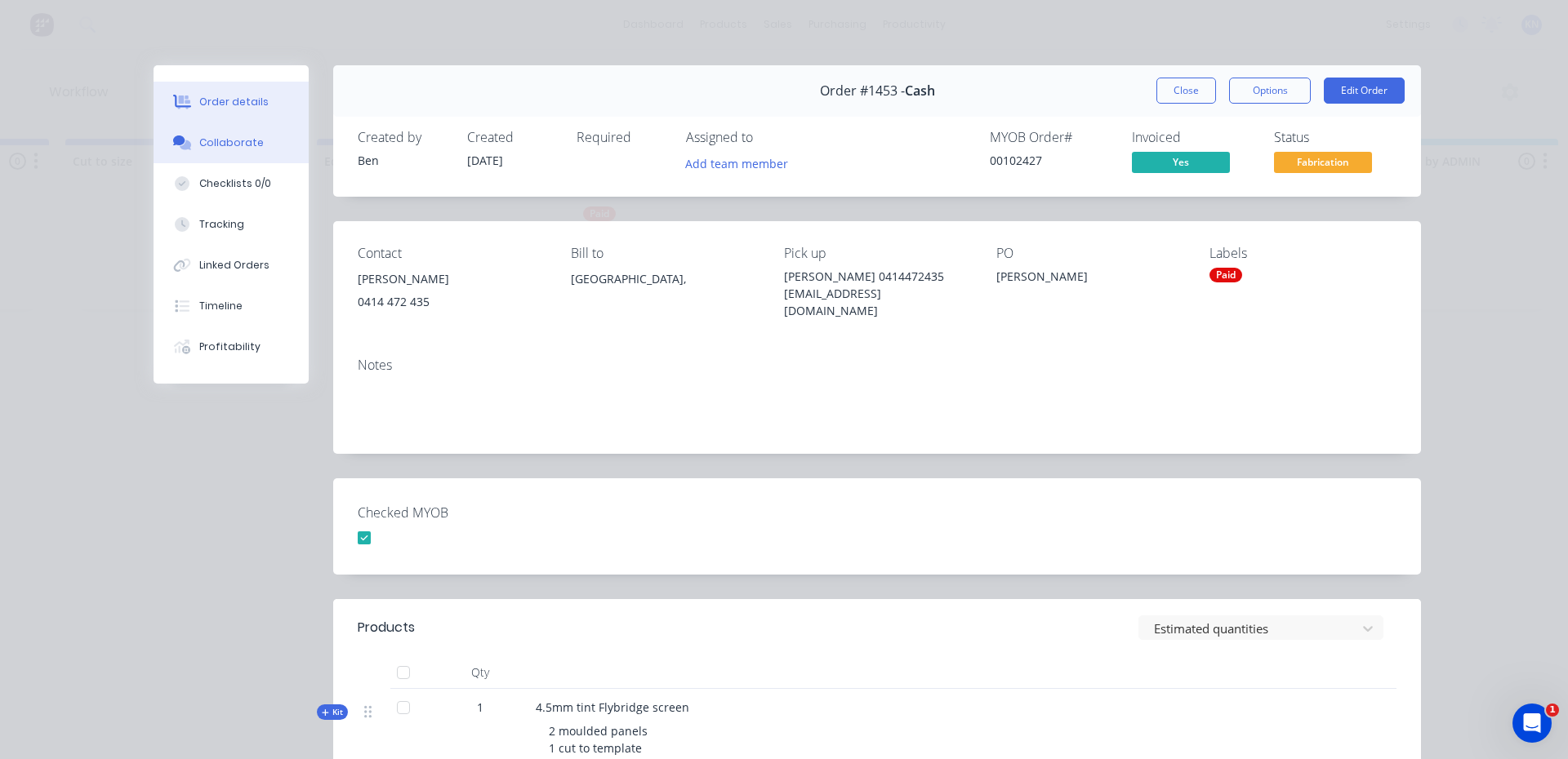
click at [225, 140] on div "Collaborate" at bounding box center [232, 142] width 65 height 14
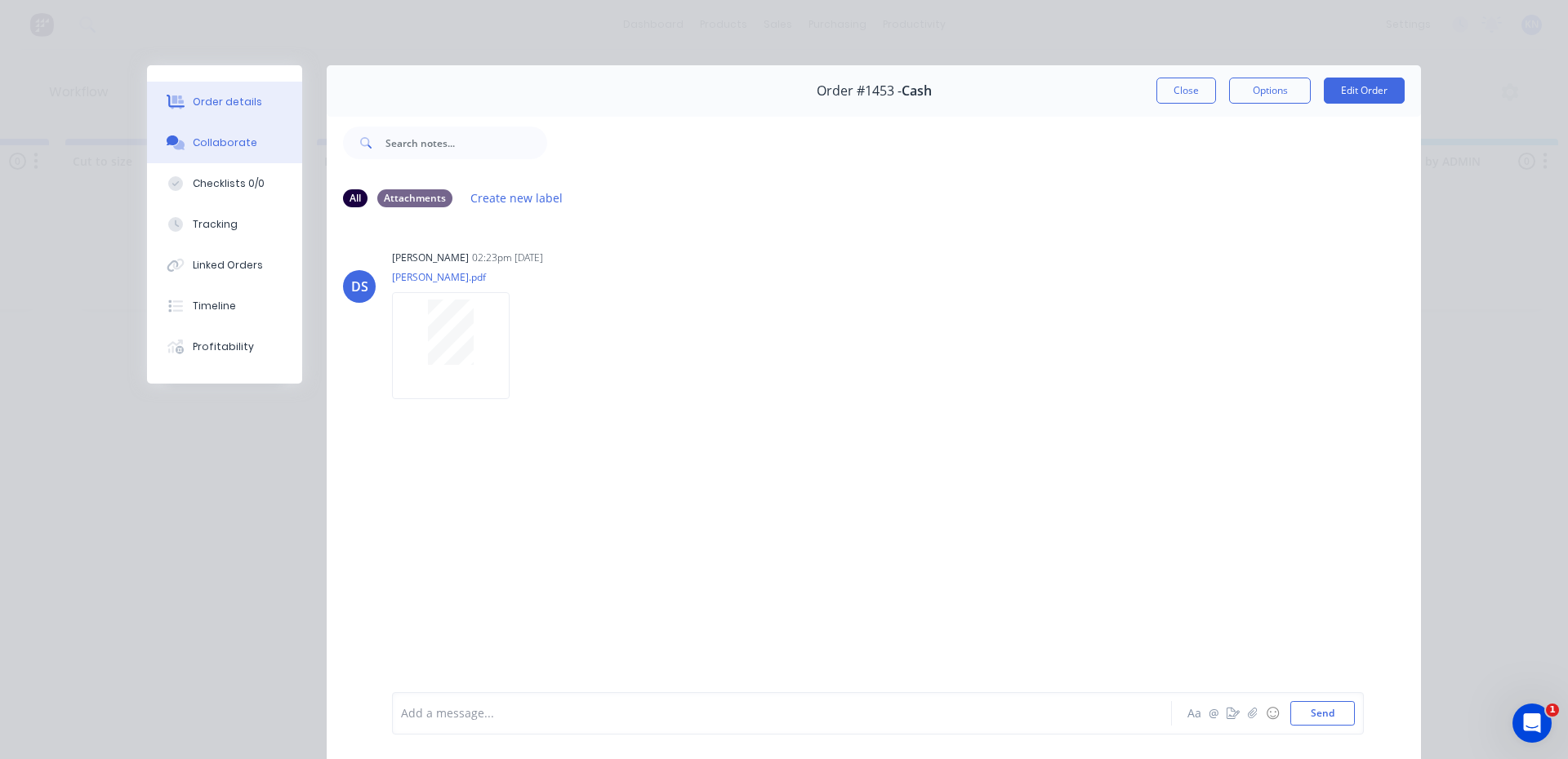
click at [216, 101] on div "Order details" at bounding box center [227, 101] width 70 height 14
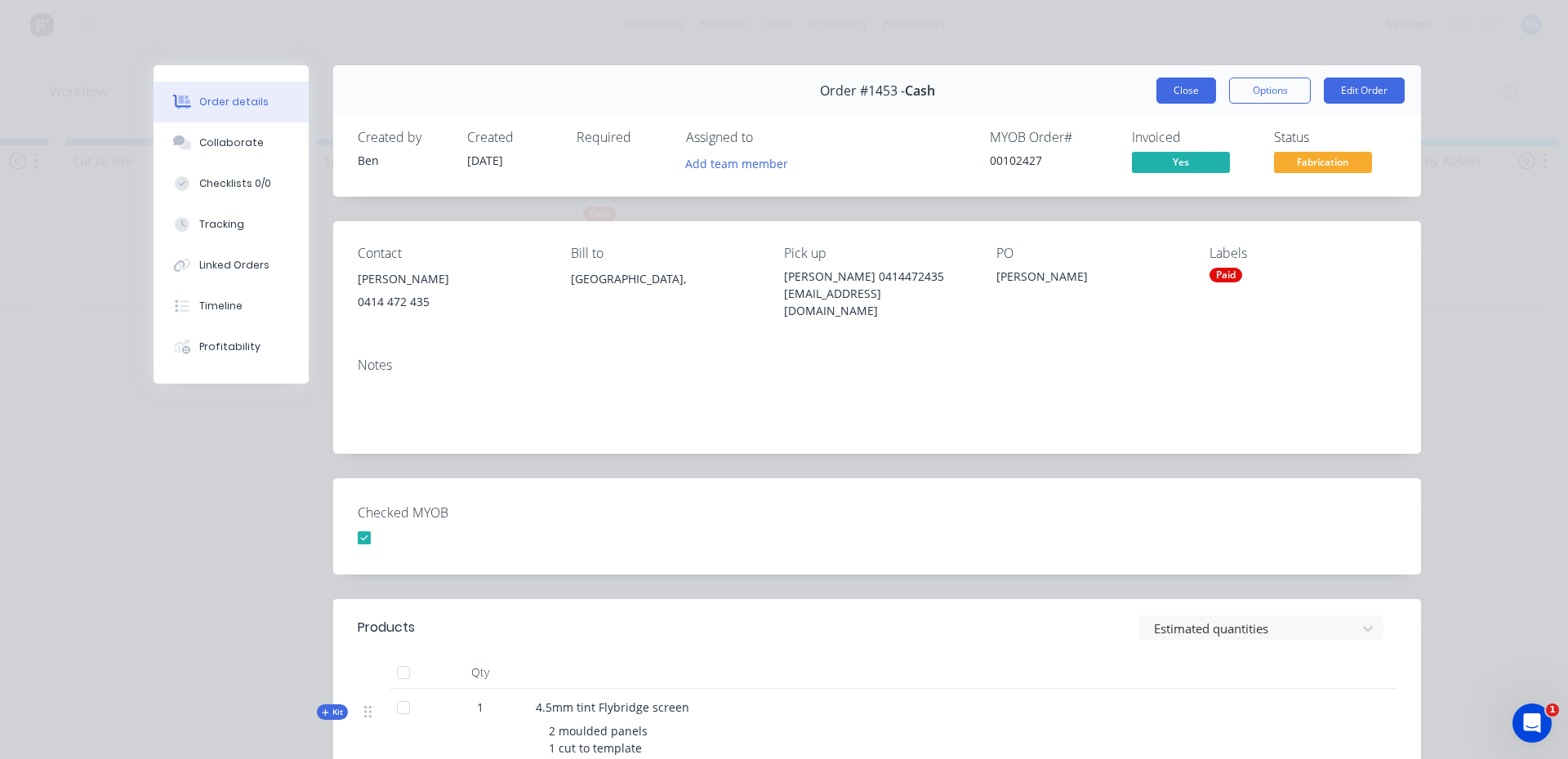
click at [1186, 86] on button "Close" at bounding box center [1186, 90] width 59 height 26
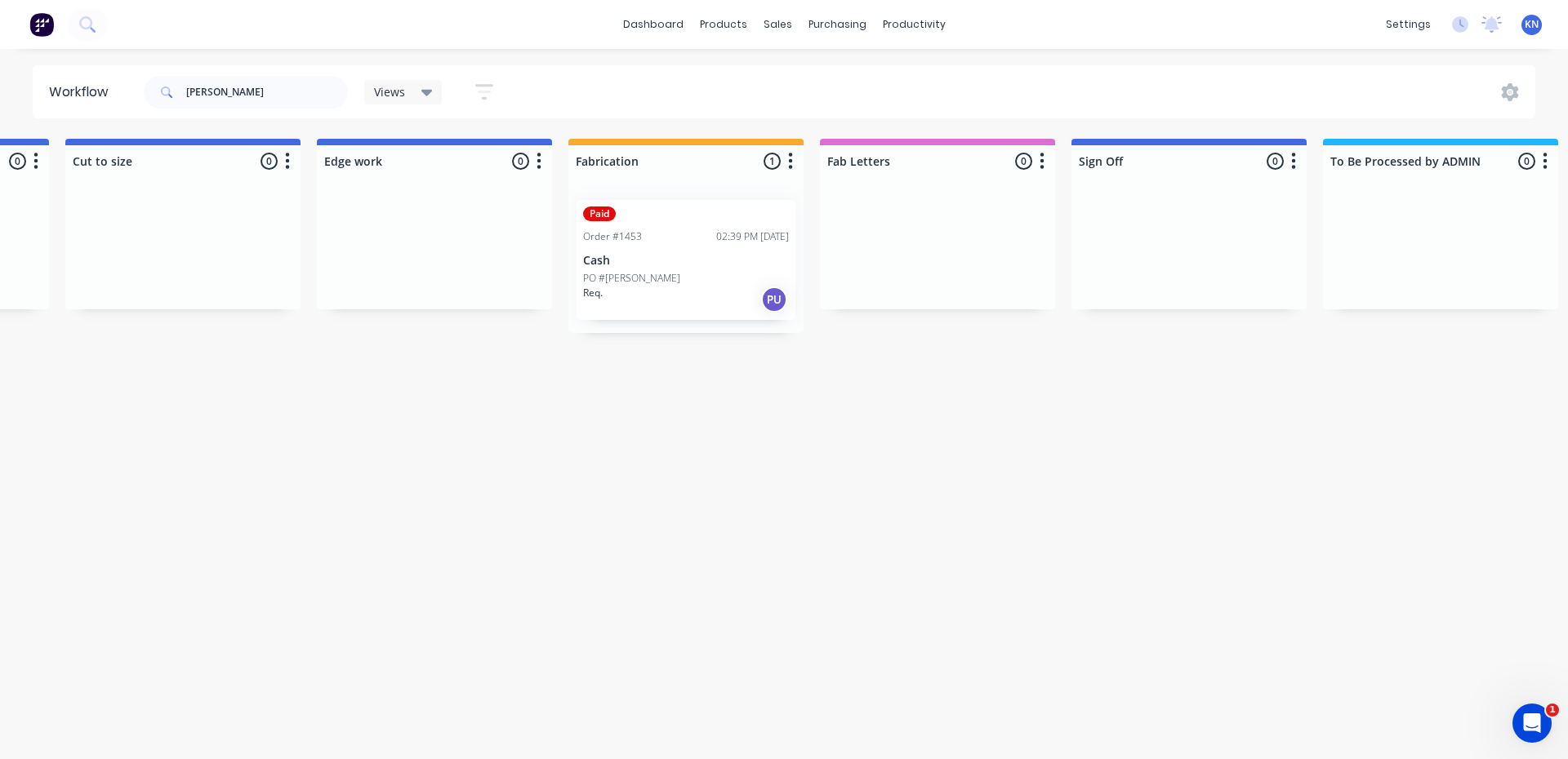
click at [717, 263] on p "Cash" at bounding box center [687, 261] width 206 height 14
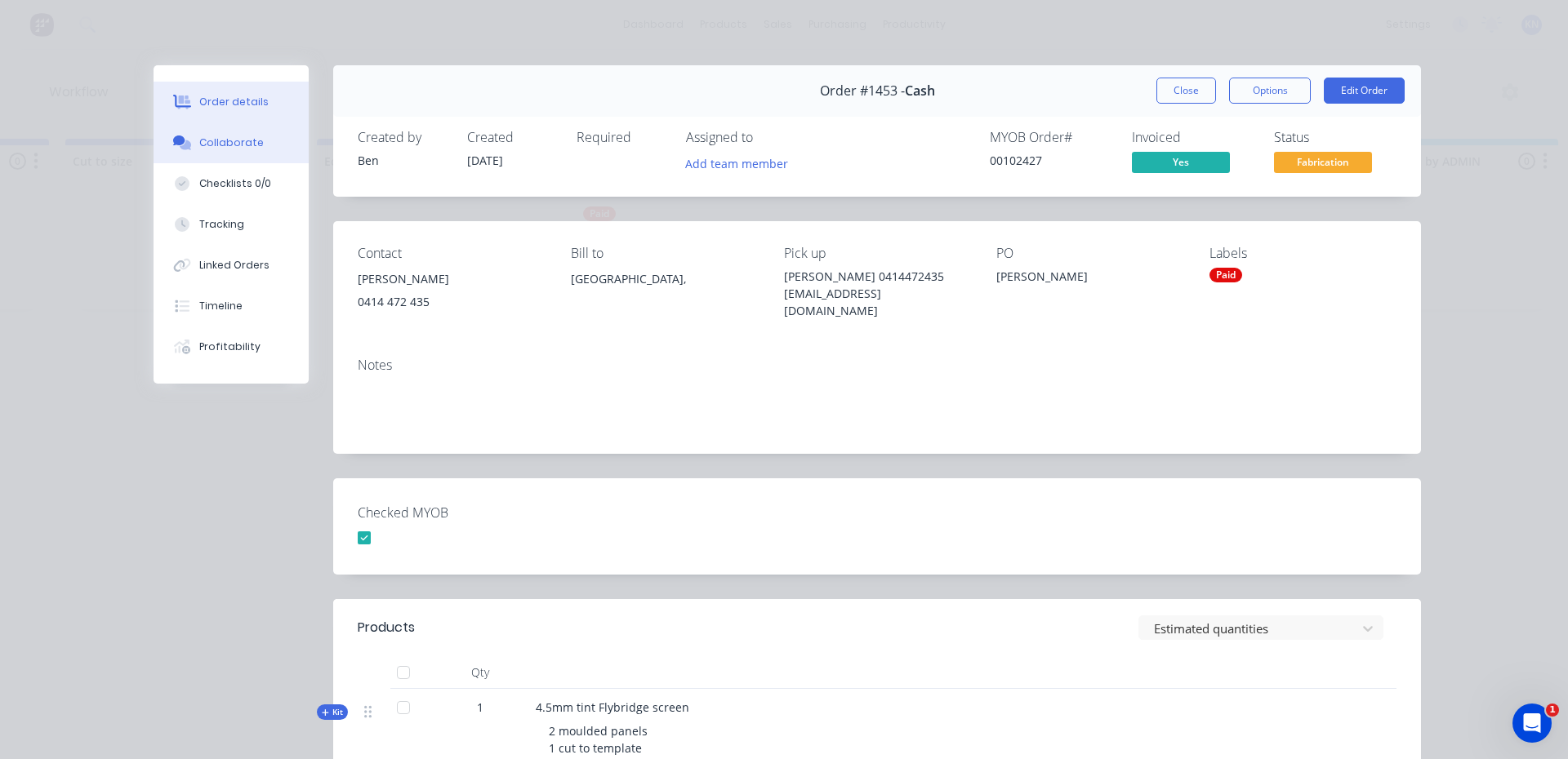
click at [228, 142] on div "Collaborate" at bounding box center [232, 142] width 65 height 14
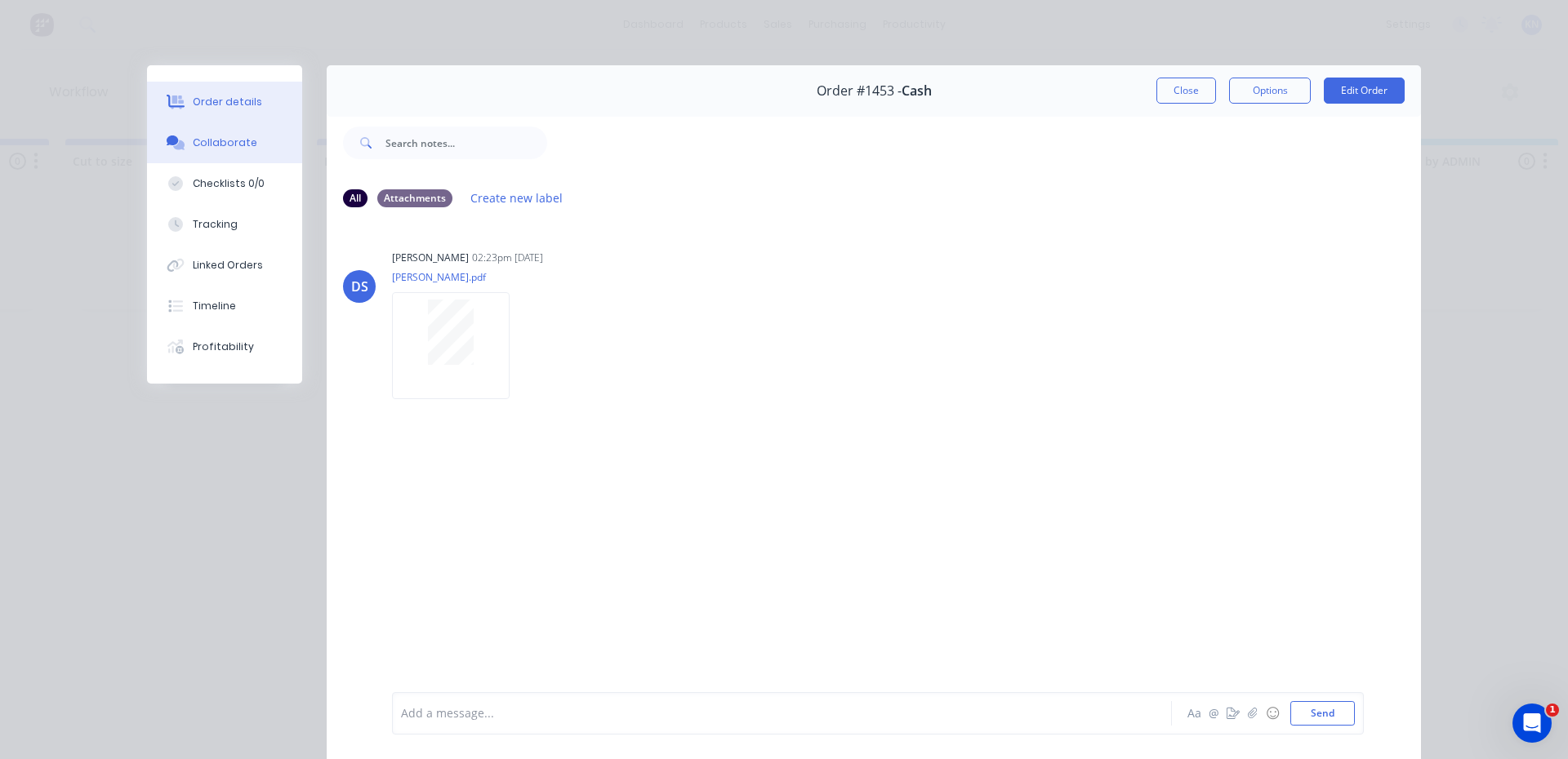
click at [234, 104] on div "Order details" at bounding box center [227, 101] width 70 height 14
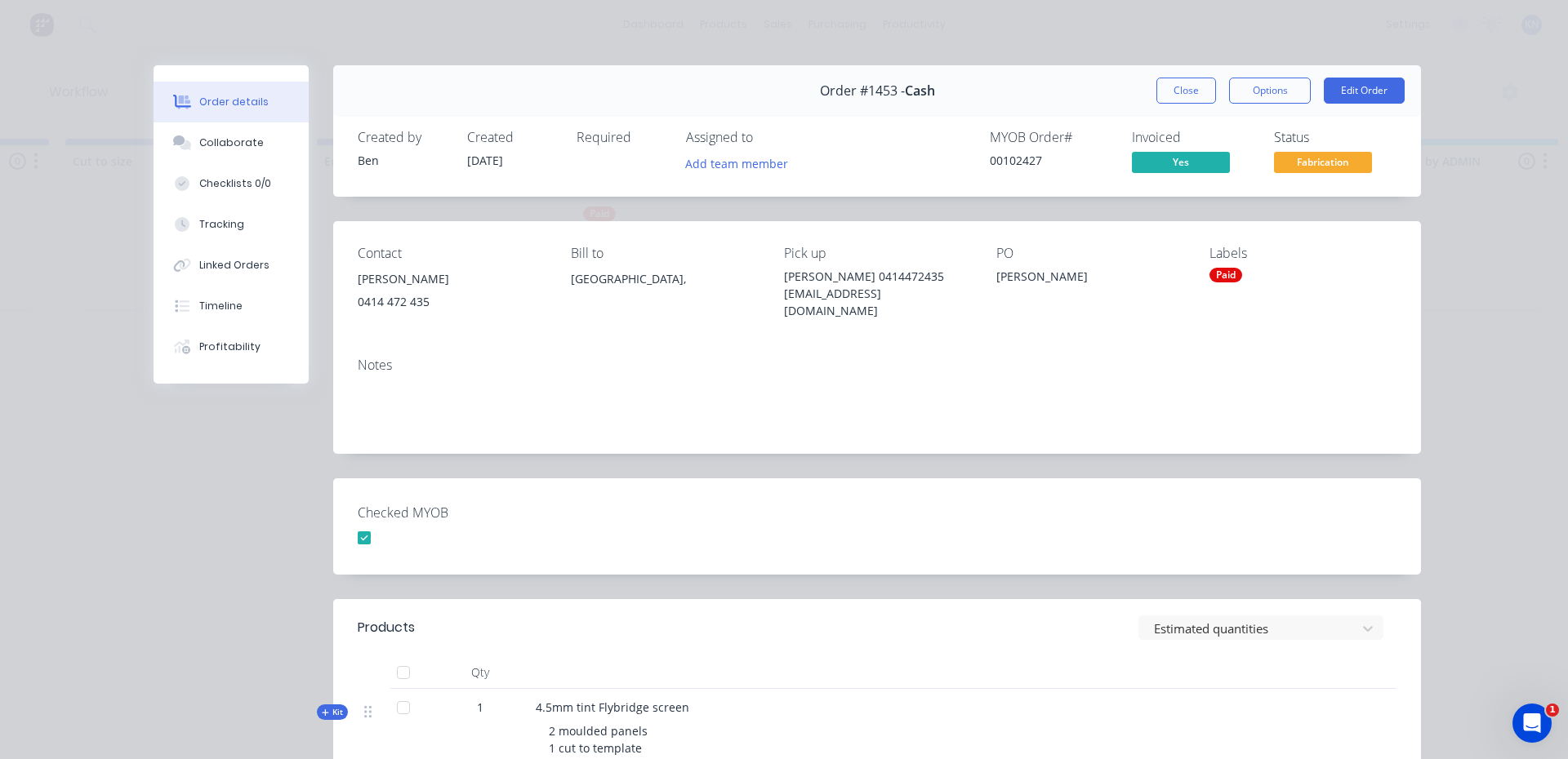
click at [1176, 74] on div "Order #1453 - Cash Close Options Edit Order" at bounding box center [877, 91] width 1088 height 52
click at [1176, 83] on button "Close" at bounding box center [1186, 90] width 59 height 26
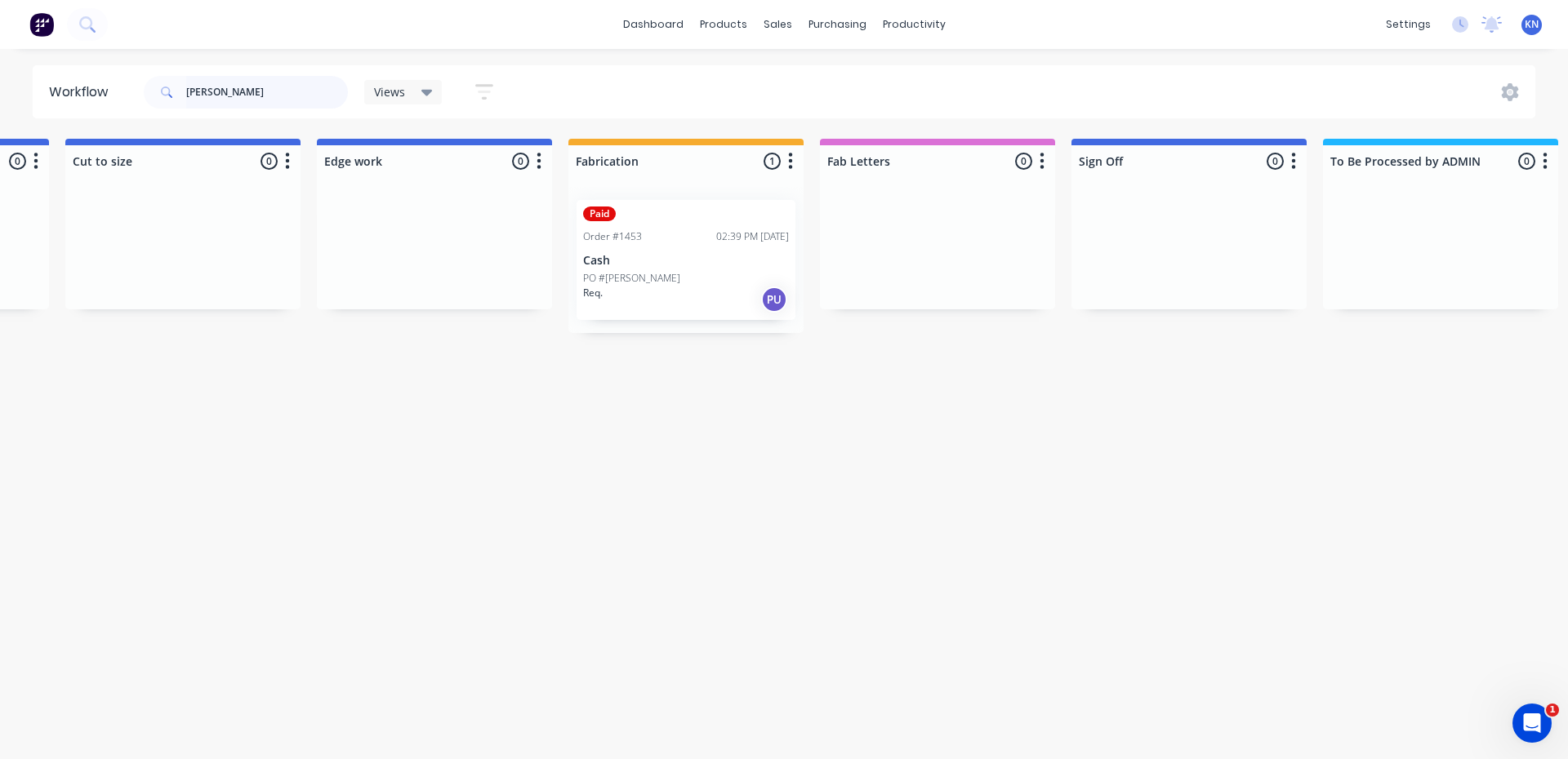
click at [247, 88] on input "chad" at bounding box center [266, 93] width 161 height 32
type input "c"
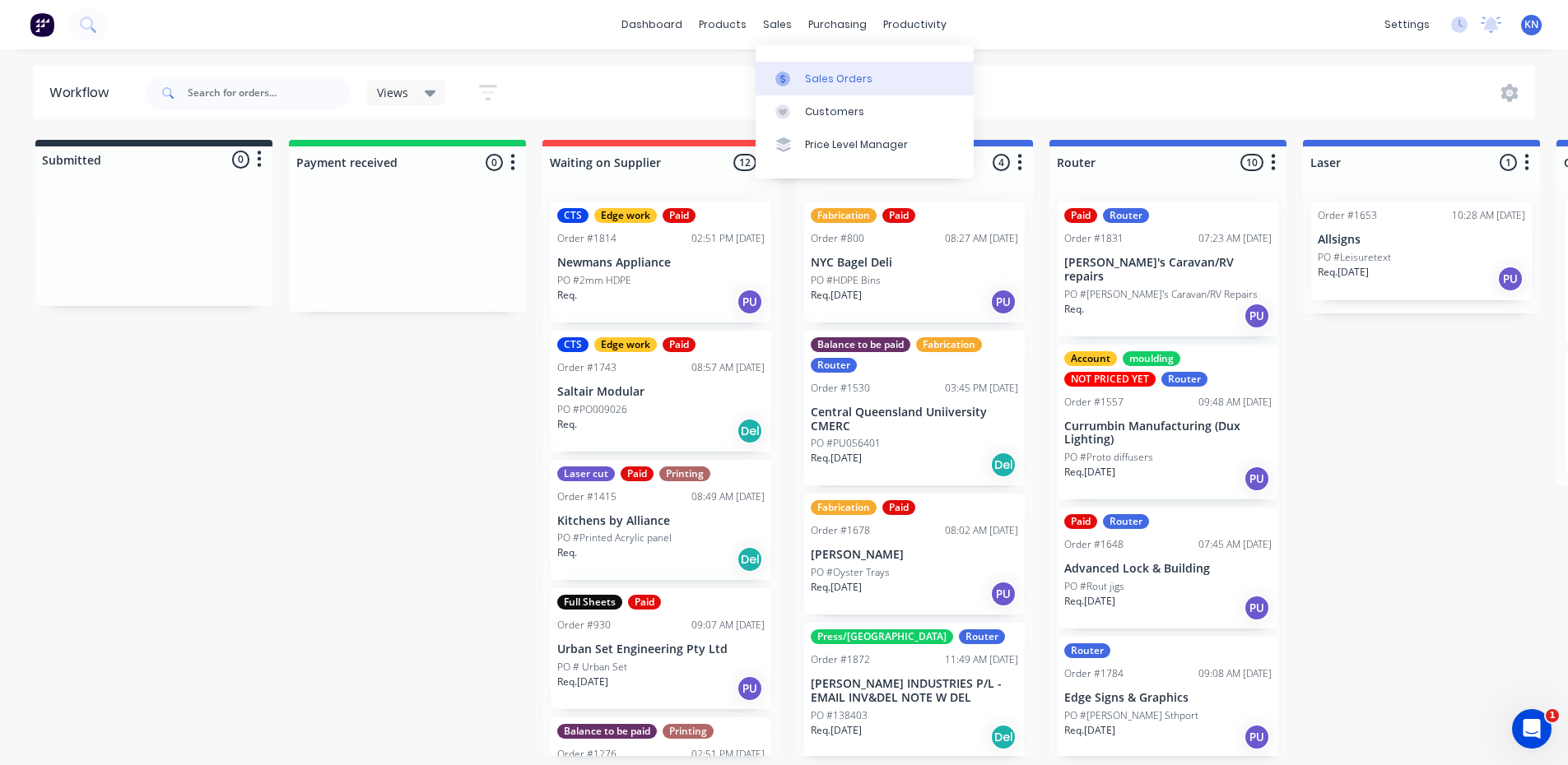
click at [822, 80] on div "Sales Orders" at bounding box center [838, 78] width 67 height 14
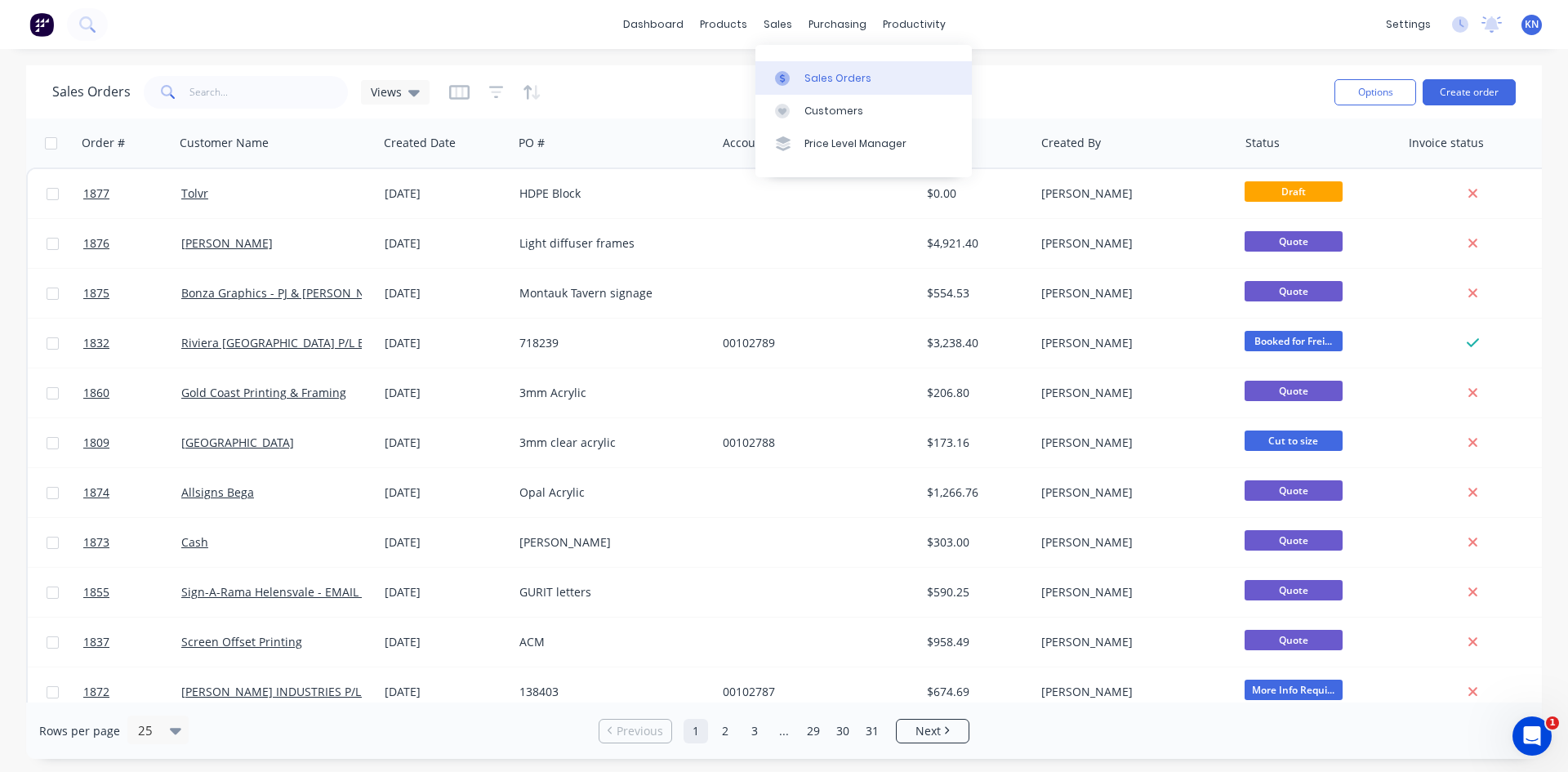
click at [819, 82] on div "Sales Orders" at bounding box center [837, 77] width 67 height 14
click at [260, 87] on input "text" at bounding box center [268, 93] width 159 height 32
click at [829, 110] on div "Customers" at bounding box center [834, 111] width 59 height 14
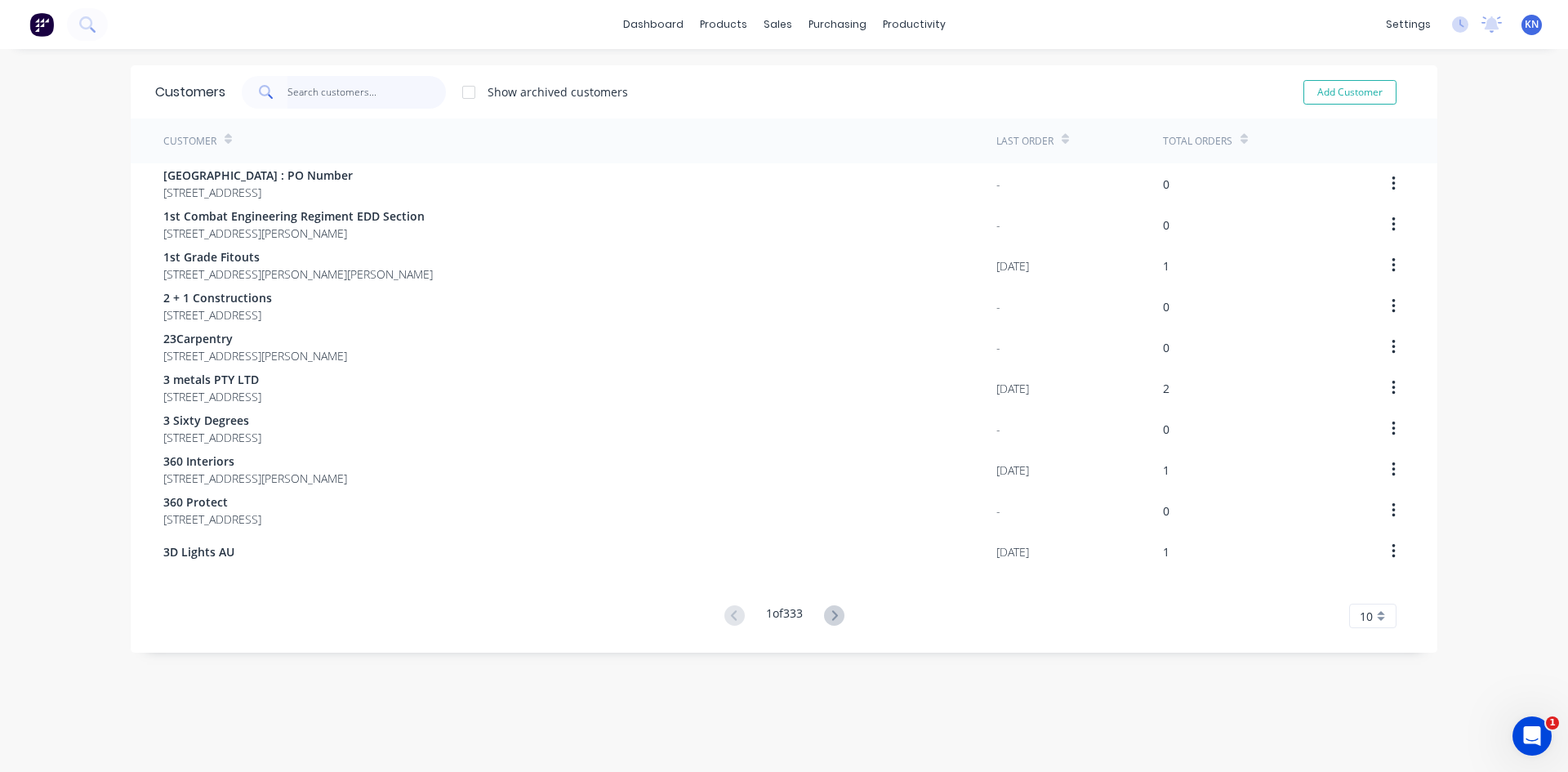
click at [307, 94] on input "text" at bounding box center [367, 93] width 159 height 32
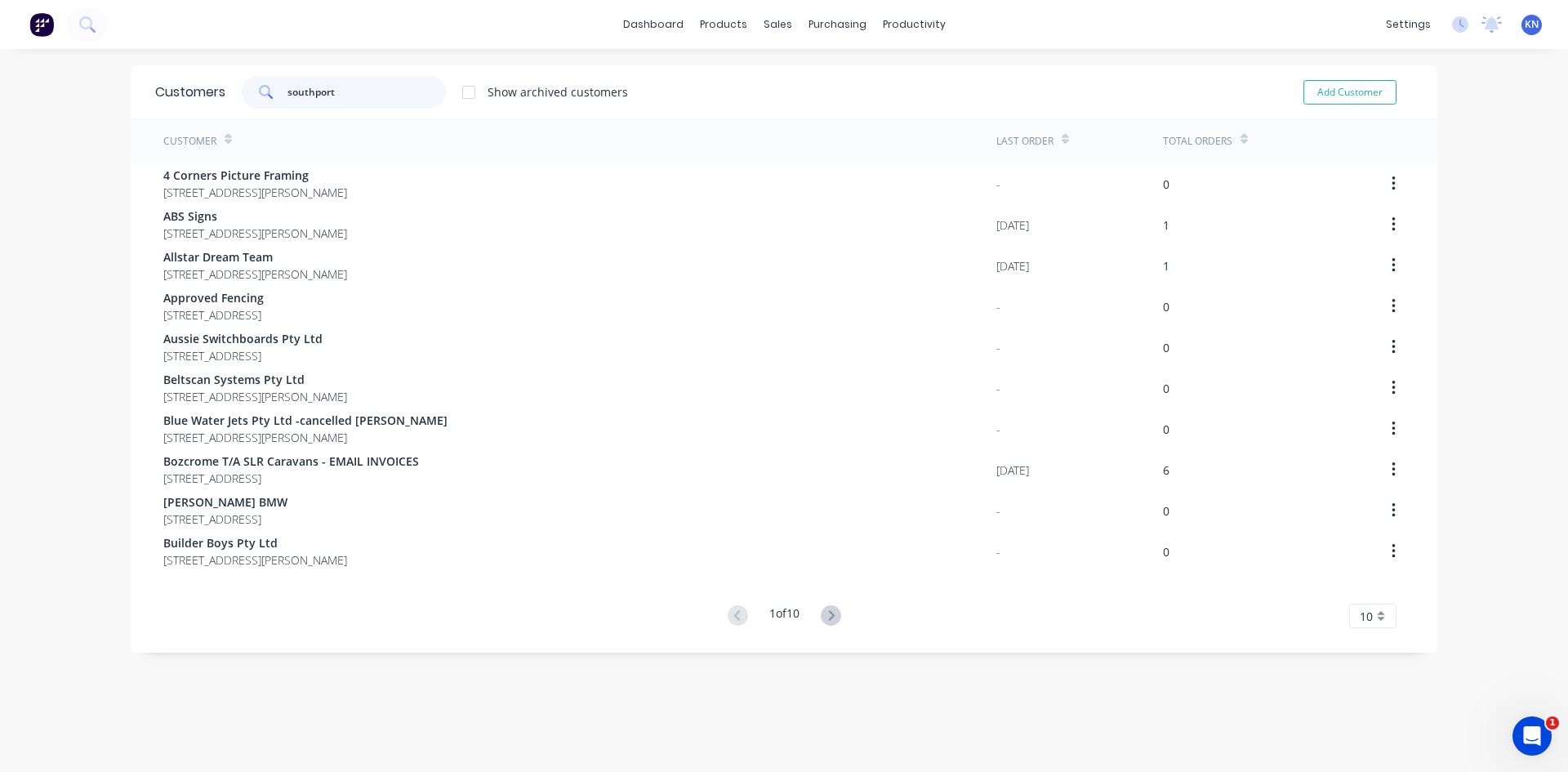
drag, startPoint x: 353, startPoint y: 91, endPoint x: 183, endPoint y: 92, distance: 170.0
click at [183, 92] on div "Customers southport Show archived customers Add Customer" at bounding box center [784, 92] width 1306 height 54
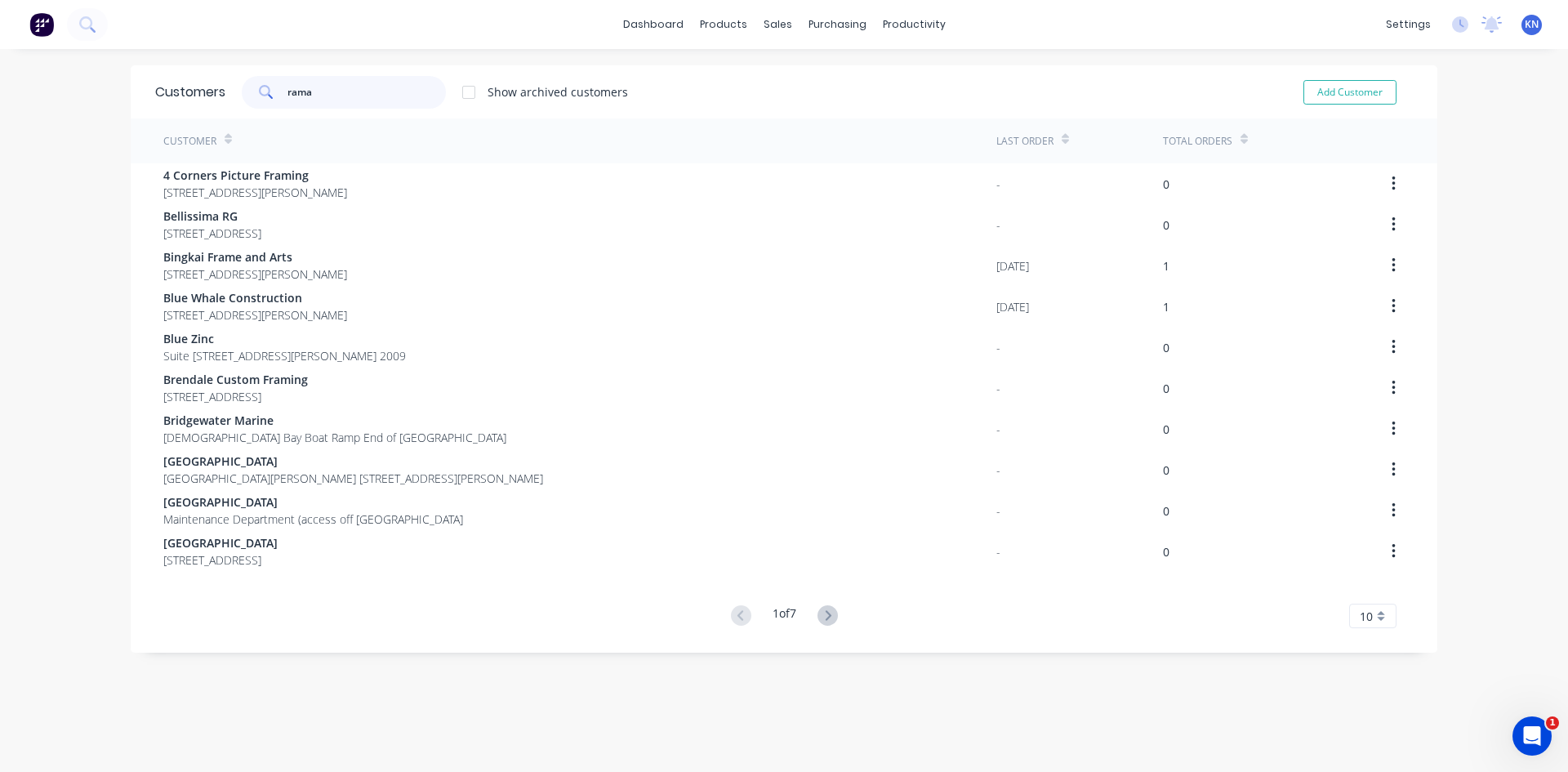
type input "rama"
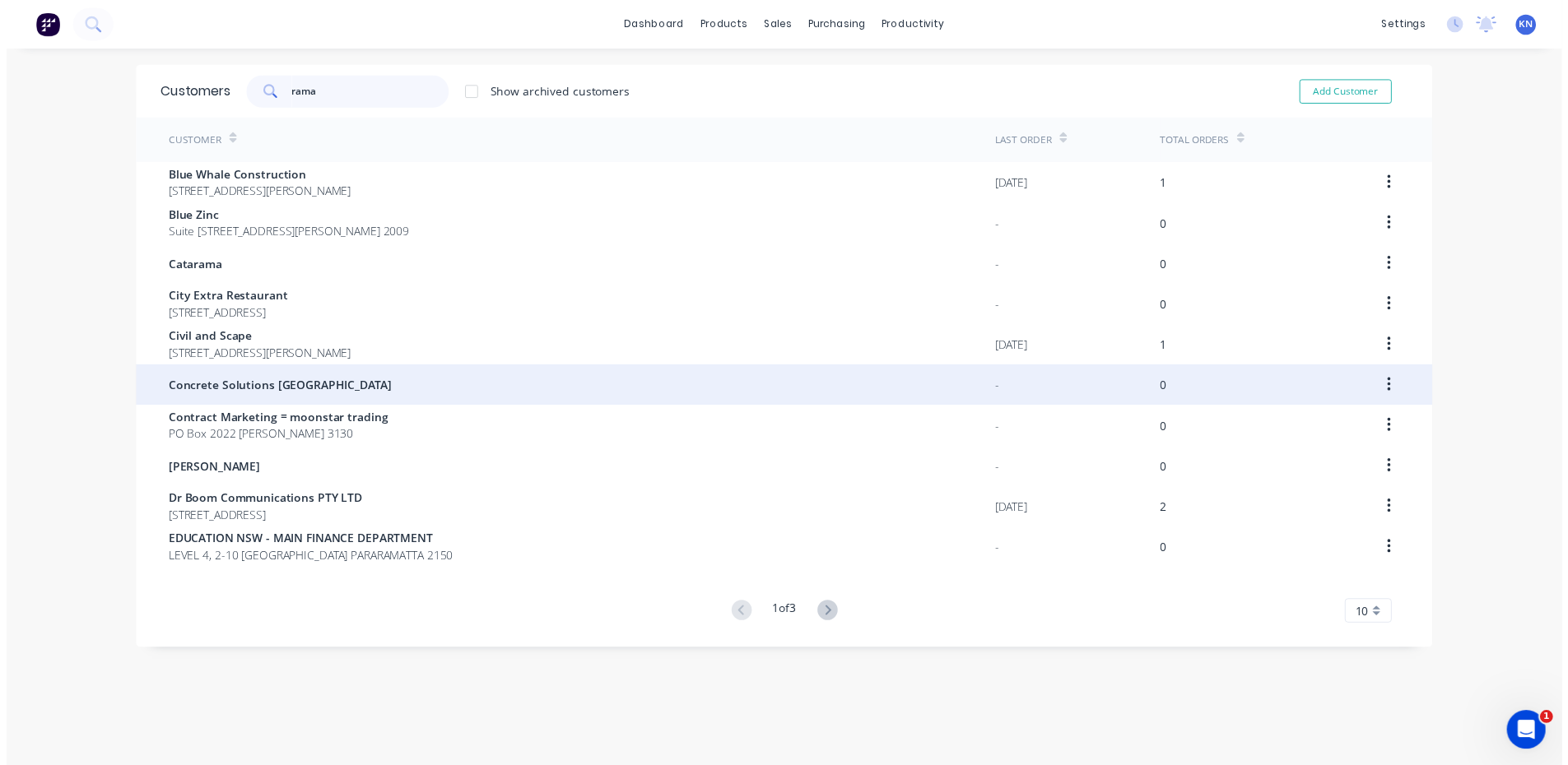
scroll to position [33, 0]
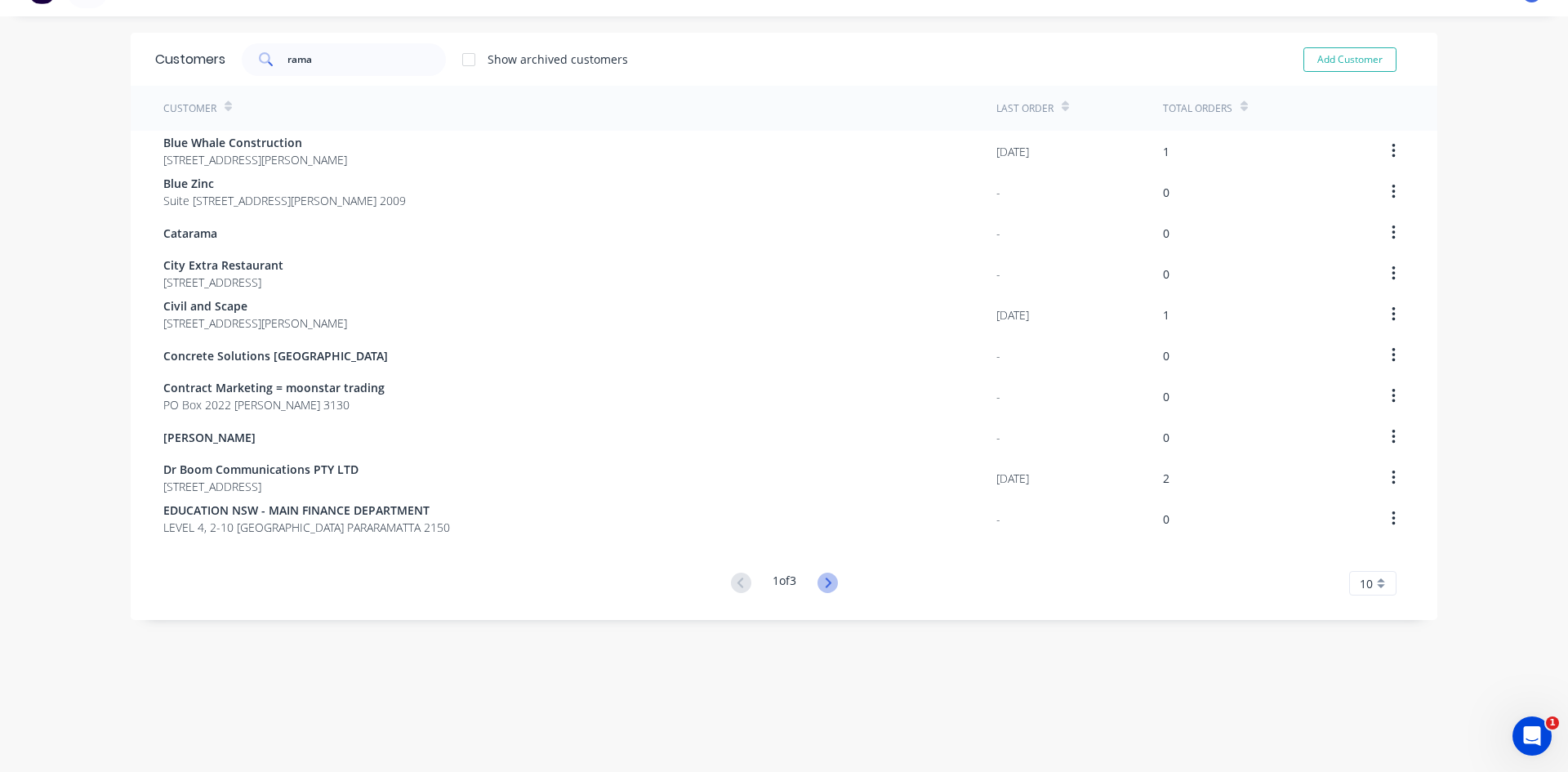
click at [820, 582] on icon at bounding box center [827, 582] width 20 height 20
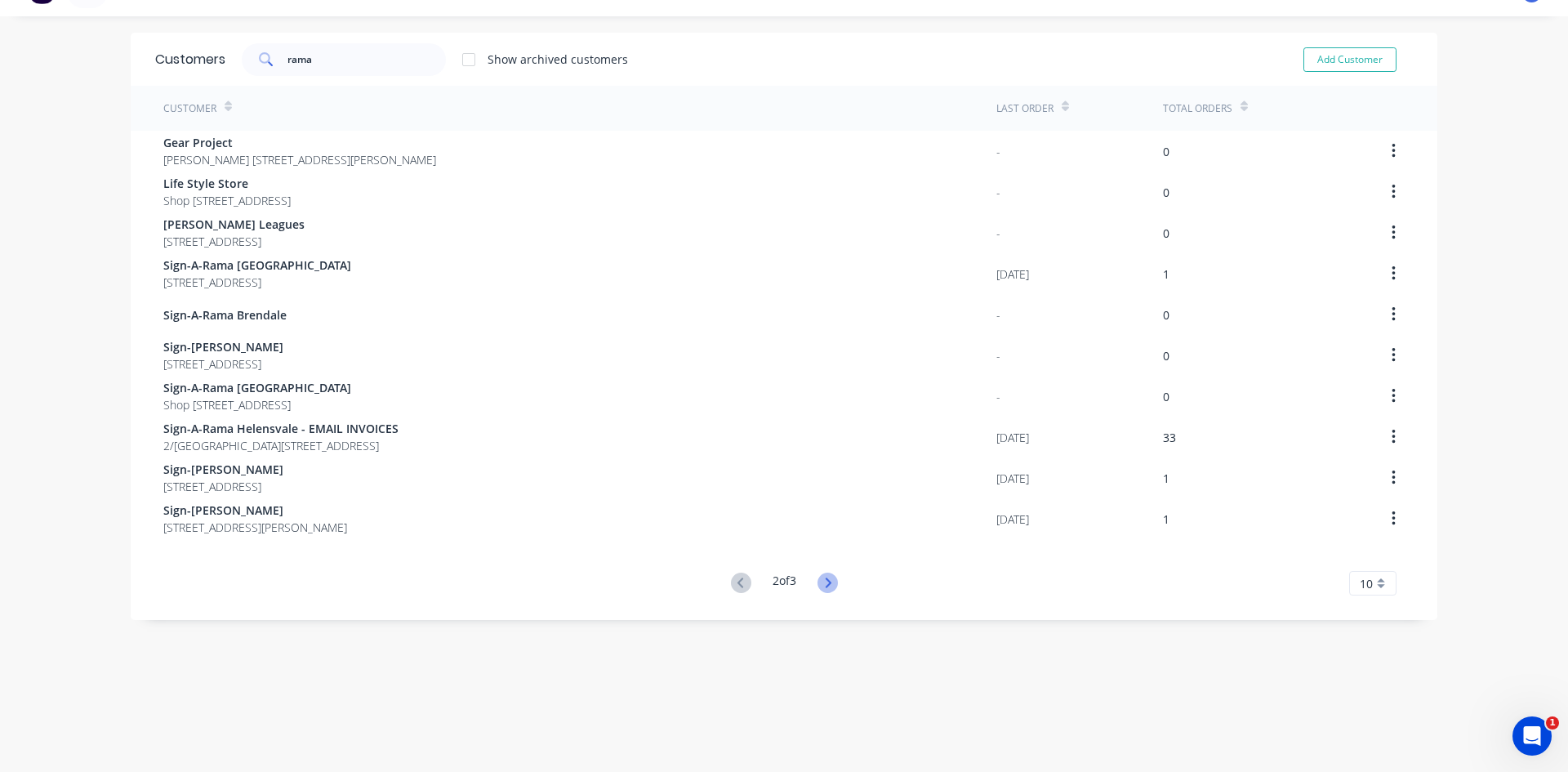
click at [825, 581] on icon at bounding box center [828, 583] width 6 height 10
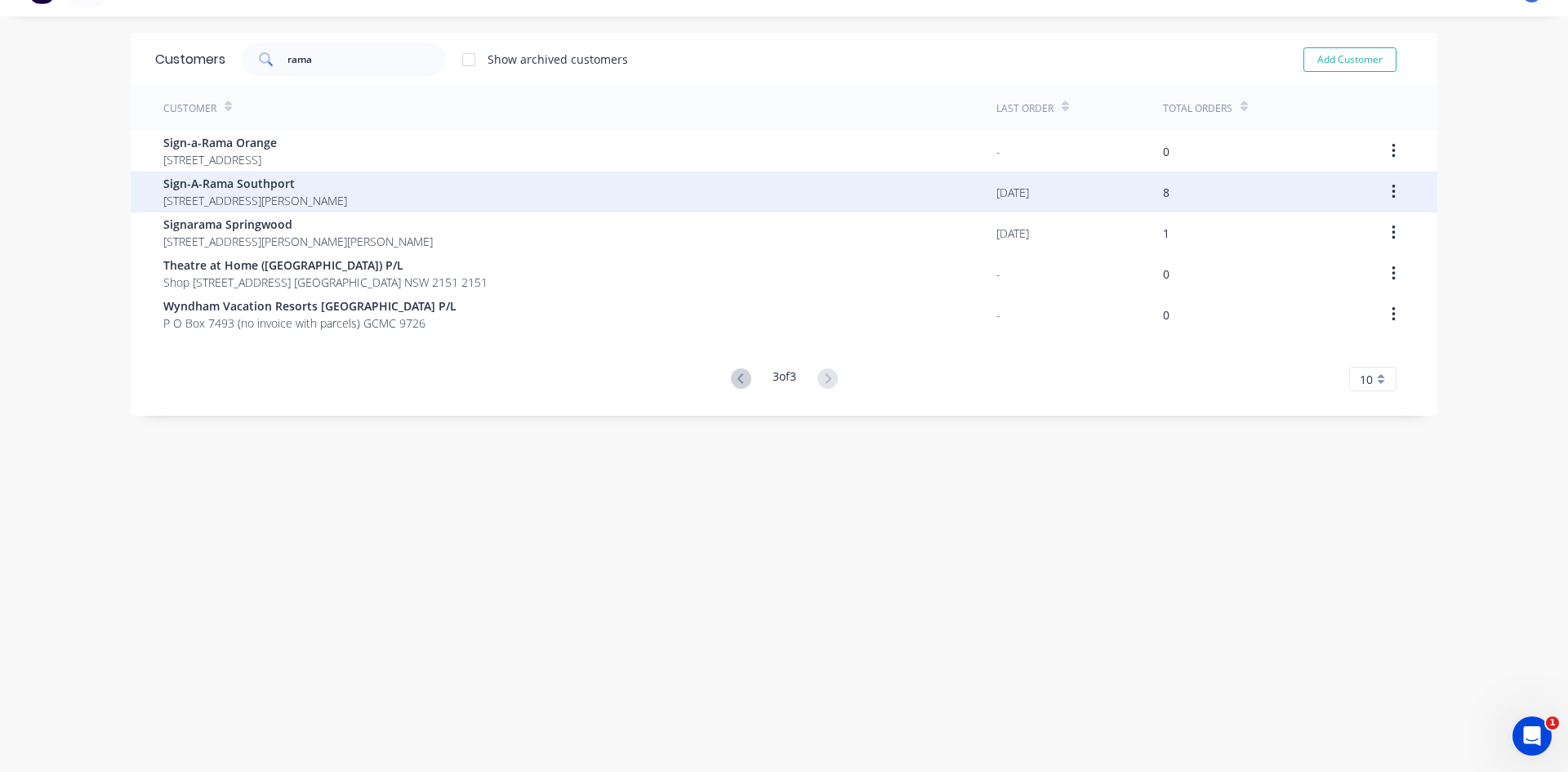
click at [252, 183] on span "Sign-A-Rama Southport" at bounding box center [255, 183] width 183 height 17
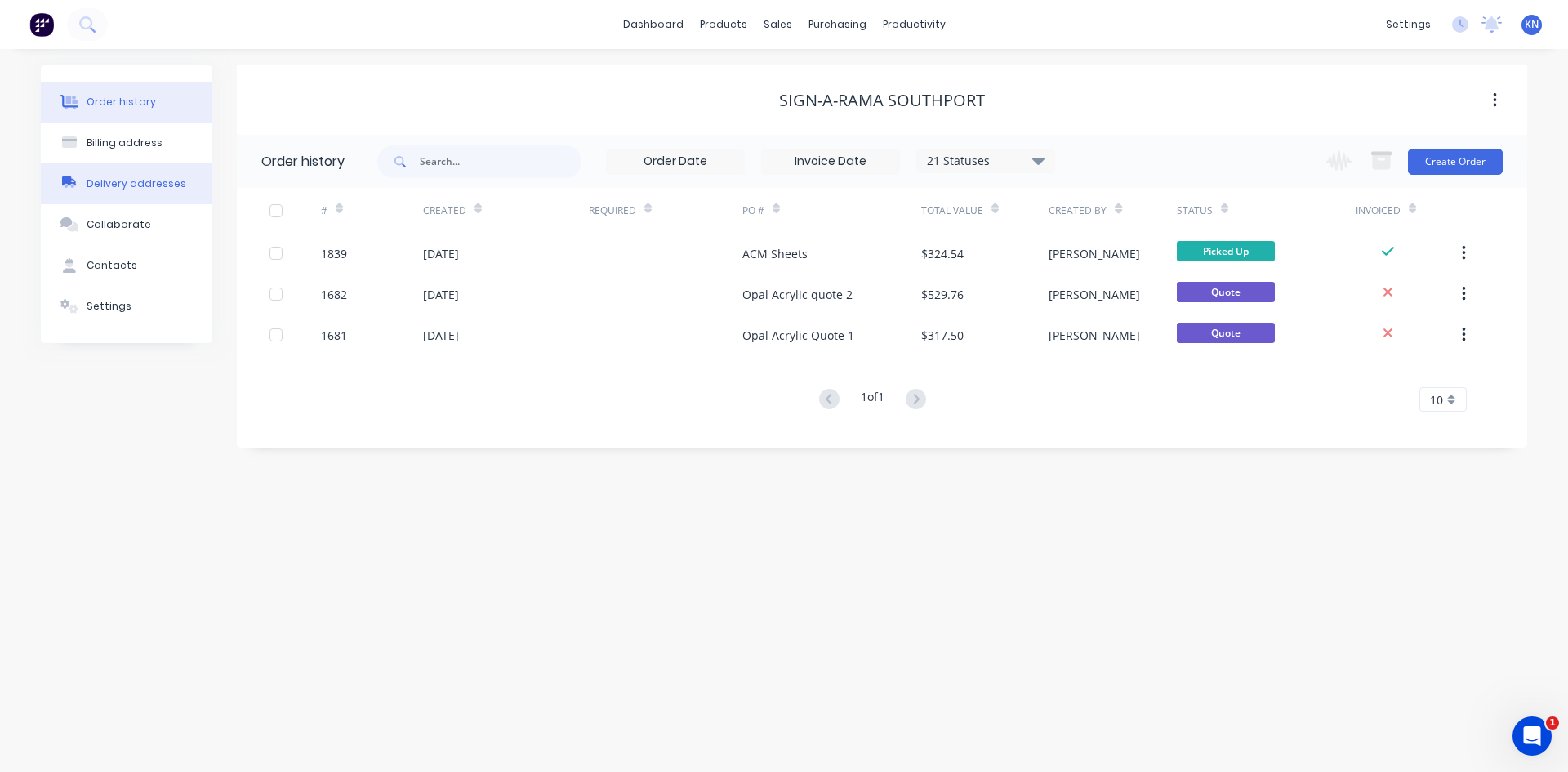
click at [127, 185] on div "Delivery addresses" at bounding box center [137, 183] width 99 height 14
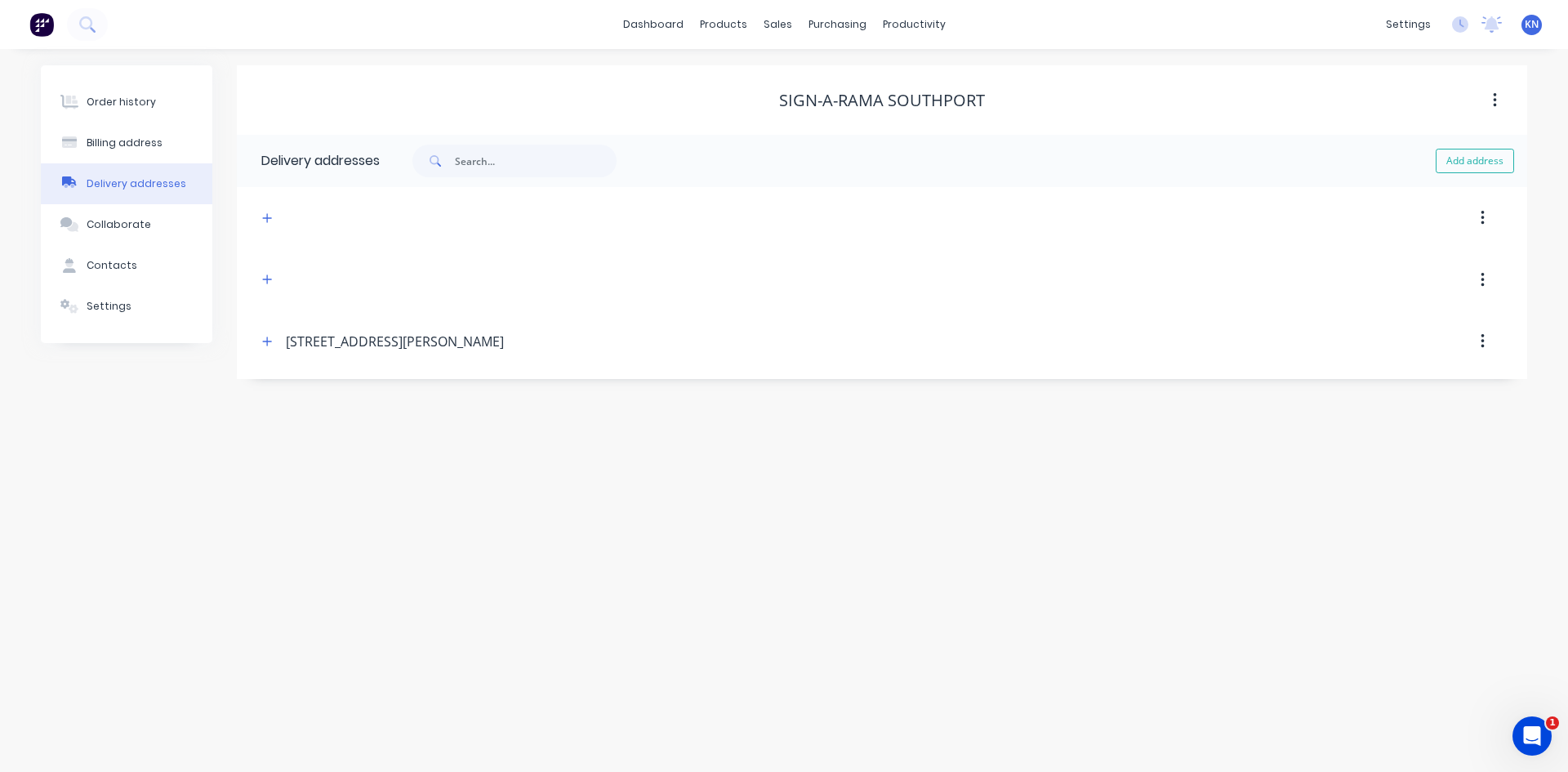
click at [1481, 279] on icon "button" at bounding box center [1481, 280] width 3 height 14
click at [1372, 323] on div "Delete" at bounding box center [1425, 323] width 126 height 24
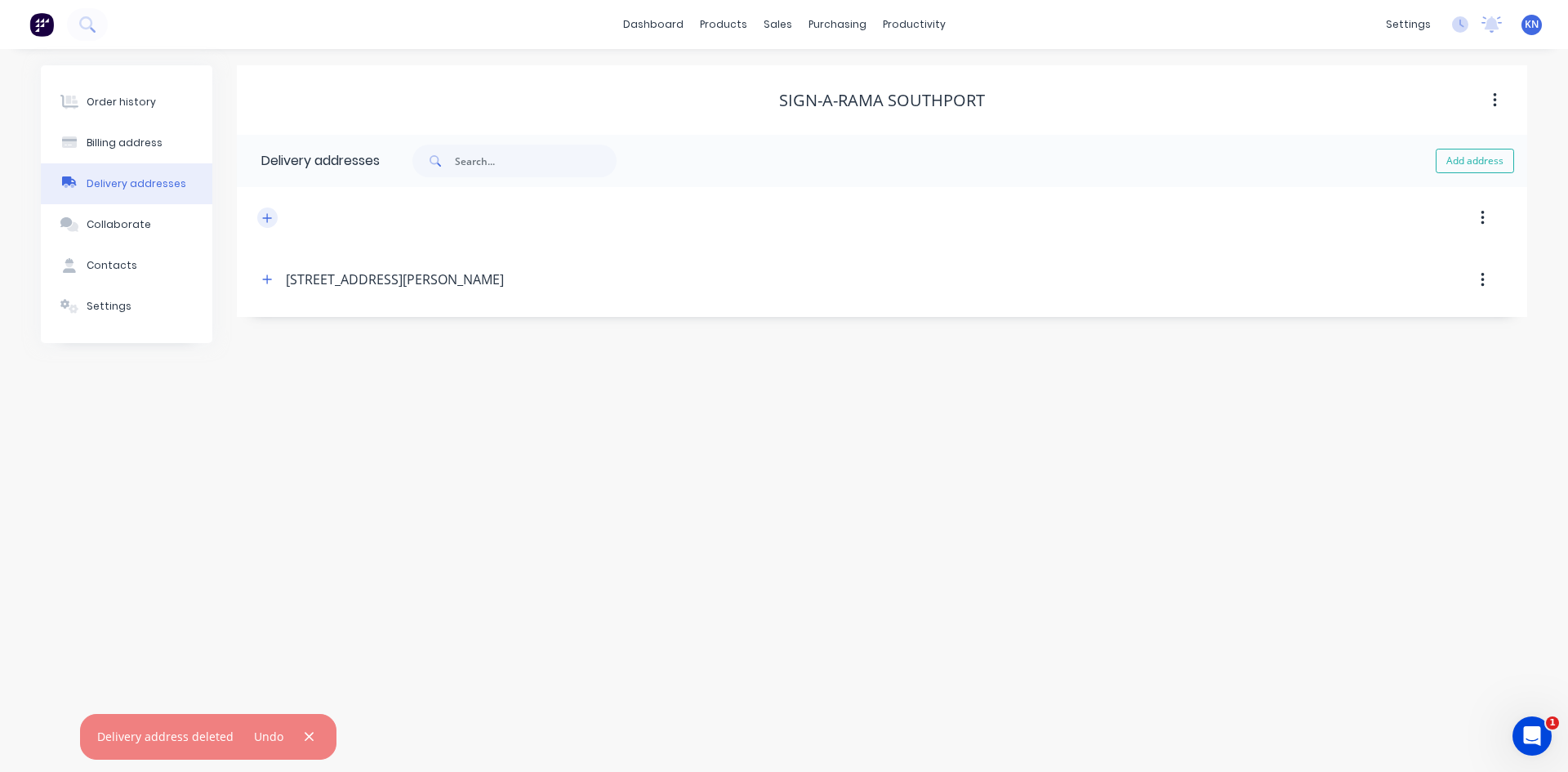
click at [269, 217] on icon "button" at bounding box center [267, 218] width 10 height 11
click at [297, 278] on input "text" at bounding box center [407, 281] width 267 height 25
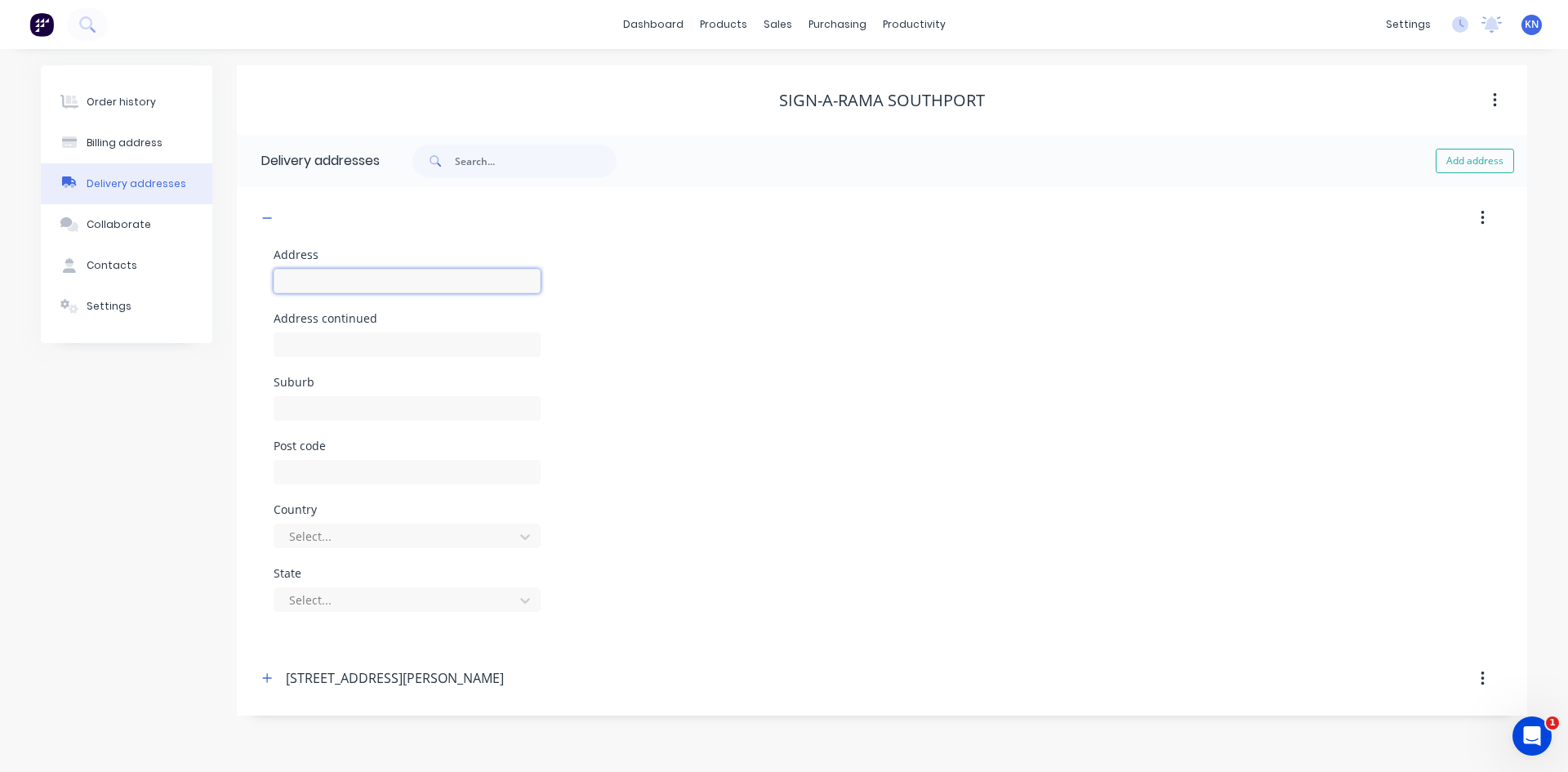
type input "Y"
type input "Unit 8"
type input "10 Enterprise Street"
click at [343, 405] on input "text" at bounding box center [407, 409] width 267 height 25
type input "Molendinar"
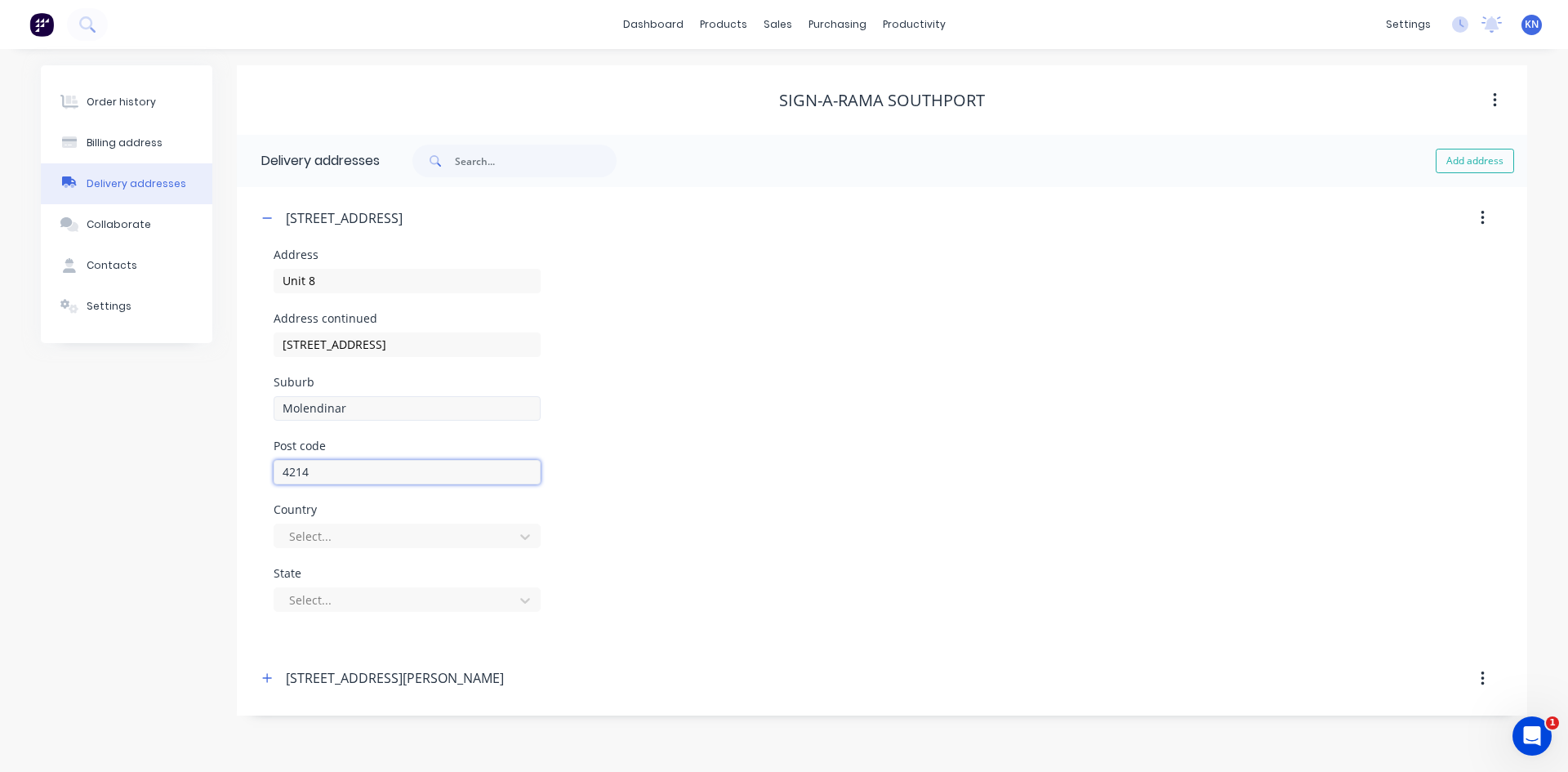
type input "4214"
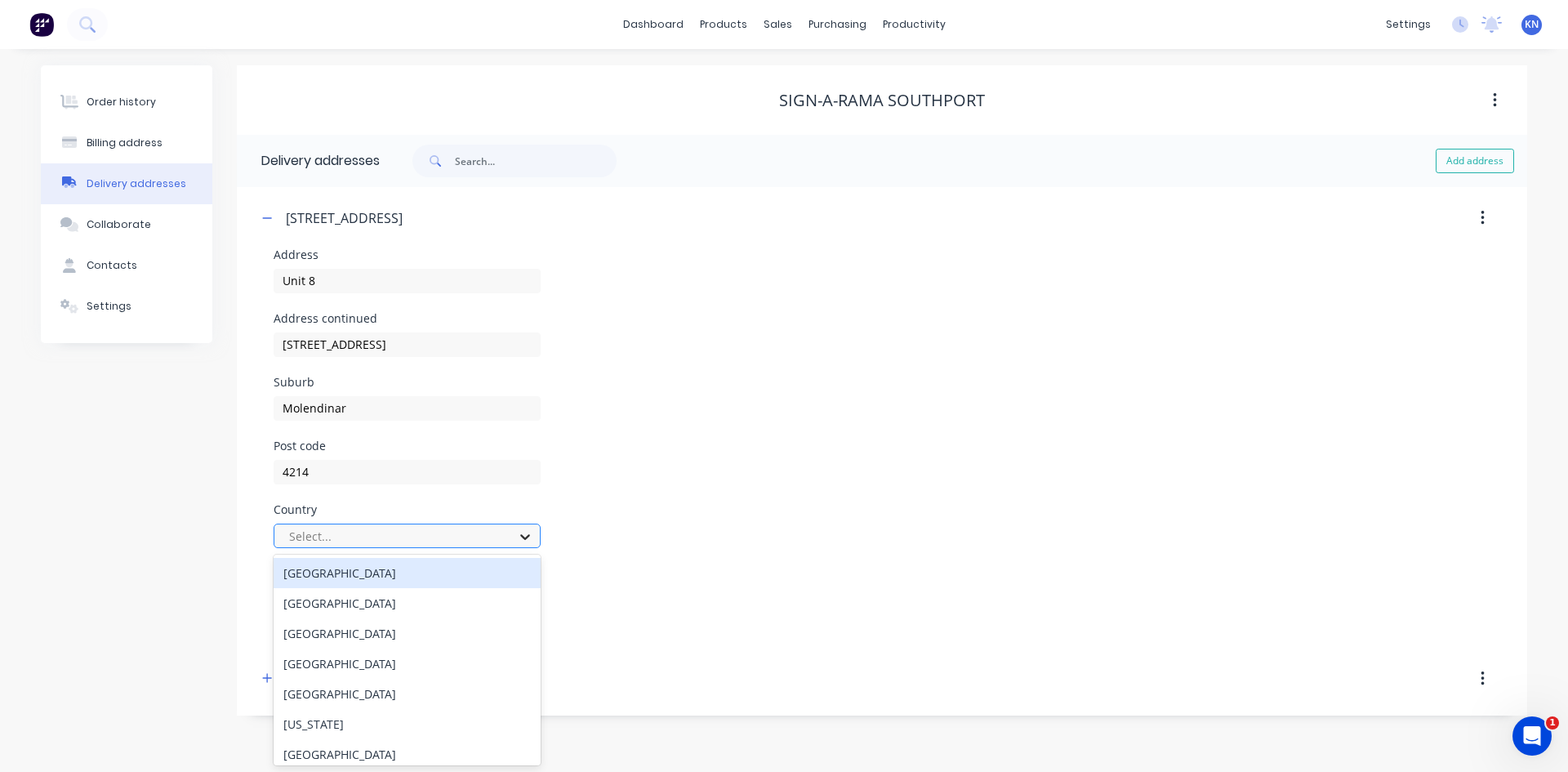
click at [520, 536] on icon at bounding box center [524, 536] width 16 height 16
click at [334, 568] on div "[GEOGRAPHIC_DATA]" at bounding box center [407, 573] width 267 height 31
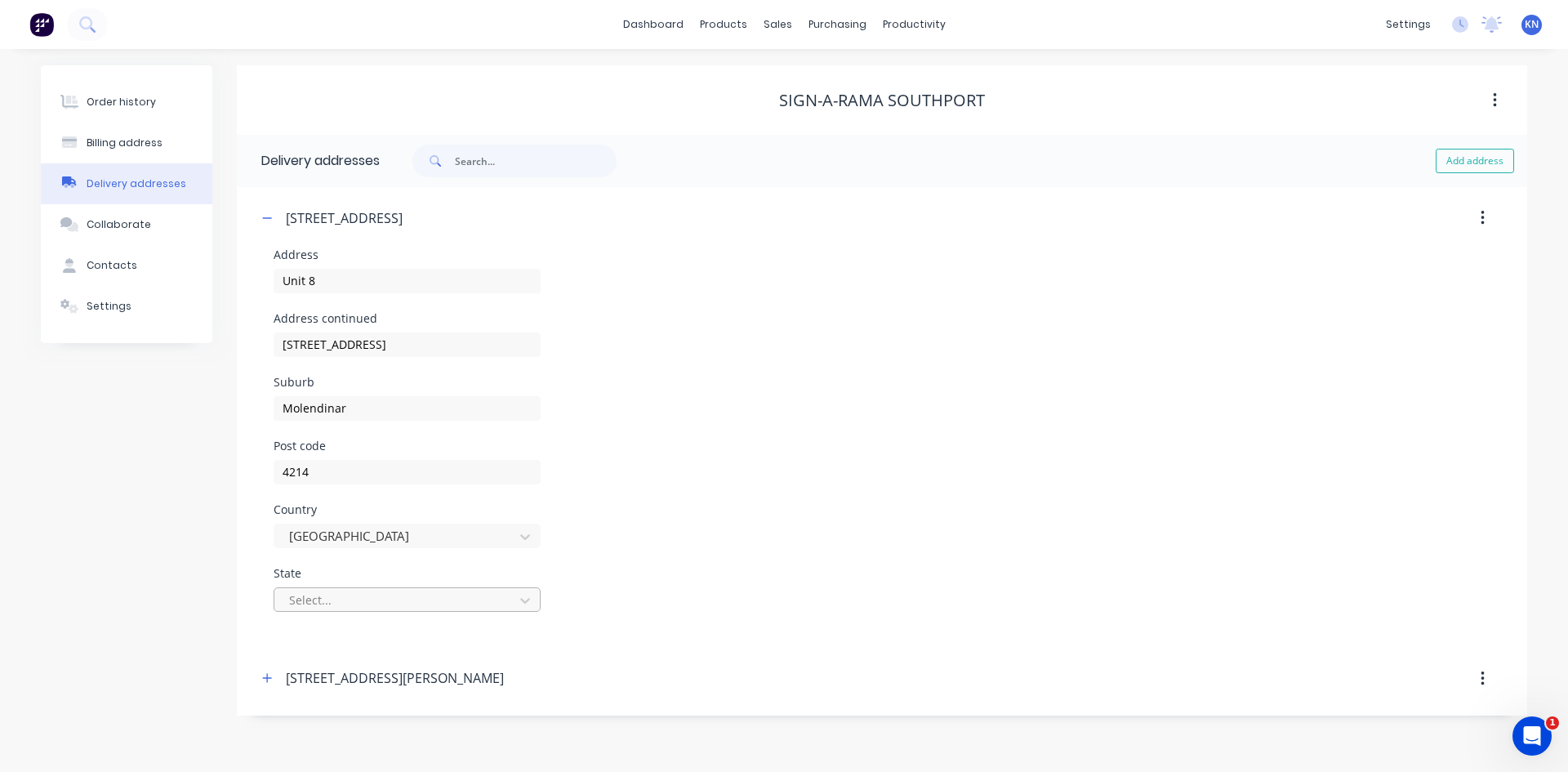
click at [295, 597] on div at bounding box center [396, 599] width 218 height 20
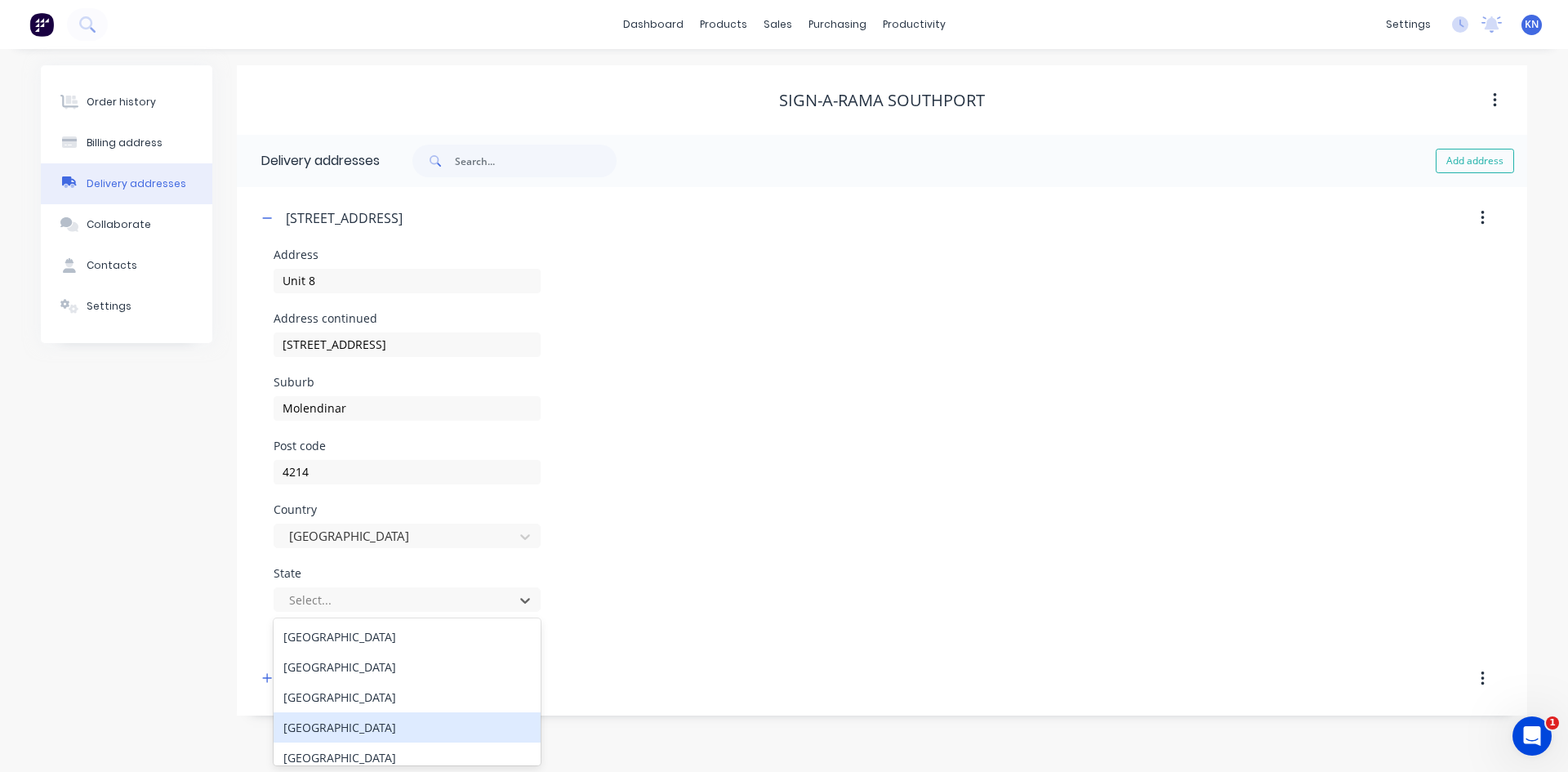
click at [307, 720] on div "Queensland" at bounding box center [407, 728] width 267 height 31
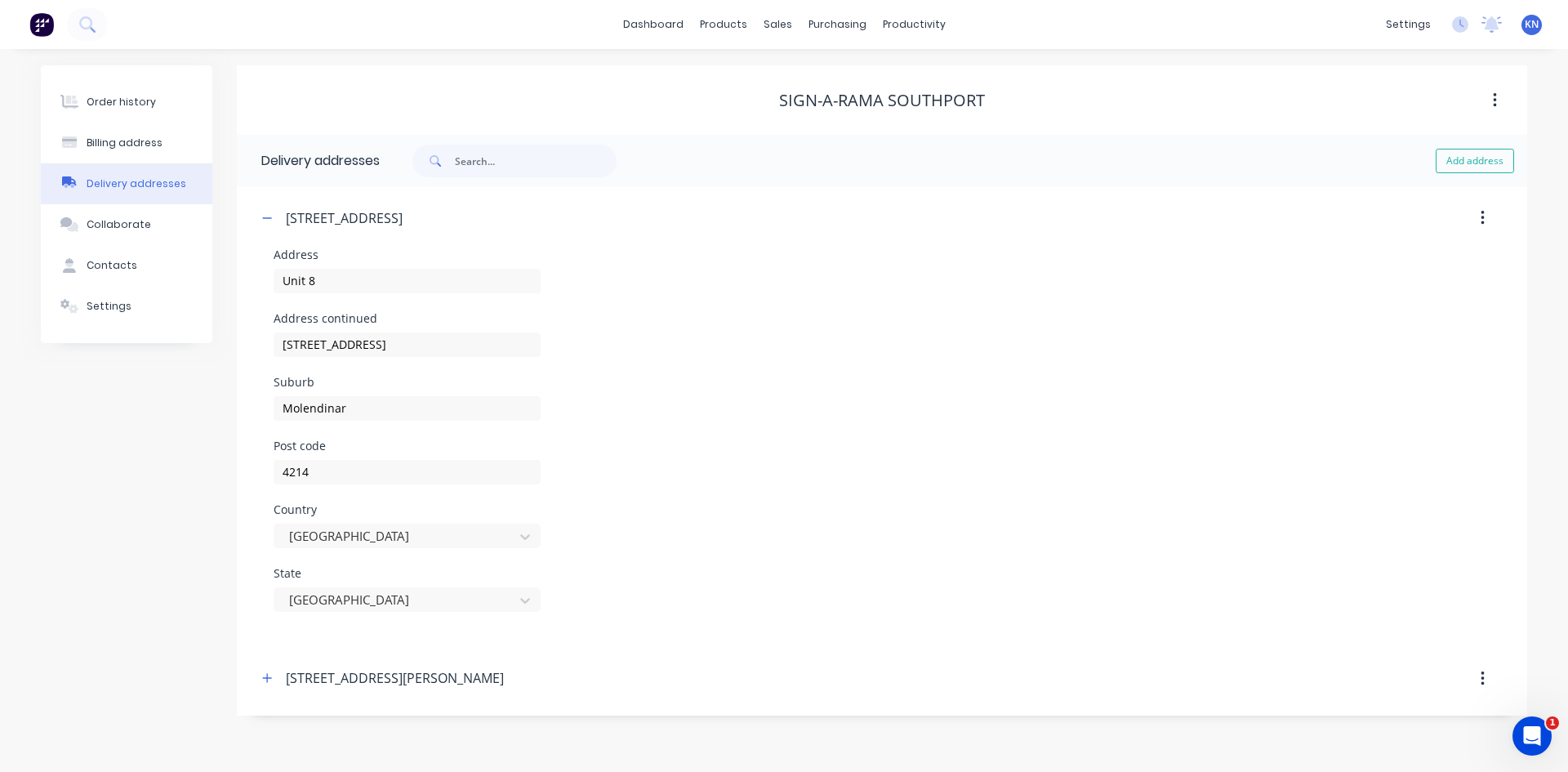
click at [634, 527] on div "Country Australia" at bounding box center [881, 536] width 1217 height 64
click at [266, 216] on icon "button" at bounding box center [267, 218] width 10 height 11
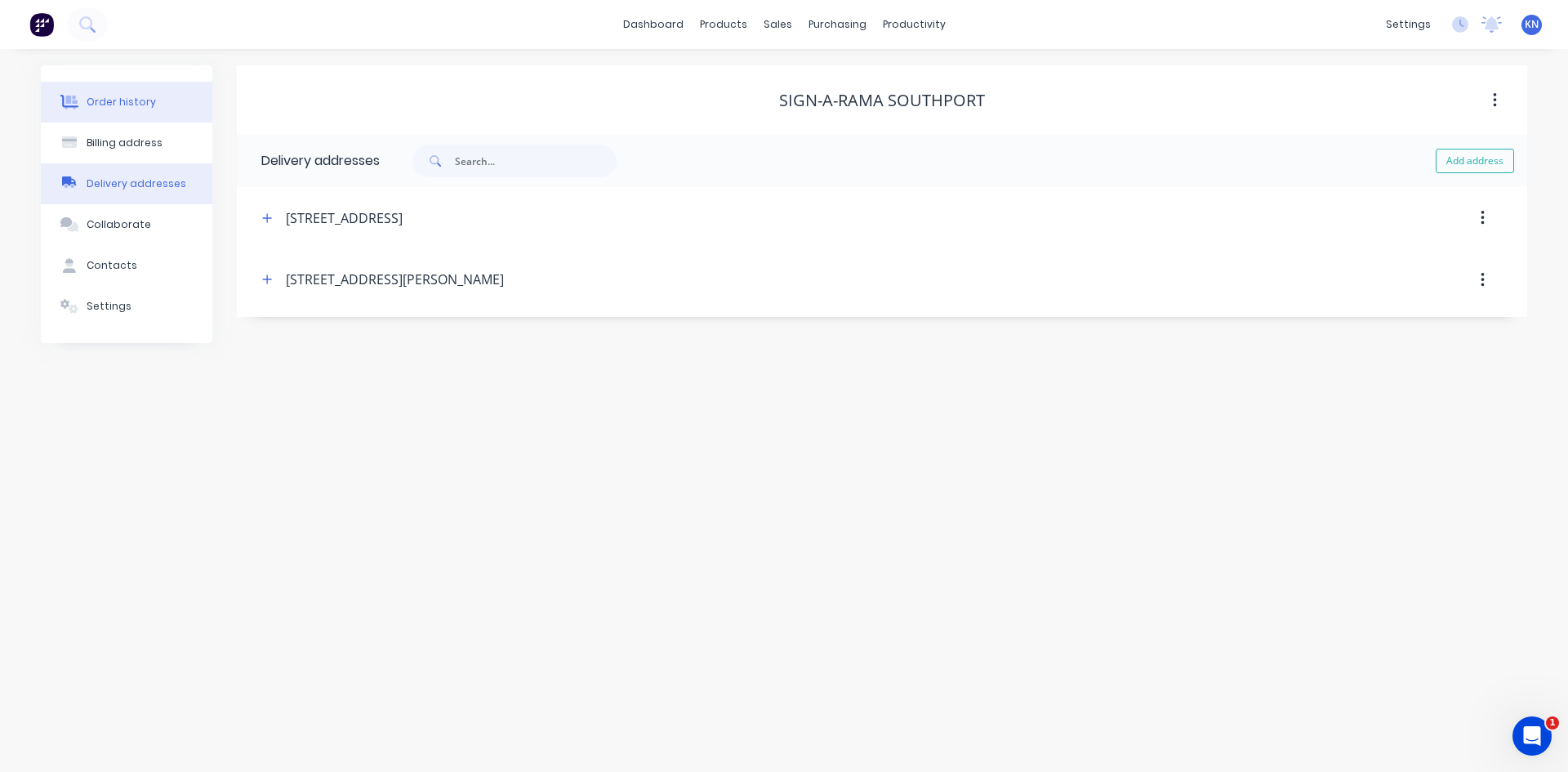
click at [112, 99] on div "Order history" at bounding box center [121, 101] width 70 height 14
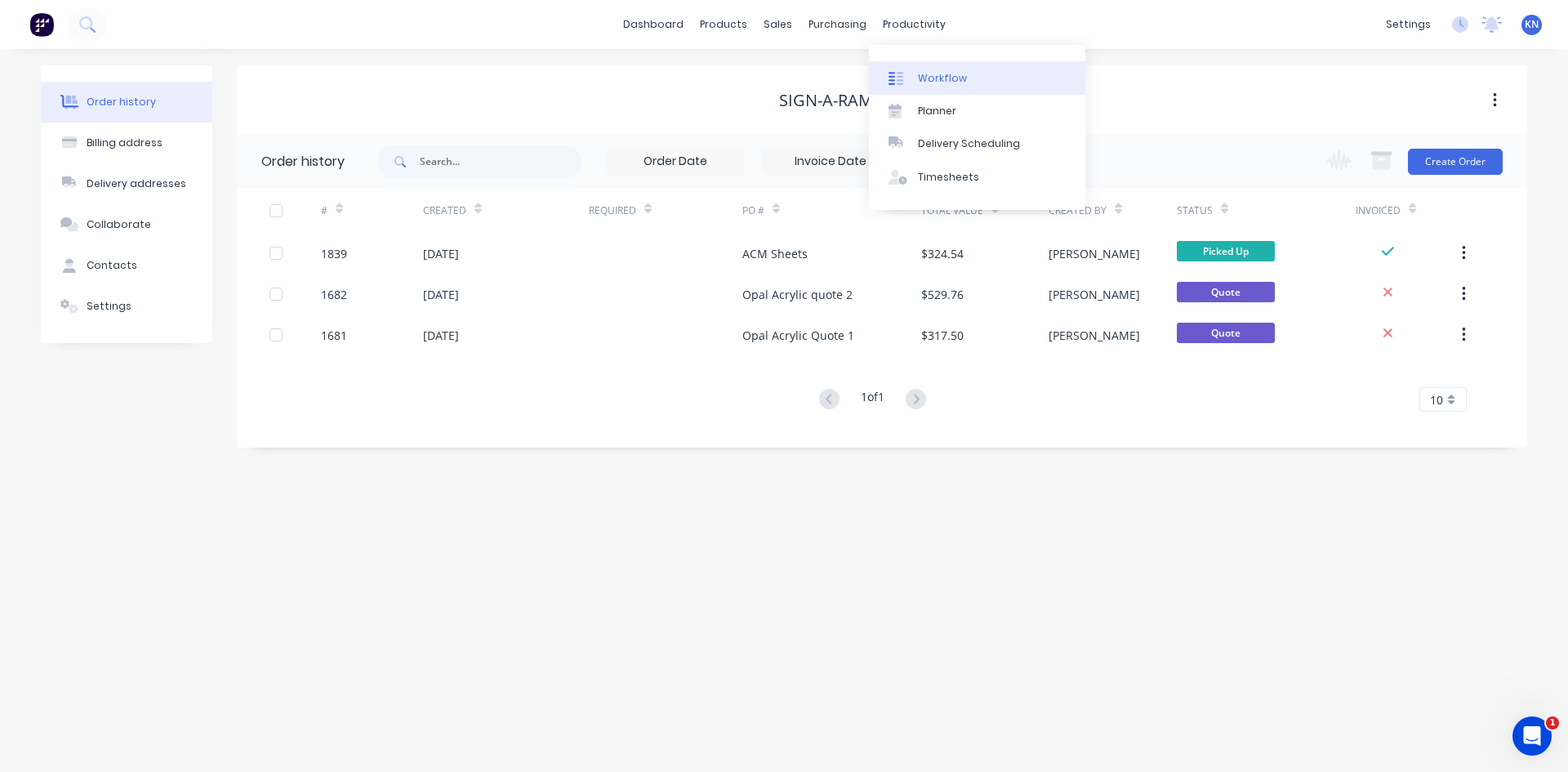
click at [937, 75] on div "Workflow" at bounding box center [942, 77] width 49 height 14
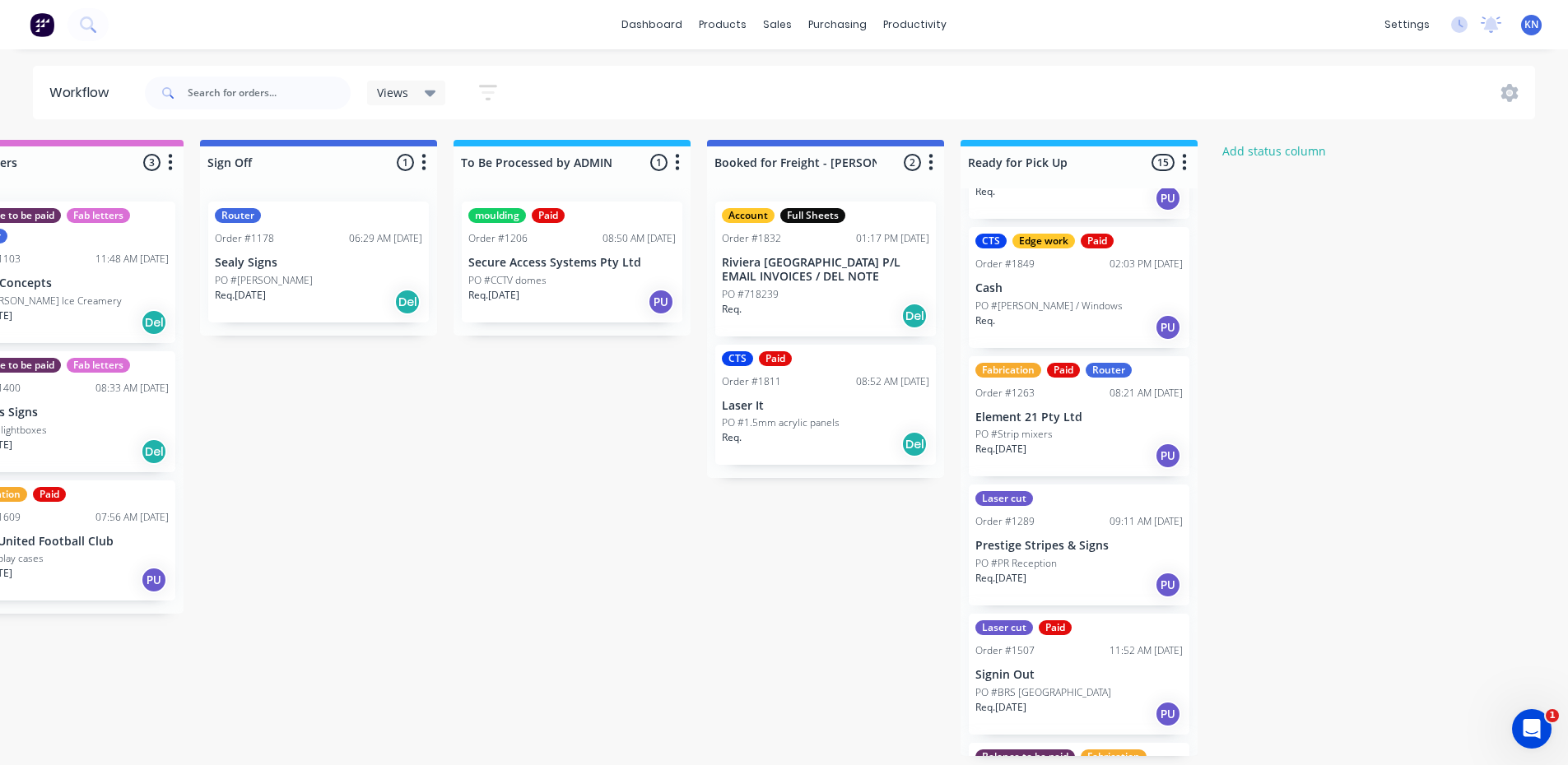
scroll to position [658, 0]
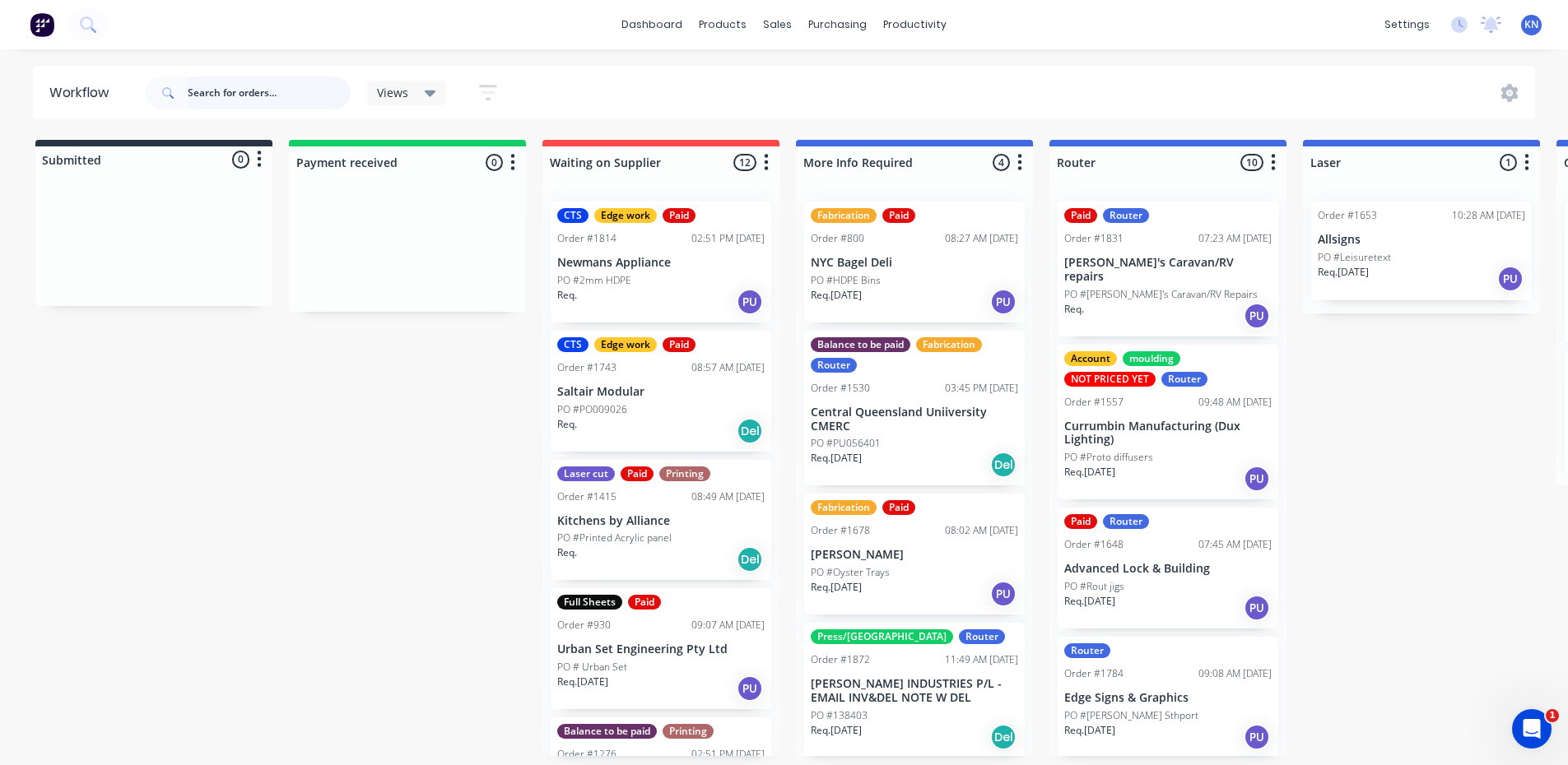
click at [241, 89] on input "text" at bounding box center [269, 93] width 163 height 33
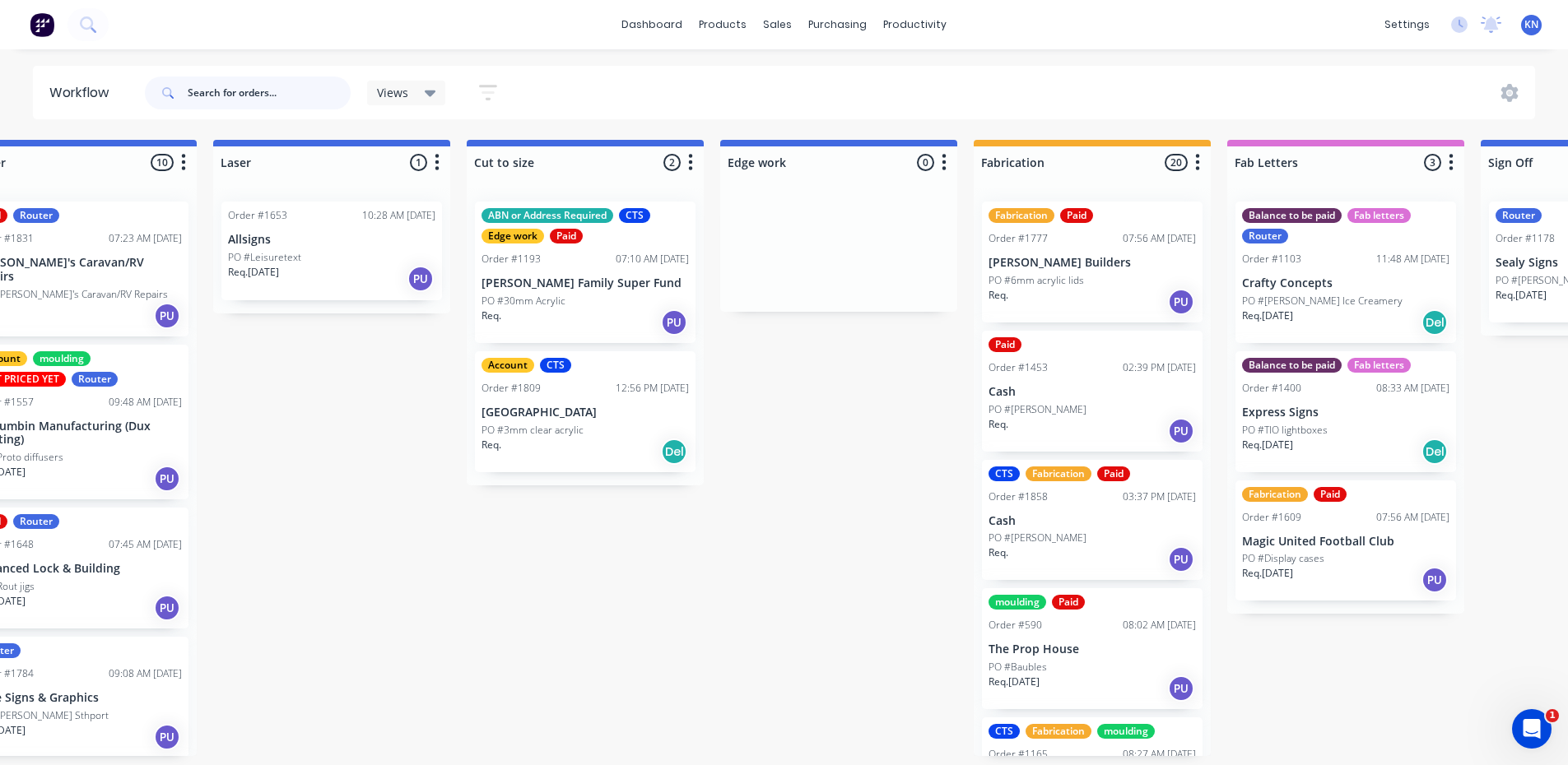
scroll to position [0, 1085]
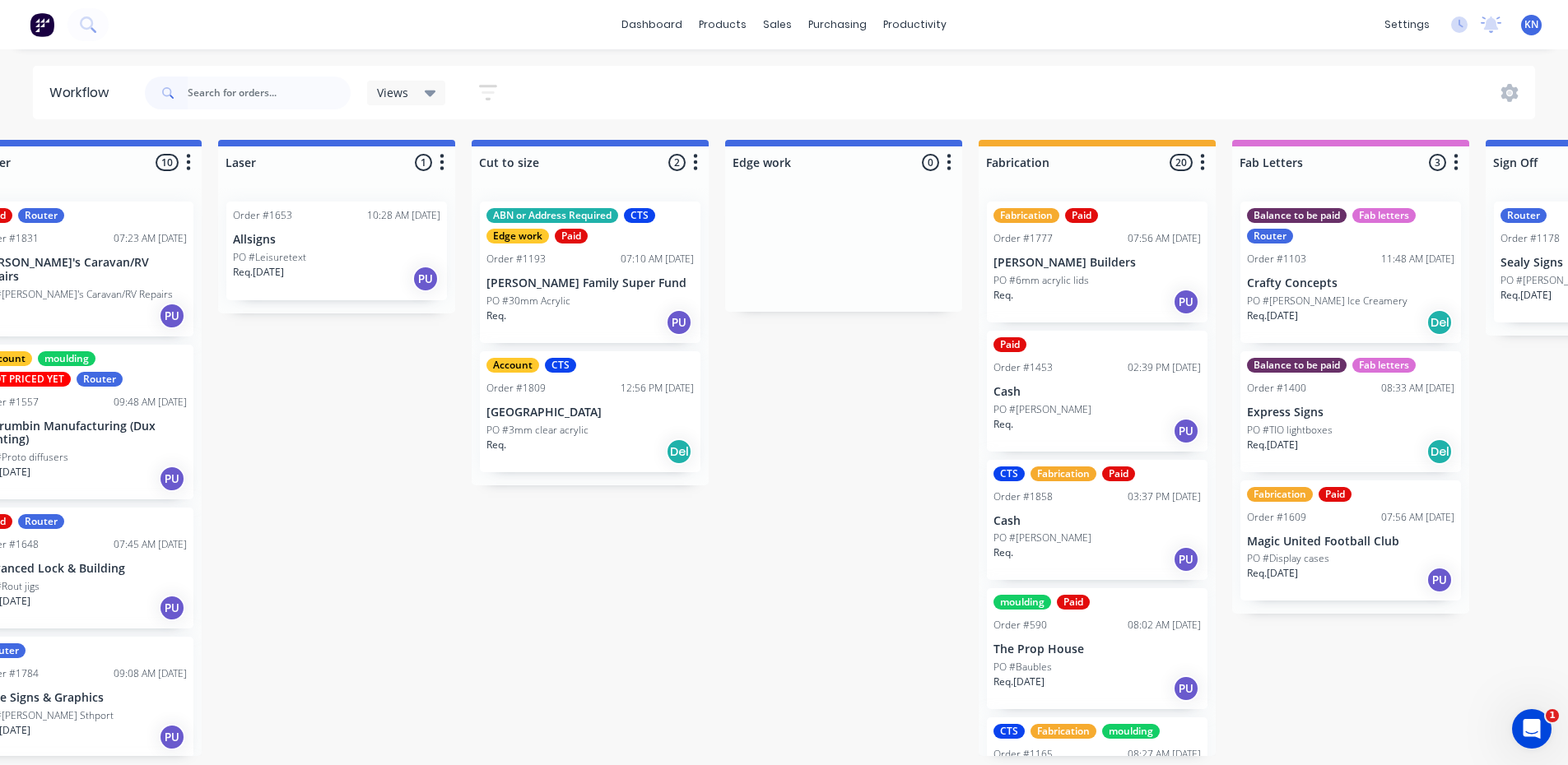
click at [573, 300] on div "PO #30mm Acrylic" at bounding box center [590, 300] width 208 height 14
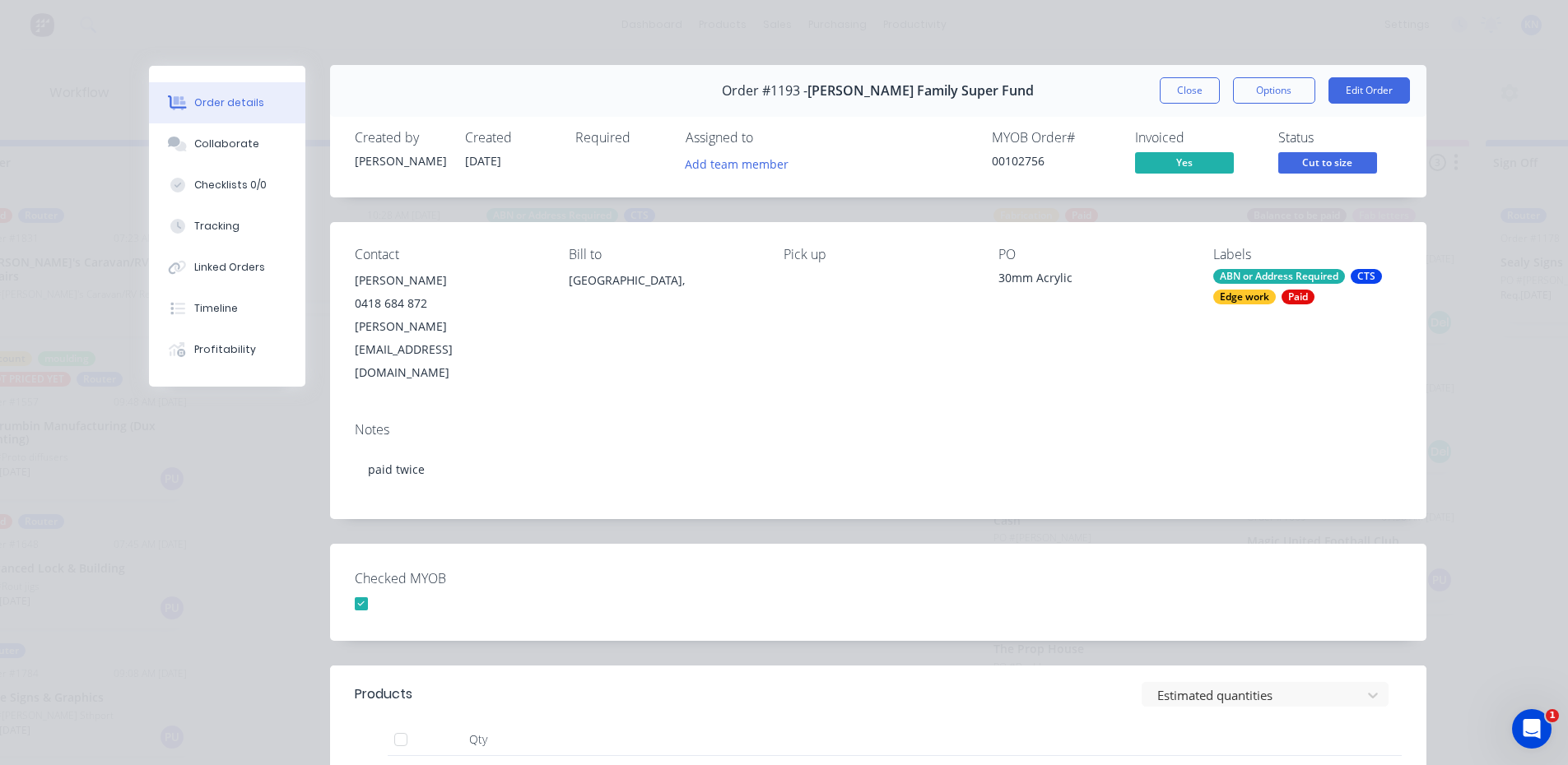
scroll to position [0, 0]
drag, startPoint x: 1176, startPoint y: 89, endPoint x: 880, endPoint y: 173, distance: 307.7
click at [1176, 89] on button "Close" at bounding box center [1190, 90] width 60 height 26
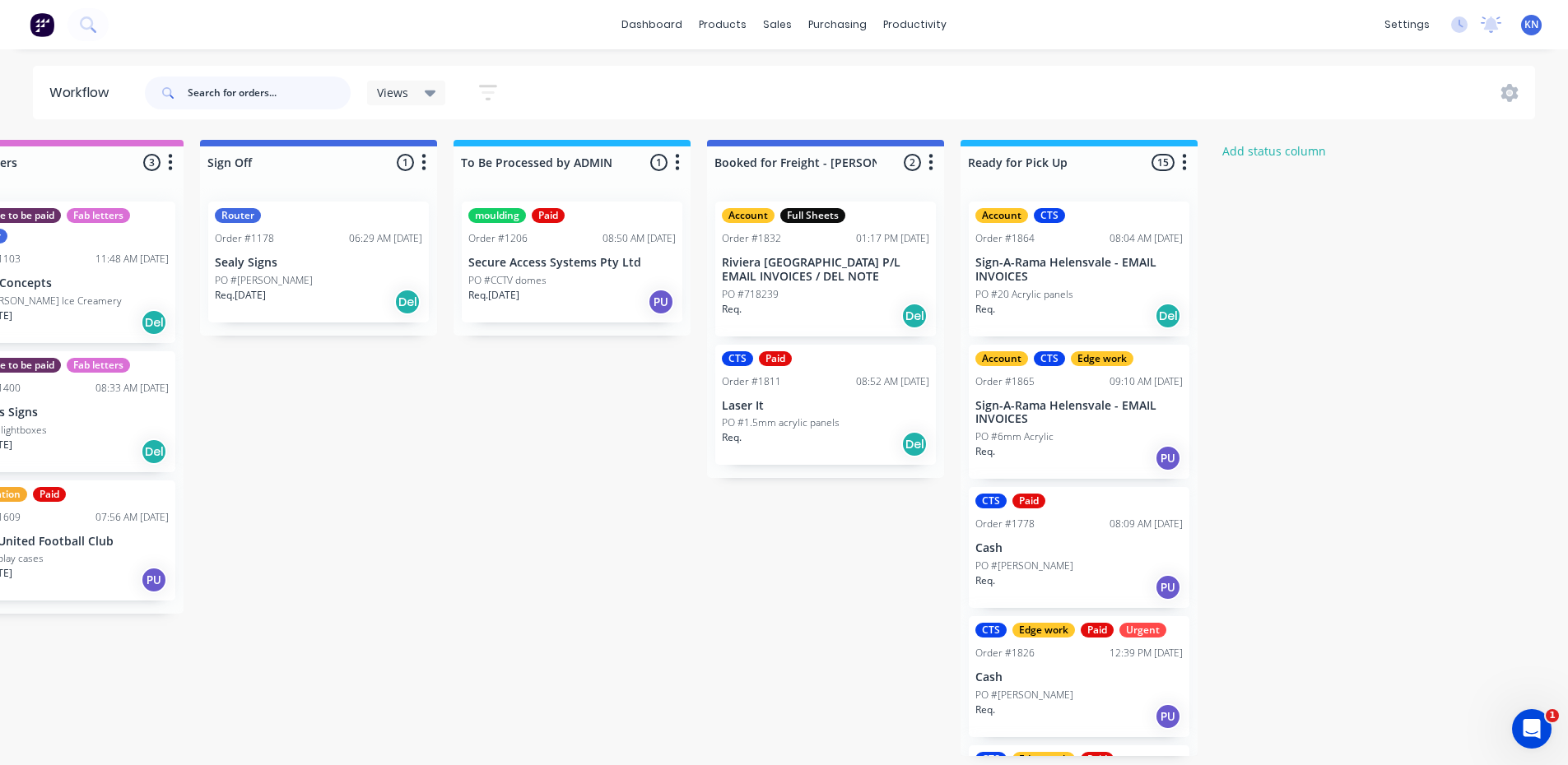
scroll to position [0, 2371]
click at [874, 534] on div "Mark as Delivered" at bounding box center [886, 537] width 166 height 34
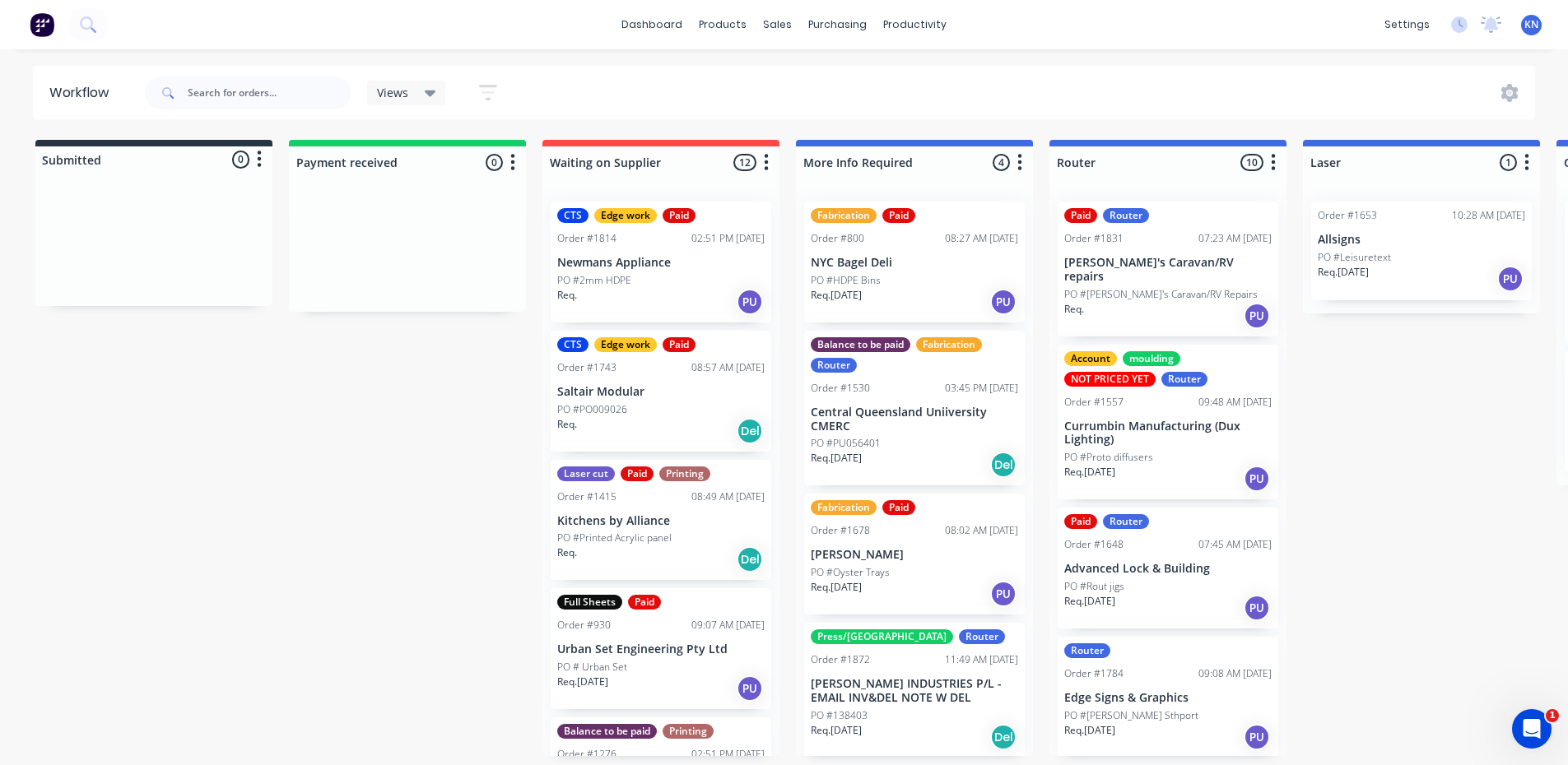
scroll to position [3, 0]
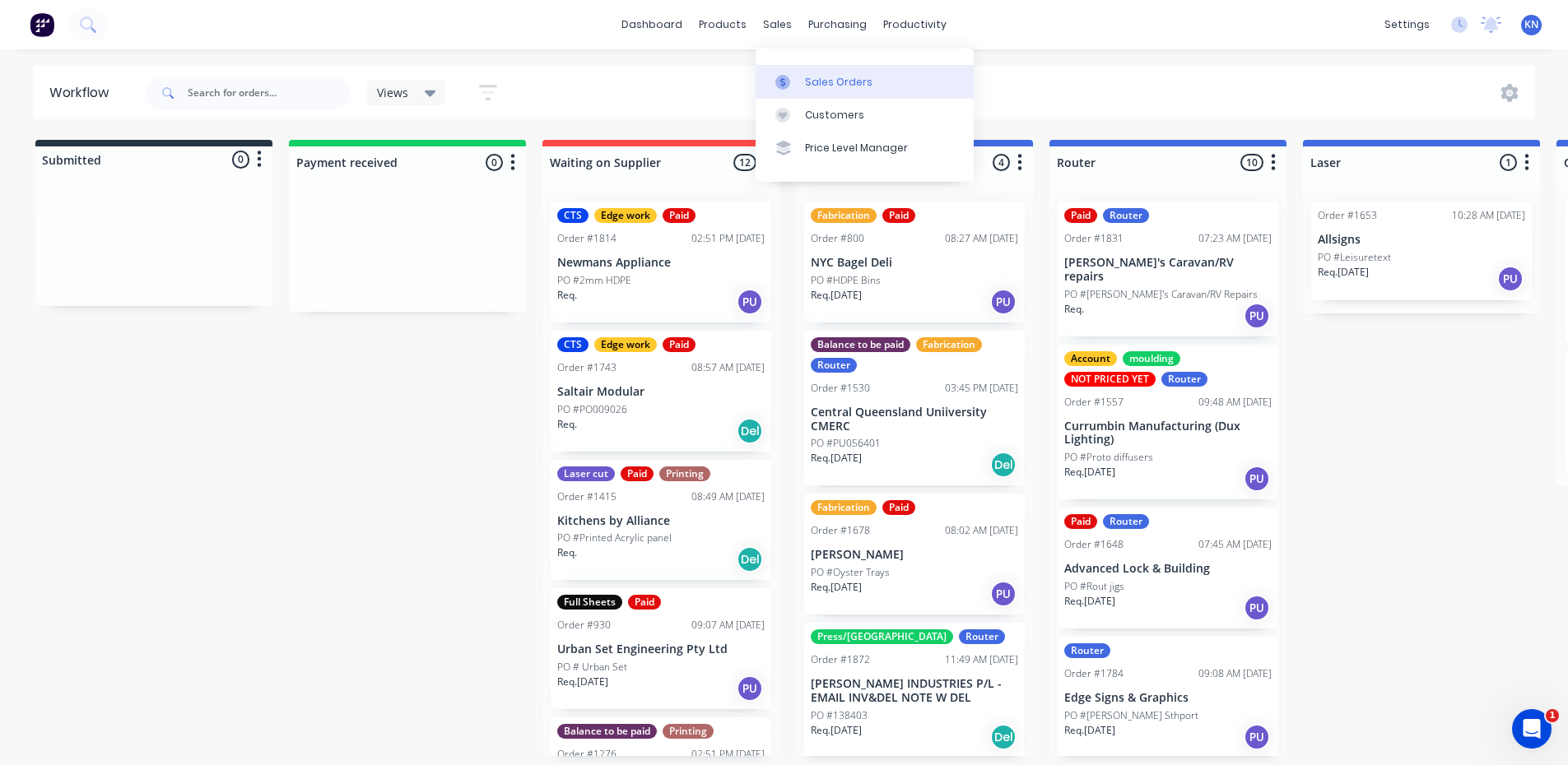
click at [833, 81] on div "Sales Orders" at bounding box center [838, 82] width 67 height 14
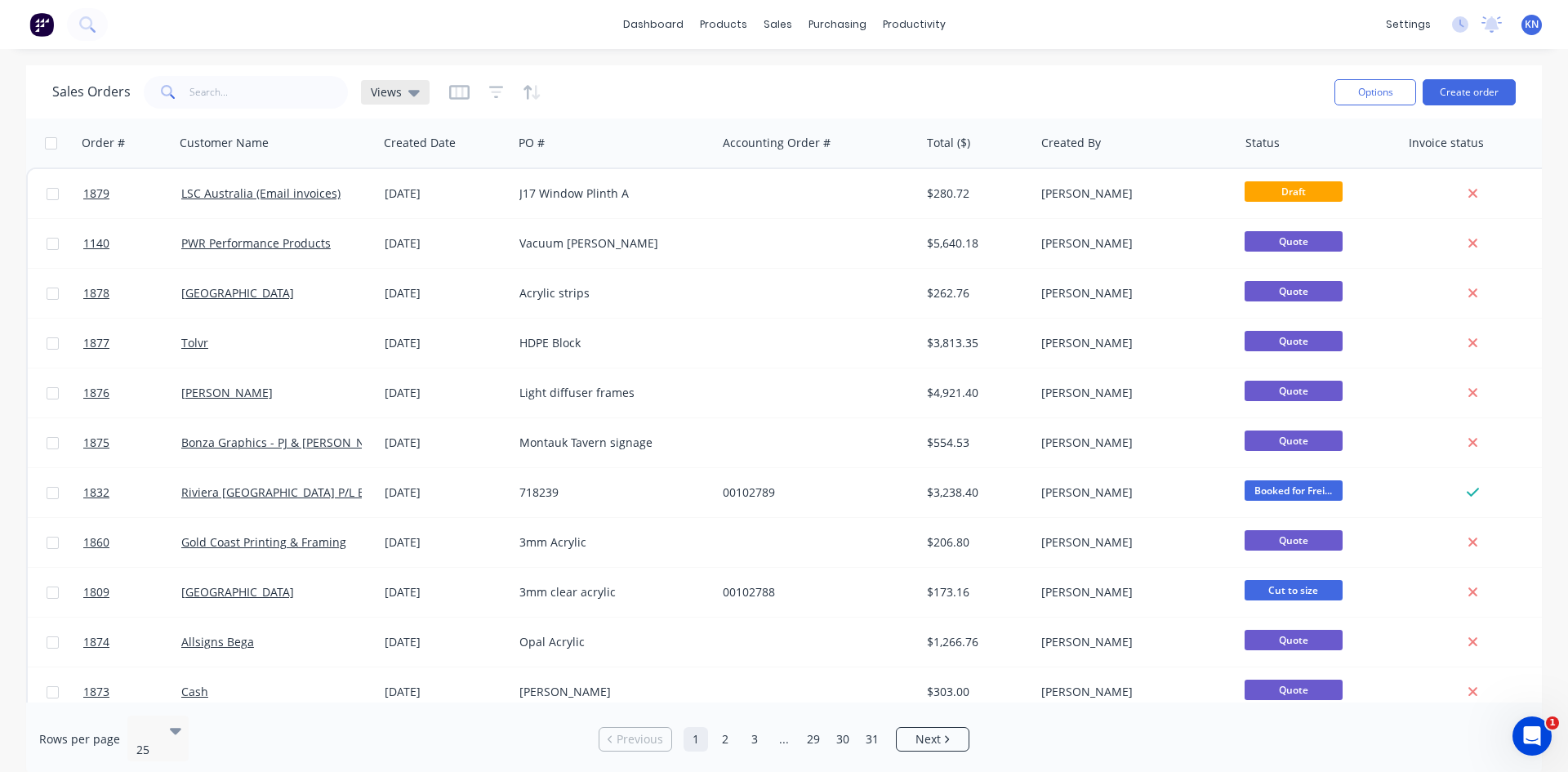
click at [402, 93] on div "Views" at bounding box center [394, 92] width 49 height 14
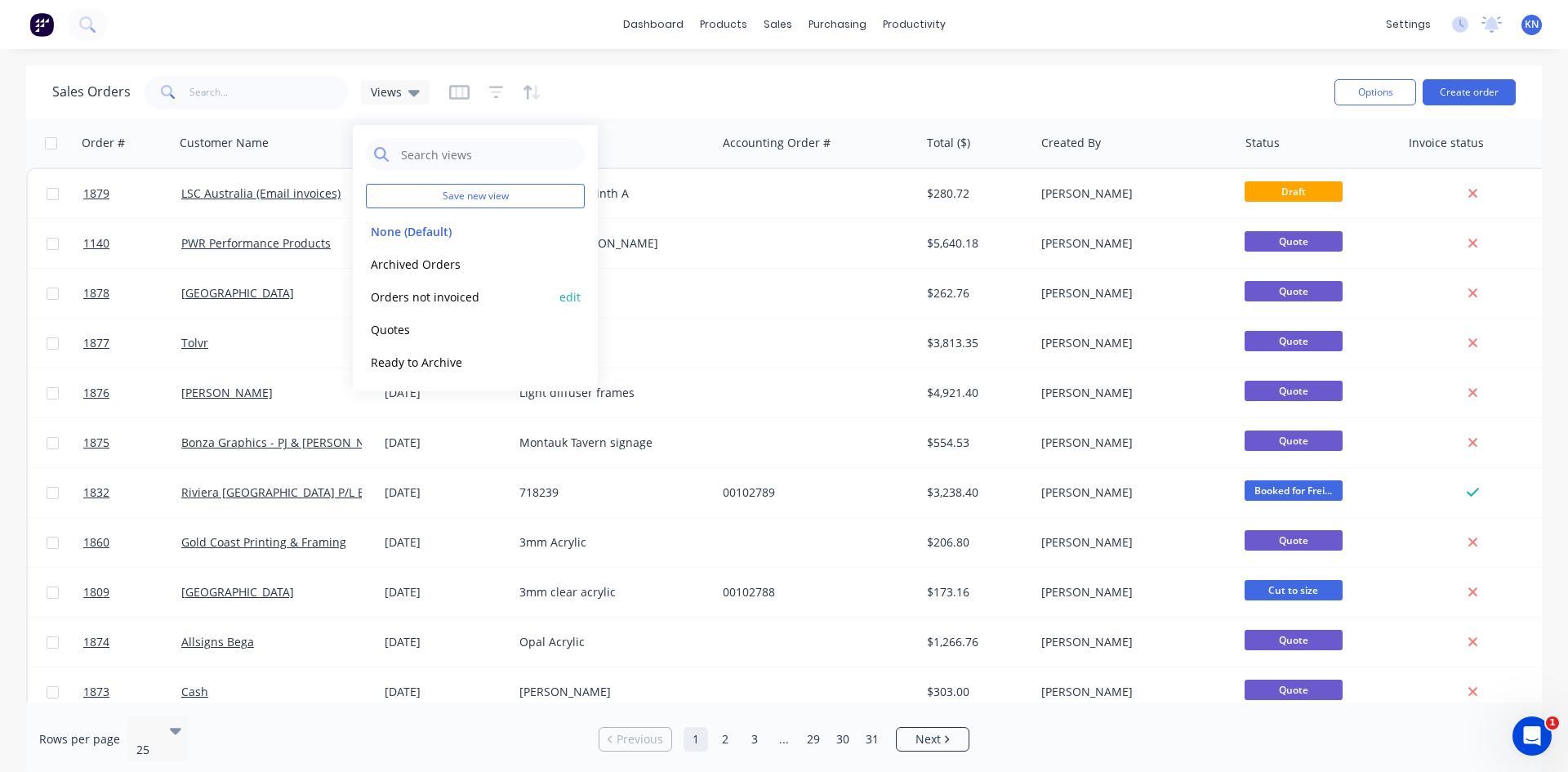
click at [460, 296] on button "Orders not invoiced" at bounding box center [458, 297] width 186 height 19
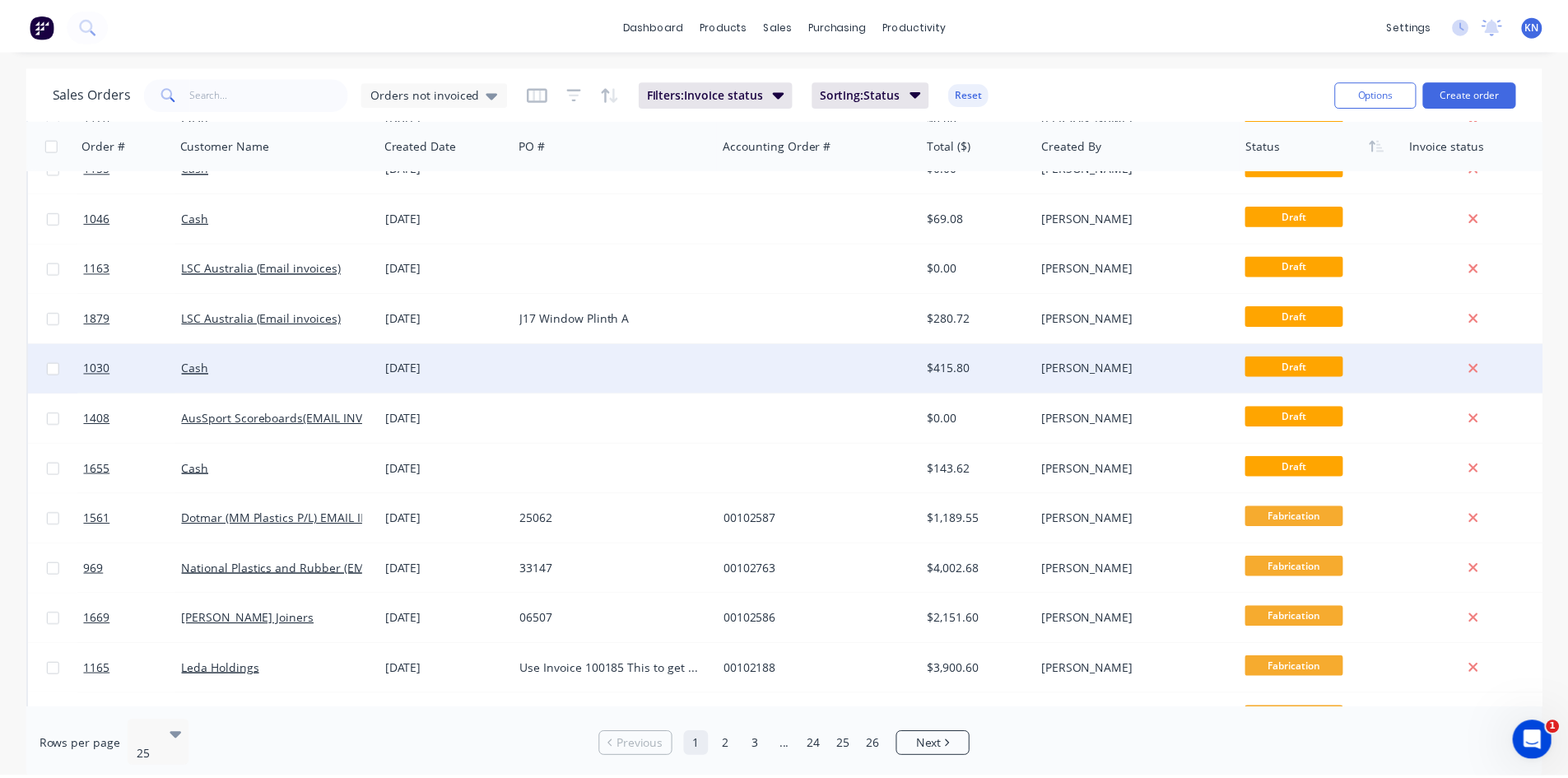
scroll to position [165, 0]
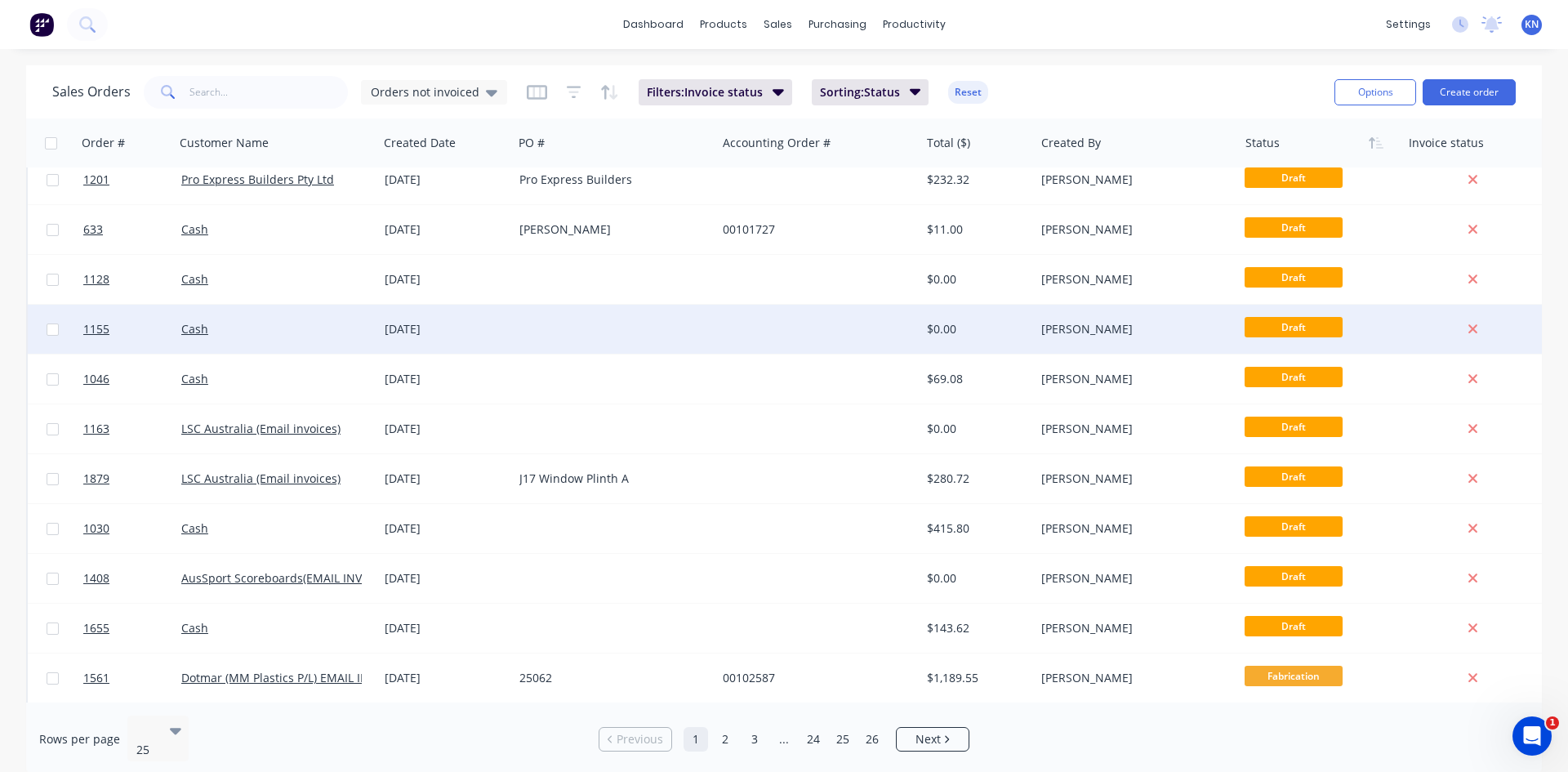
click at [517, 325] on div at bounding box center [614, 329] width 203 height 49
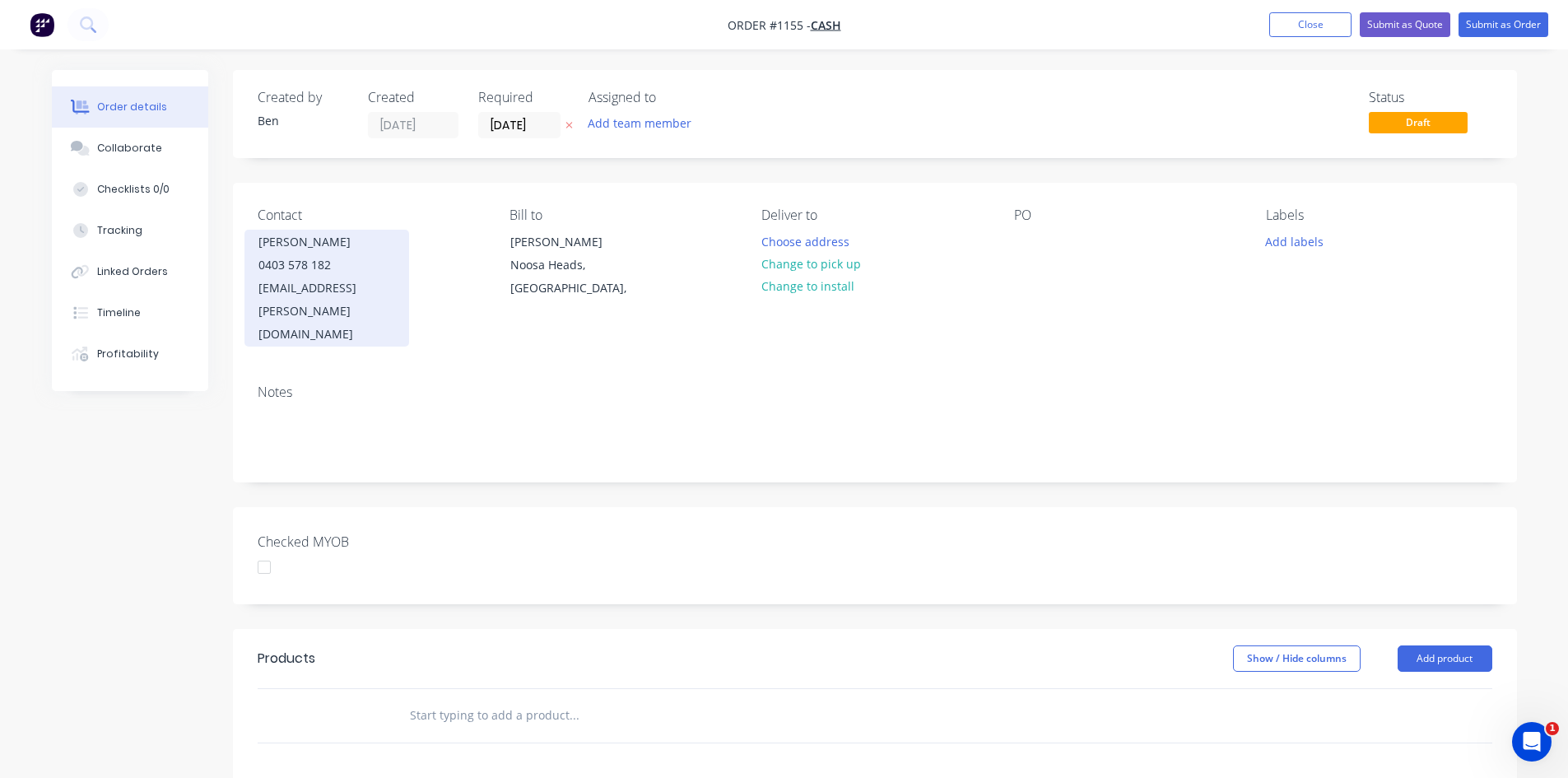
click at [307, 262] on div "0403 578 182" at bounding box center [327, 265] width 137 height 23
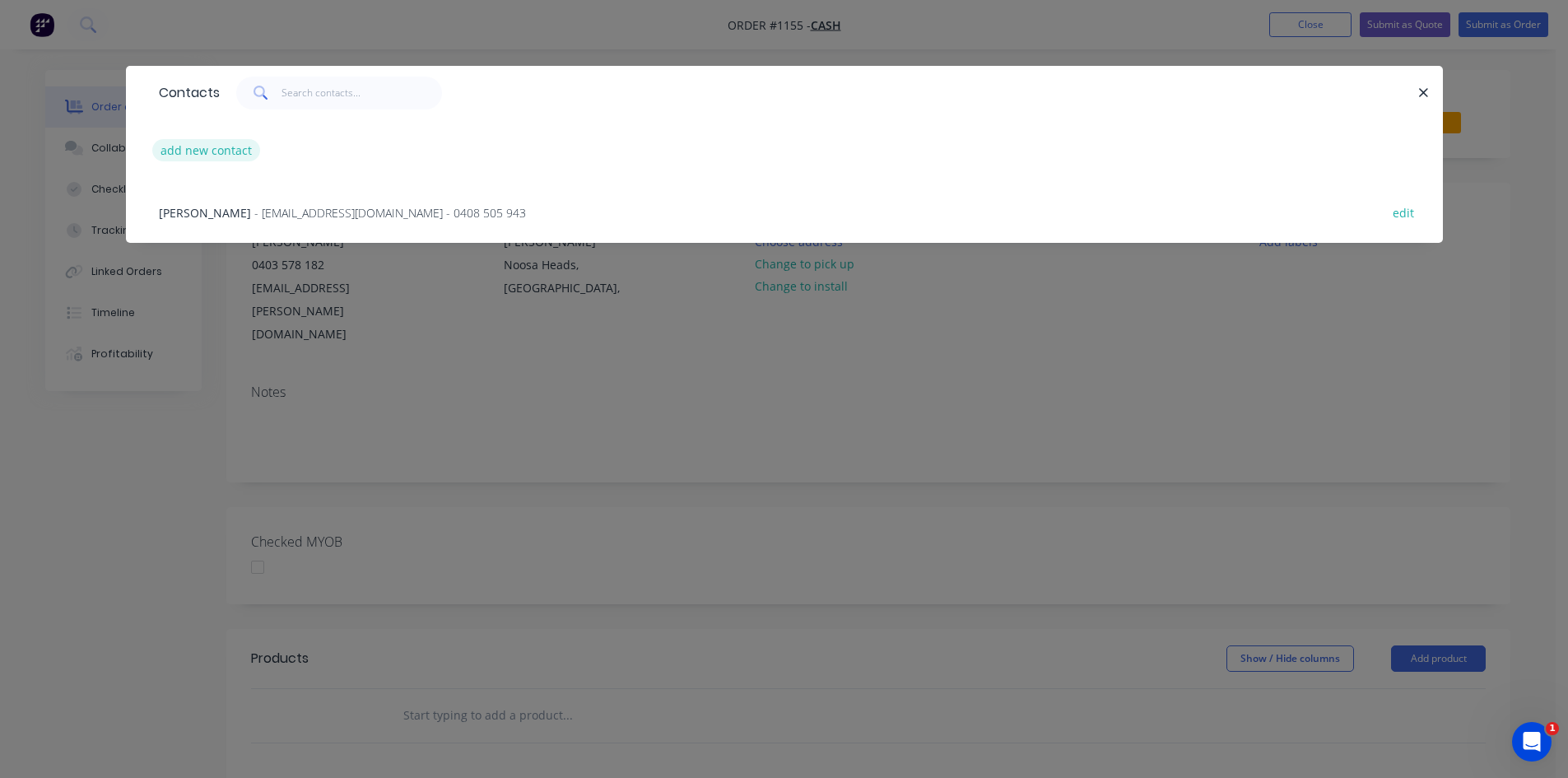
click at [192, 150] on button "add new contact" at bounding box center [206, 150] width 109 height 22
select select "AU"
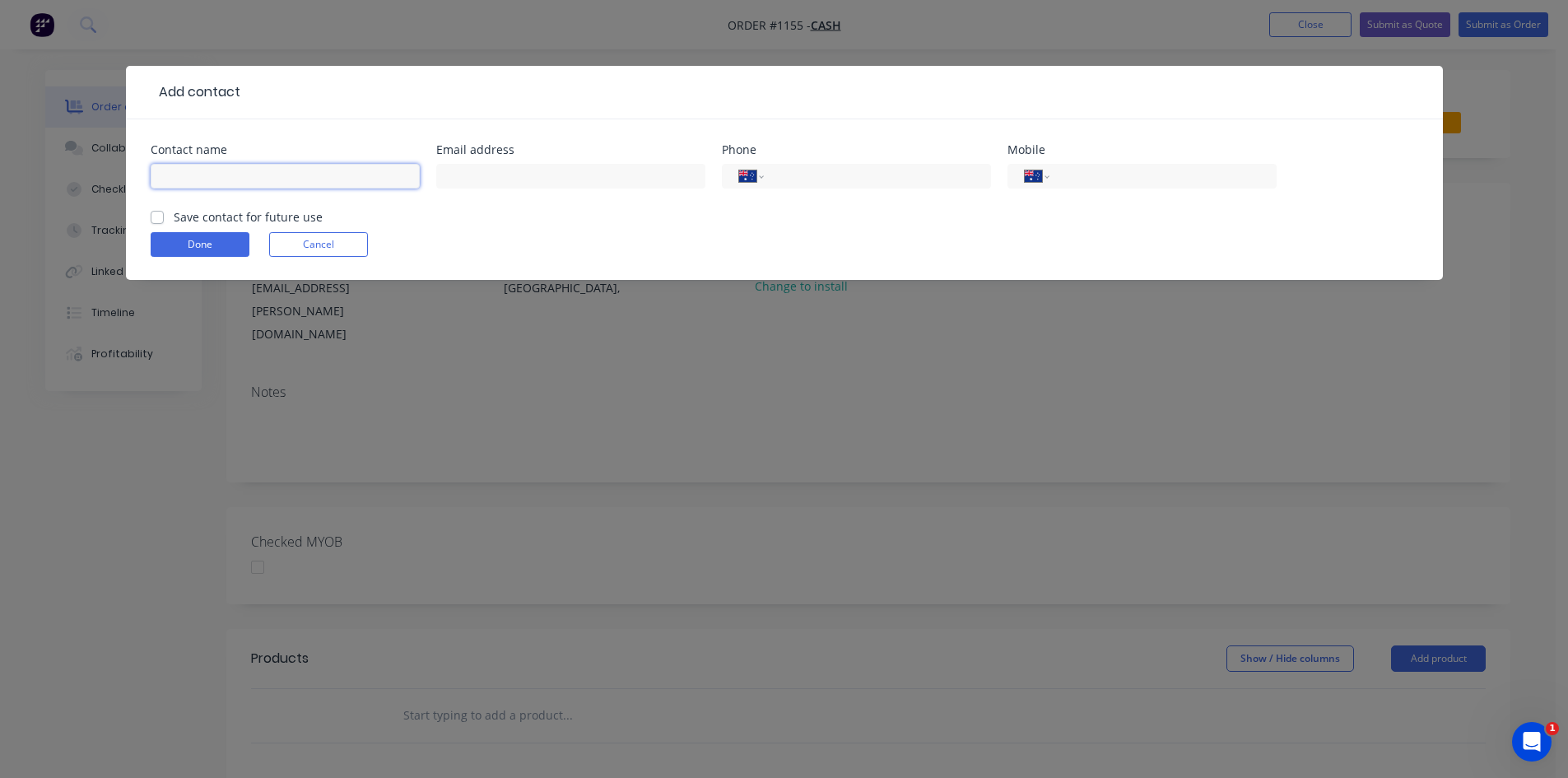
click at [225, 177] on input "text" at bounding box center [285, 176] width 270 height 25
type input "Jason Jacobsen"
click at [459, 169] on input "text" at bounding box center [571, 176] width 270 height 25
type input "jason@jmlaw.net.au"
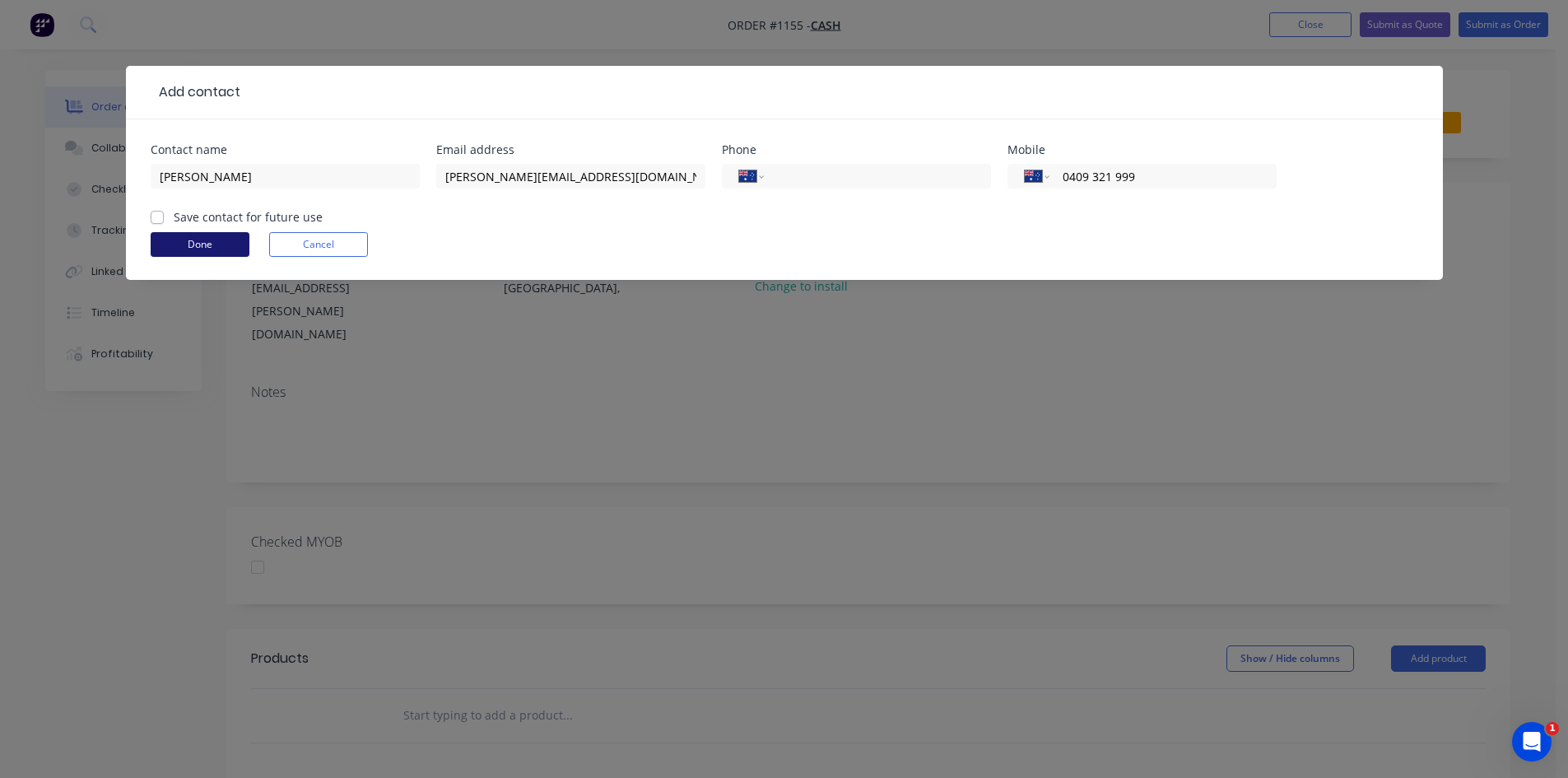
type input "0409 321 999"
click at [196, 244] on button "Done" at bounding box center [199, 245] width 99 height 25
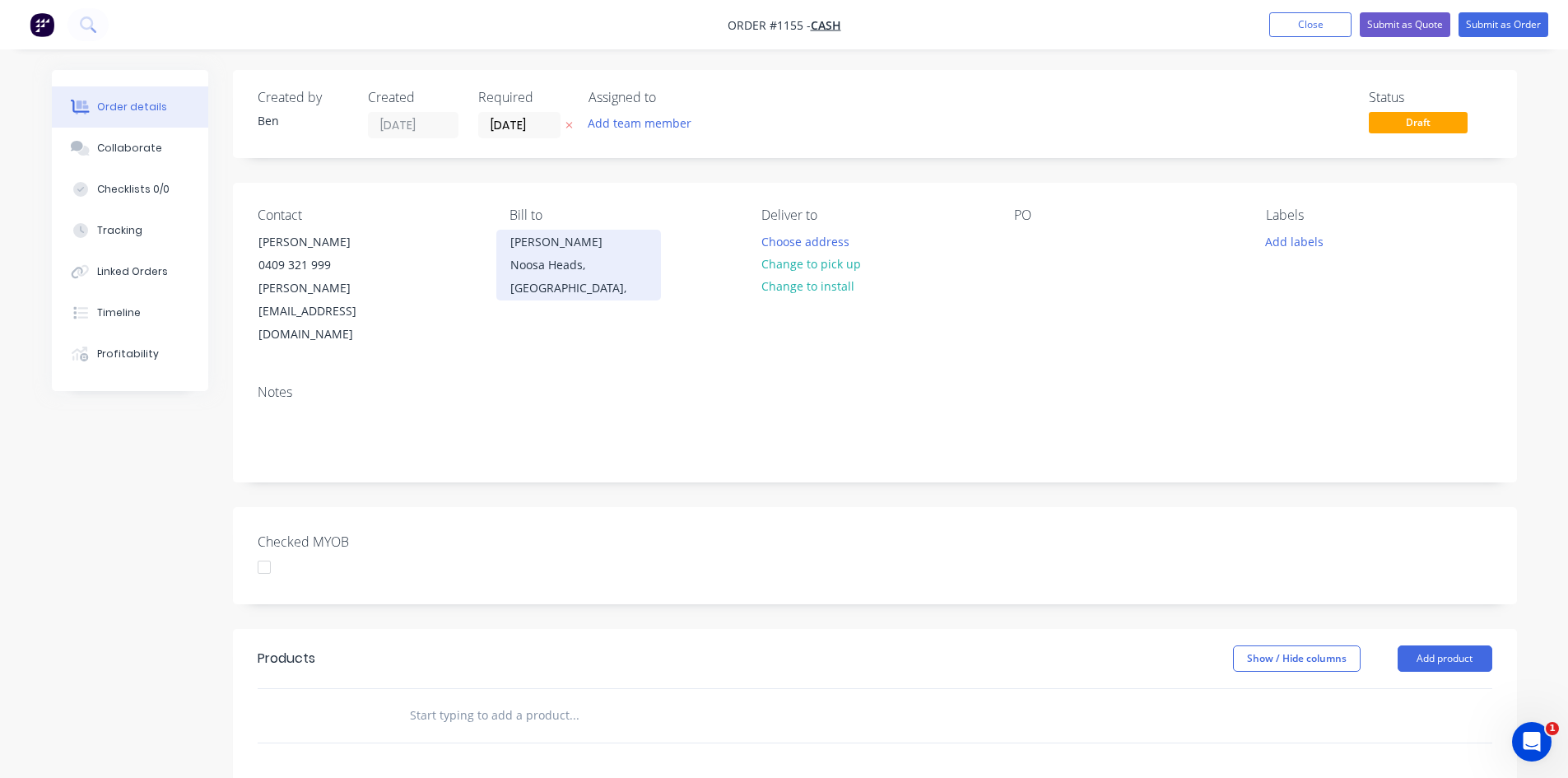
click at [542, 263] on div "Noosa Heads, Queensland," at bounding box center [578, 276] width 137 height 46
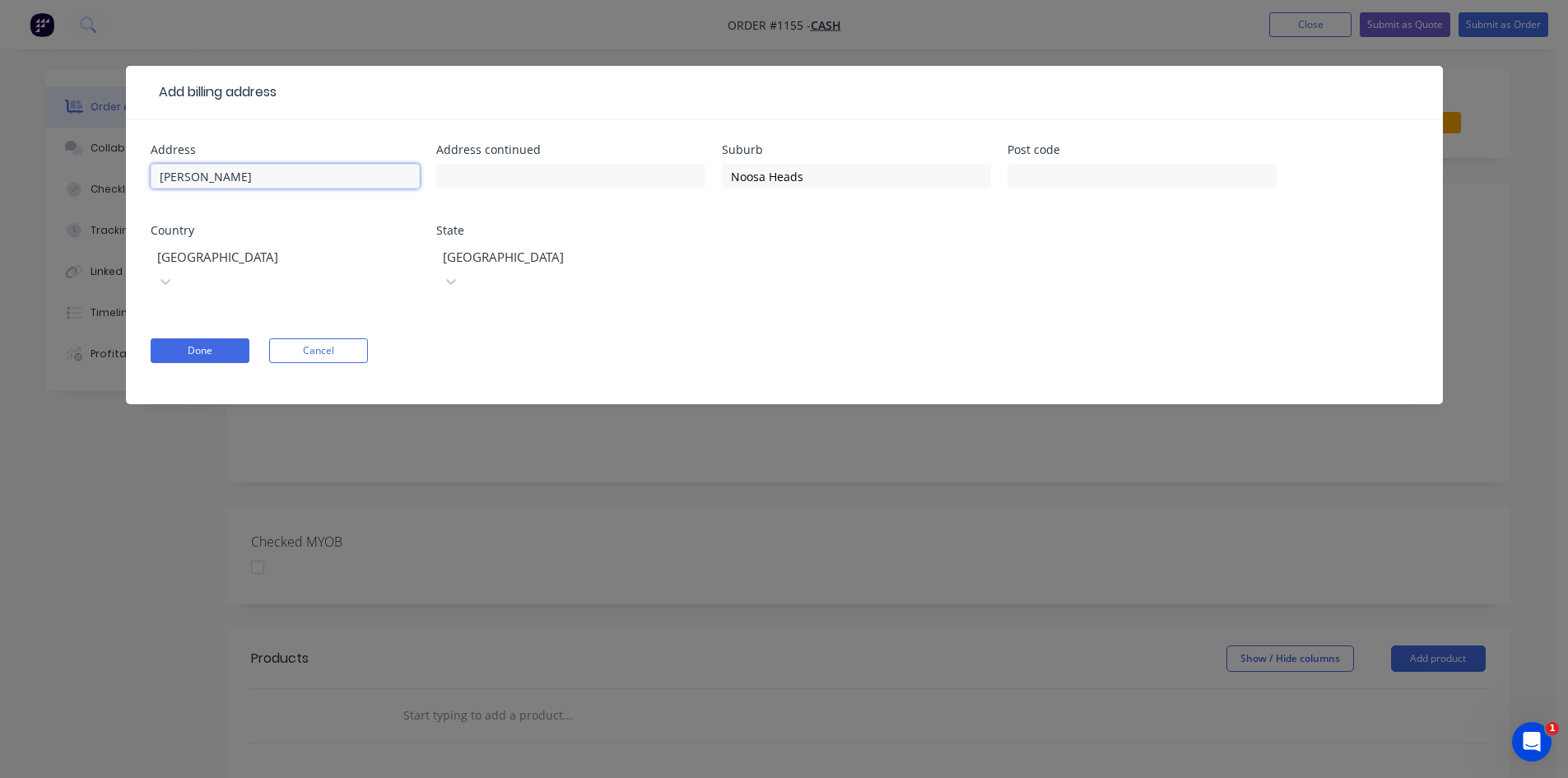
drag, startPoint x: 299, startPoint y: 174, endPoint x: 35, endPoint y: 183, distance: 264.2
click at [35, 183] on div "Add billing address Address Sarah Harris Address continued Suburb Noosa Heads P…" at bounding box center [784, 389] width 1568 height 778
drag, startPoint x: 863, startPoint y: 171, endPoint x: 589, endPoint y: 180, distance: 274.1
click at [589, 180] on div "Address Address continued Suburb Noosa Heads Post code Country Australia State …" at bounding box center [784, 229] width 1268 height 169
click at [226, 338] on button "Done" at bounding box center [199, 350] width 99 height 25
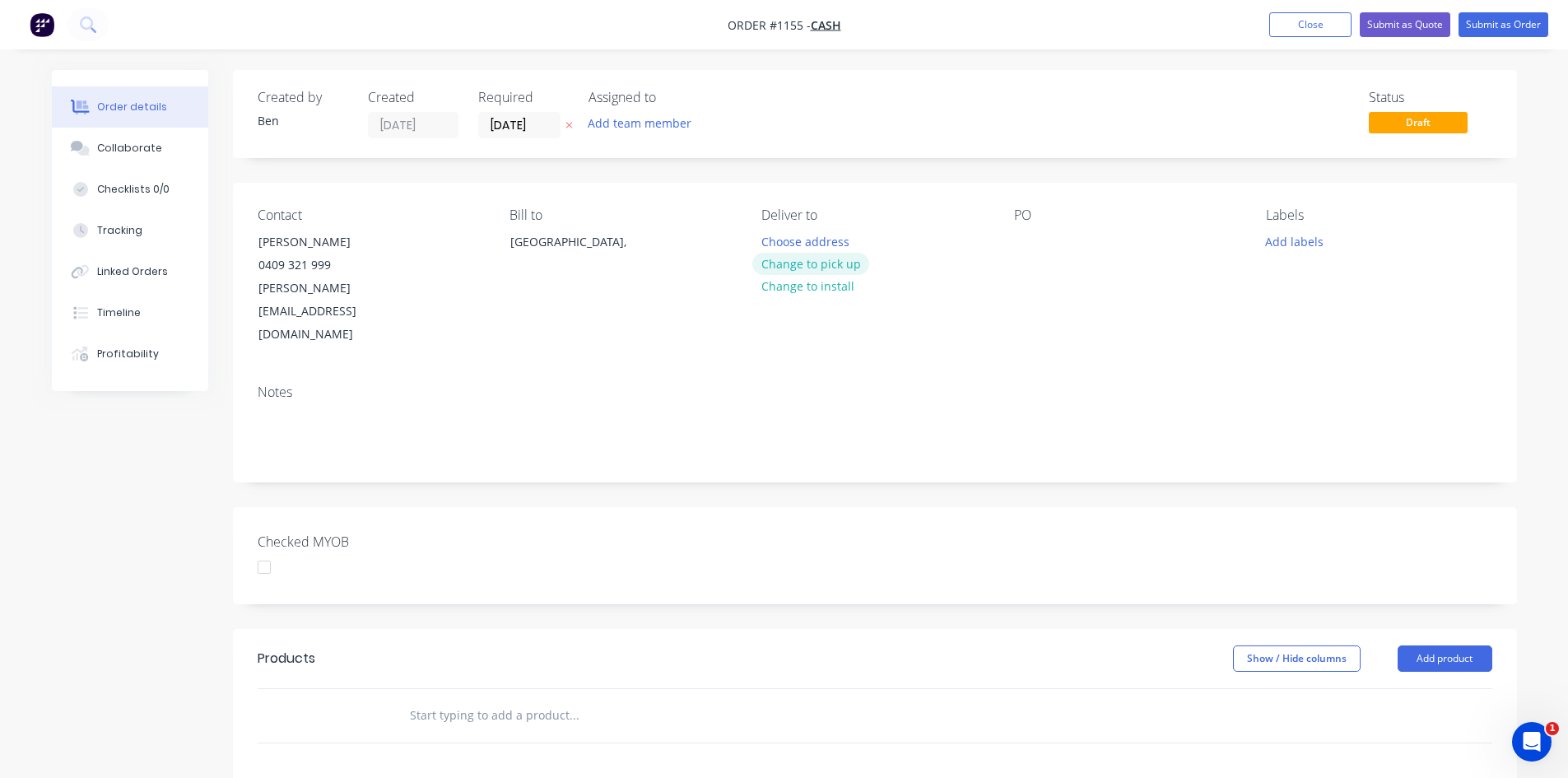
click at [832, 263] on button "Change to pick up" at bounding box center [810, 264] width 116 height 22
click at [774, 242] on div at bounding box center [774, 242] width 26 height 24
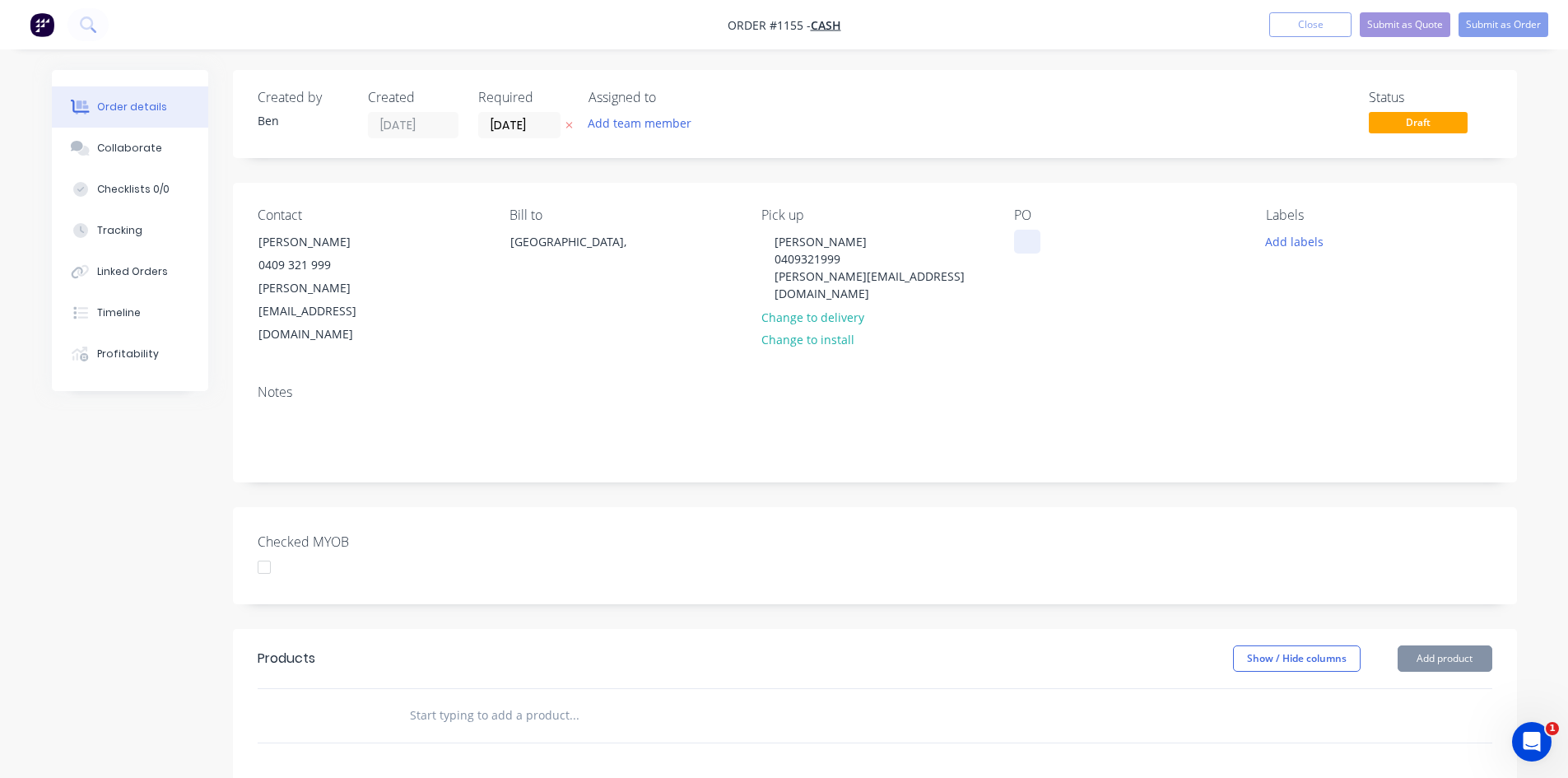
click at [1032, 237] on div at bounding box center [1027, 242] width 26 height 24
click at [1080, 242] on div "Jason Jaconsen" at bounding box center [1073, 242] width 118 height 24
click at [1295, 242] on button "Add labels" at bounding box center [1295, 241] width 76 height 22
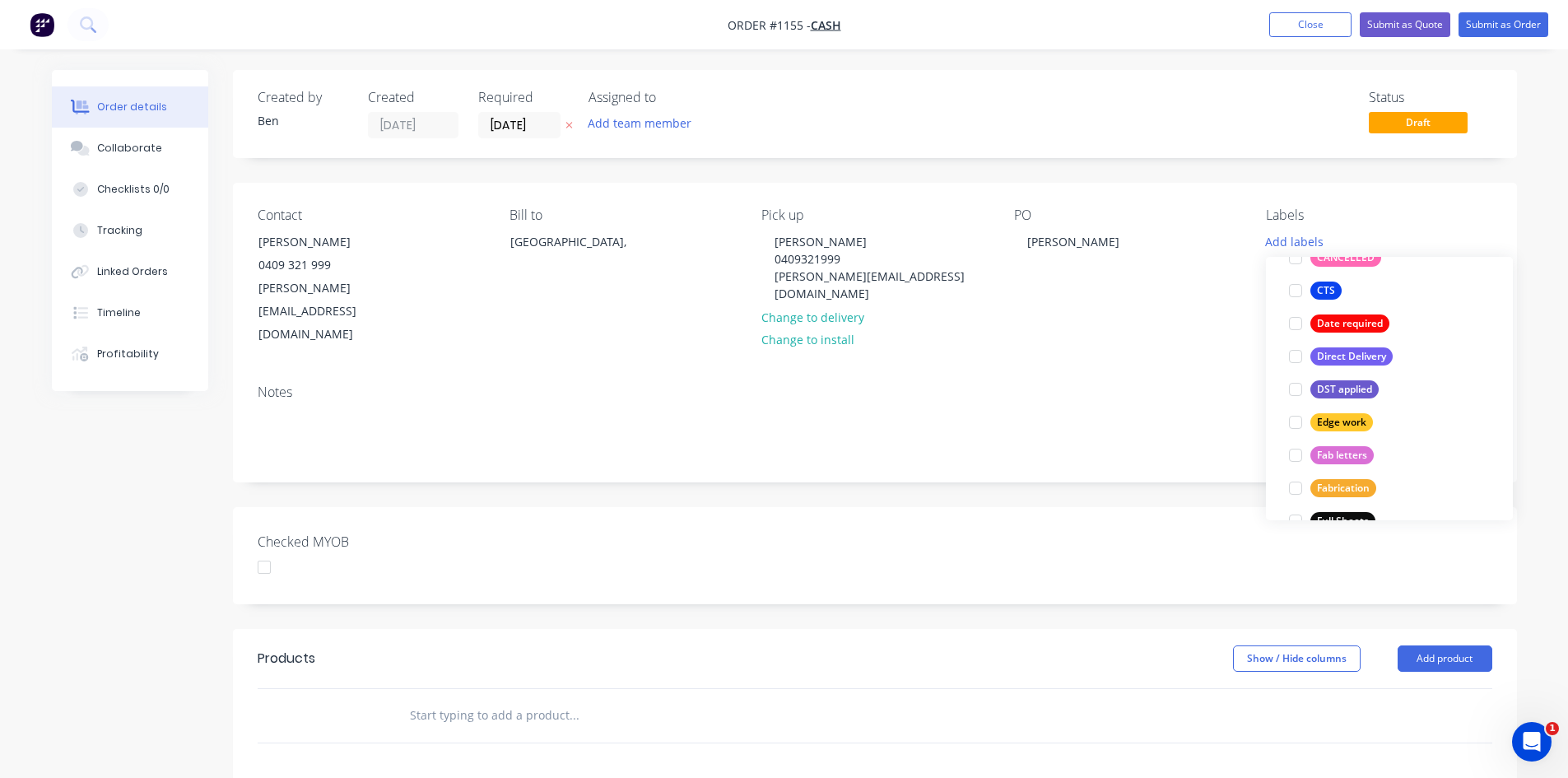
scroll to position [247, 0]
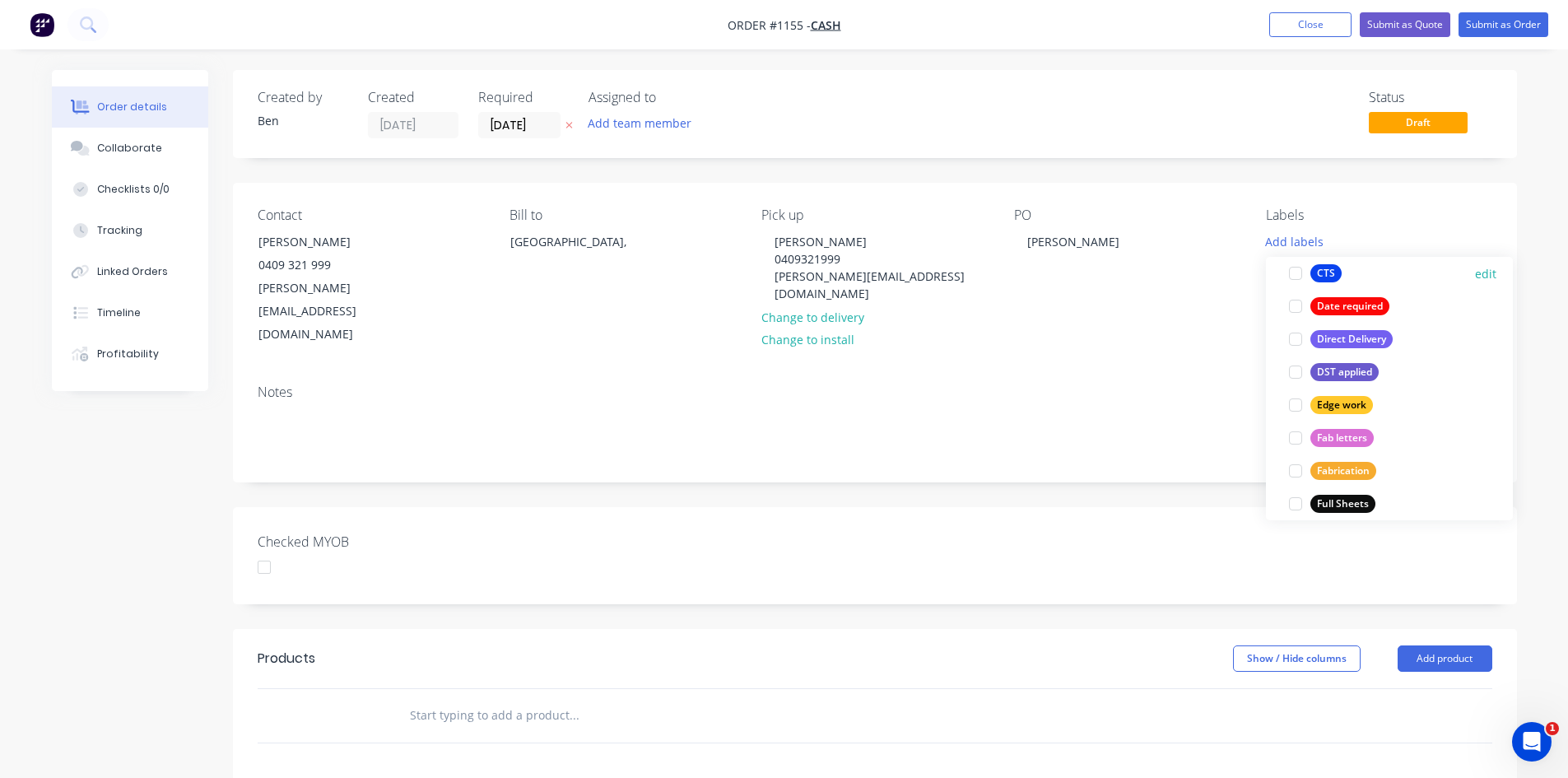
click at [1296, 275] on div at bounding box center [1296, 273] width 33 height 33
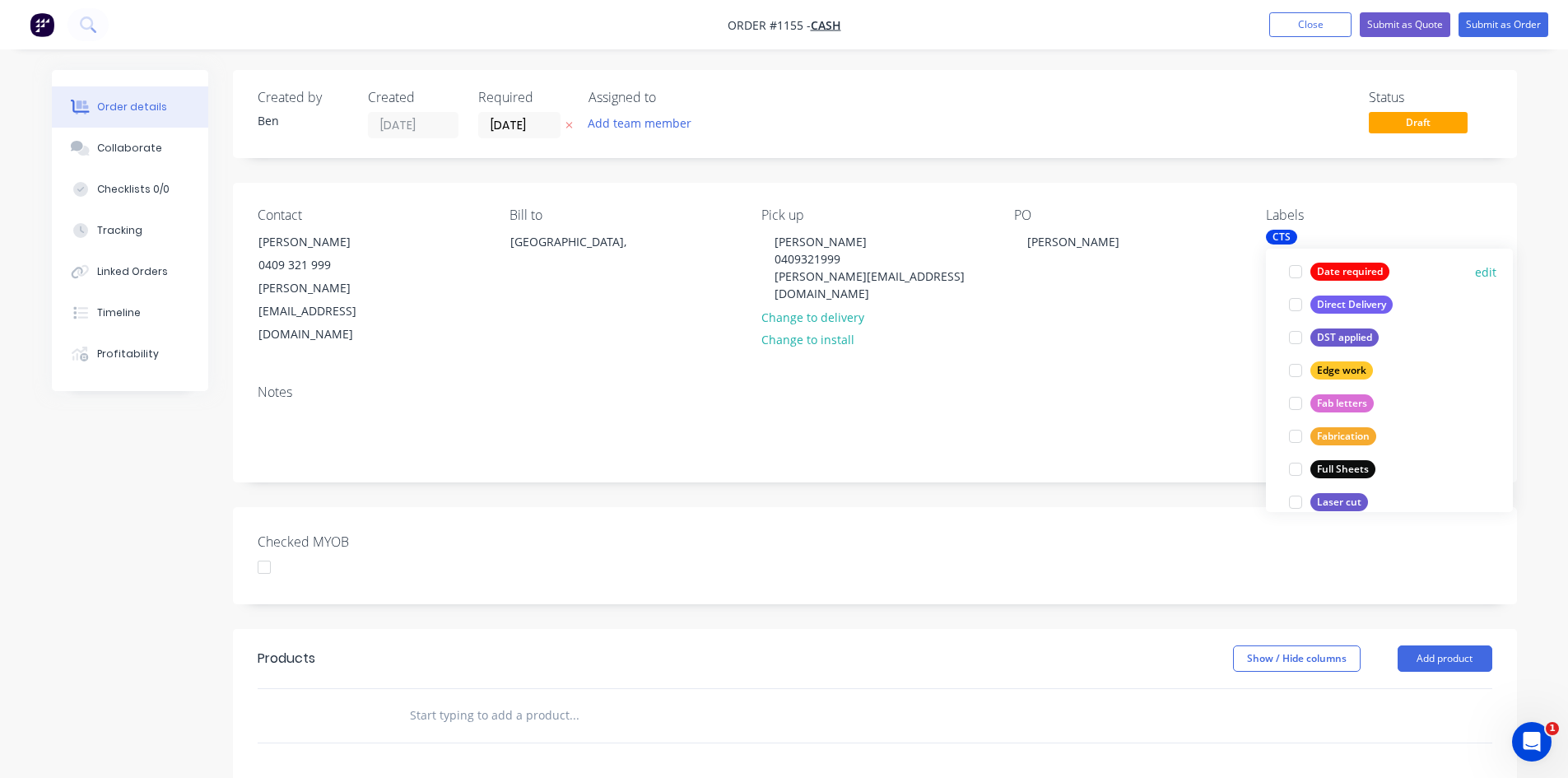
scroll to position [280, 0]
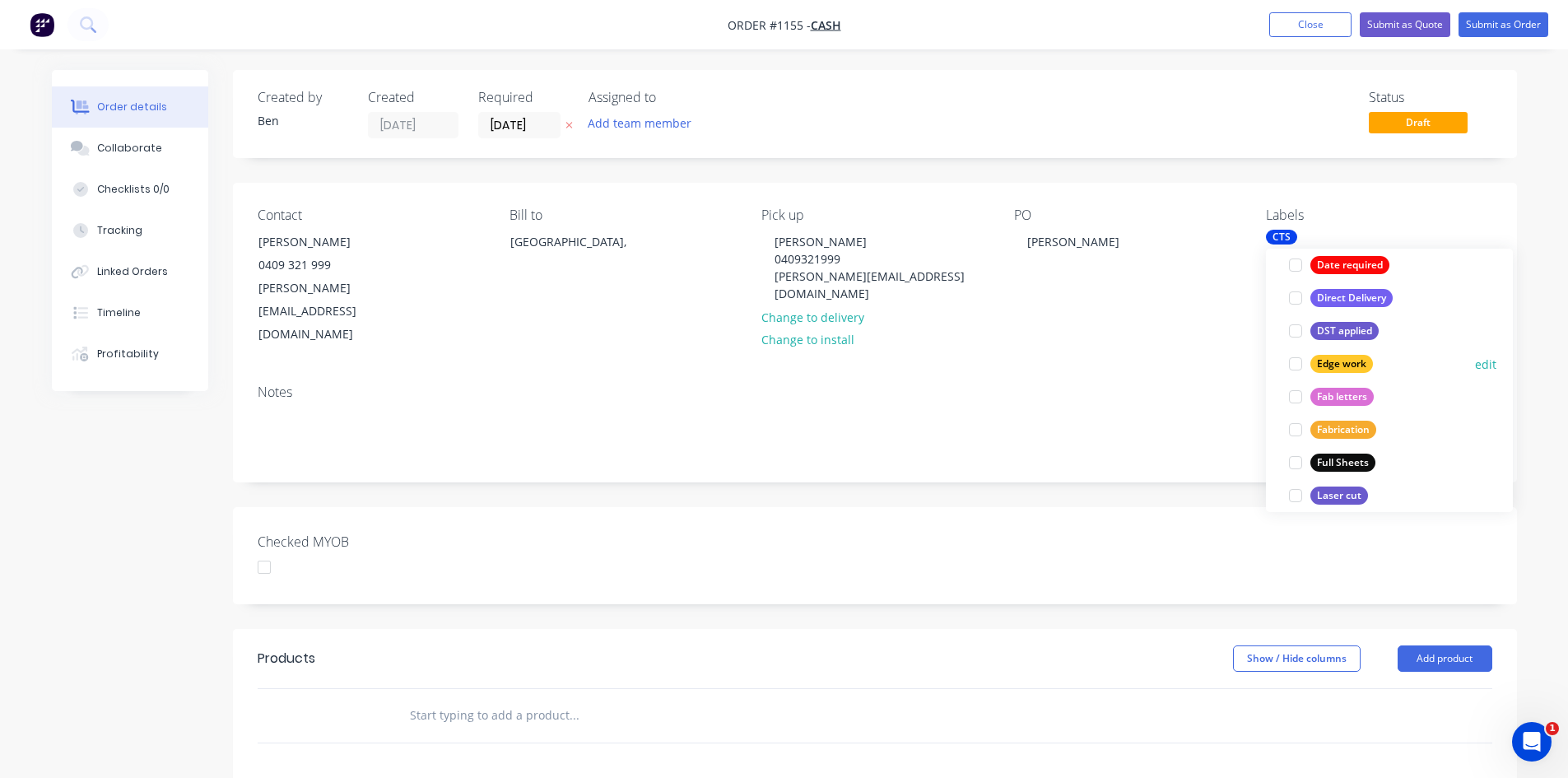
click at [1291, 364] on div at bounding box center [1296, 364] width 33 height 33
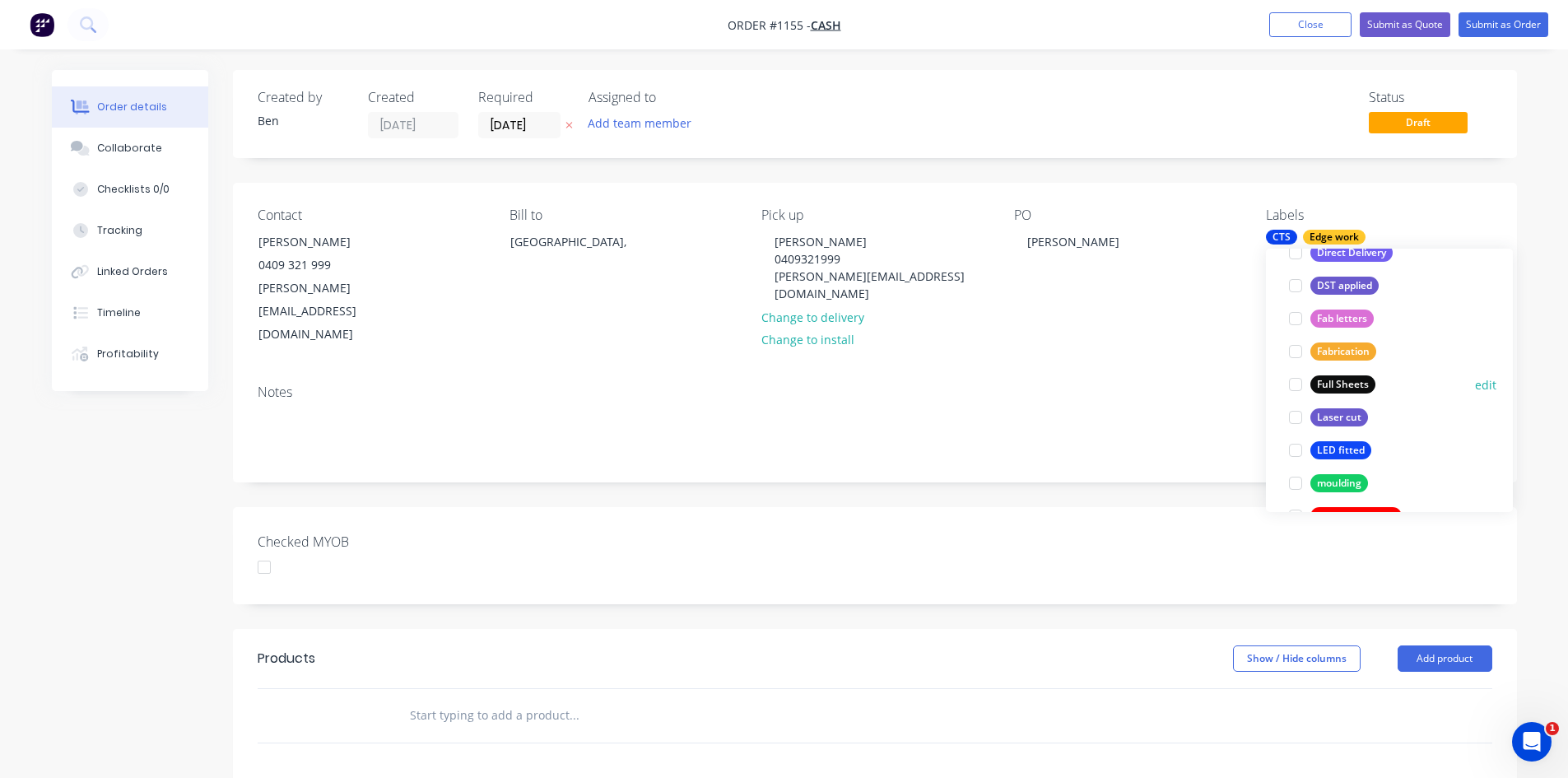
scroll to position [461, 0]
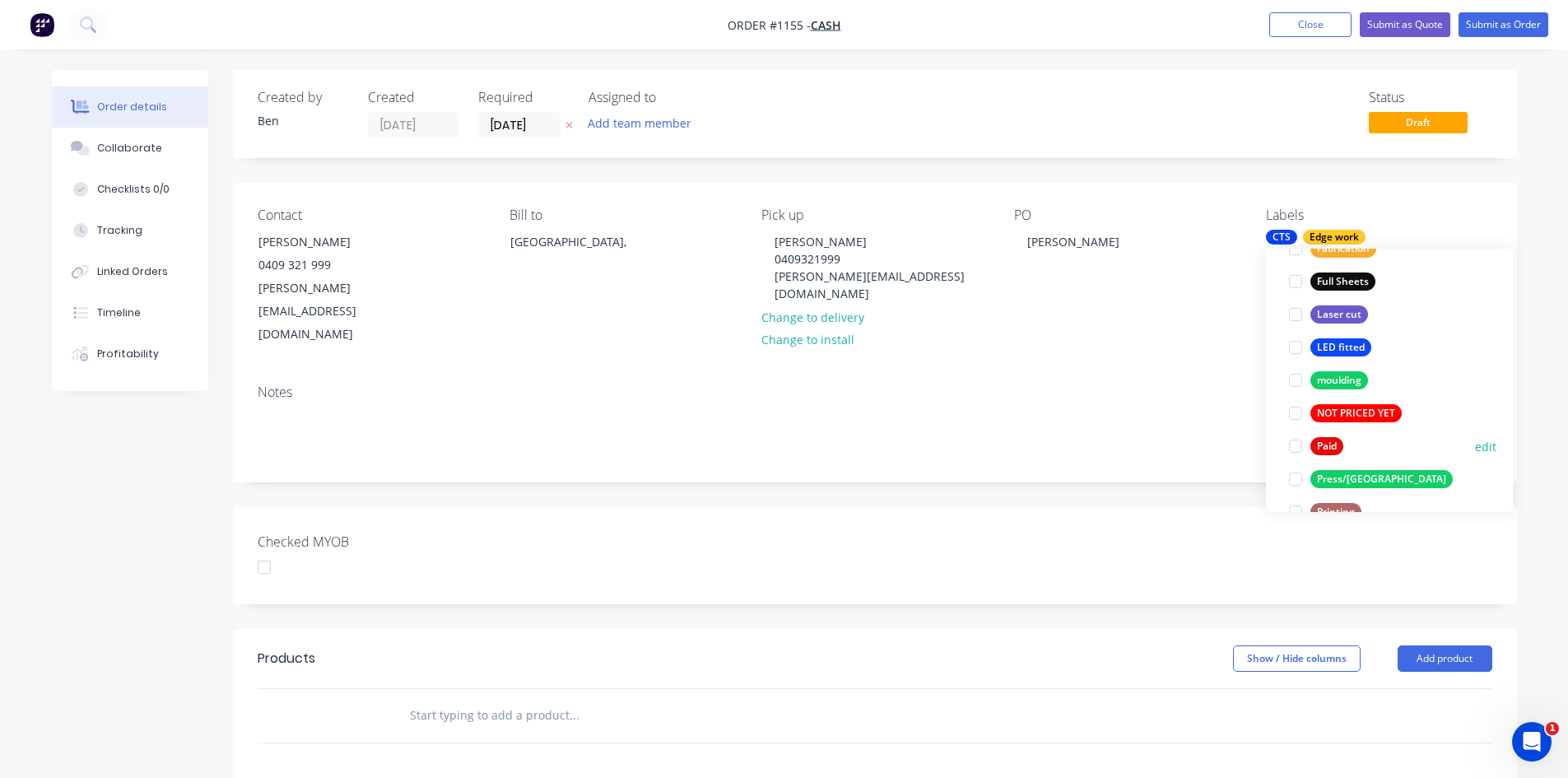
click at [1294, 447] on div at bounding box center [1296, 446] width 33 height 33
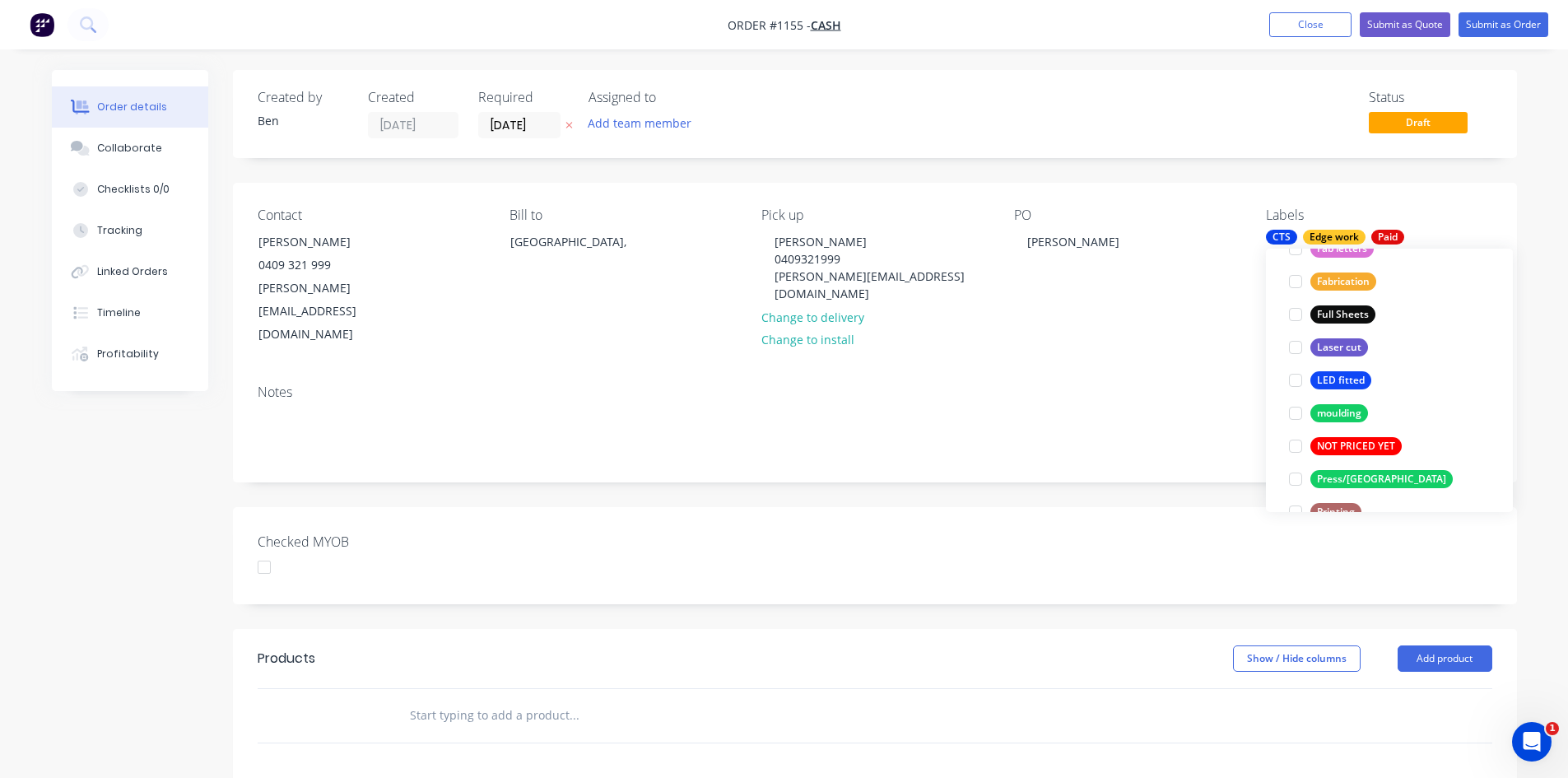
scroll to position [0, 0]
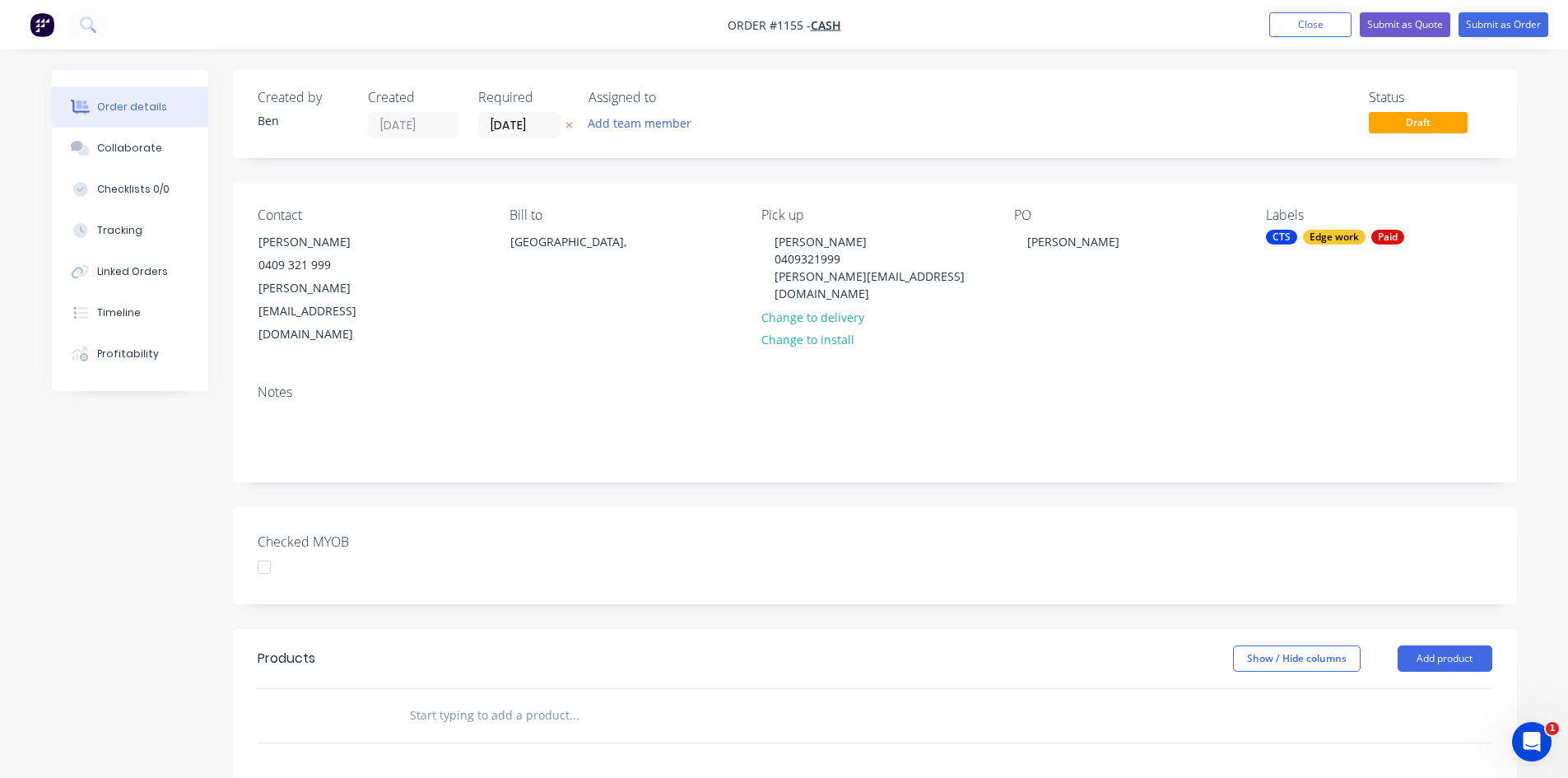
click at [1164, 422] on div "Notes" at bounding box center [875, 427] width 1284 height 111
click at [1441, 645] on button "Add product" at bounding box center [1445, 658] width 94 height 26
click at [1412, 688] on div "Product catalogue" at bounding box center [1414, 700] width 127 height 24
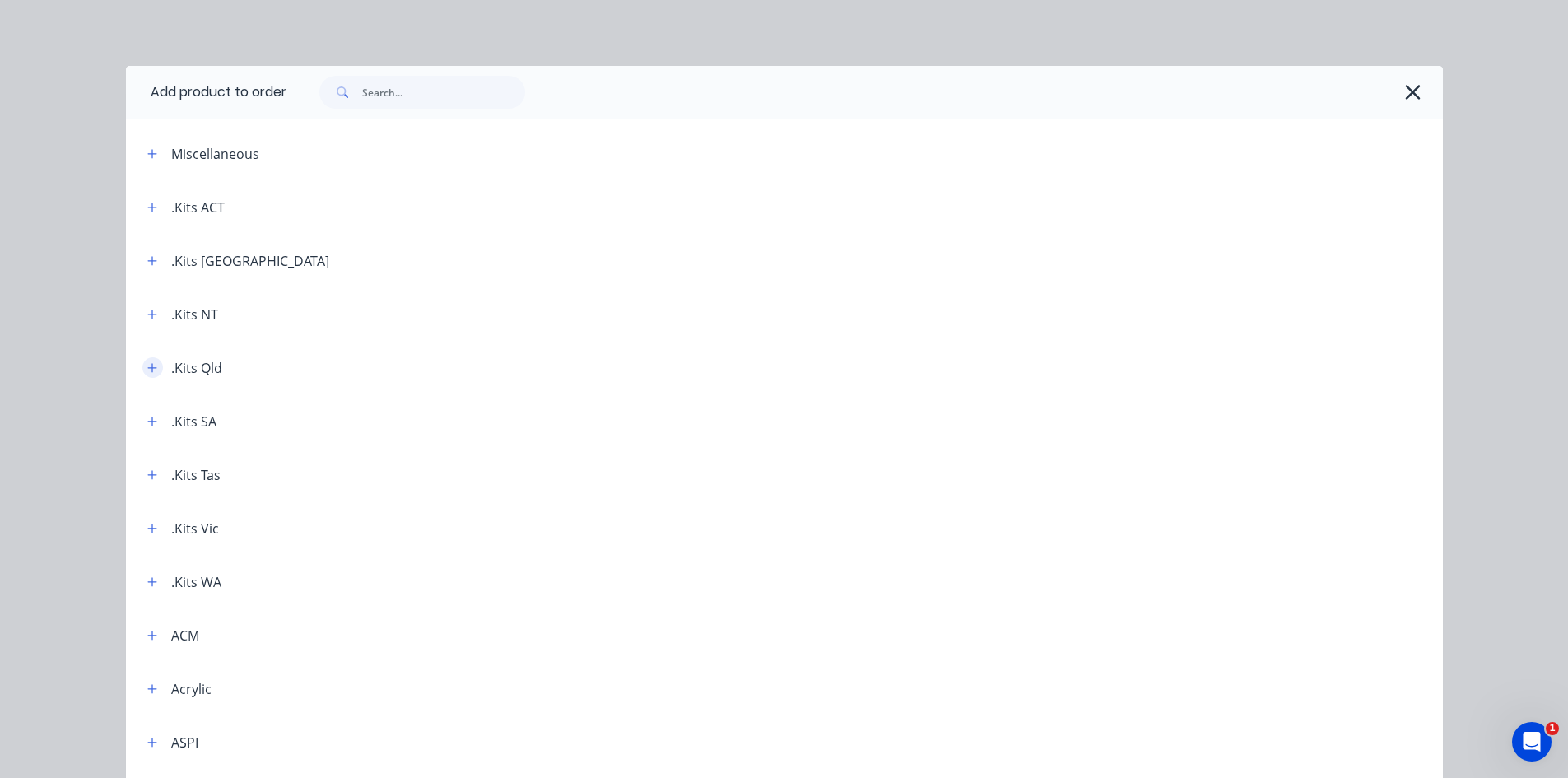
click at [147, 369] on icon "button" at bounding box center [151, 367] width 9 height 9
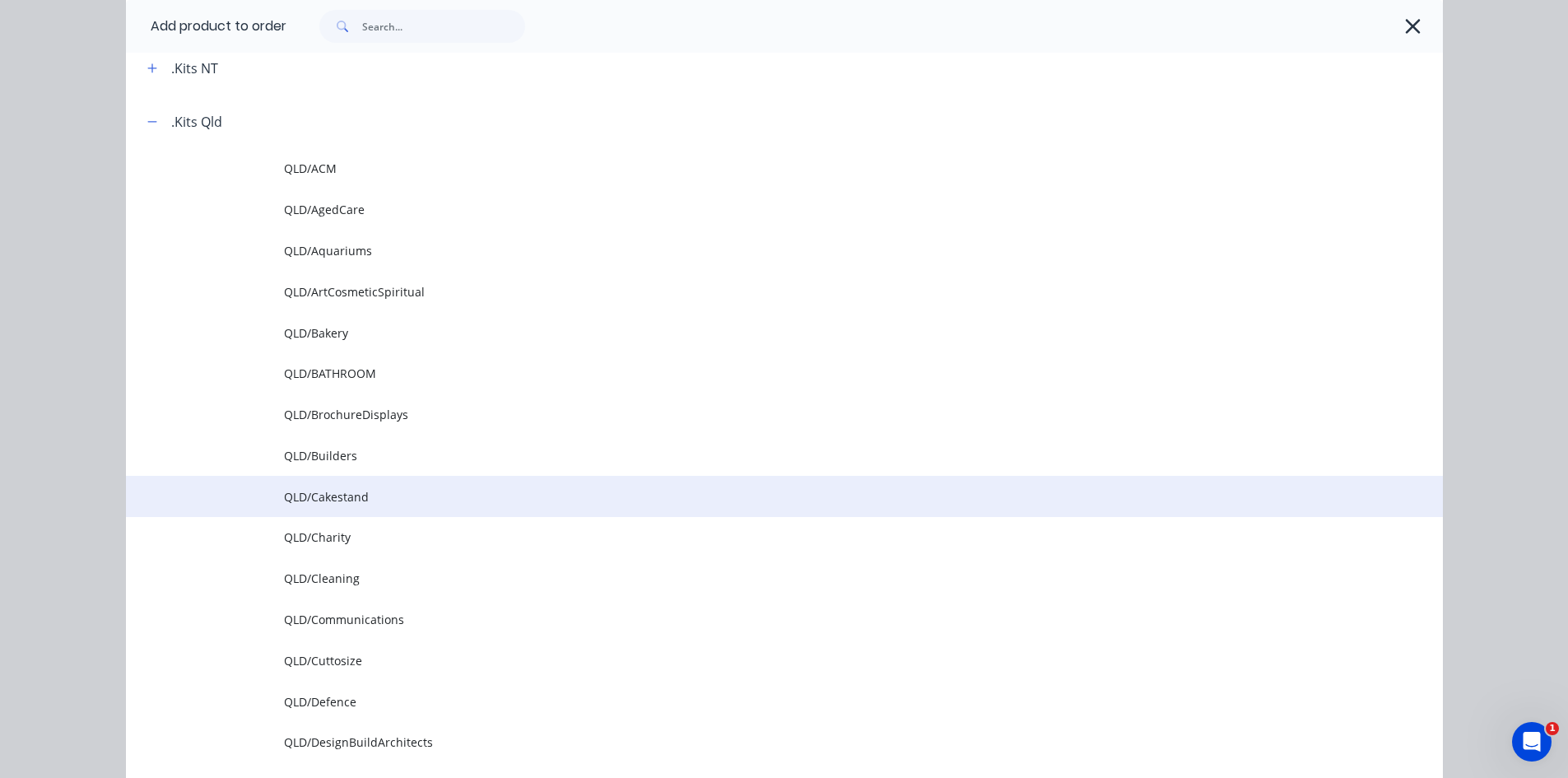
scroll to position [247, 0]
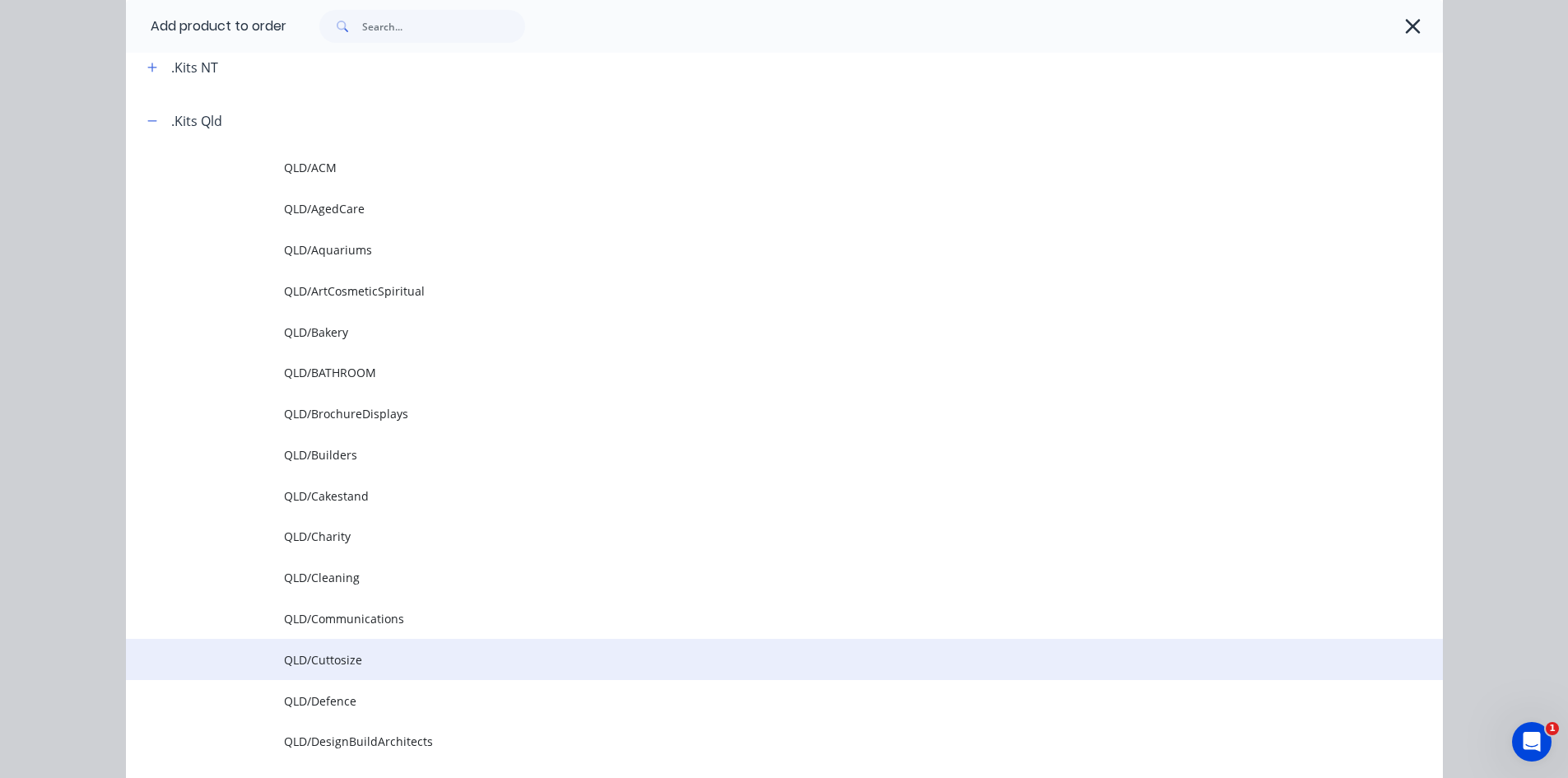
click at [341, 654] on span "QLD/Cuttosize" at bounding box center [747, 660] width 927 height 17
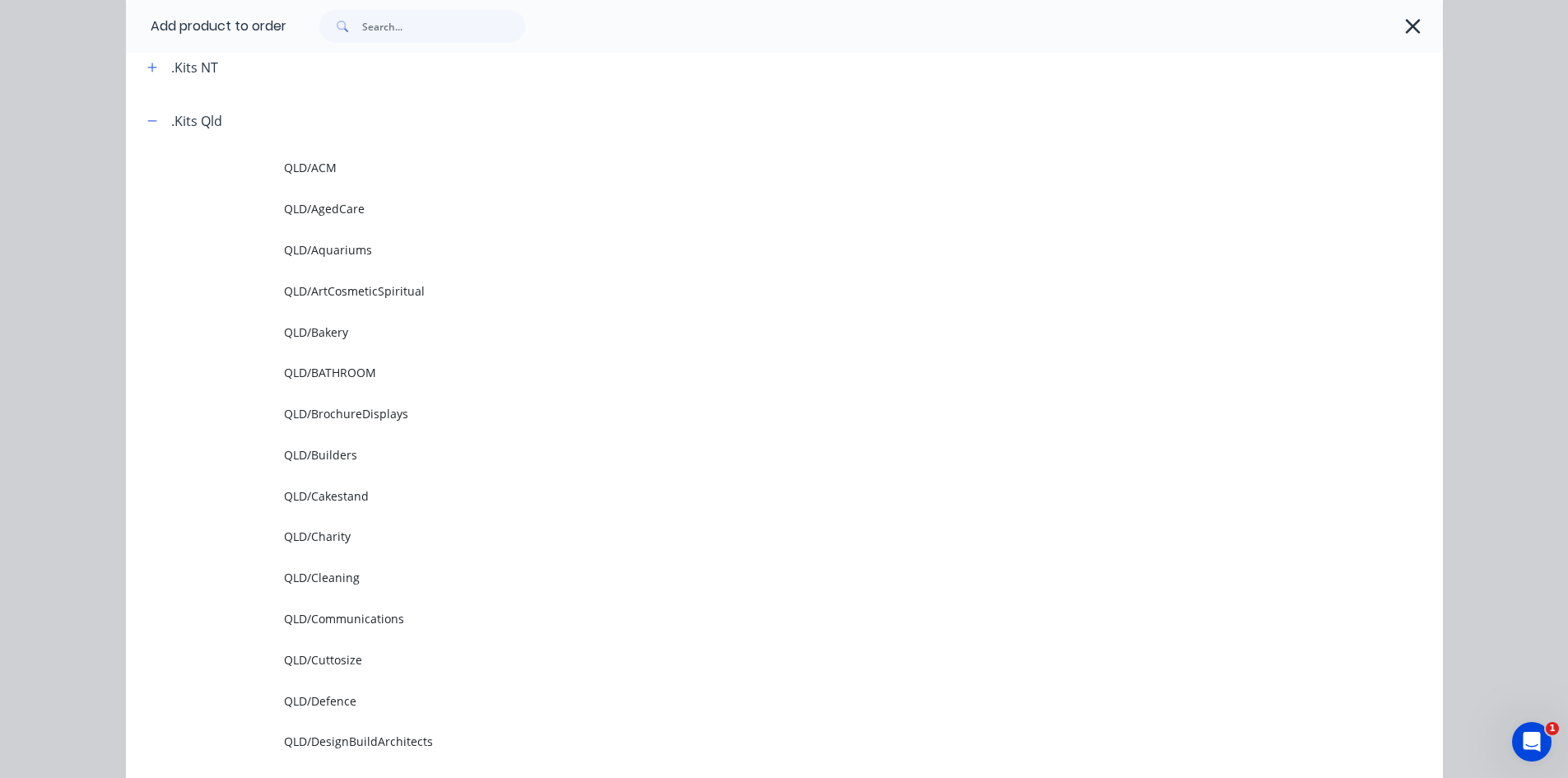
scroll to position [0, 0]
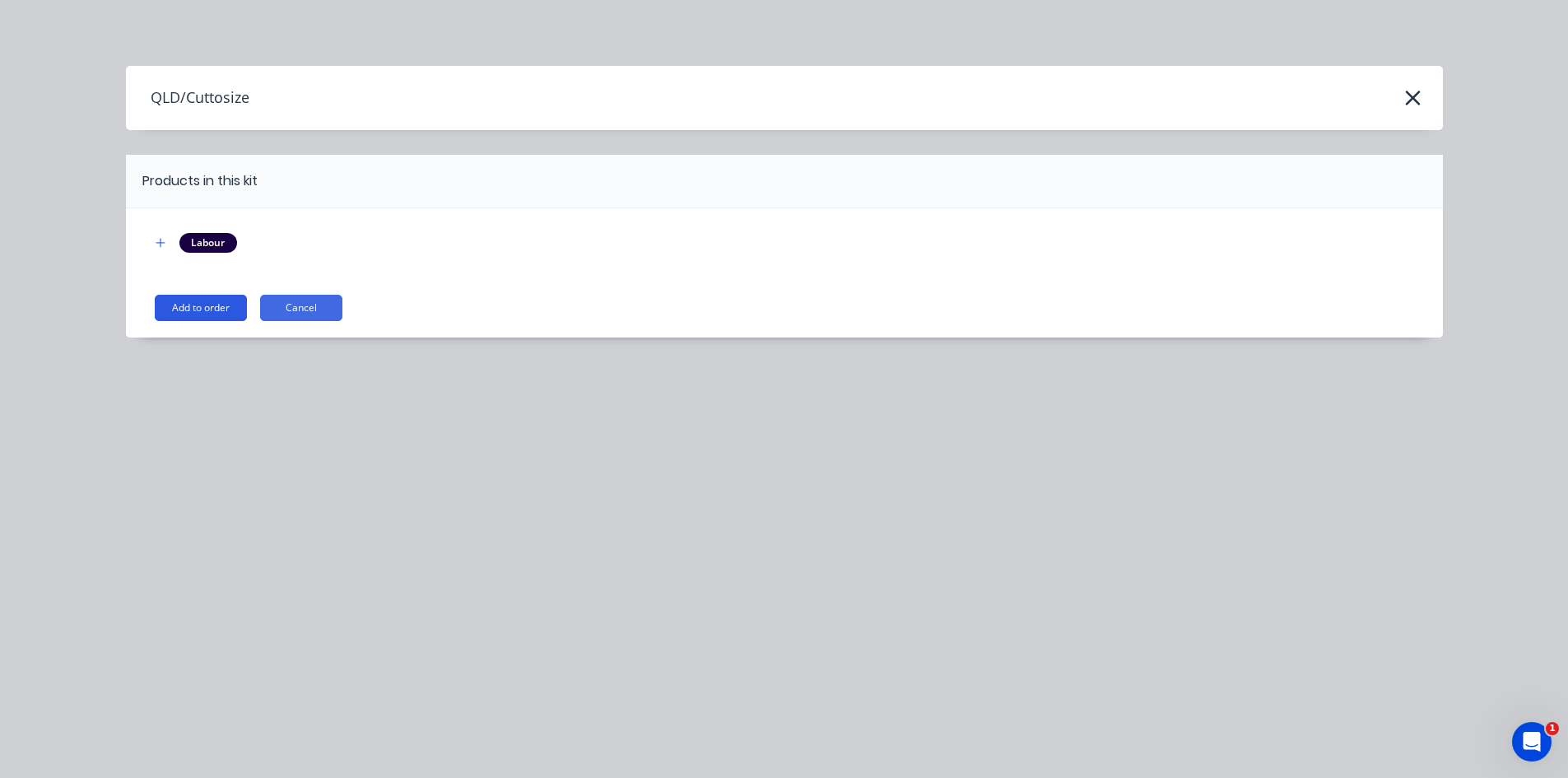
click at [198, 310] on button "Add to order" at bounding box center [201, 307] width 92 height 26
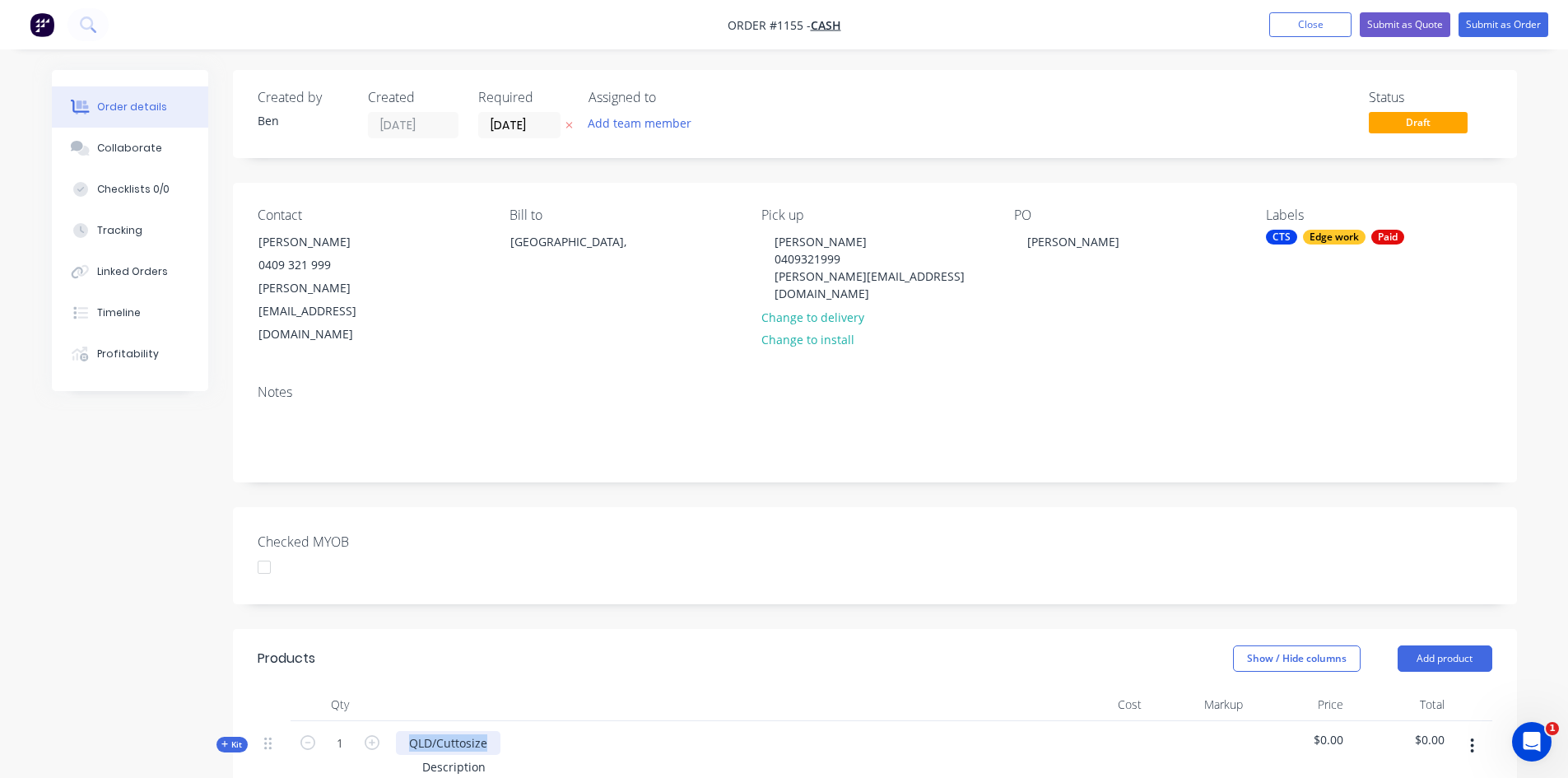
drag, startPoint x: 408, startPoint y: 697, endPoint x: 505, endPoint y: 701, distance: 97.1
click at [505, 721] on div "QLD/Cuttosize Description" at bounding box center [719, 757] width 658 height 71
drag, startPoint x: 492, startPoint y: 722, endPoint x: 391, endPoint y: 724, distance: 101.0
click at [391, 724] on div "20mm Clear Acrylic Description" at bounding box center [719, 757] width 658 height 71
click at [668, 721] on div "20mm Clear Acrylic 30 x 730mm Diamond Polish 1 x long edge R10 as per drawing" at bounding box center [719, 774] width 658 height 106
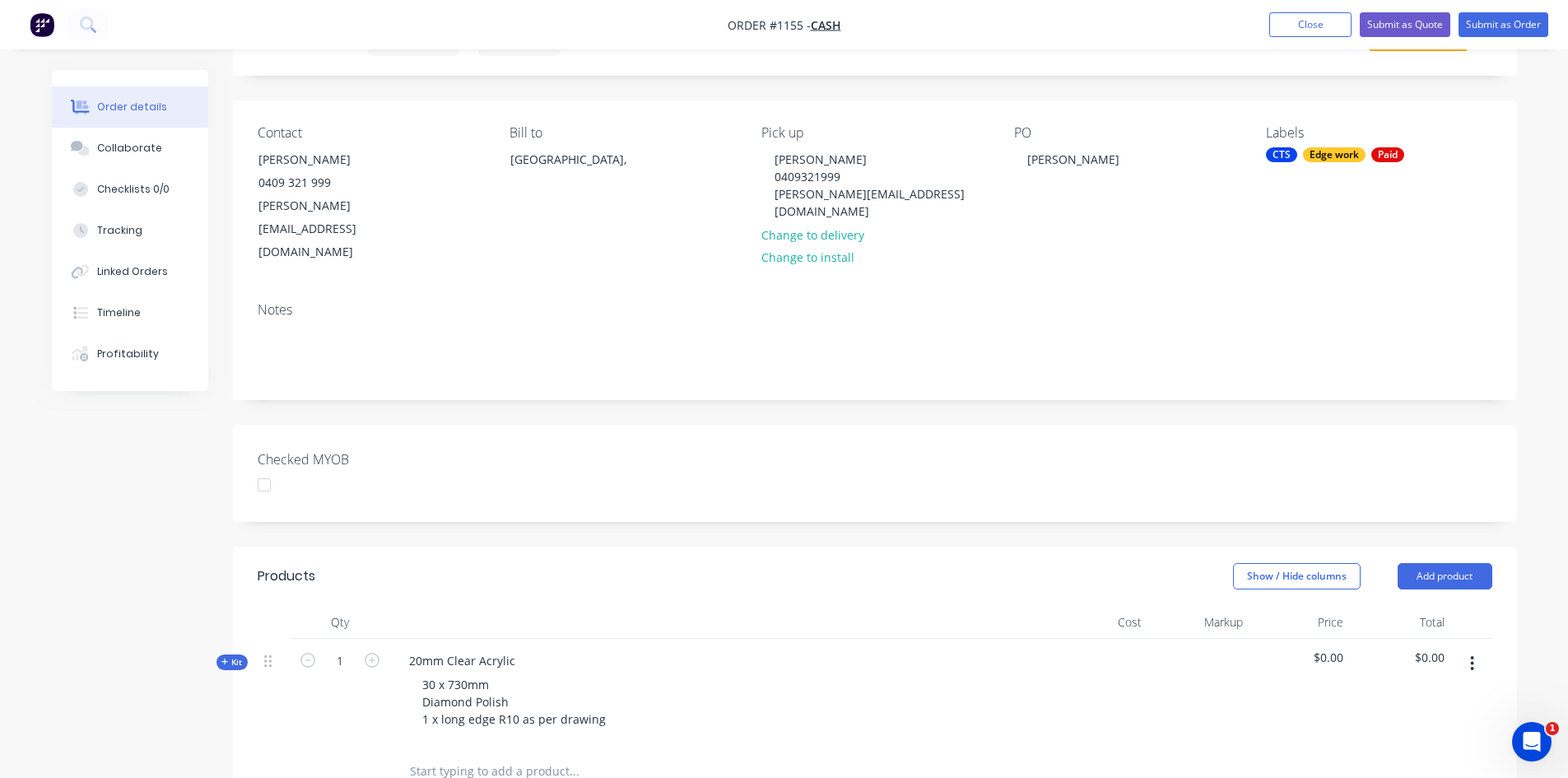
scroll to position [247, 0]
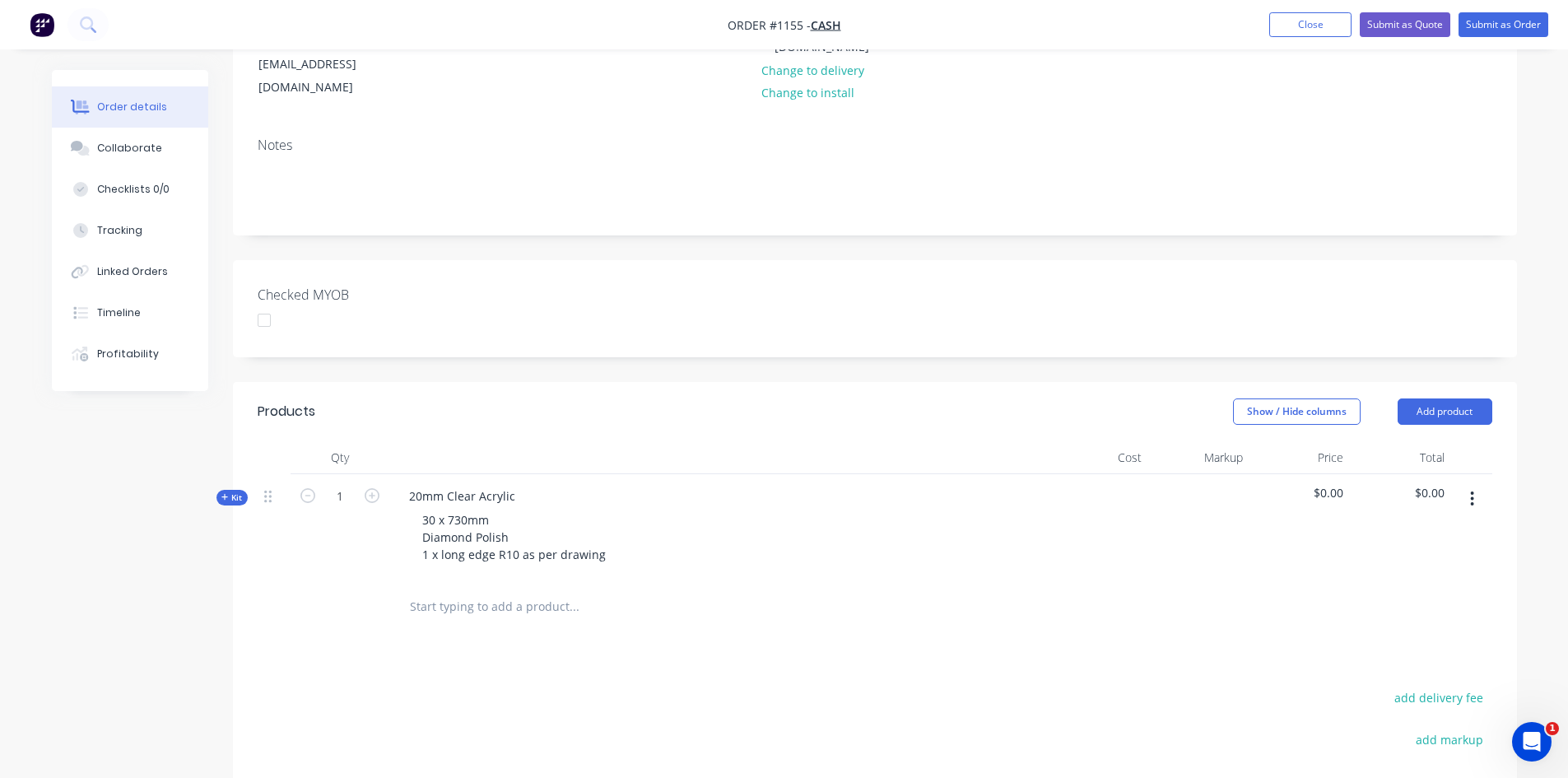
click at [232, 492] on span "Kit" at bounding box center [232, 498] width 21 height 13
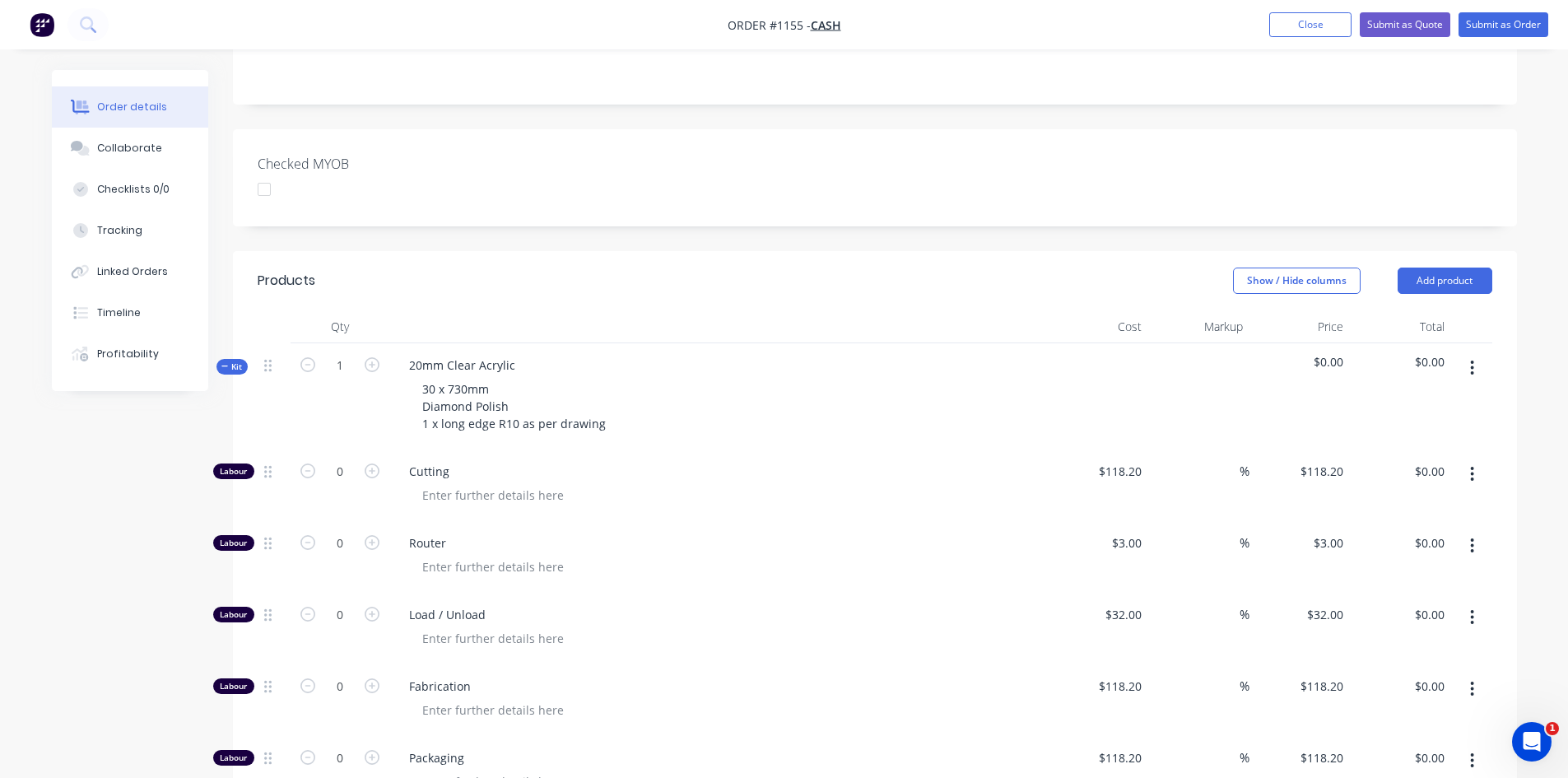
scroll to position [412, 0]
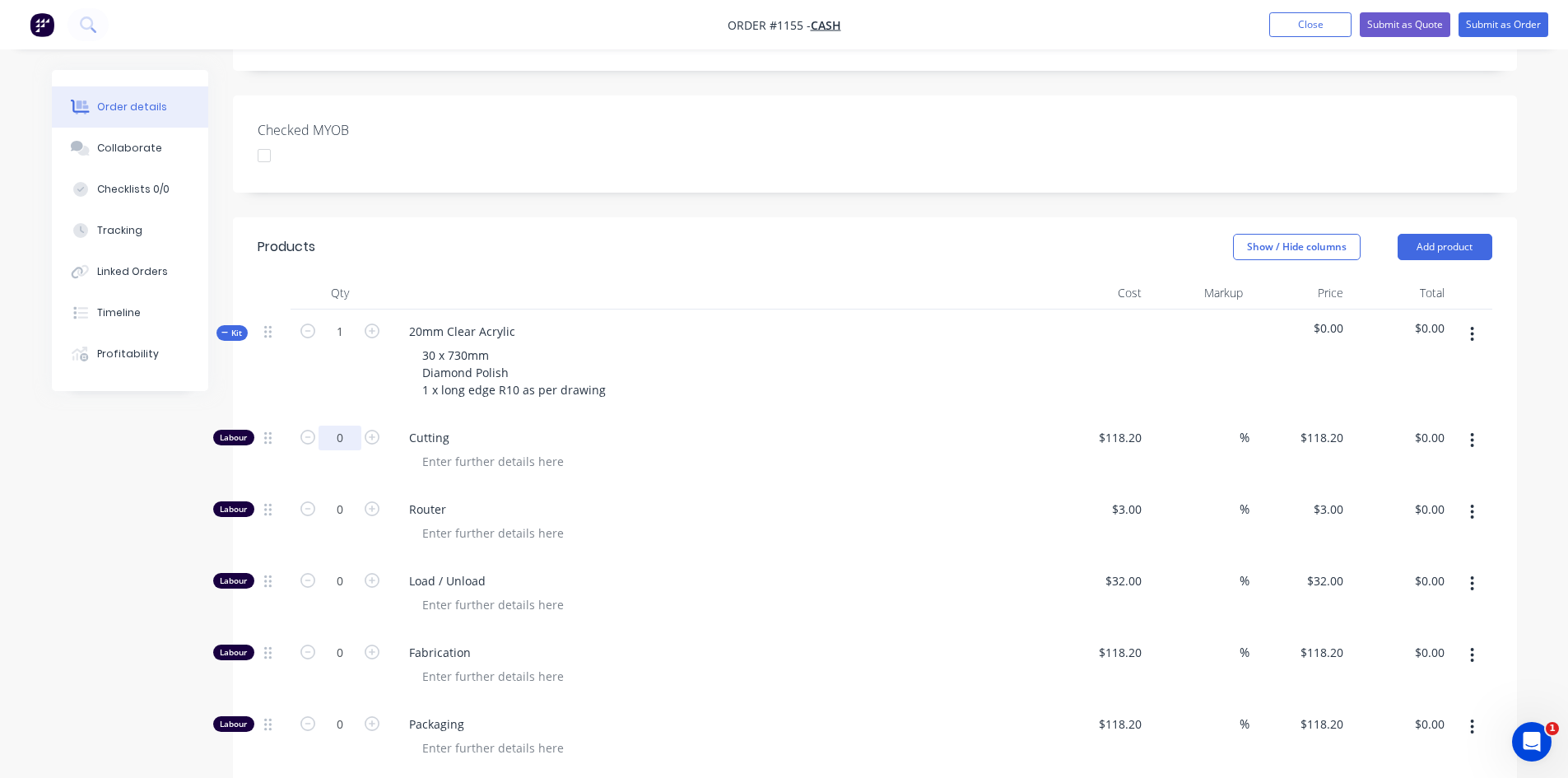
click at [338, 426] on input "0" at bounding box center [340, 438] width 42 height 25
type input "1"
type input "118.2"
type input "$118.20"
click at [1122, 426] on input "118.2" at bounding box center [1122, 437] width 51 height 24
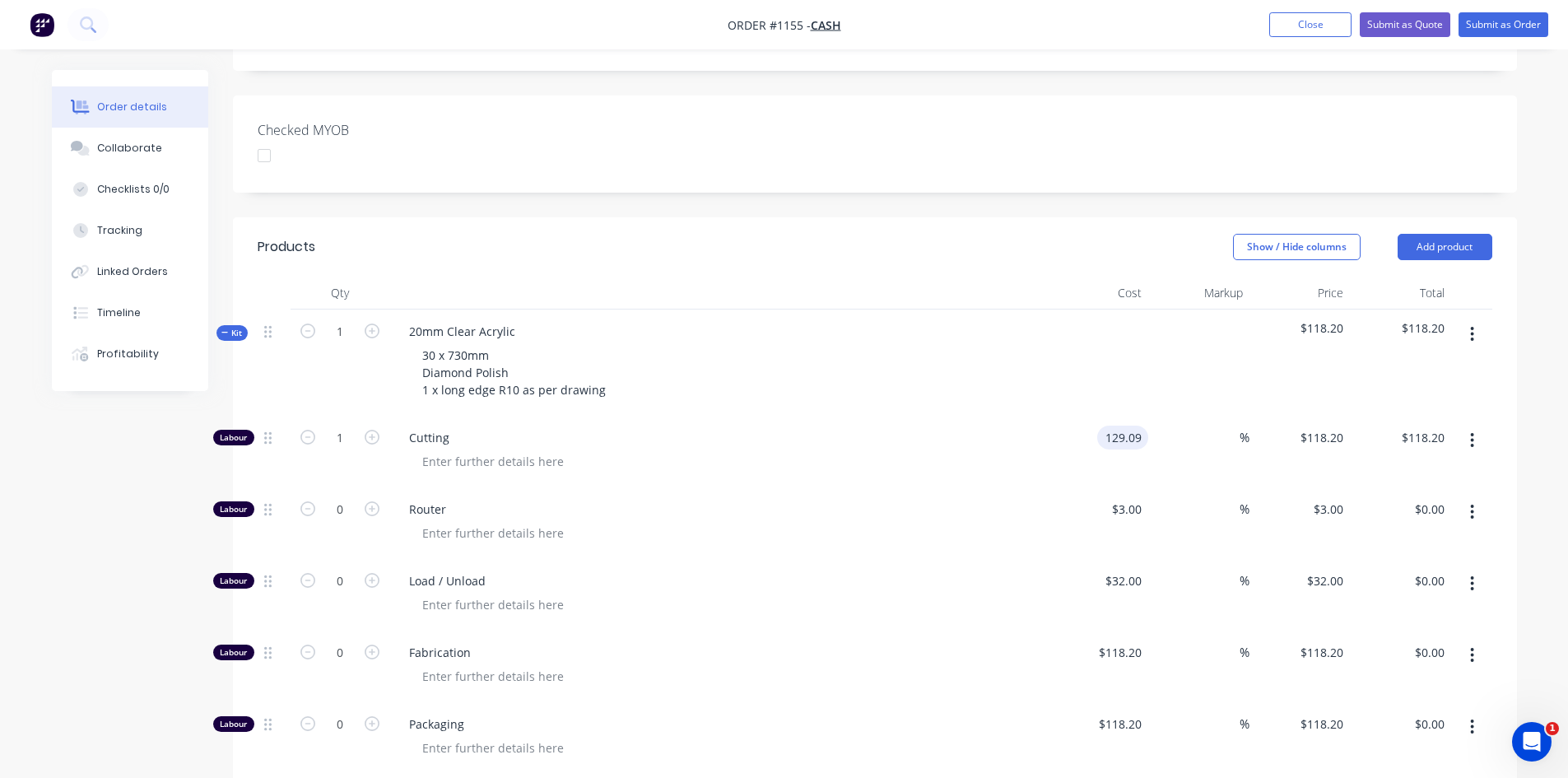
type input "$129.09"
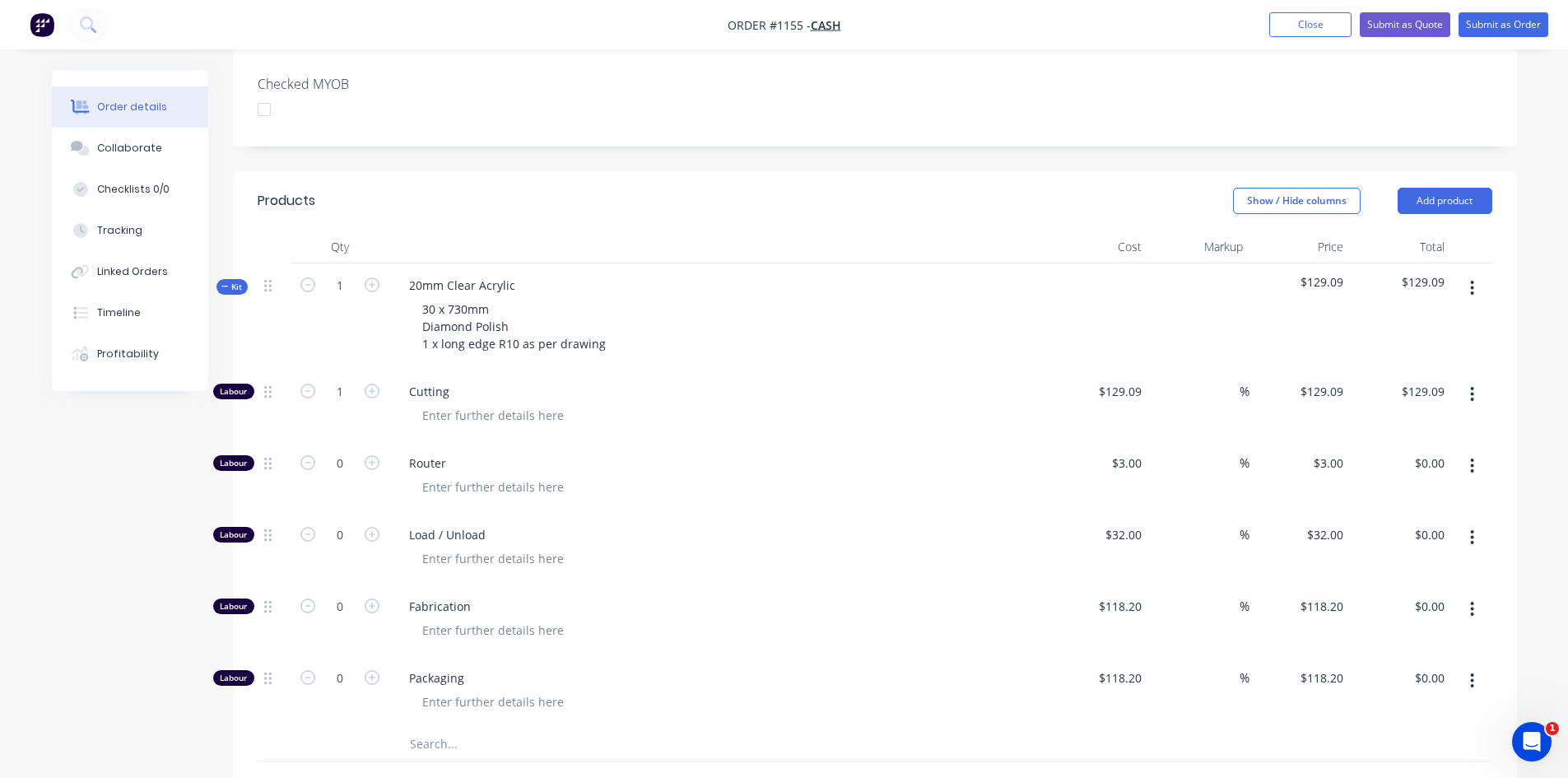
scroll to position [457, 0]
click at [241, 281] on span "Kit" at bounding box center [232, 287] width 21 height 13
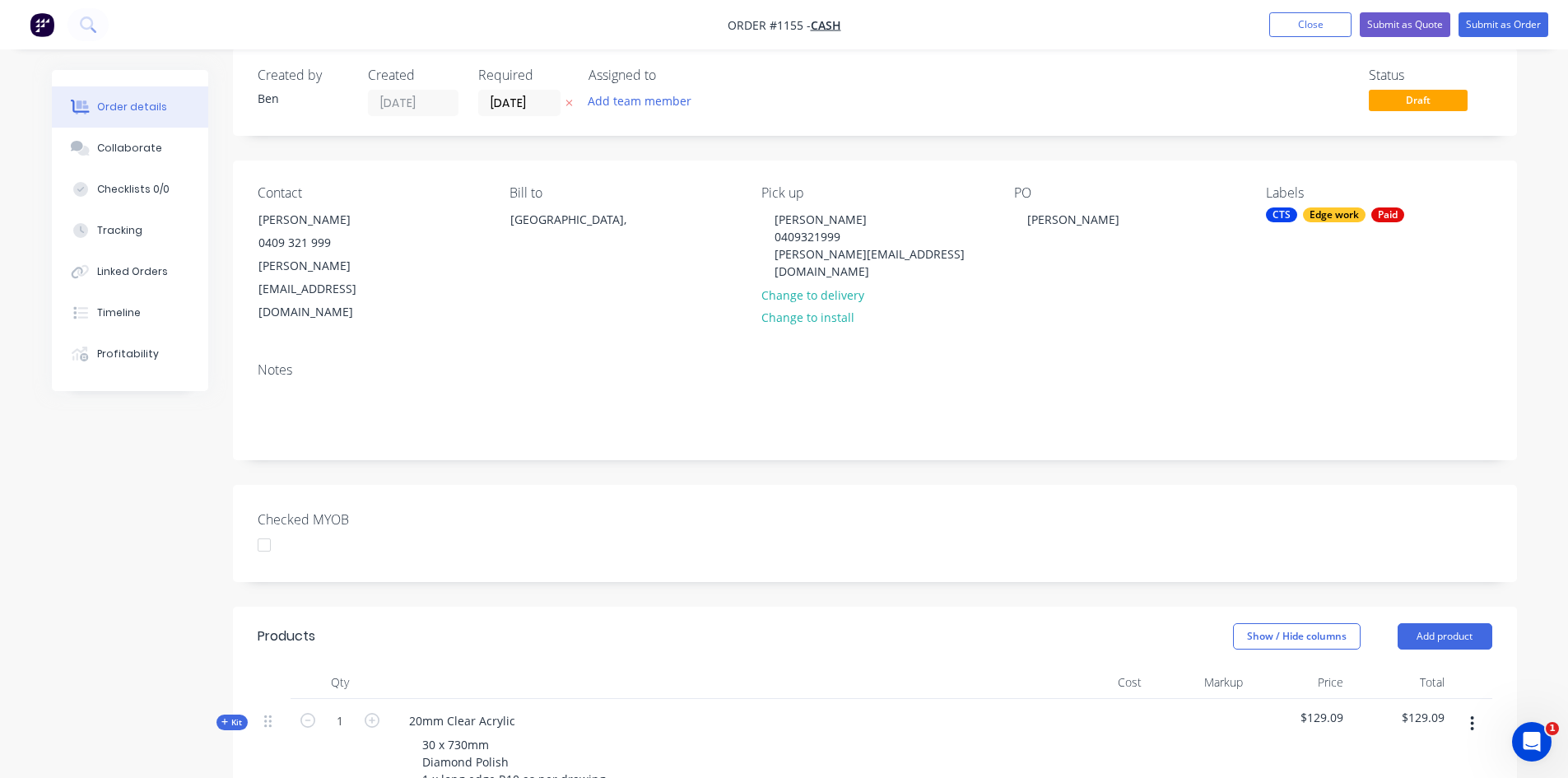
scroll to position [0, 0]
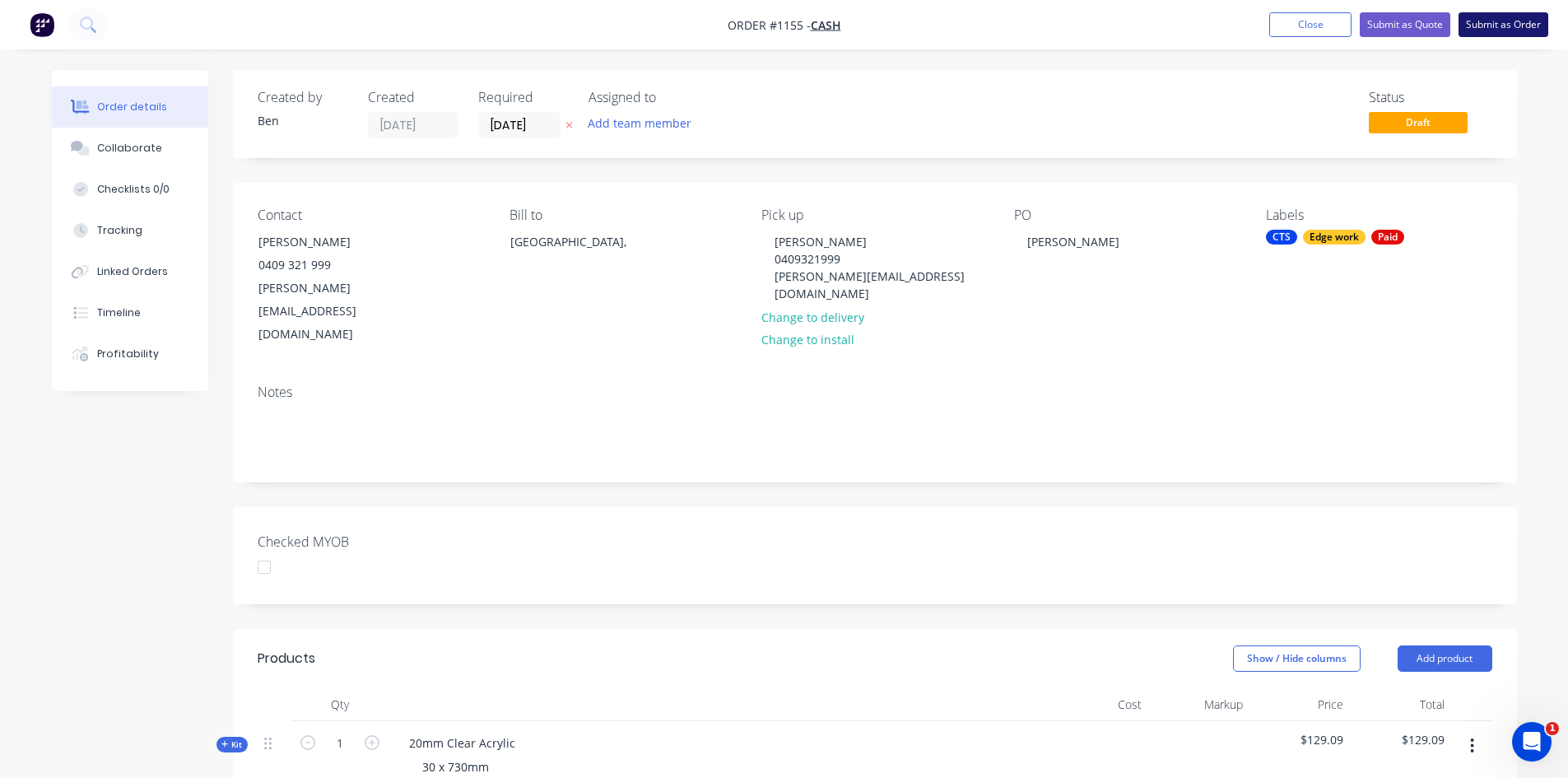
click at [1516, 23] on button "Submit as Order" at bounding box center [1503, 25] width 90 height 25
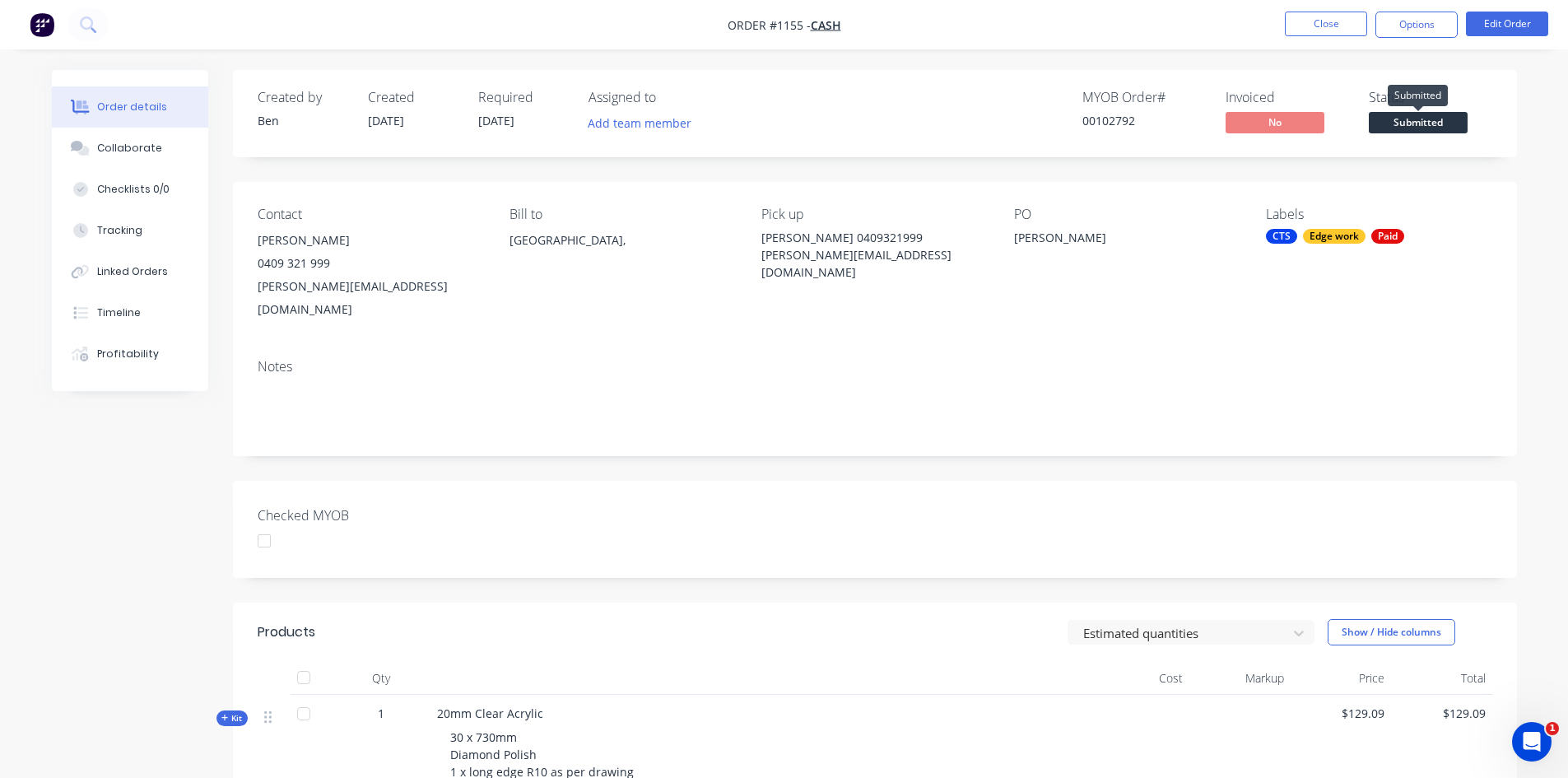
click at [1412, 124] on span "Submitted" at bounding box center [1418, 121] width 99 height 20
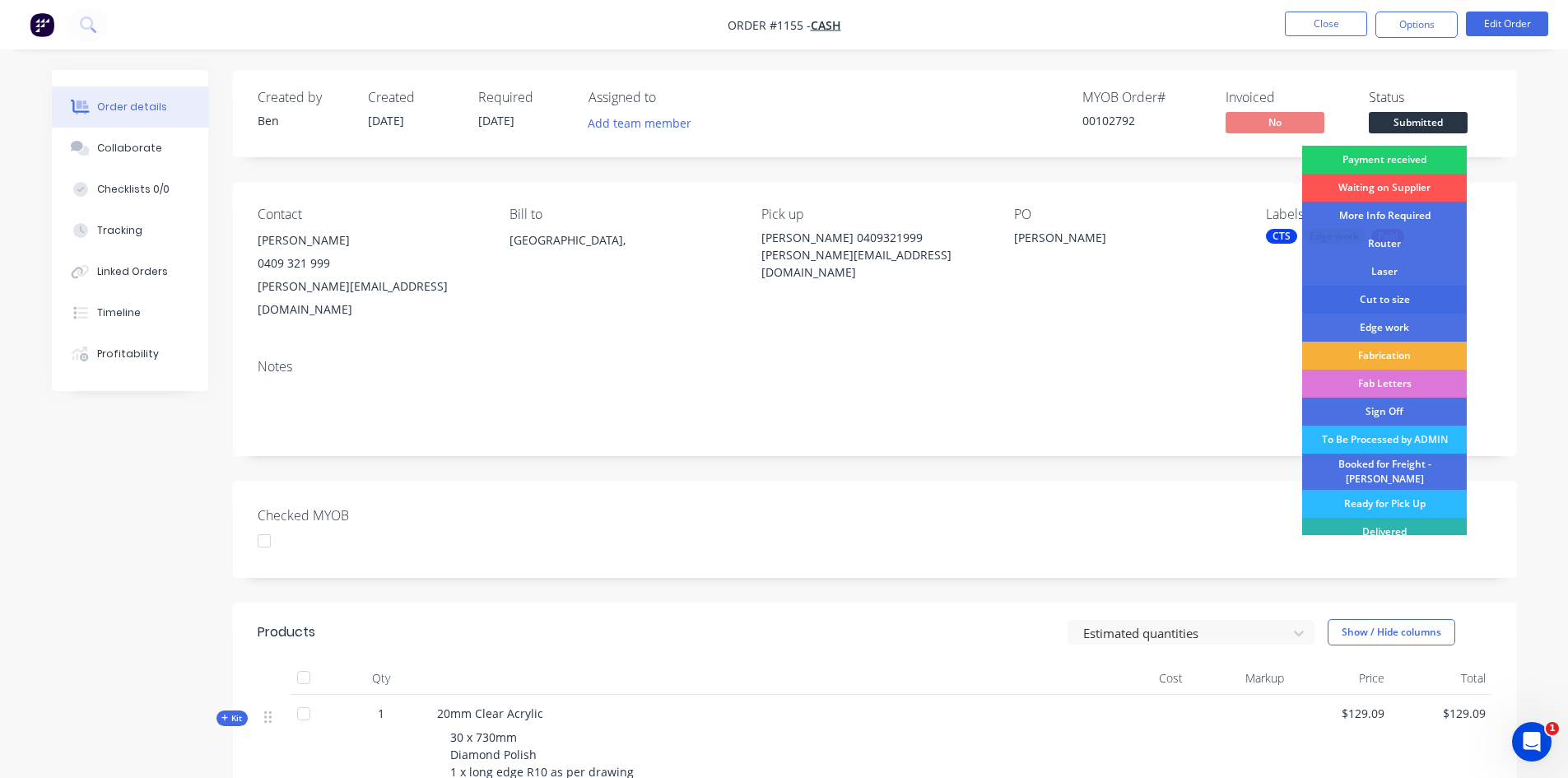
click at [1401, 298] on div "Cut to size" at bounding box center [1384, 299] width 165 height 28
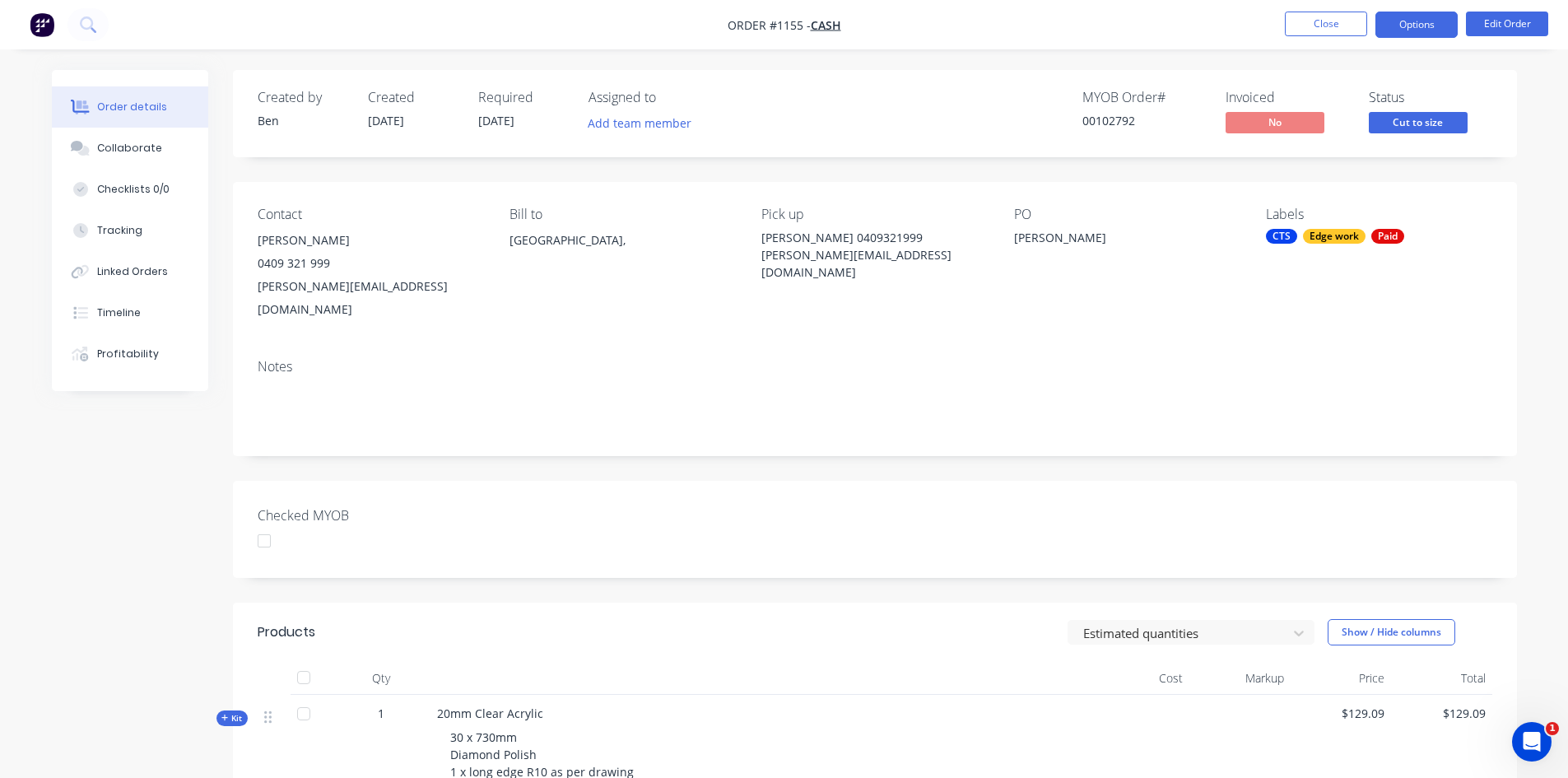
click at [1416, 22] on button "Options" at bounding box center [1417, 24] width 83 height 26
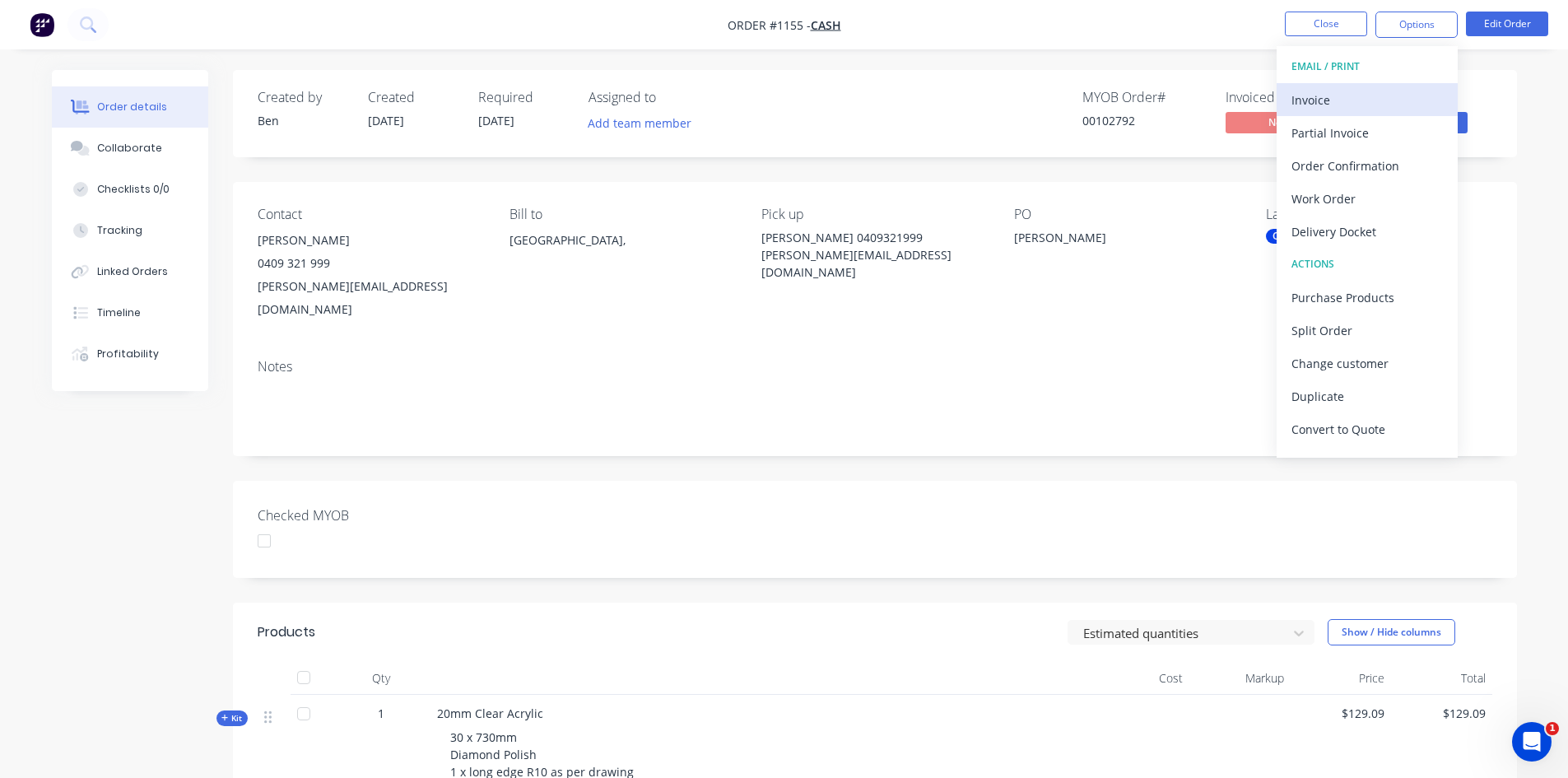
click at [1309, 102] on div "Invoice" at bounding box center [1367, 100] width 151 height 24
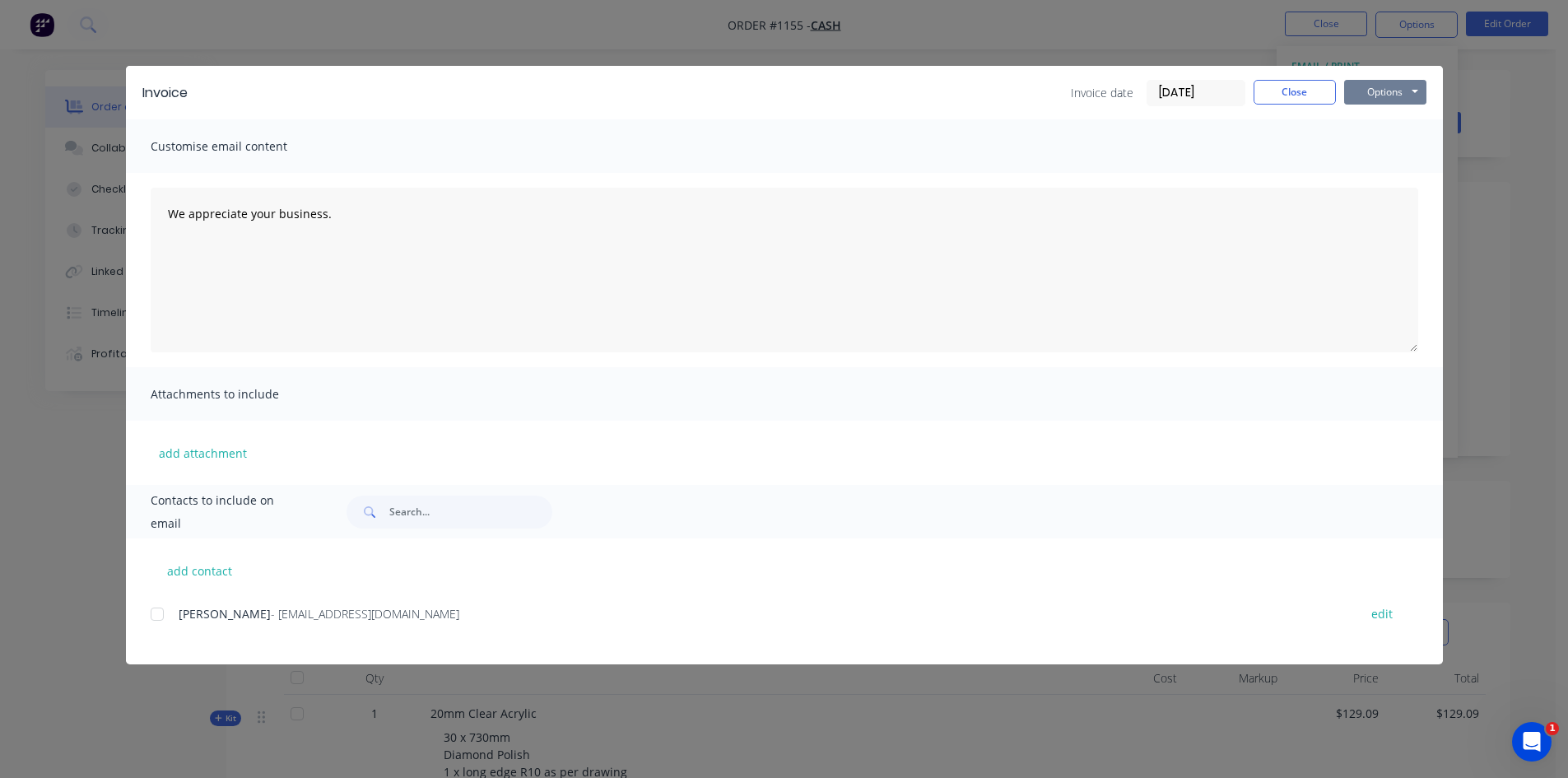
click at [1371, 91] on button "Options" at bounding box center [1386, 92] width 83 height 25
click at [1399, 150] on button "Print" at bounding box center [1397, 148] width 105 height 27
click at [1298, 85] on button "Close" at bounding box center [1295, 92] width 83 height 25
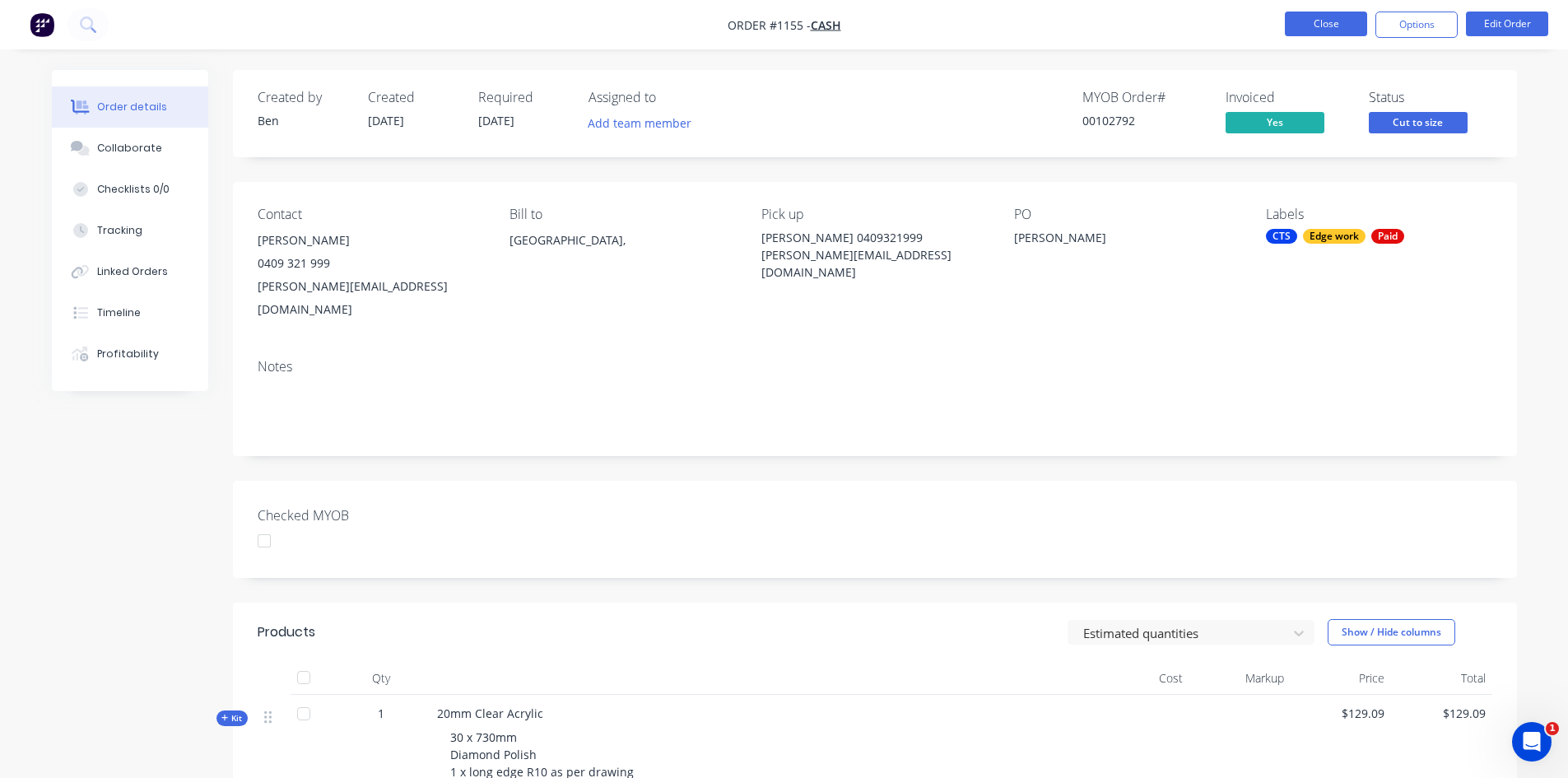
click at [1326, 22] on button "Close" at bounding box center [1326, 24] width 83 height 25
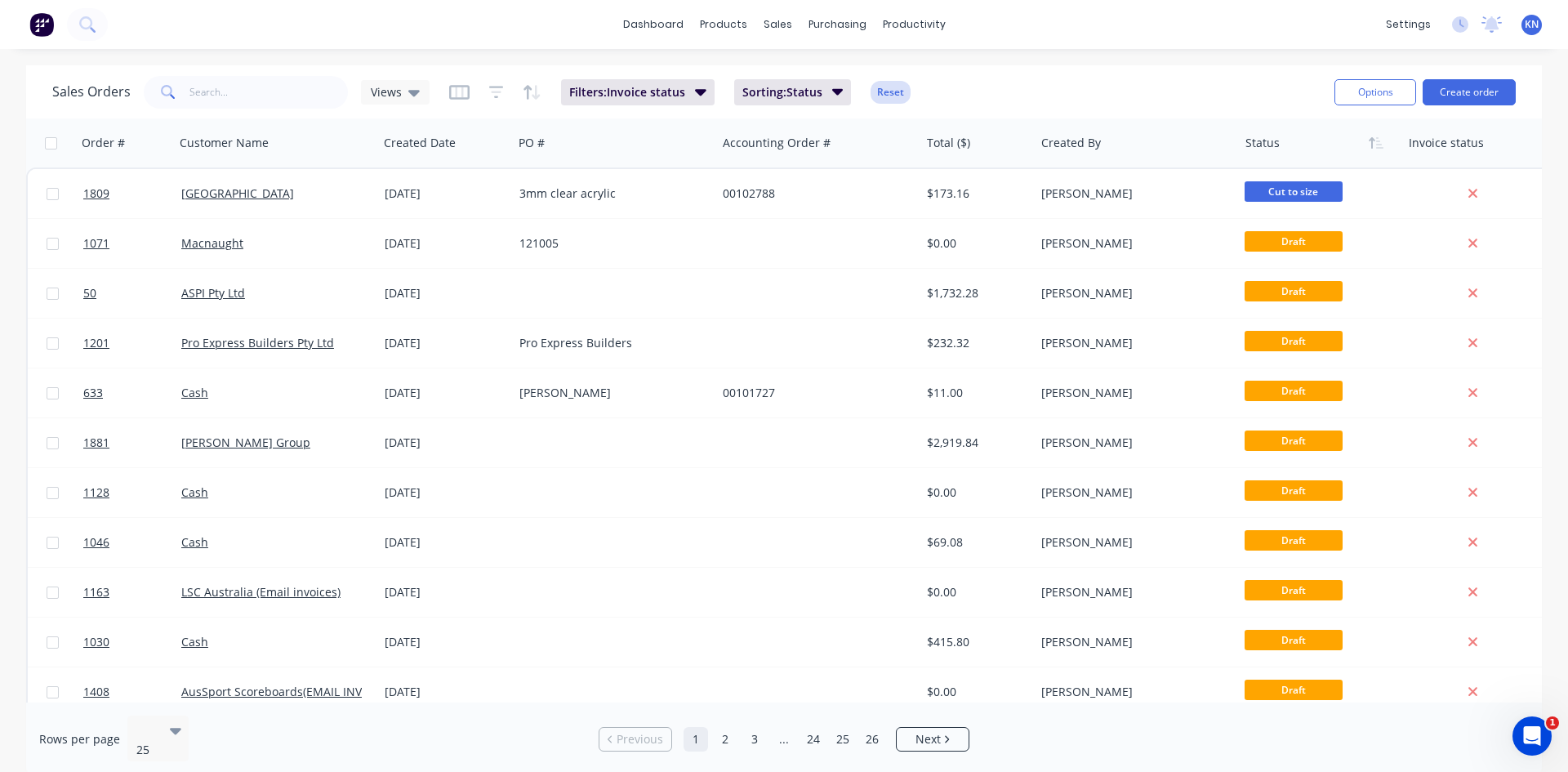
click at [887, 91] on button "Reset" at bounding box center [891, 93] width 40 height 23
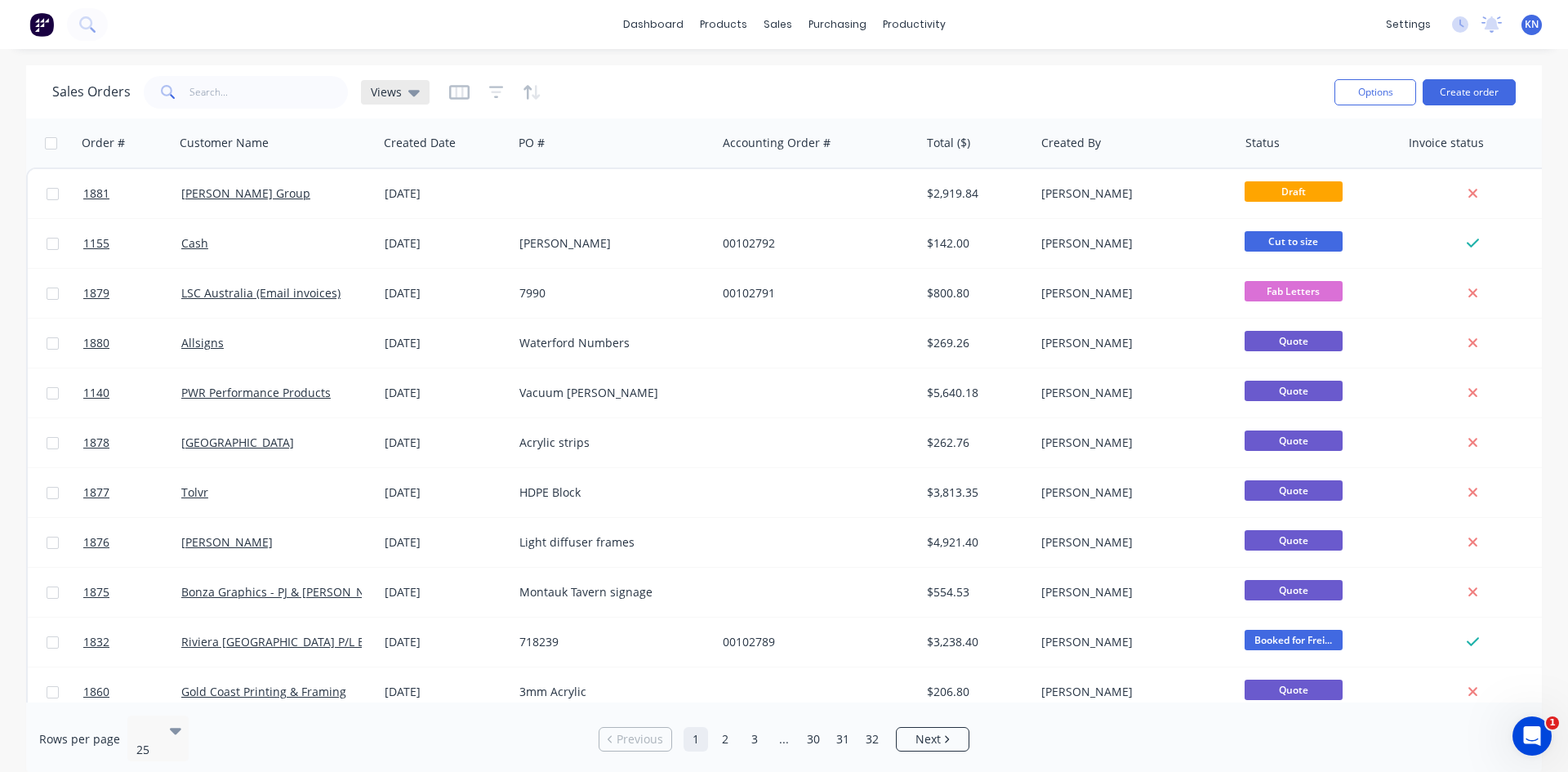
click at [414, 93] on icon at bounding box center [414, 93] width 11 height 7
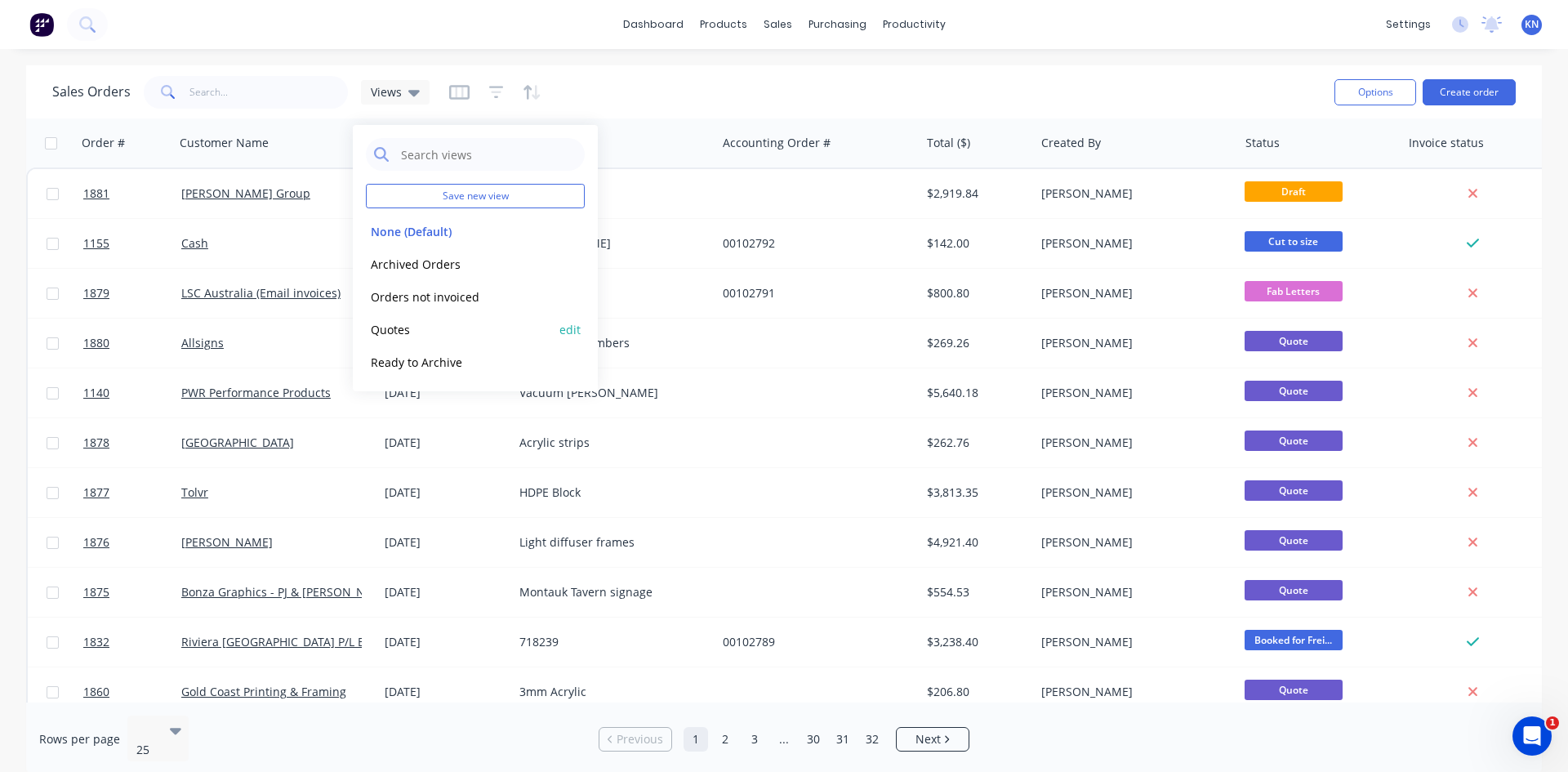
click at [405, 328] on button "Quotes" at bounding box center [458, 330] width 186 height 19
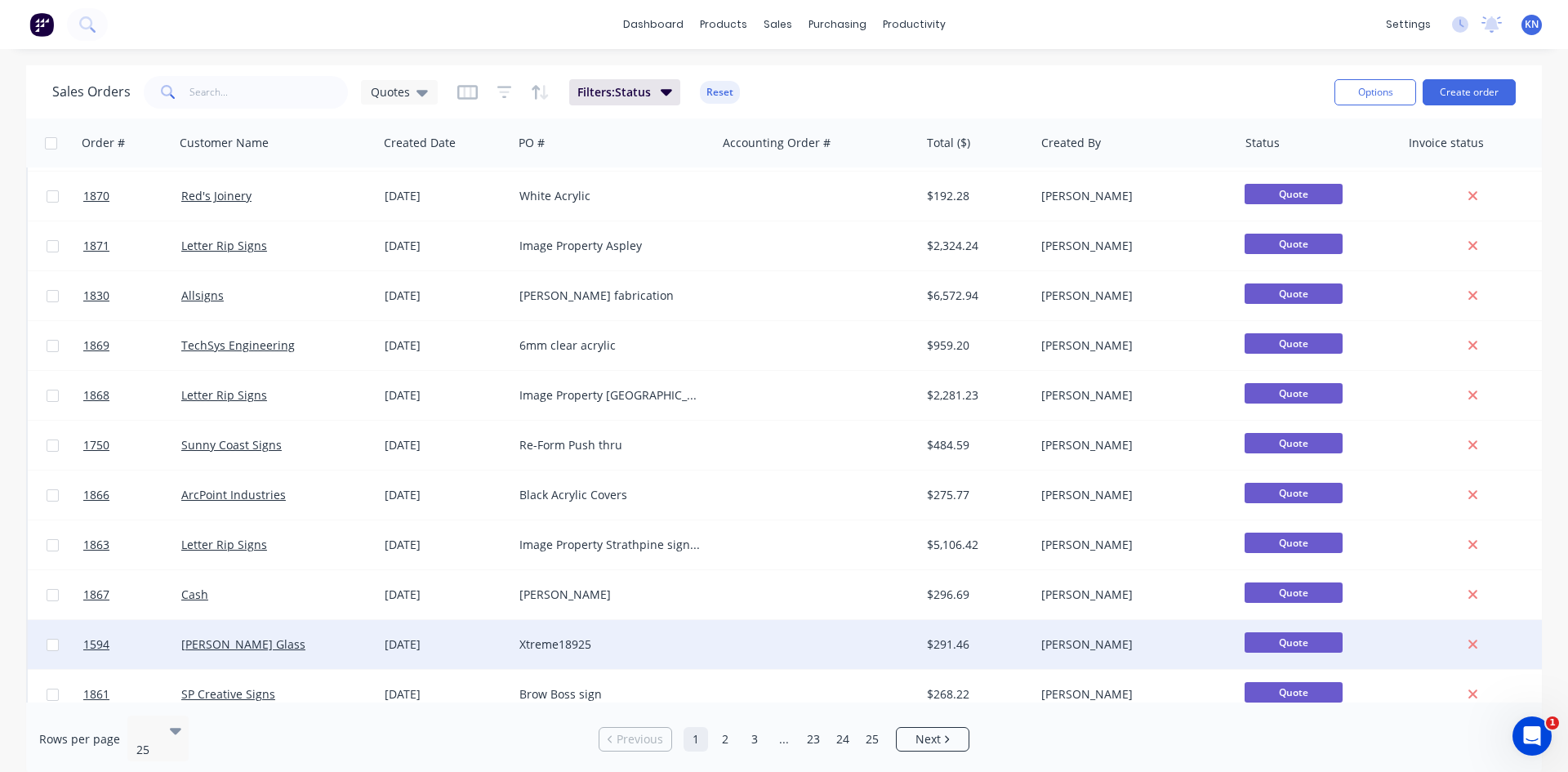
scroll to position [719, 0]
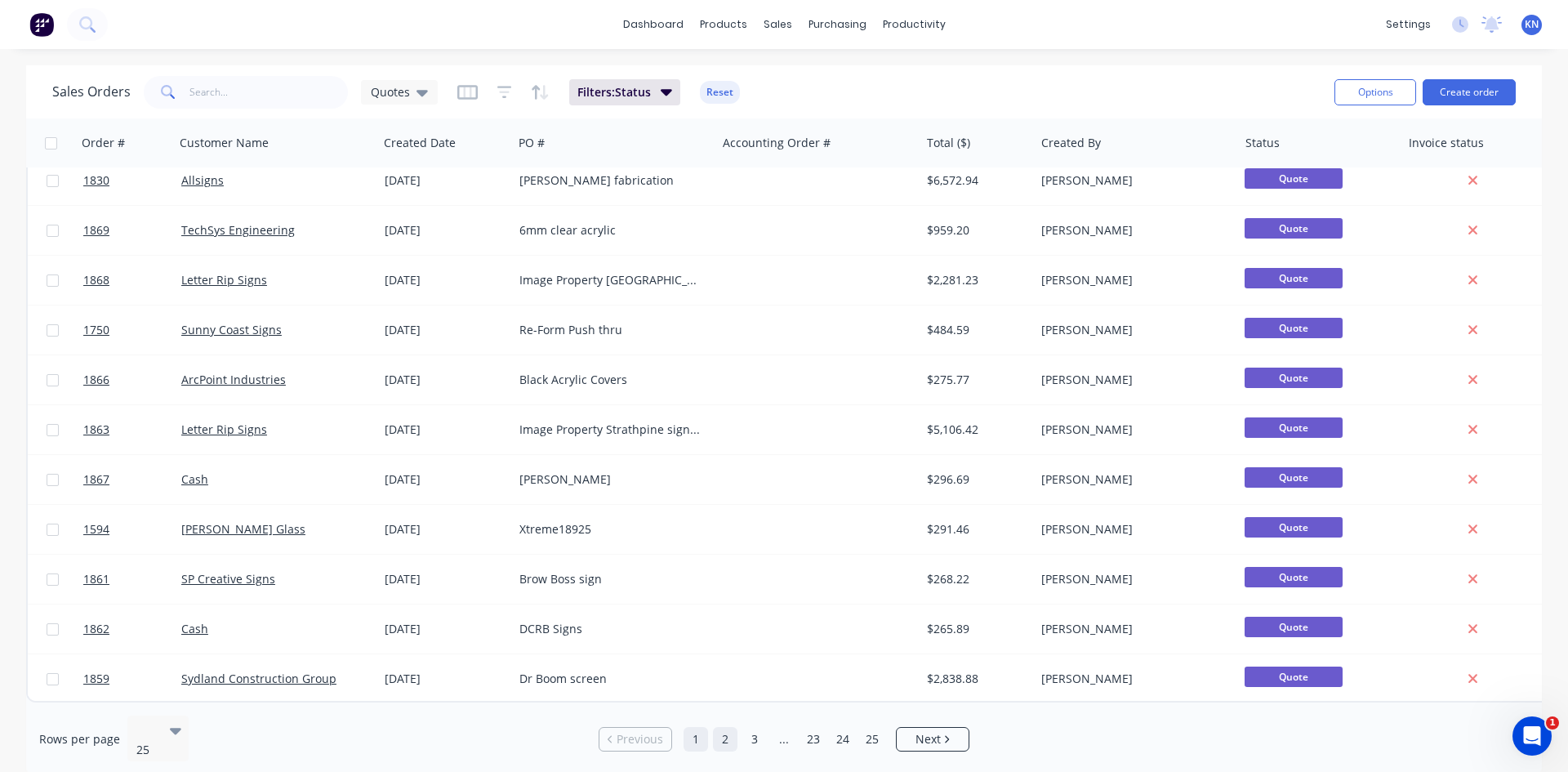
click at [725, 733] on link "2" at bounding box center [726, 740] width 25 height 25
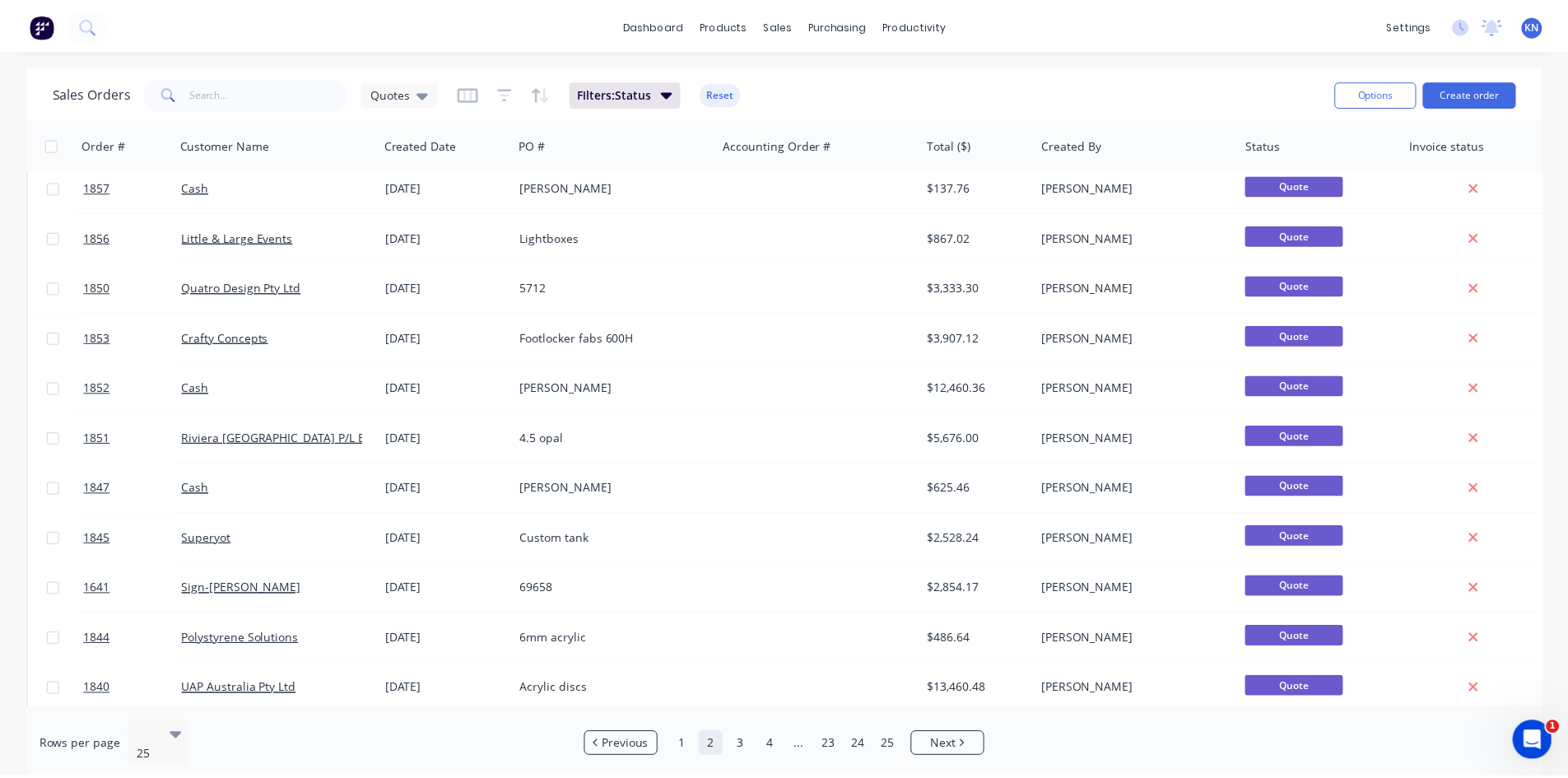
scroll to position [0, 0]
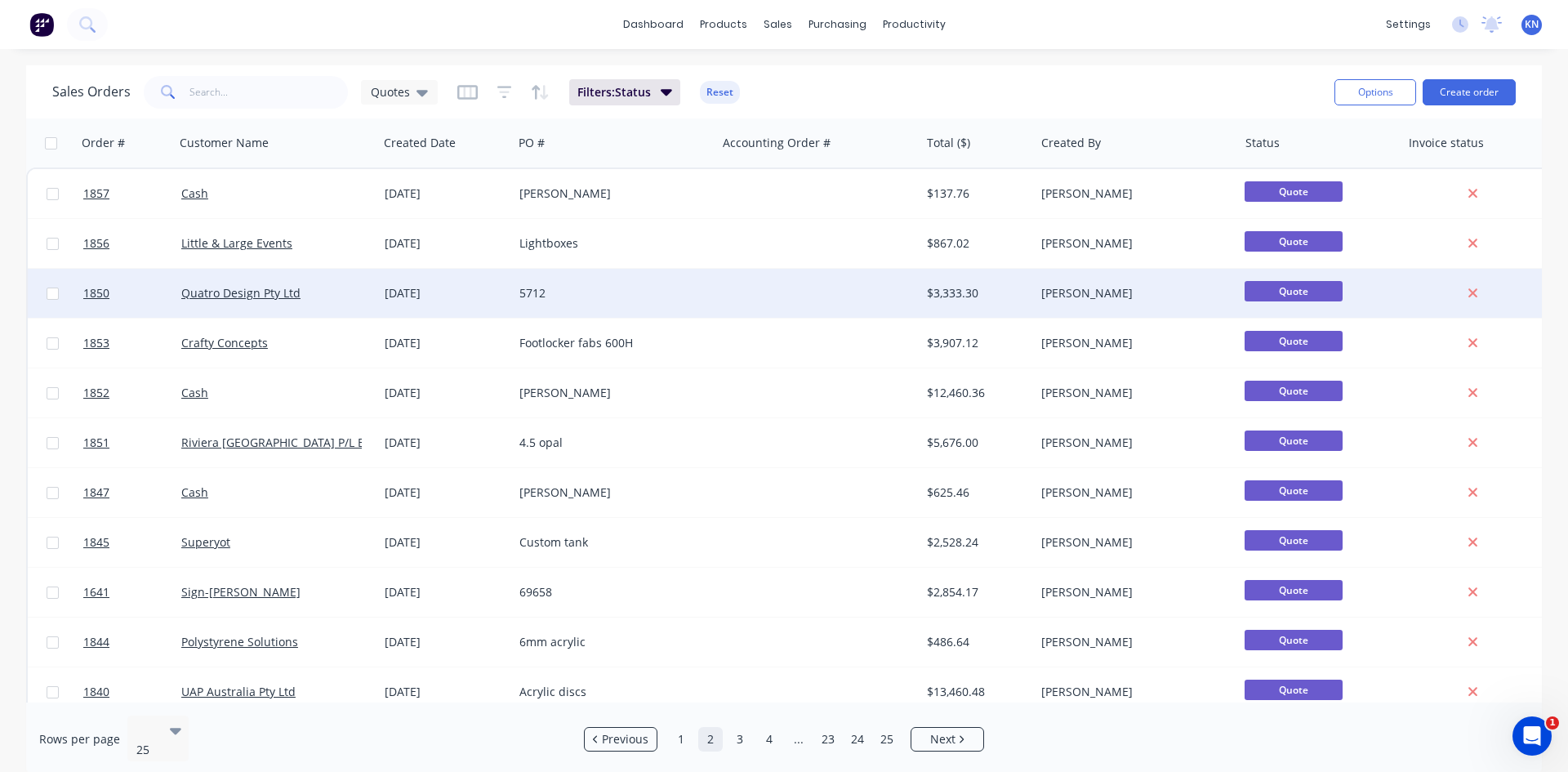
click at [736, 292] on div at bounding box center [817, 292] width 203 height 49
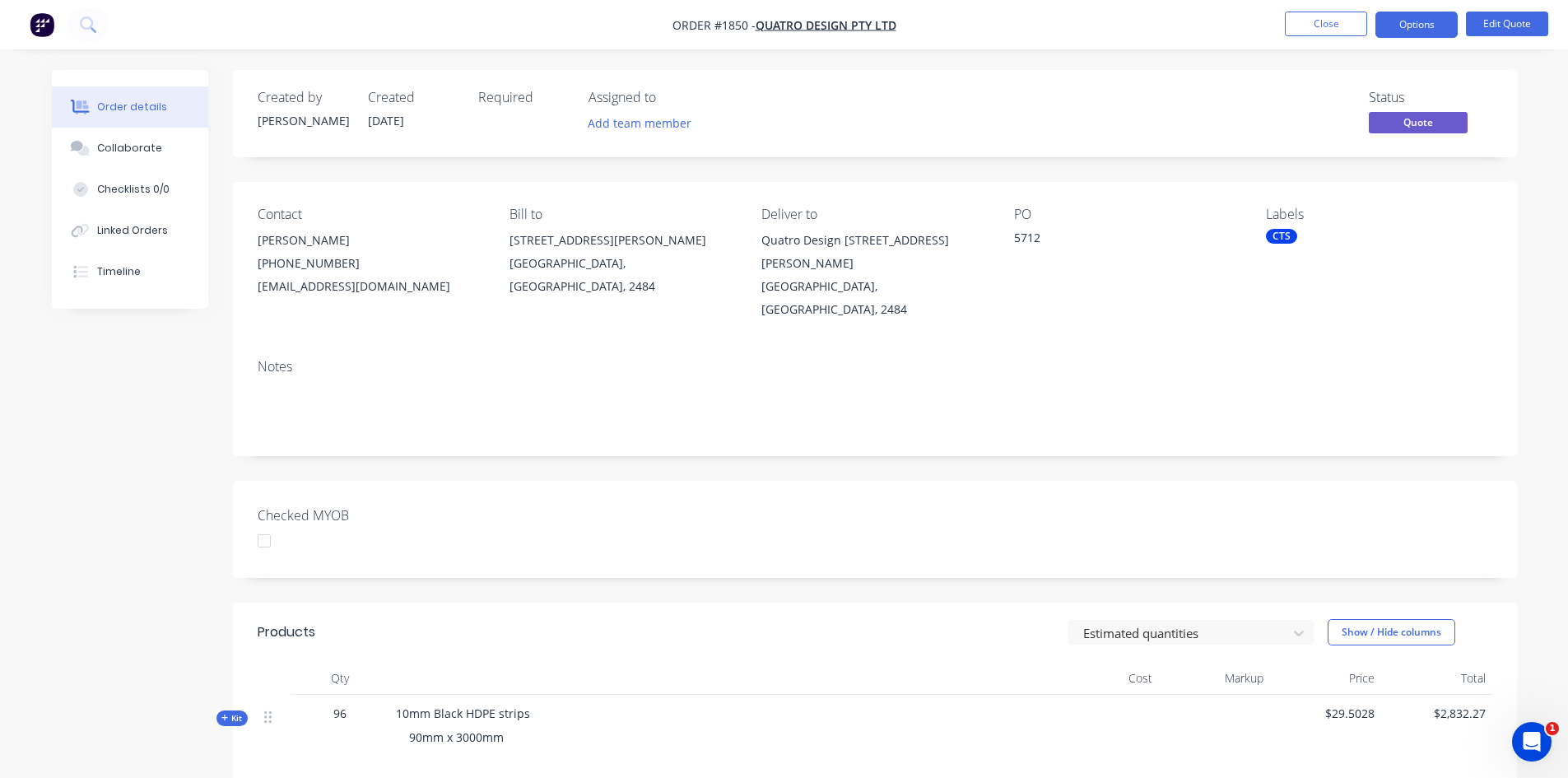
click at [223, 714] on icon "button" at bounding box center [224, 717] width 7 height 7
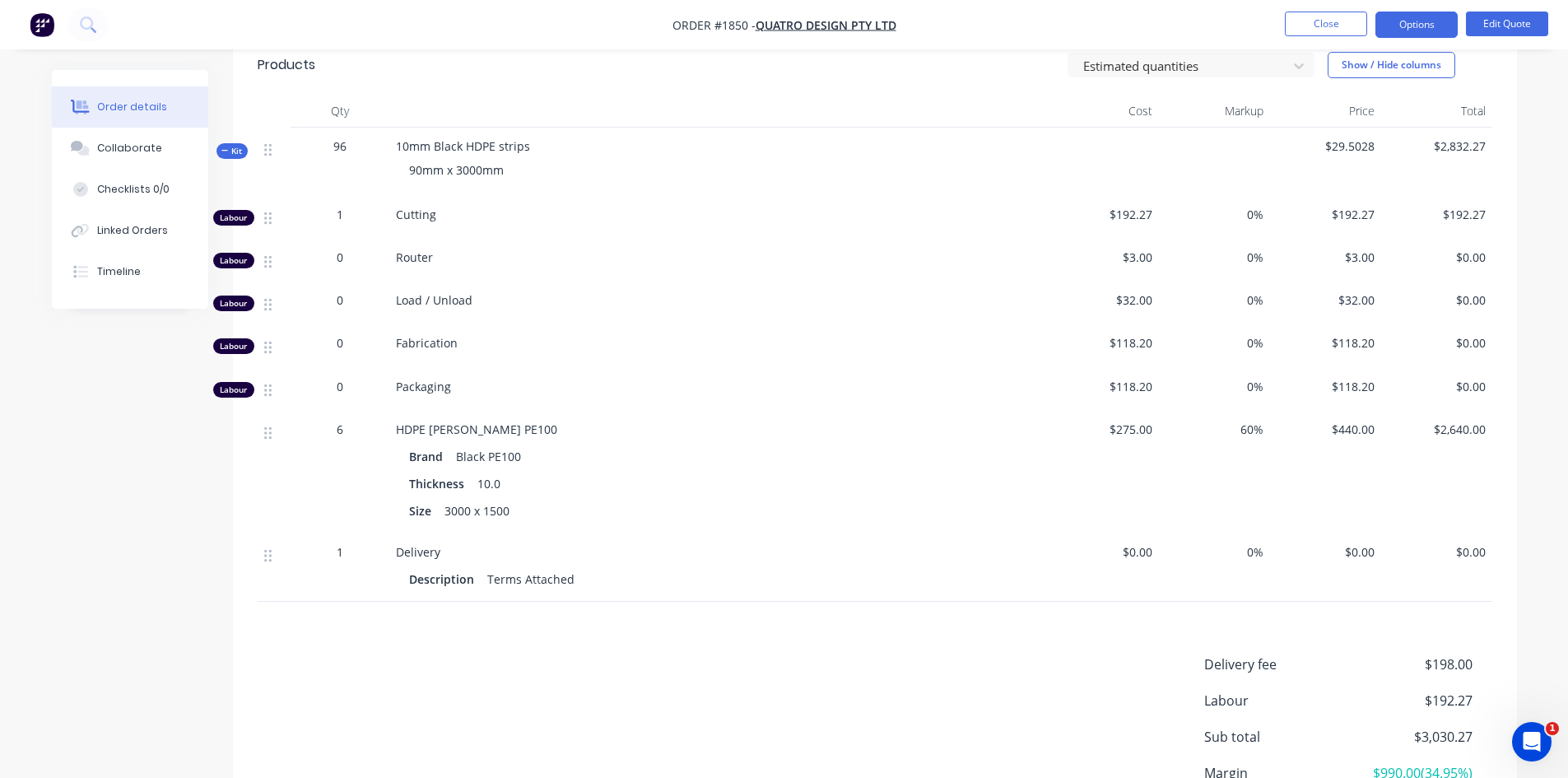
scroll to position [697, 0]
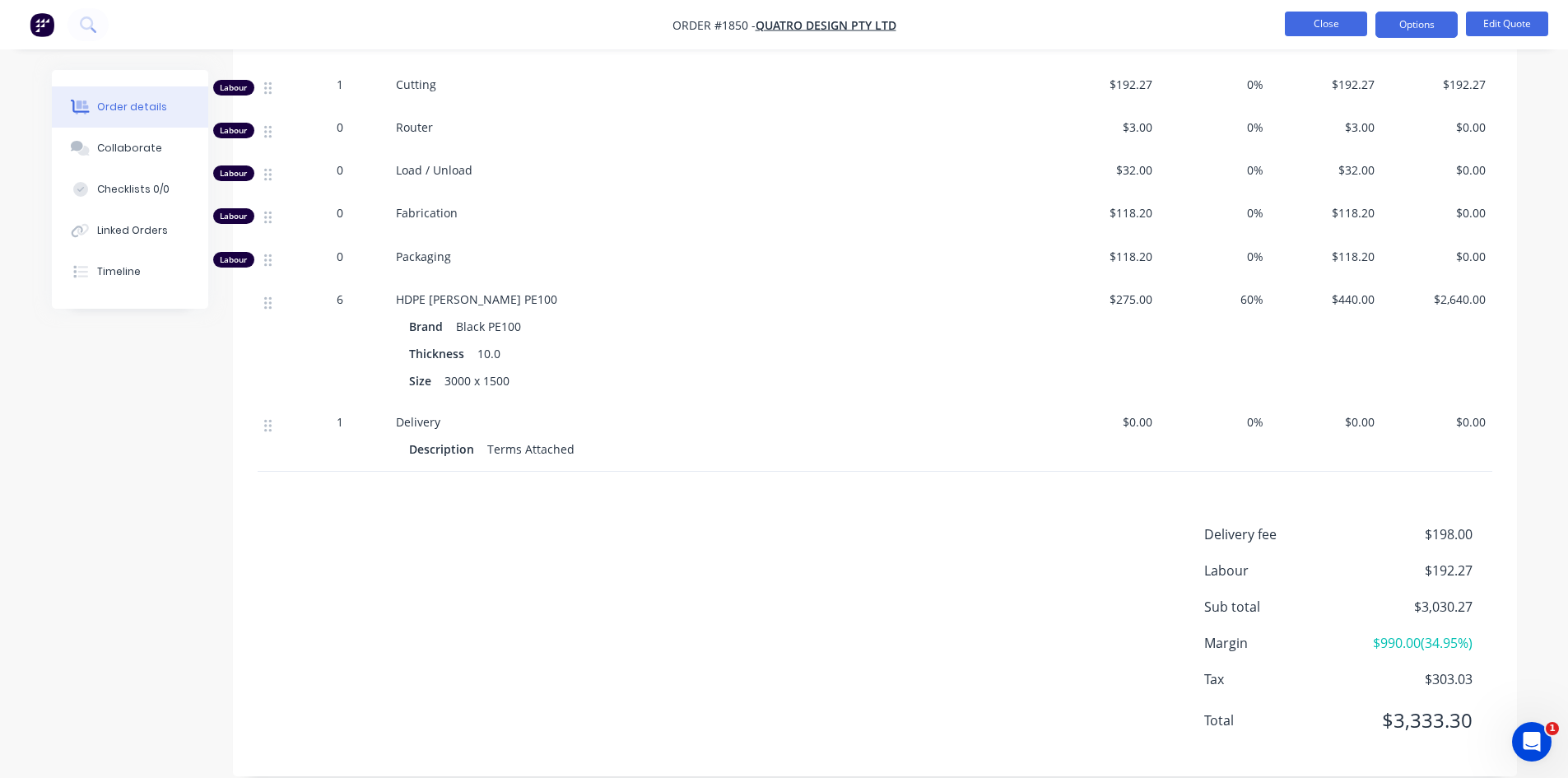
click at [1333, 22] on button "Close" at bounding box center [1326, 24] width 83 height 25
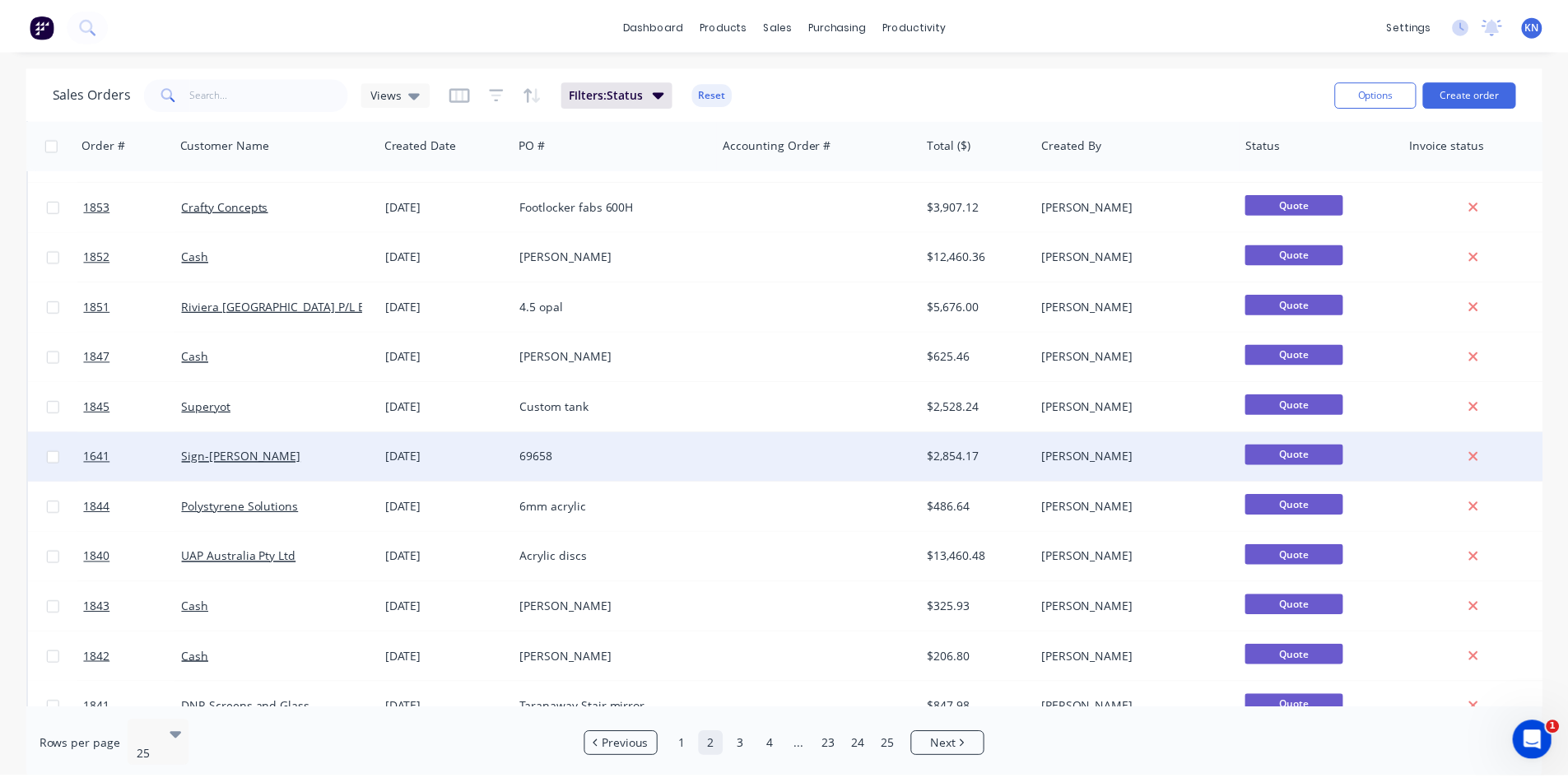
scroll to position [165, 0]
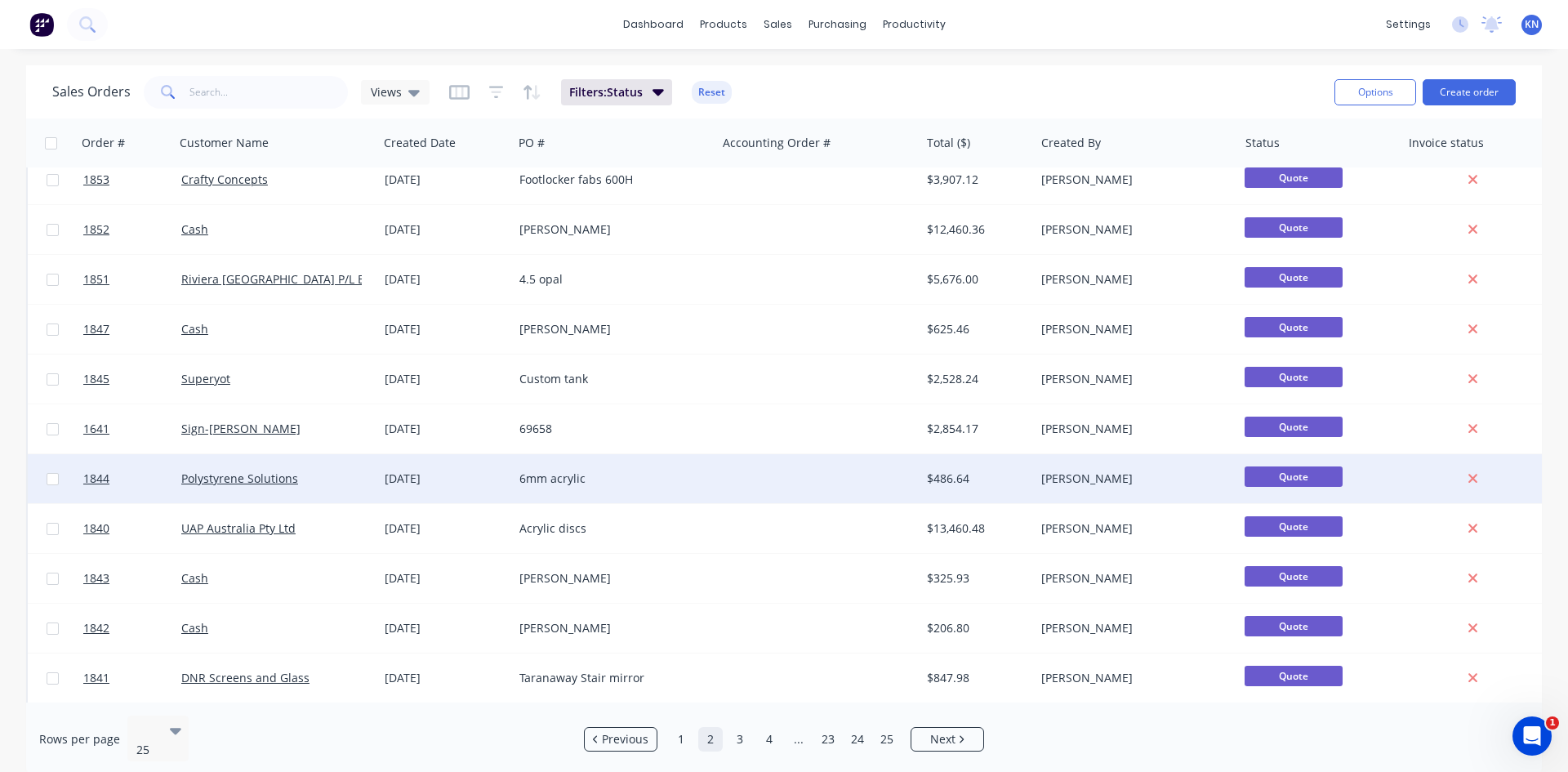
click at [313, 481] on div "Polystyrene Solutions" at bounding box center [272, 479] width 181 height 16
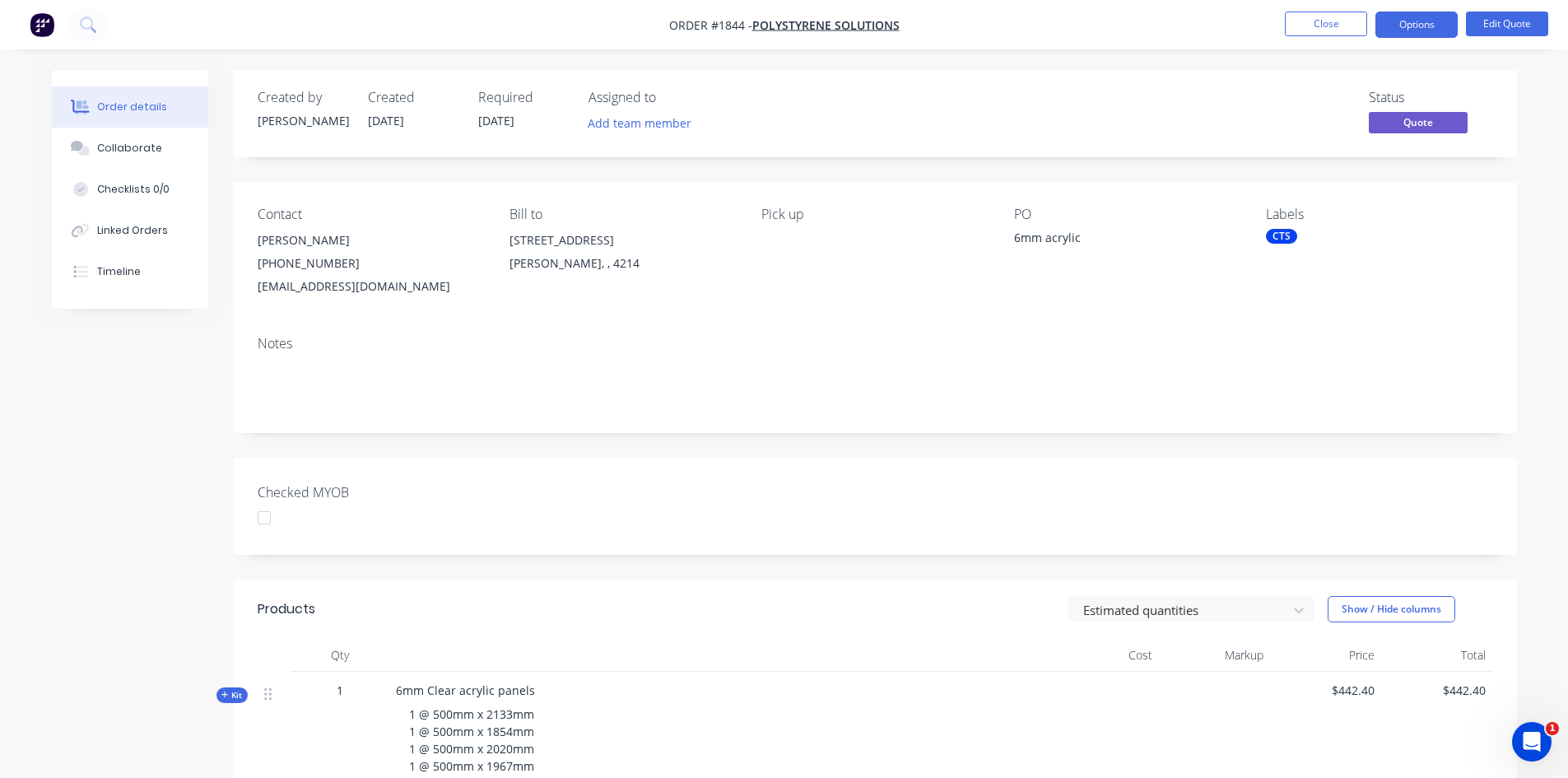
click at [1291, 239] on div "CTS" at bounding box center [1281, 236] width 31 height 14
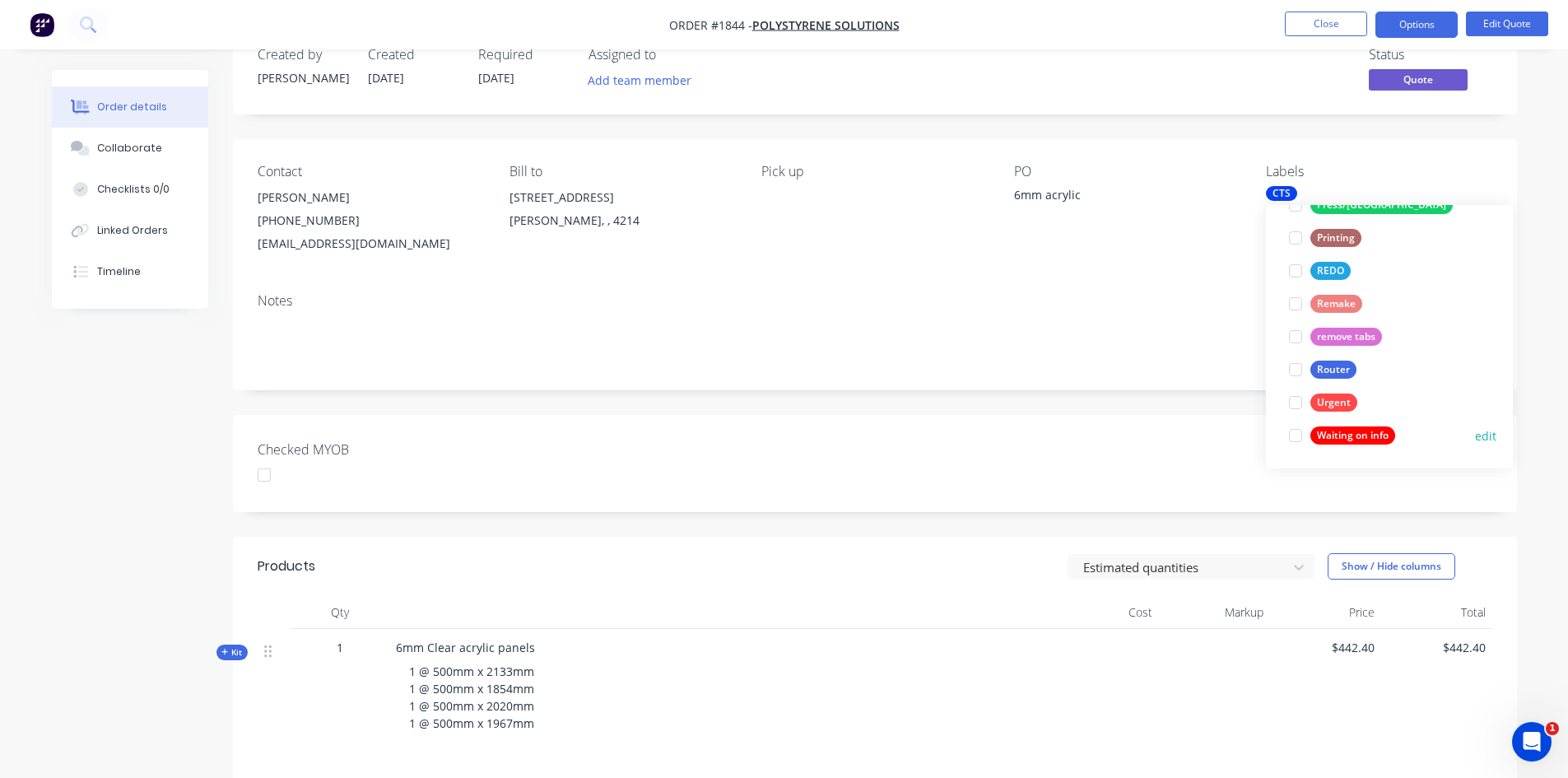
scroll to position [83, 0]
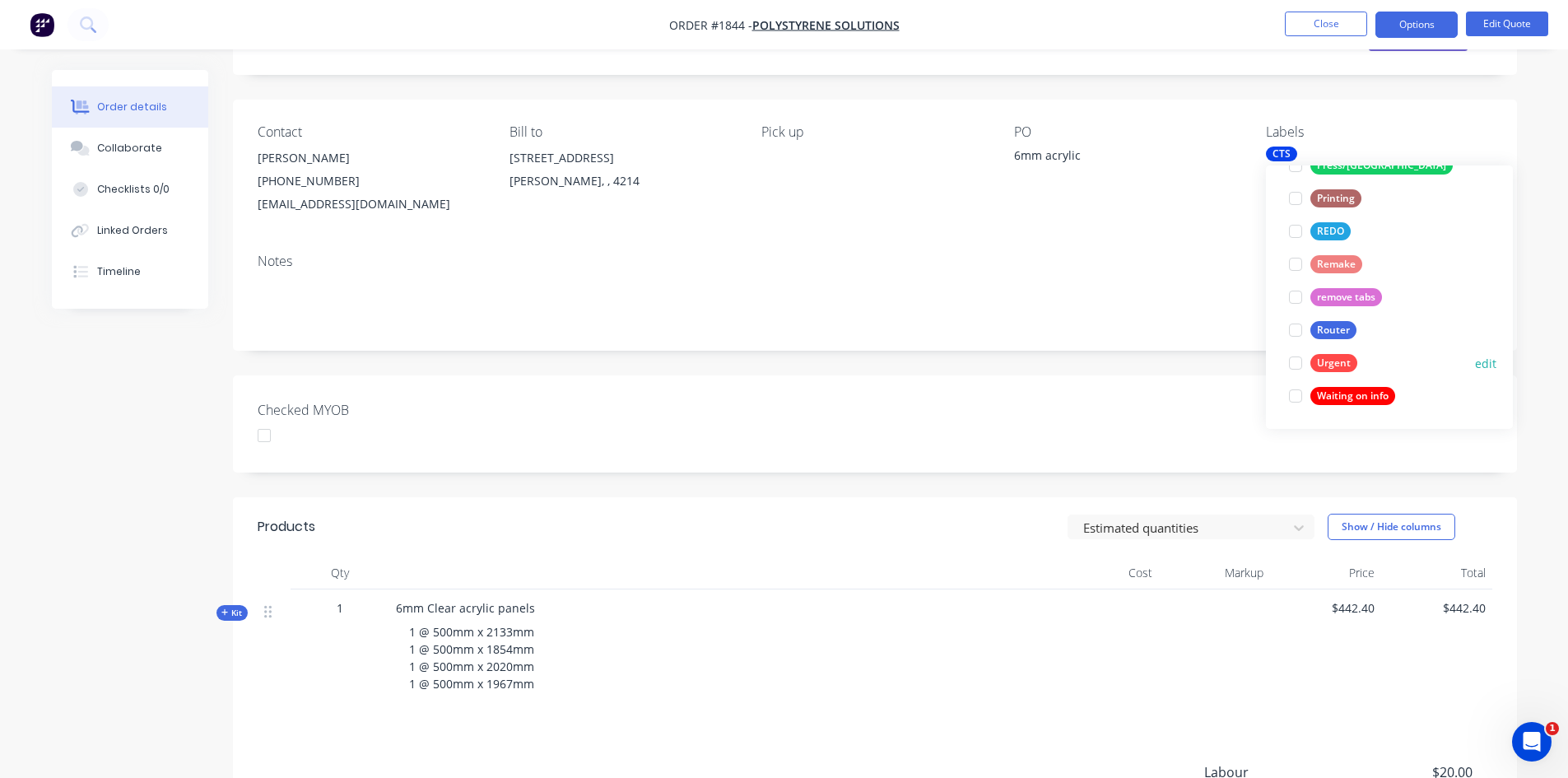
click at [1298, 363] on div at bounding box center [1296, 363] width 33 height 33
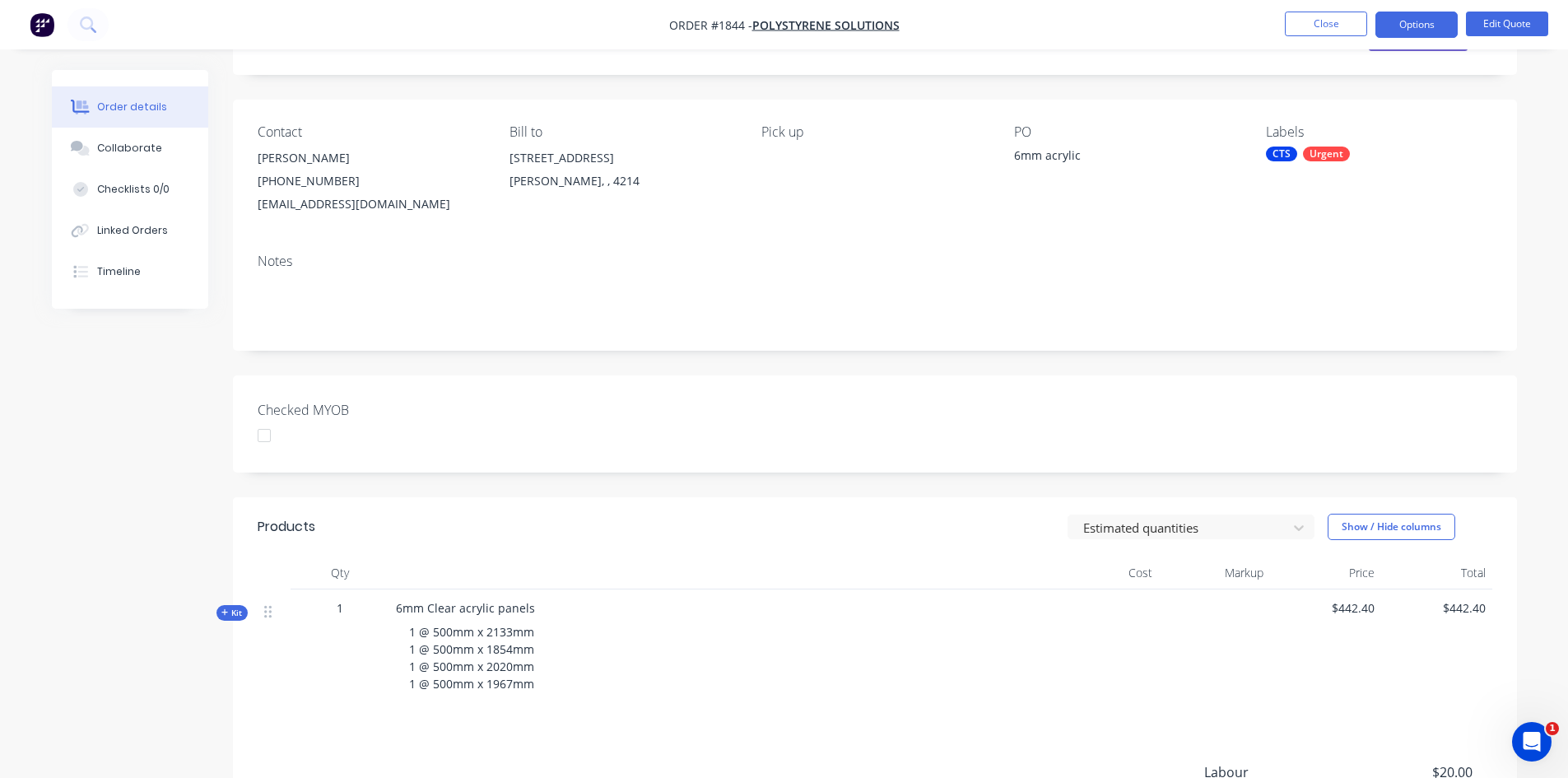
click at [1219, 271] on div "Notes" at bounding box center [875, 296] width 1284 height 111
click at [229, 611] on span "Kit" at bounding box center [232, 612] width 21 height 13
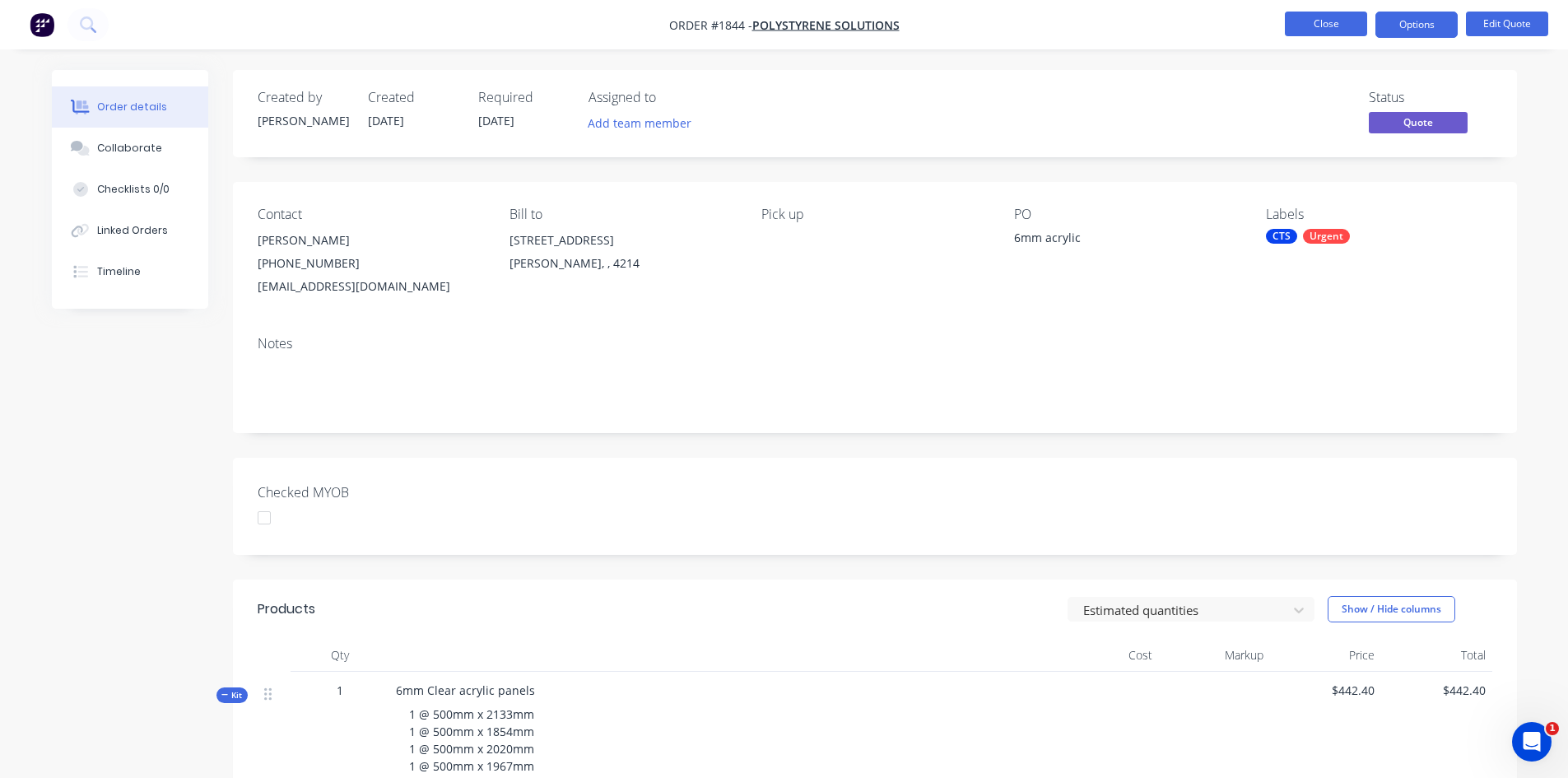
click at [1316, 30] on button "Close" at bounding box center [1326, 24] width 83 height 25
